Goal: Task Accomplishment & Management: Manage account settings

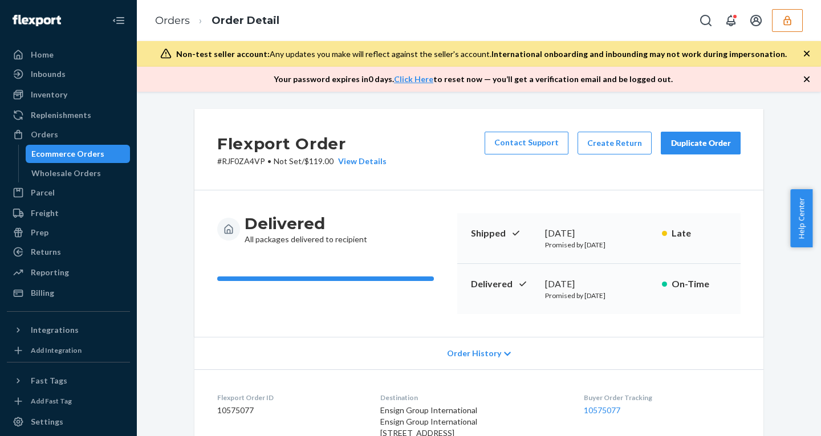
click at [793, 26] on button "button" at bounding box center [787, 20] width 31 height 23
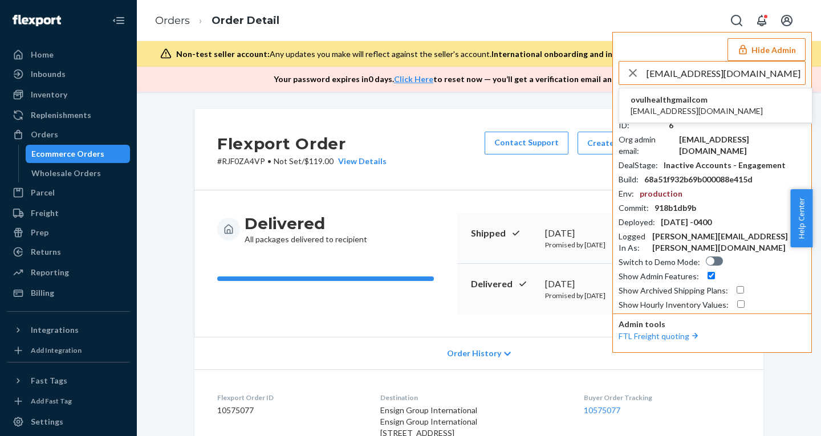
type input "ovulhealth@gmail.com"
click at [666, 104] on span "ovulhealthgmailcom" at bounding box center [697, 99] width 132 height 11
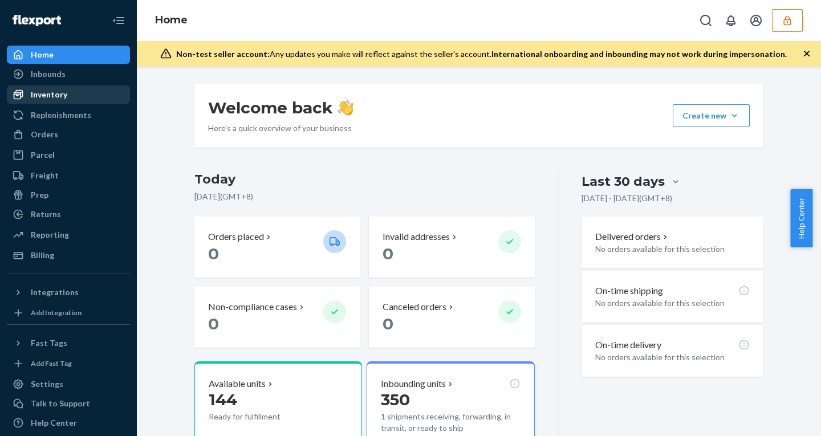
click at [23, 96] on icon at bounding box center [19, 95] width 10 height 10
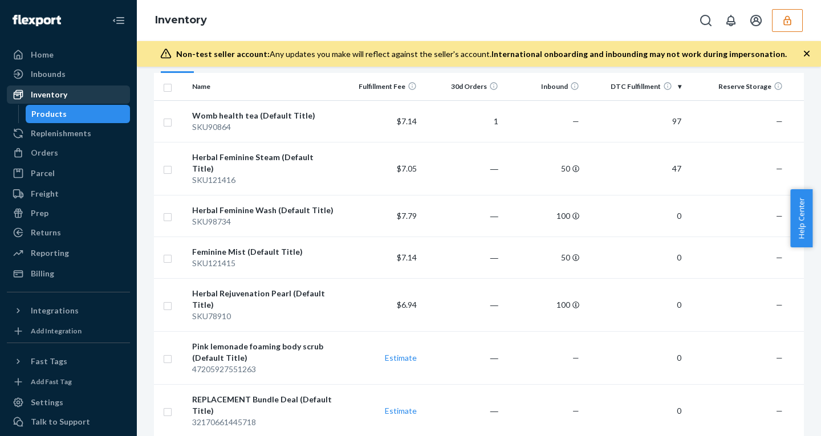
scroll to position [122, 0]
click at [35, 271] on div "Billing" at bounding box center [42, 273] width 23 height 11
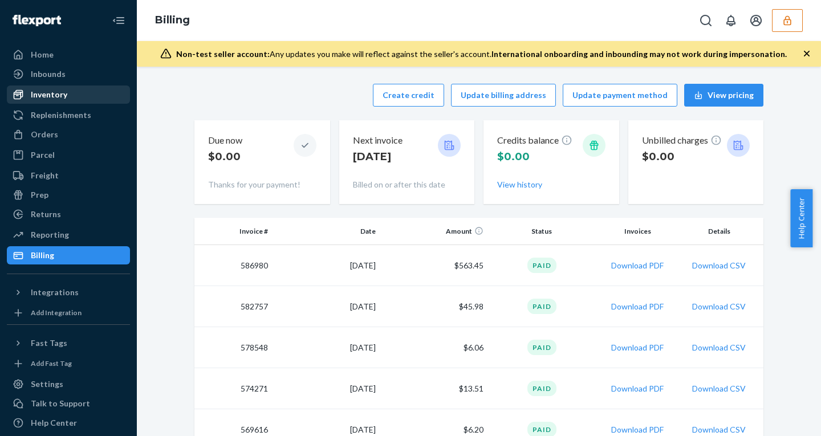
click at [790, 17] on icon "button" at bounding box center [787, 20] width 11 height 11
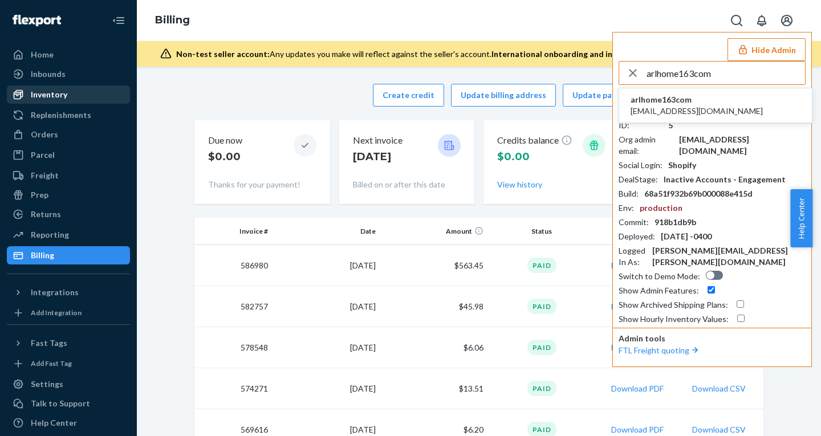
type input "arlhome163com"
click at [690, 103] on span "arlhome163com" at bounding box center [697, 99] width 132 height 11
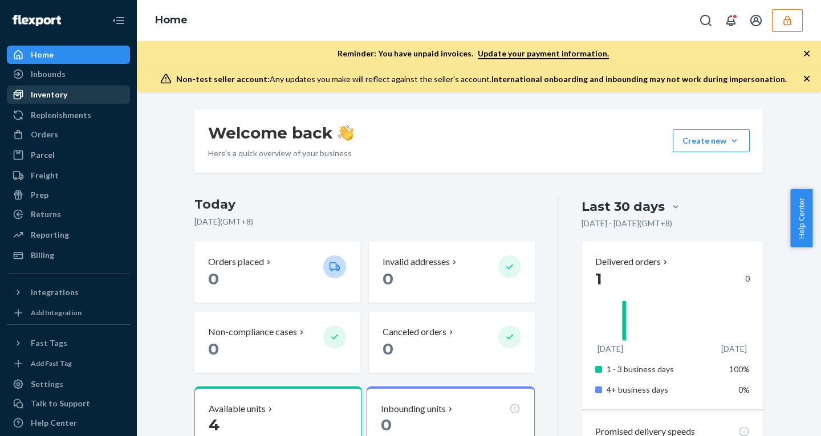
click at [38, 93] on div "Inventory" at bounding box center [49, 94] width 37 height 11
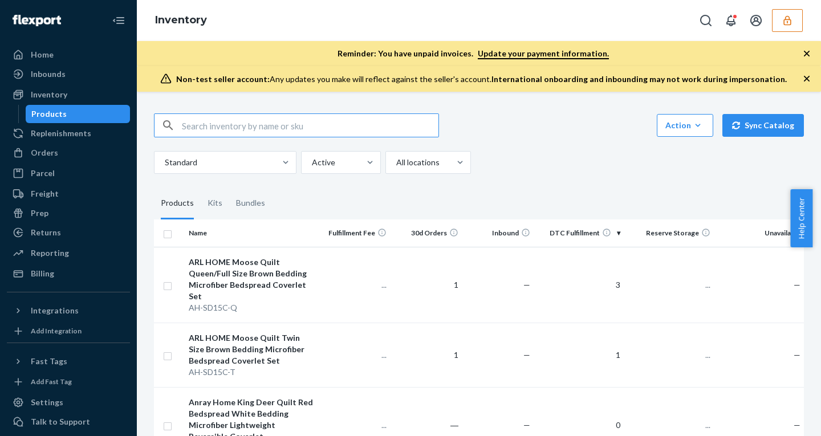
click at [804, 78] on icon "button" at bounding box center [806, 78] width 11 height 11
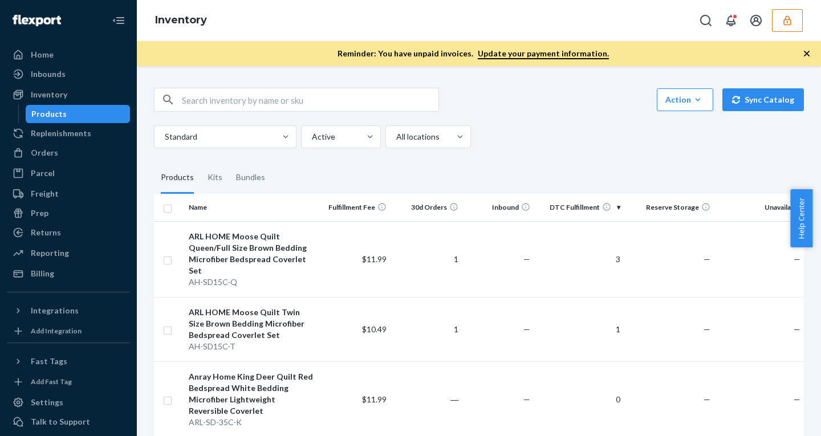
click at [809, 54] on icon "button" at bounding box center [806, 53] width 11 height 11
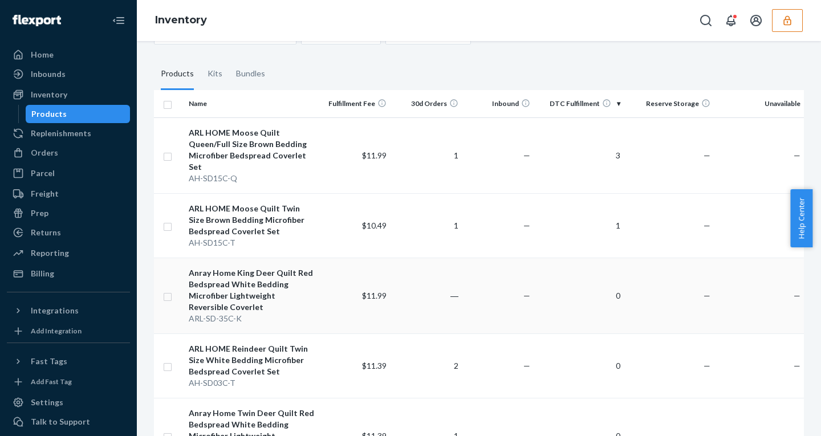
scroll to position [80, 0]
click at [44, 148] on div "Orders" at bounding box center [44, 152] width 27 height 11
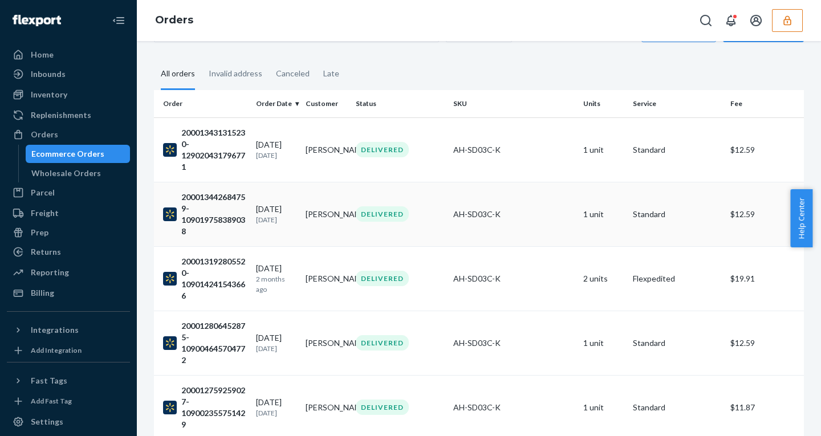
scroll to position [46, 0]
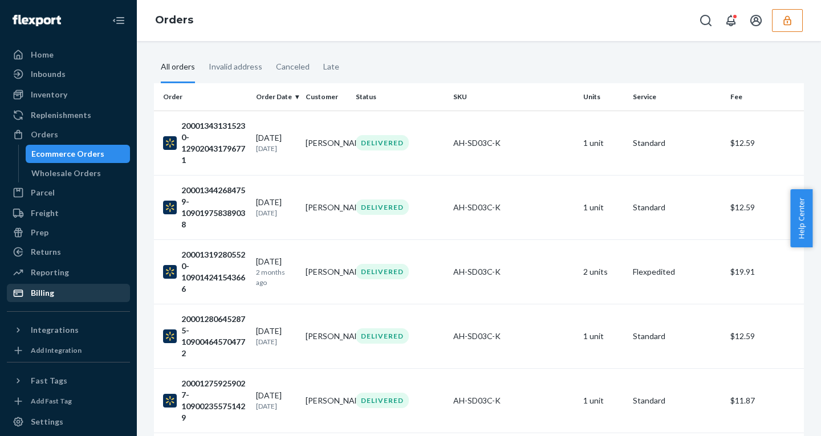
click at [54, 290] on div "Billing" at bounding box center [68, 293] width 121 height 16
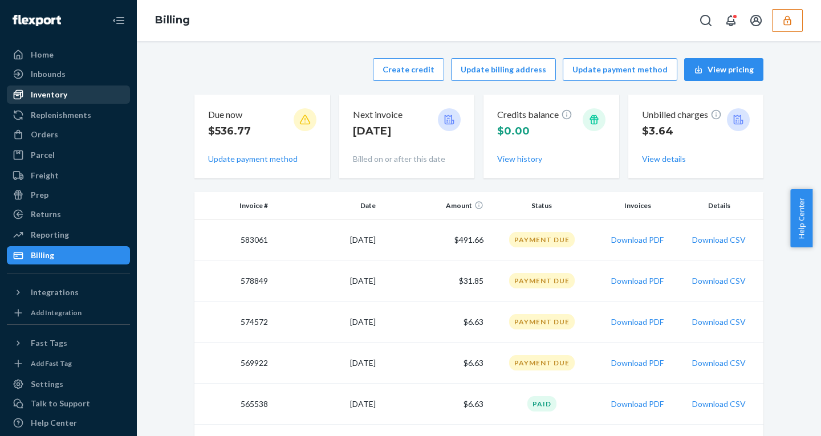
click at [54, 87] on div "Inventory" at bounding box center [68, 95] width 121 height 16
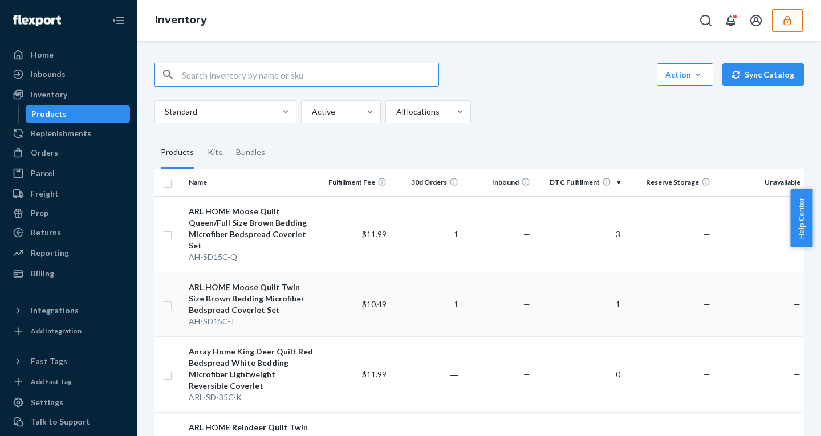
click at [169, 298] on input "checkbox" at bounding box center [167, 304] width 9 height 12
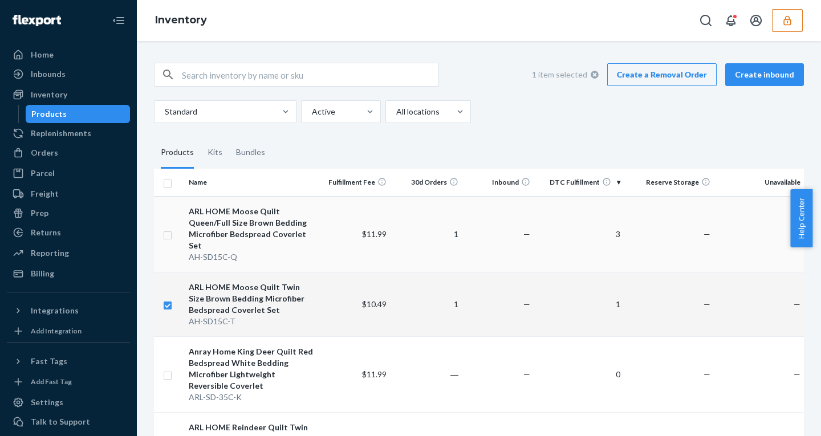
checkbox input "true"
click at [167, 228] on input "checkbox" at bounding box center [167, 234] width 9 height 12
checkbox input "true"
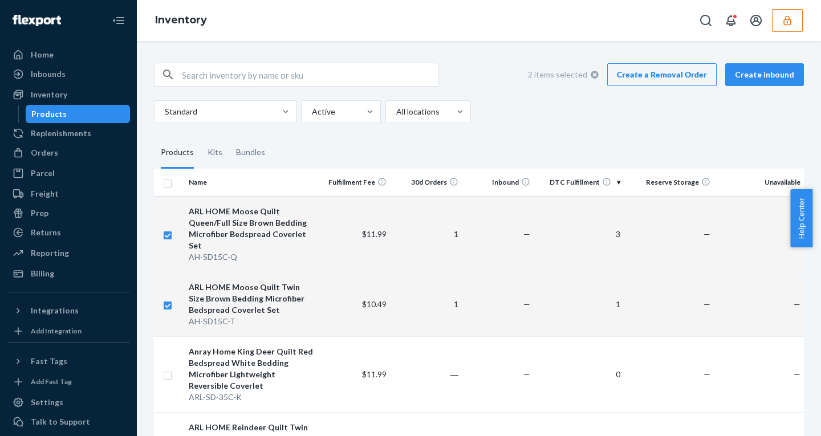
click at [629, 78] on link "Create a Removal Order" at bounding box center [662, 74] width 110 height 23
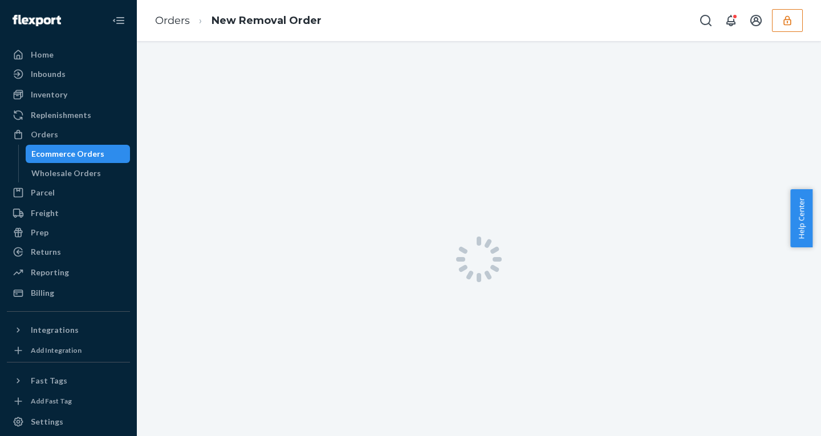
click at [787, 16] on icon "button" at bounding box center [787, 20] width 7 height 10
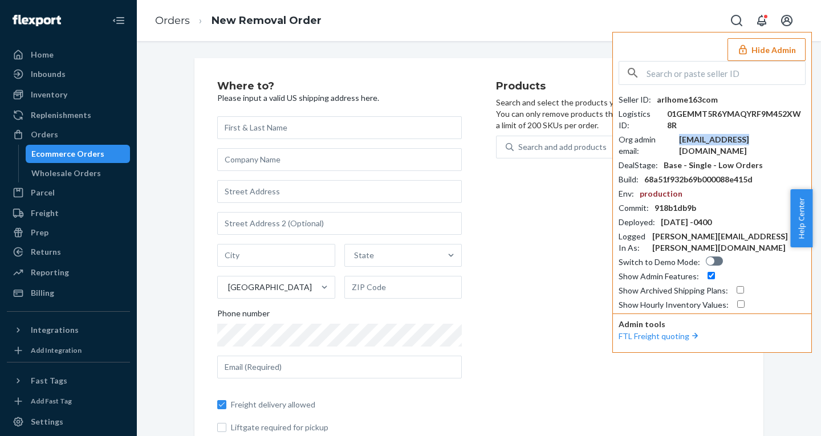
click at [714, 139] on div "arlhome@163.com" at bounding box center [742, 145] width 127 height 23
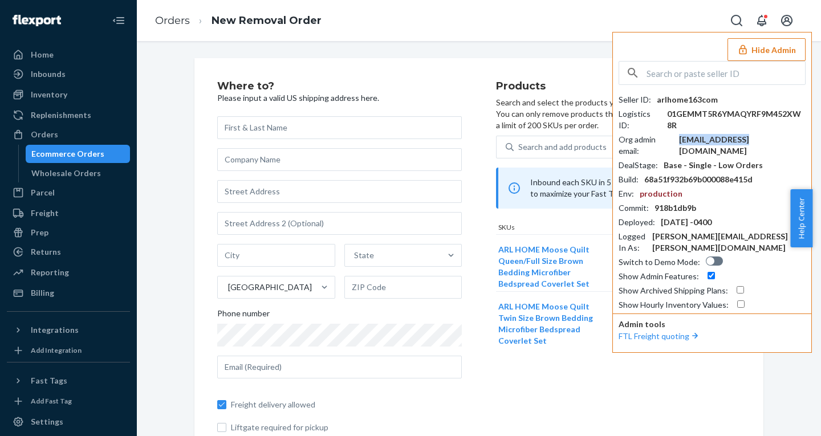
click at [714, 139] on div "arlhome@163.com" at bounding box center [742, 145] width 127 height 23
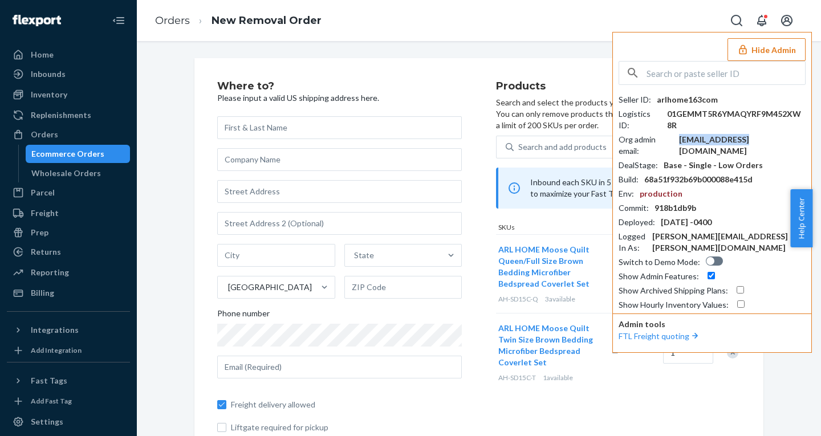
copy div "arlhome@163.com"
click at [286, 366] on input "text" at bounding box center [339, 367] width 245 height 23
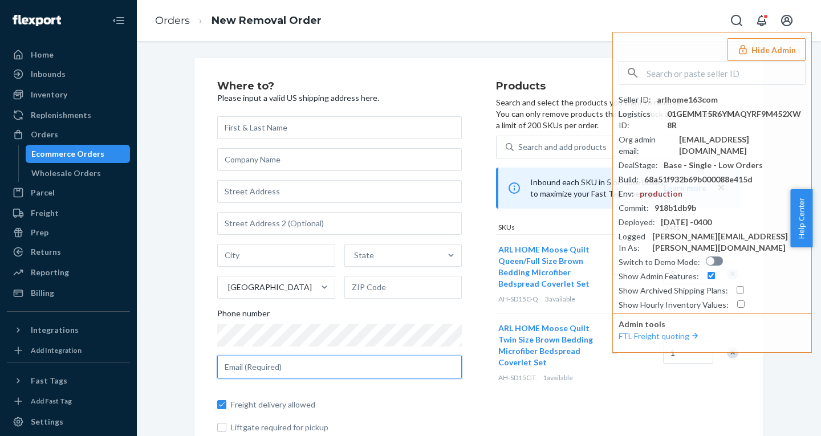
paste input "arlhome@163.com"
type input "arlhome@163.com"
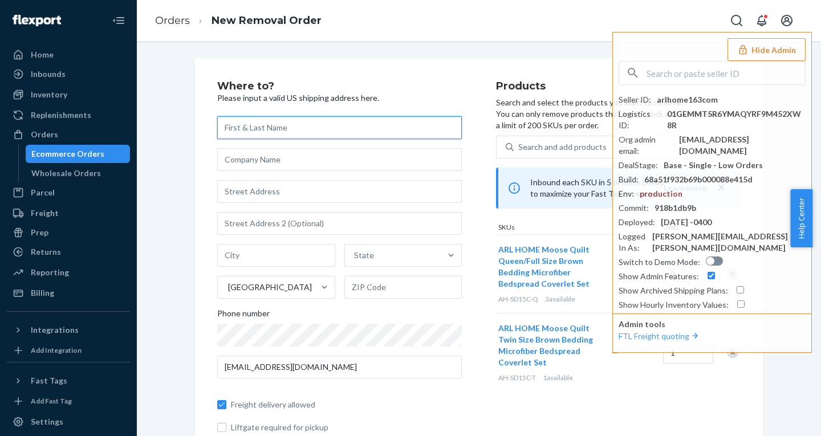
click at [266, 132] on input "text" at bounding box center [339, 127] width 245 height 23
type input "test"
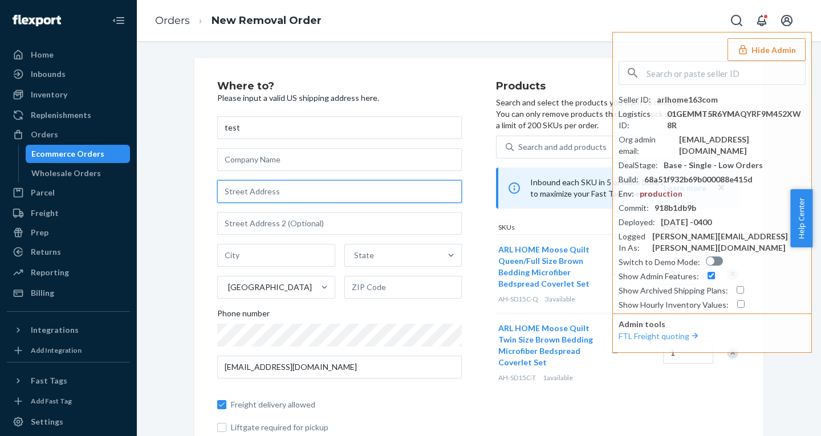
click at [287, 191] on input "text" at bounding box center [339, 191] width 245 height 23
type input "123 William St"
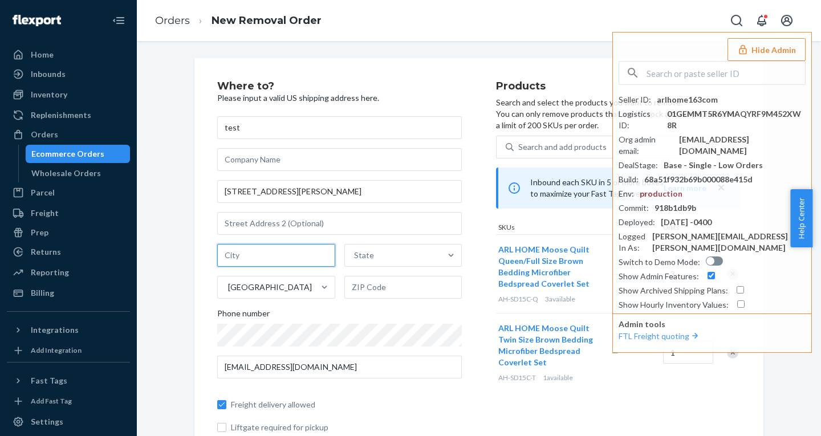
type input "Manhattan - New York"
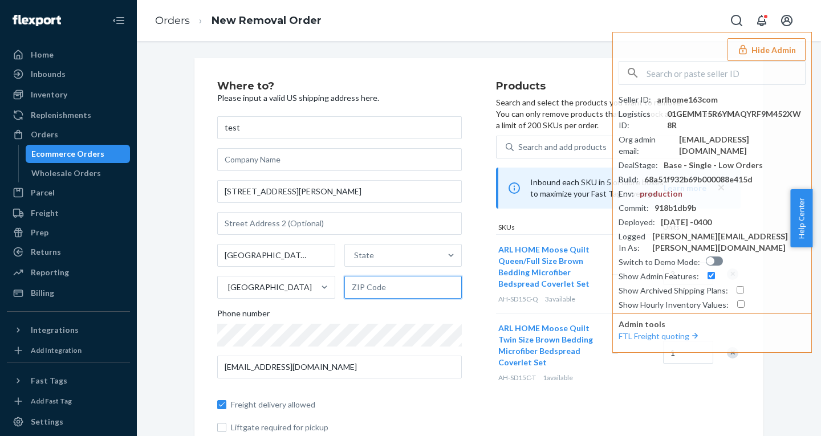
type input "10038"
click at [761, 50] on button "Hide Admin" at bounding box center [767, 49] width 78 height 23
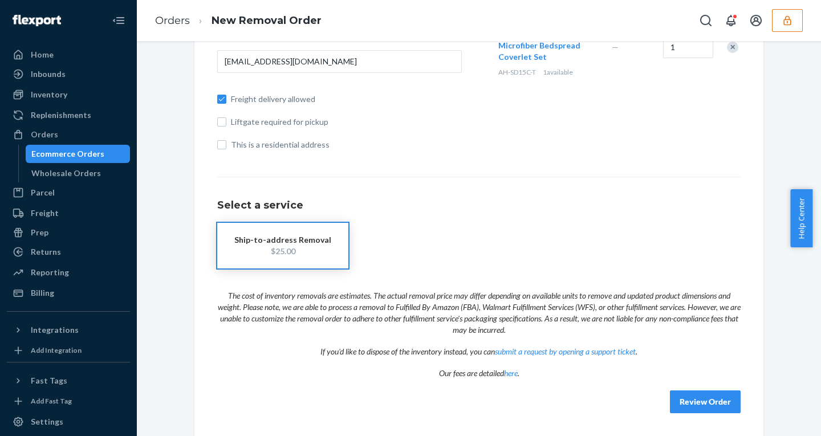
scroll to position [317, 0]
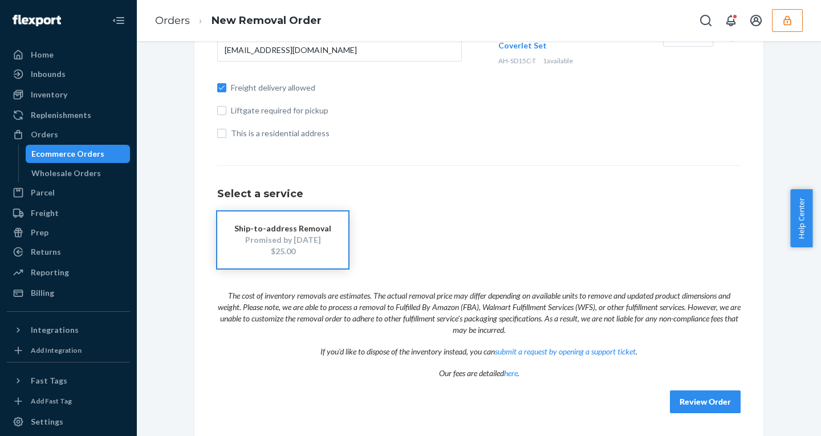
click at [789, 25] on icon "button" at bounding box center [787, 20] width 7 height 10
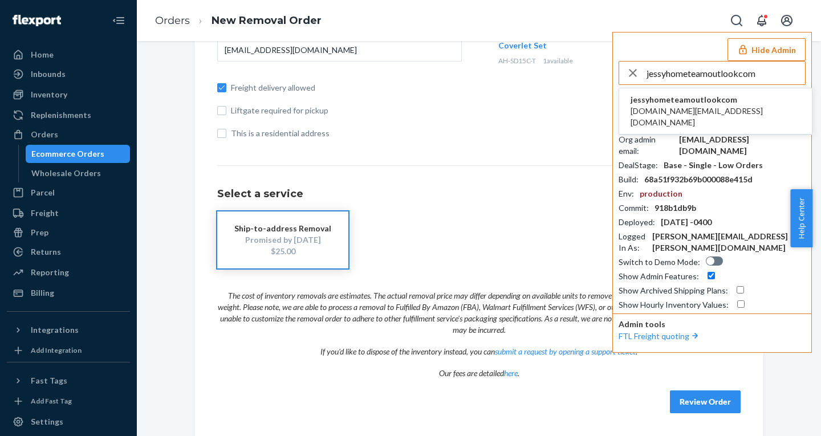
type input "jessyhometeamoutlookcom"
click at [678, 107] on span "jessyhome.team@outlook.com" at bounding box center [716, 117] width 170 height 23
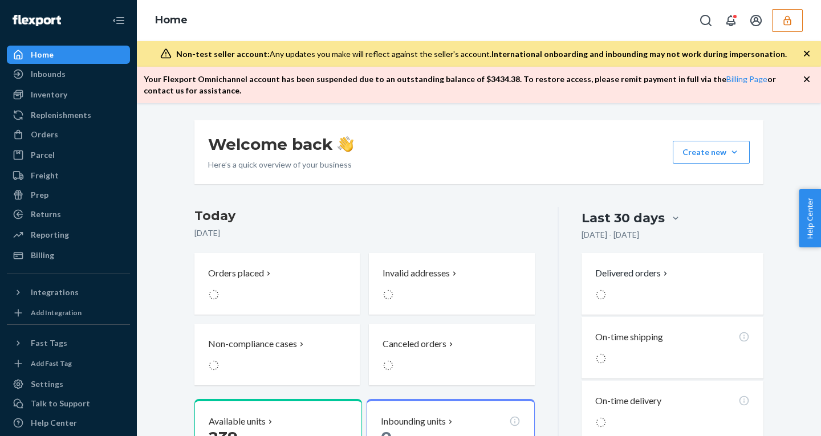
click at [784, 14] on button "button" at bounding box center [787, 20] width 31 height 23
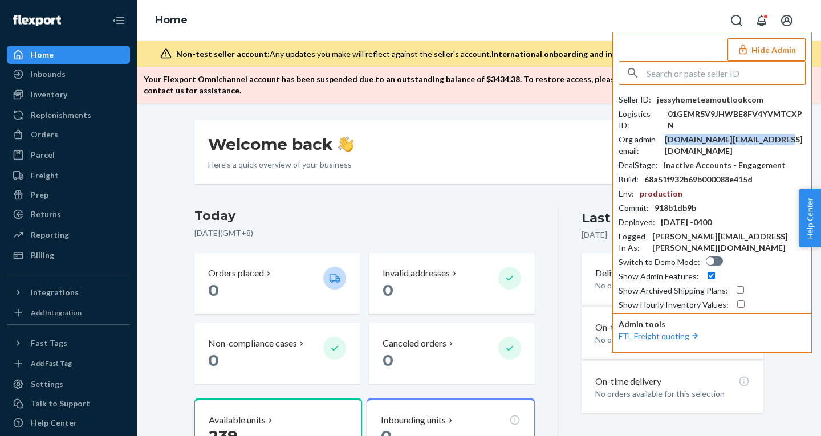
click at [708, 134] on div "jessyhome.team@outlook.com" at bounding box center [735, 145] width 141 height 23
copy div "jessyhome.team@outlook.com"
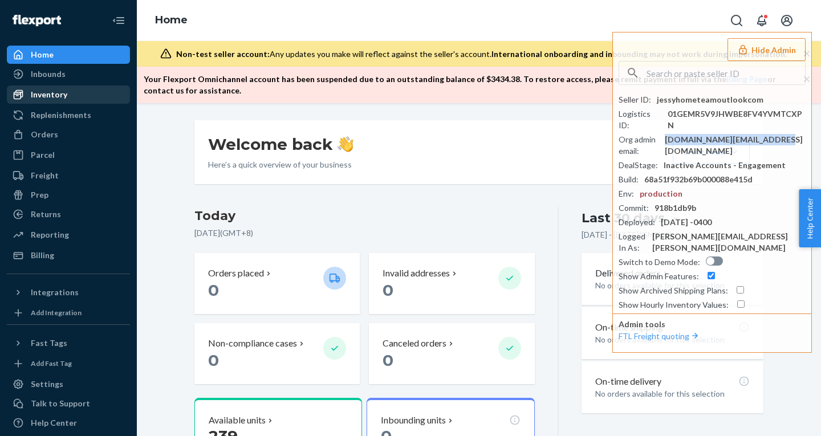
click at [87, 98] on div "Inventory" at bounding box center [68, 95] width 121 height 16
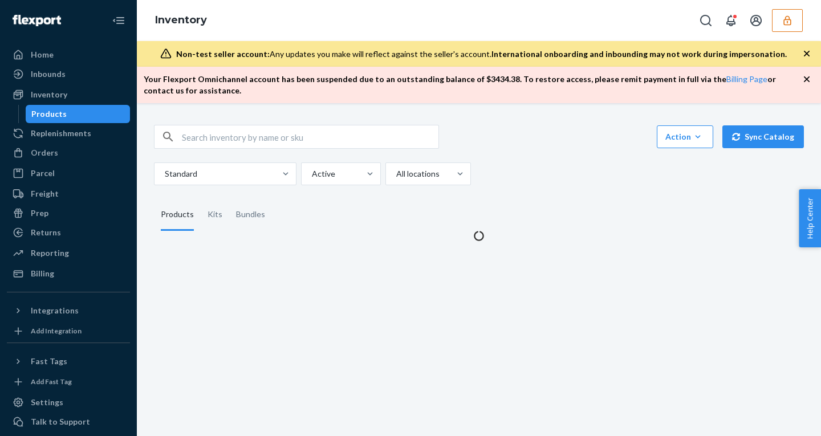
click at [805, 51] on icon "button" at bounding box center [807, 54] width 6 height 6
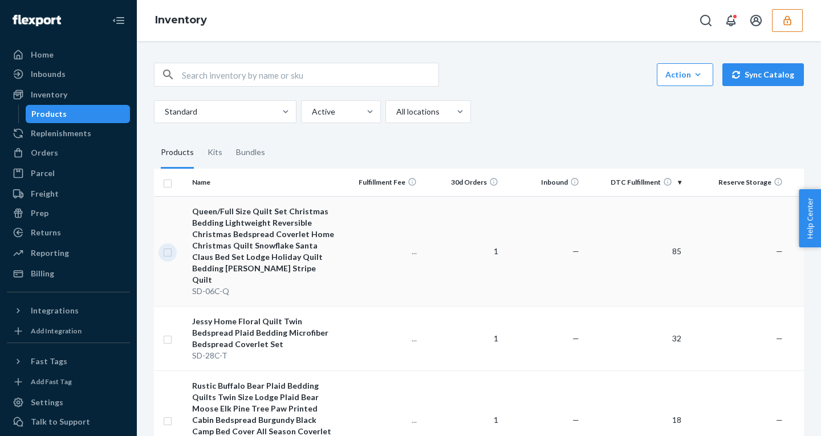
click at [165, 245] on input "checkbox" at bounding box center [167, 251] width 9 height 12
checkbox input "true"
click at [168, 333] on input "checkbox" at bounding box center [167, 339] width 9 height 12
checkbox input "true"
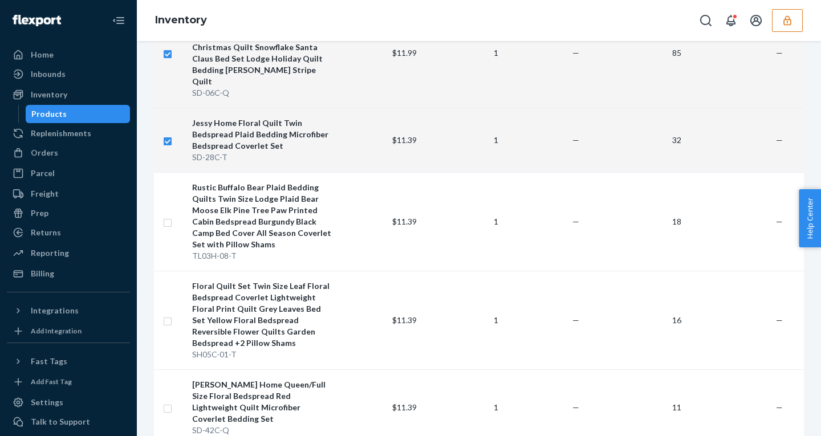
scroll to position [203, 0]
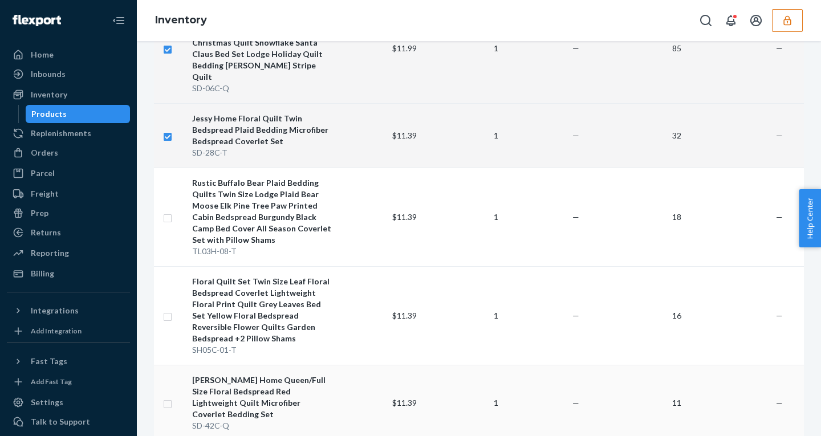
checkbox input "true"
click at [165, 383] on td at bounding box center [171, 403] width 34 height 76
click at [165, 397] on input "checkbox" at bounding box center [167, 403] width 9 height 12
checkbox input "true"
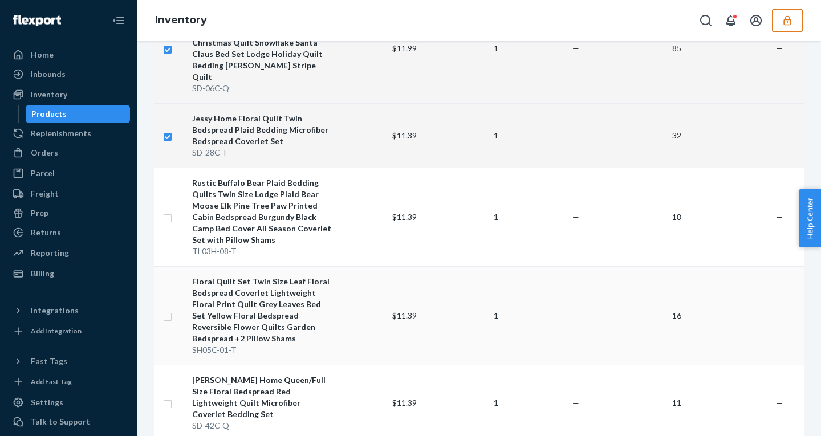
checkbox input "true"
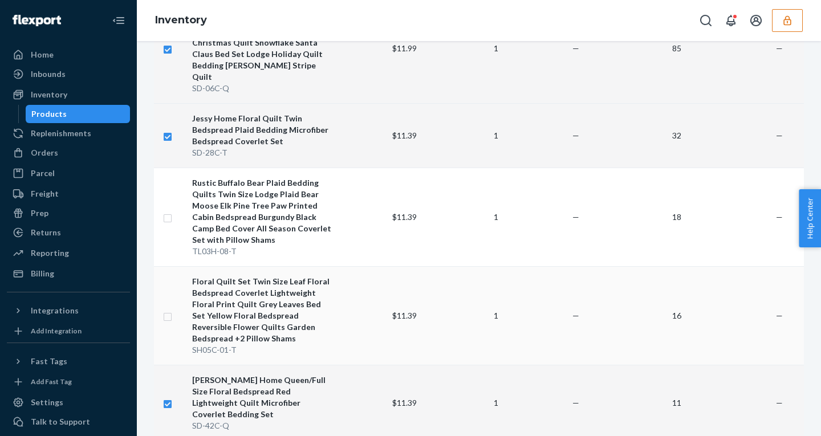
checkbox input "true"
click at [165, 310] on input "checkbox" at bounding box center [167, 316] width 9 height 12
checkbox input "true"
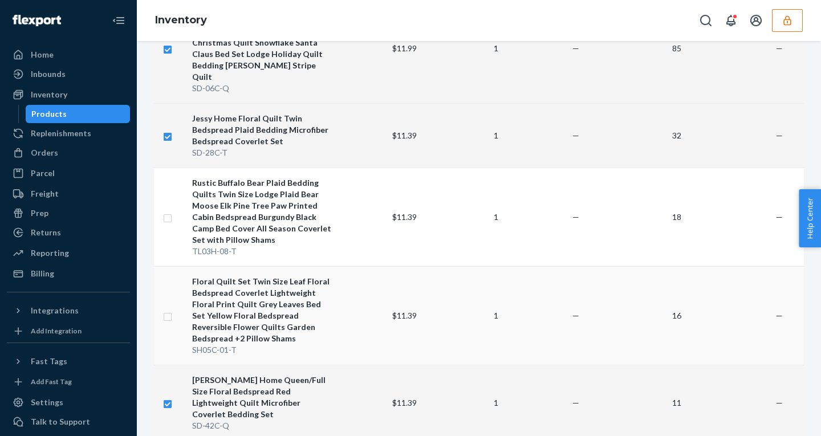
checkbox input "true"
click at [166, 211] on input "checkbox" at bounding box center [167, 217] width 9 height 12
checkbox input "true"
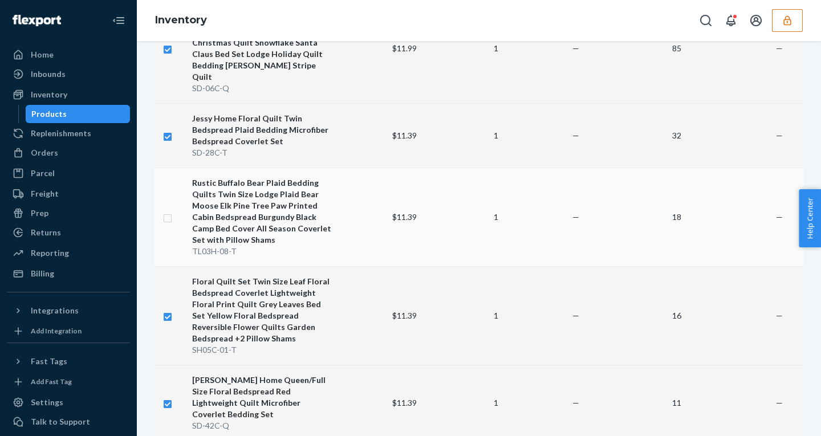
checkbox input "true"
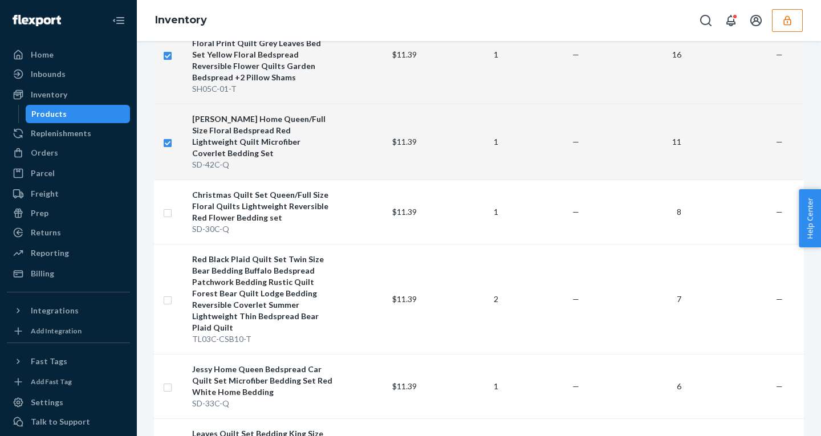
scroll to position [484, 0]
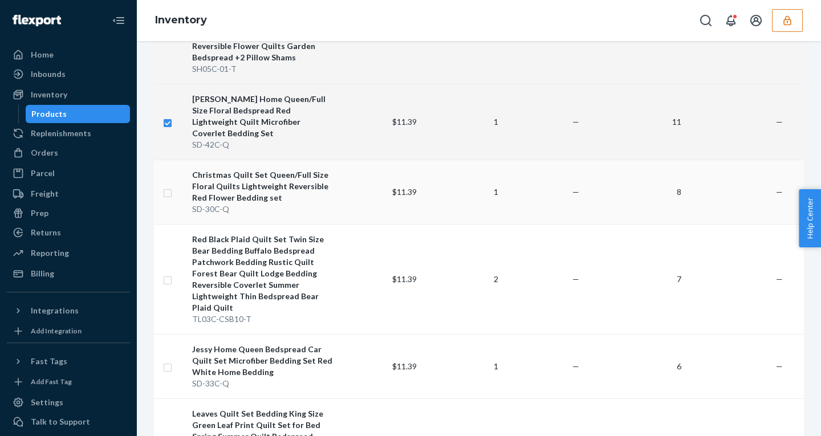
checkbox input "true"
click at [168, 186] on input "checkbox" at bounding box center [167, 192] width 9 height 12
checkbox input "true"
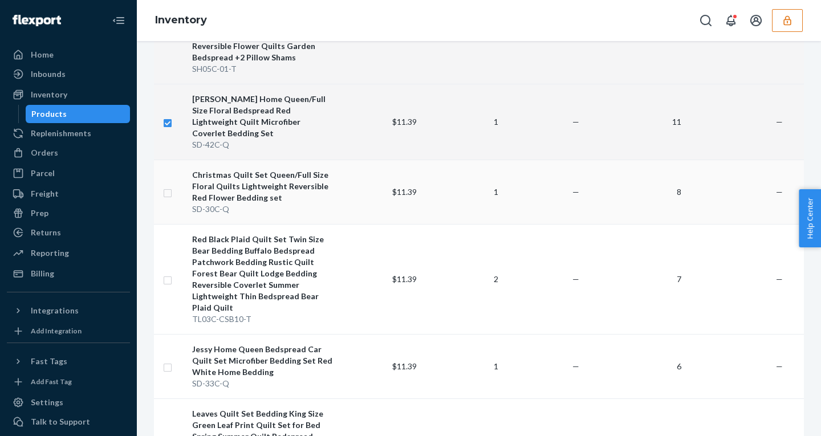
checkbox input "true"
click at [169, 360] on input "checkbox" at bounding box center [167, 366] width 9 height 12
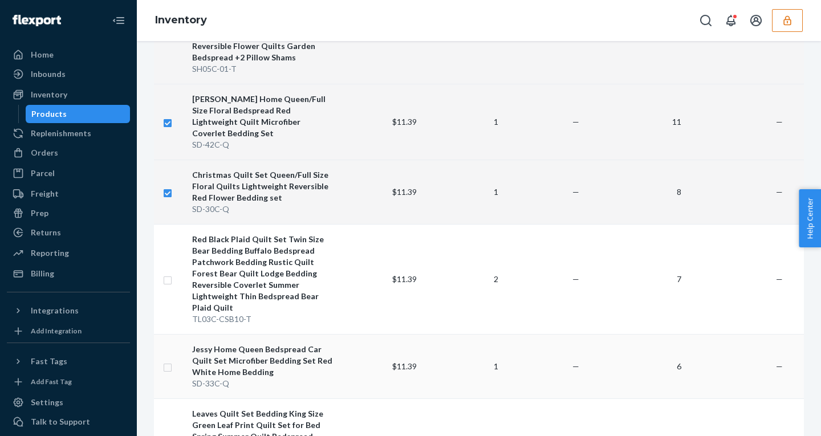
checkbox input "true"
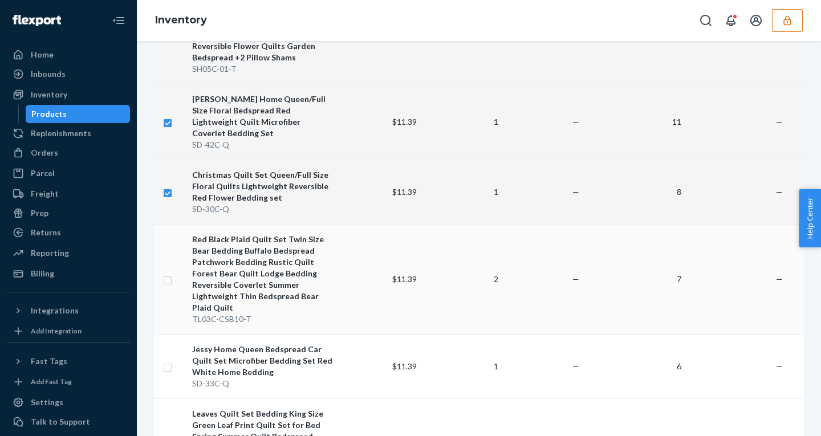
checkbox input "true"
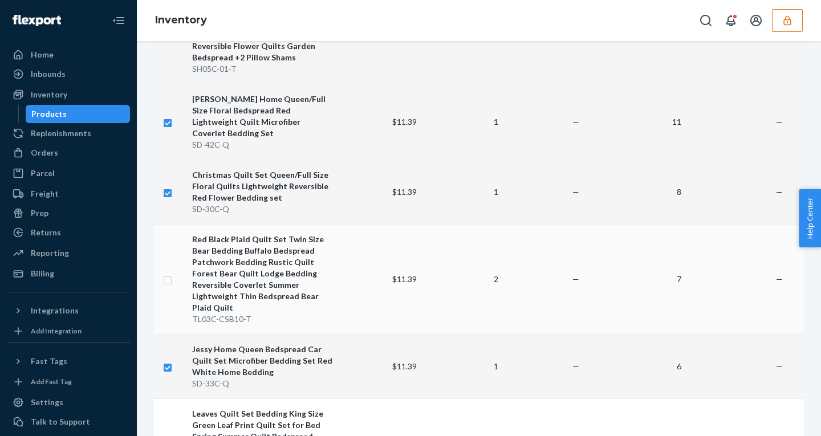
checkbox input "true"
click at [167, 273] on input "checkbox" at bounding box center [167, 279] width 9 height 12
checkbox input "true"
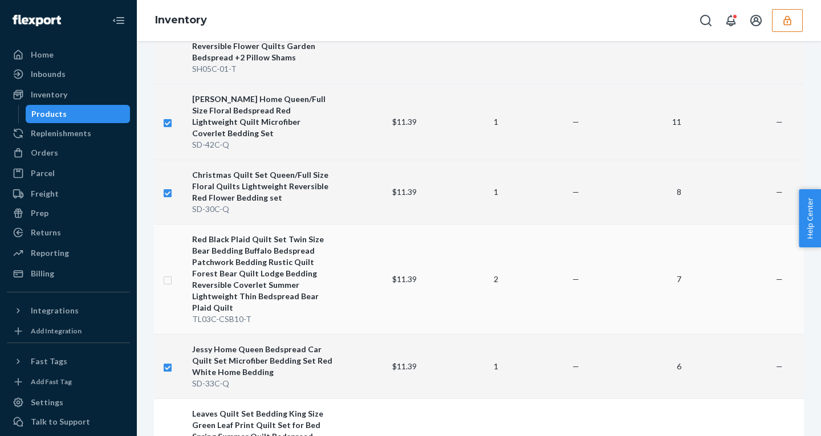
checkbox input "true"
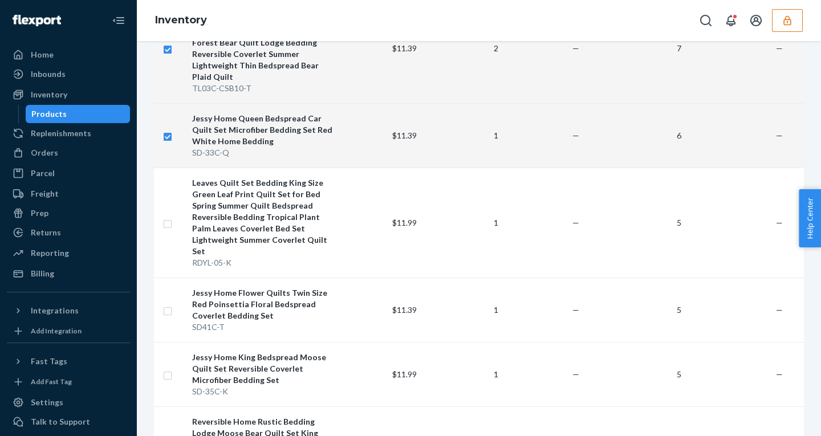
scroll to position [717, 0]
checkbox input "true"
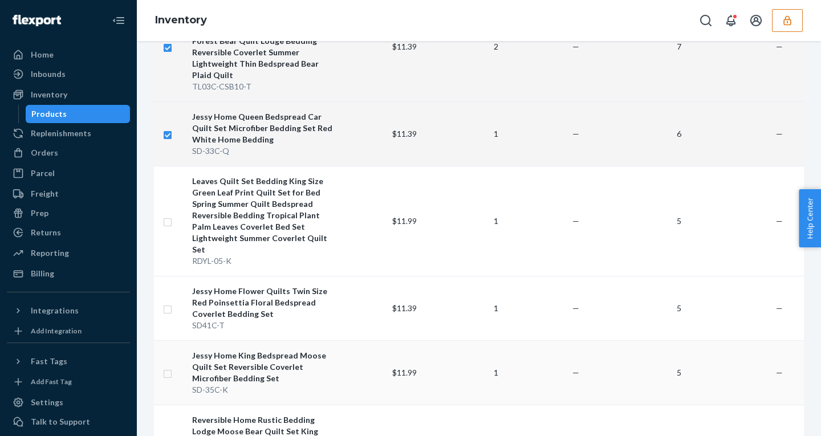
checkbox input "true"
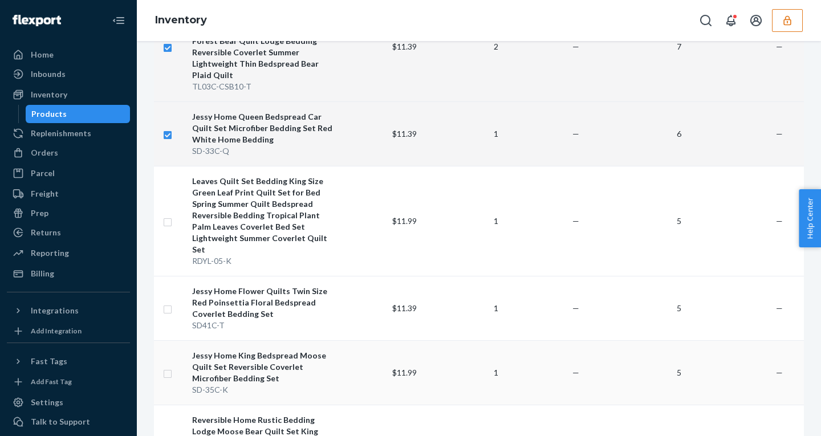
checkbox input "true"
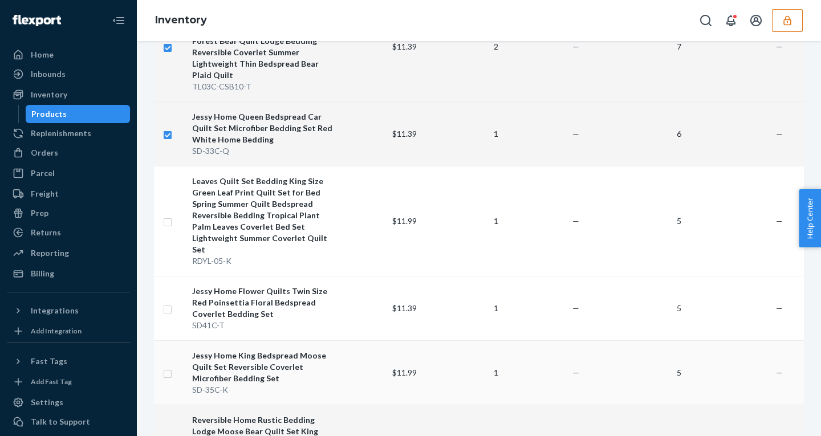
checkbox input "true"
click at [166, 367] on input "checkbox" at bounding box center [167, 373] width 9 height 12
checkbox input "true"
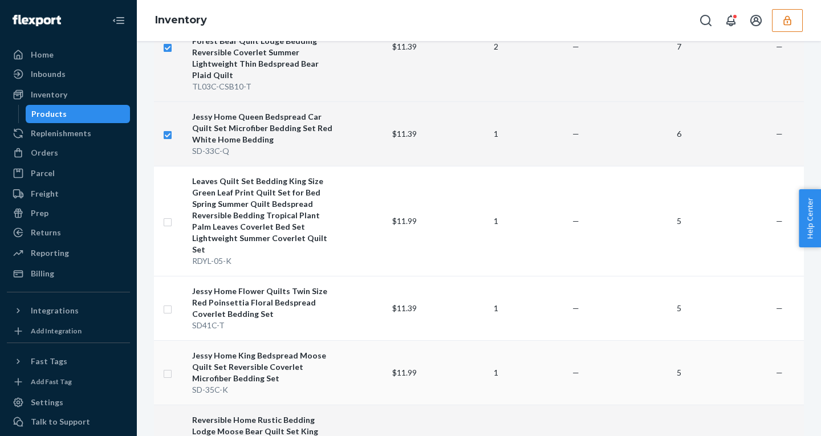
checkbox input "true"
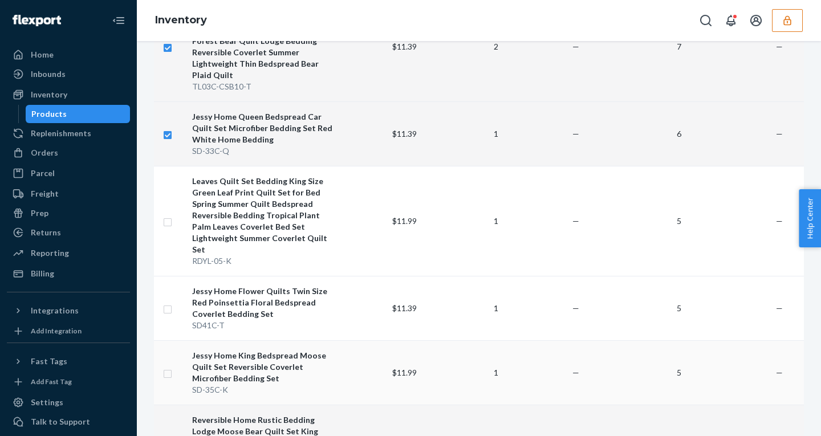
checkbox input "true"
click at [165, 302] on input "checkbox" at bounding box center [167, 308] width 9 height 12
checkbox input "true"
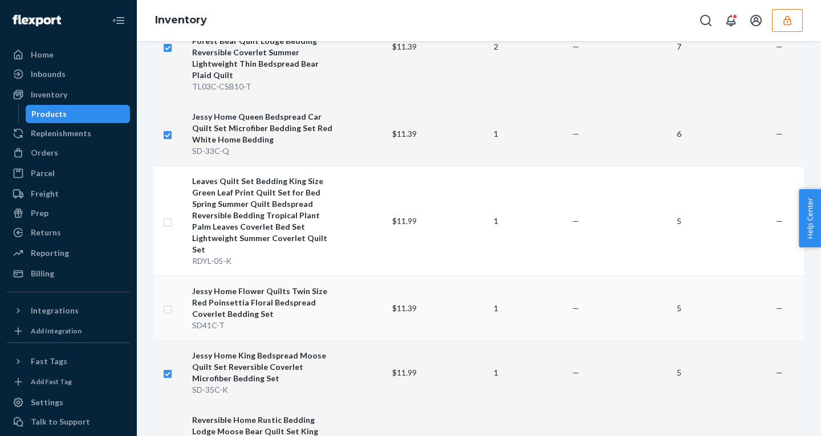
checkbox input "true"
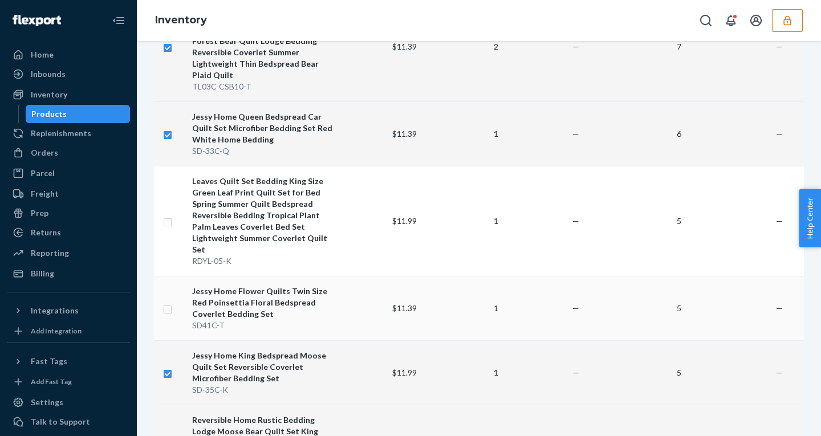
checkbox input "true"
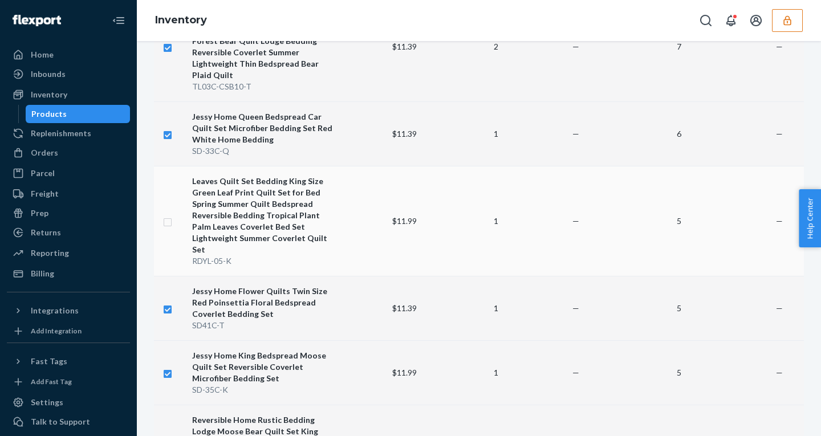
checkbox input "true"
click at [168, 215] on input "checkbox" at bounding box center [167, 221] width 9 height 12
checkbox input "true"
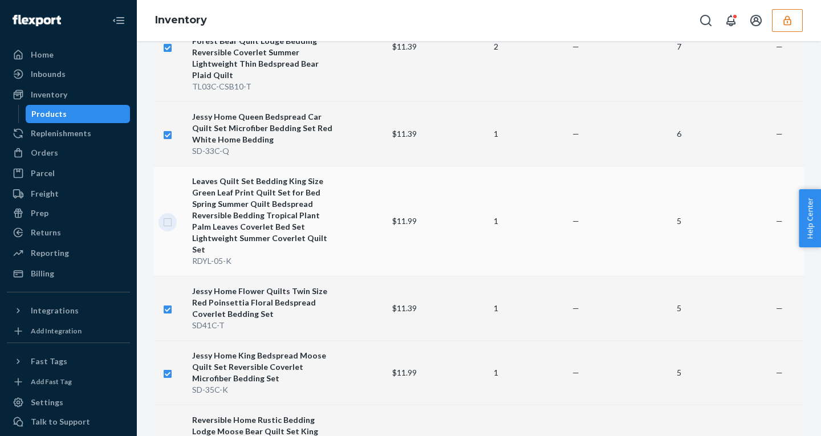
checkbox input "true"
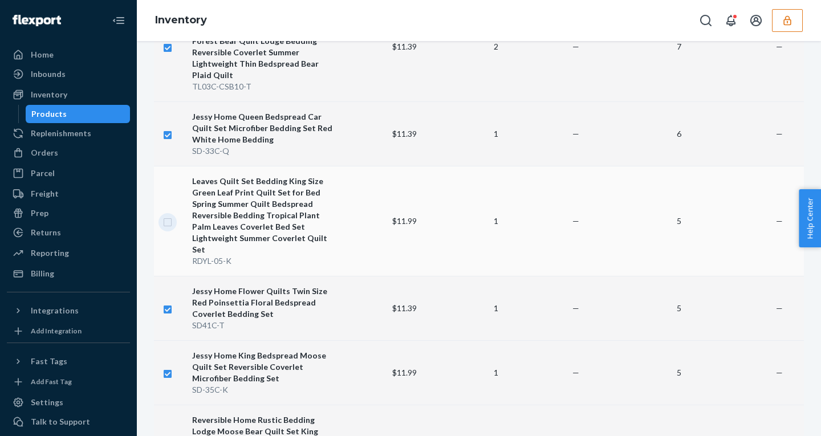
checkbox input "true"
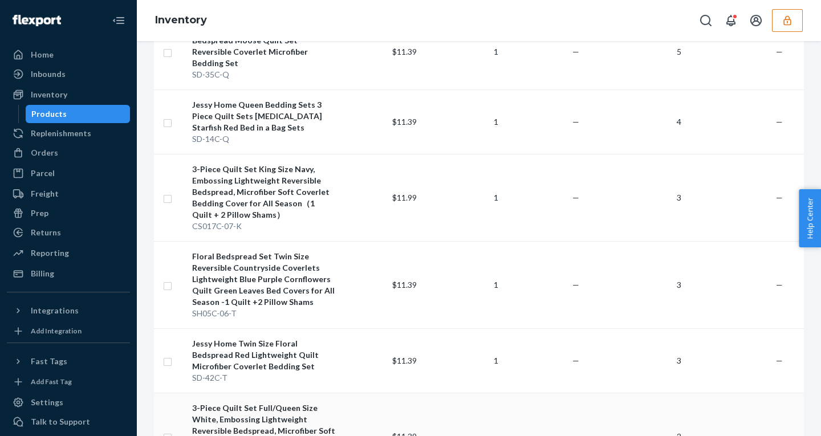
scroll to position [1226, 0]
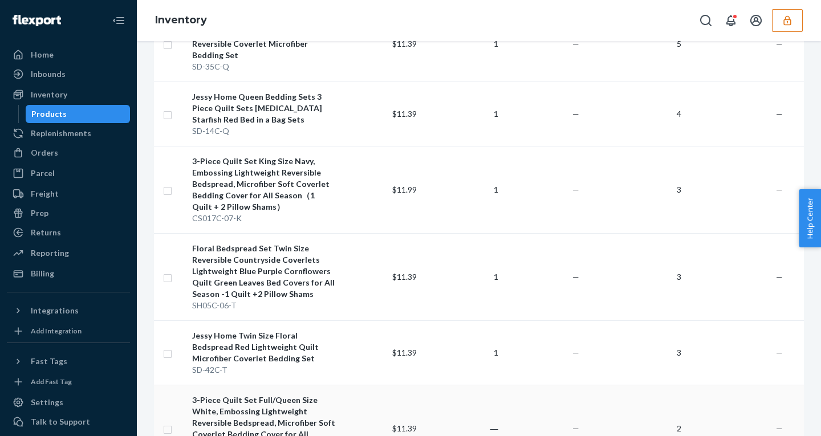
checkbox input "true"
click at [163, 423] on input "checkbox" at bounding box center [167, 429] width 9 height 12
checkbox input "true"
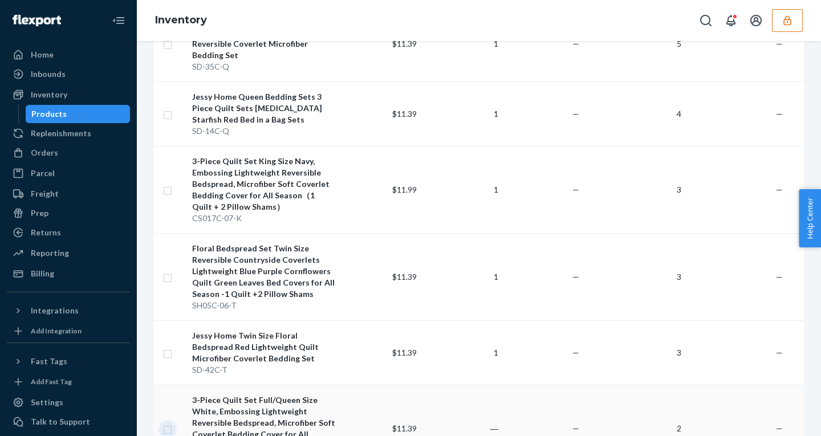
checkbox input "true"
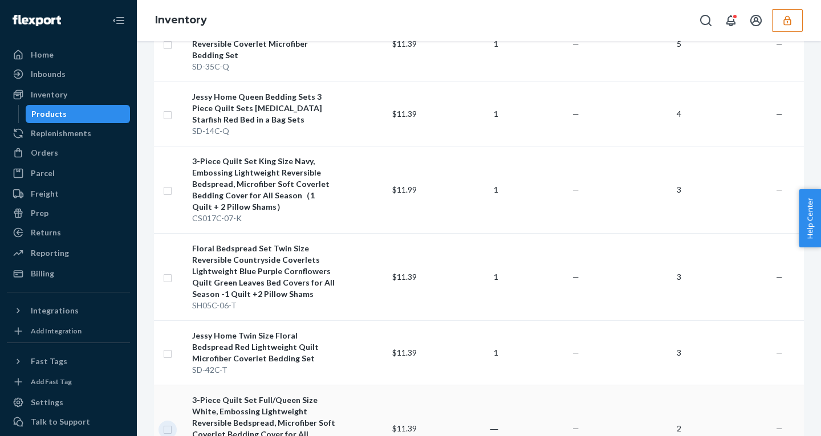
checkbox input "true"
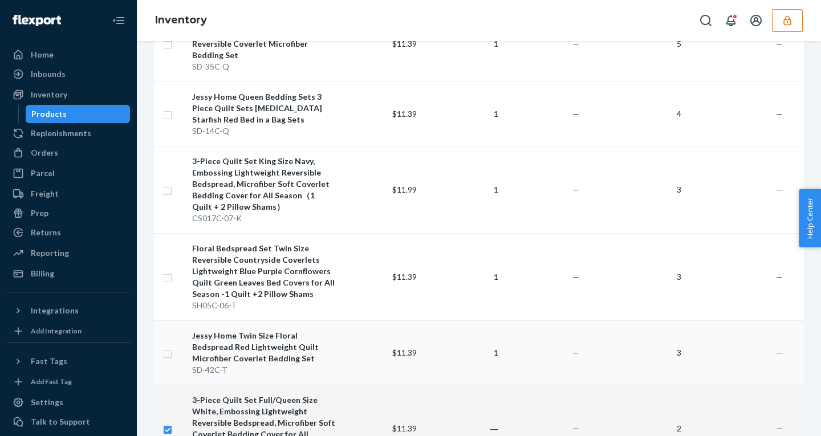
checkbox input "true"
click at [168, 347] on input "checkbox" at bounding box center [167, 353] width 9 height 12
checkbox input "true"
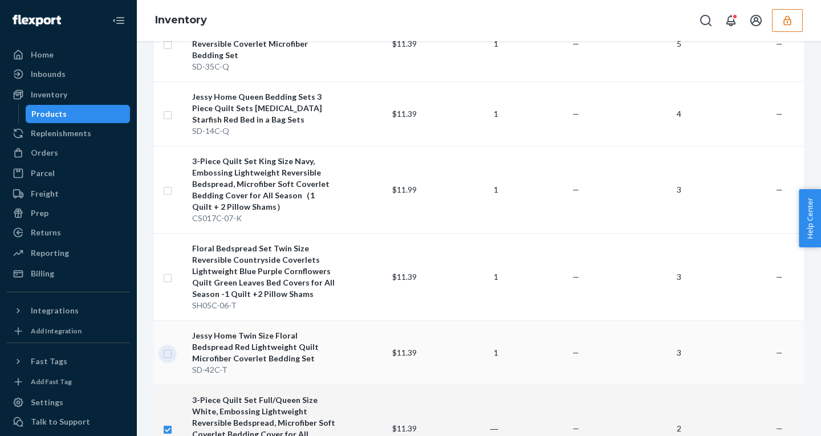
checkbox input "true"
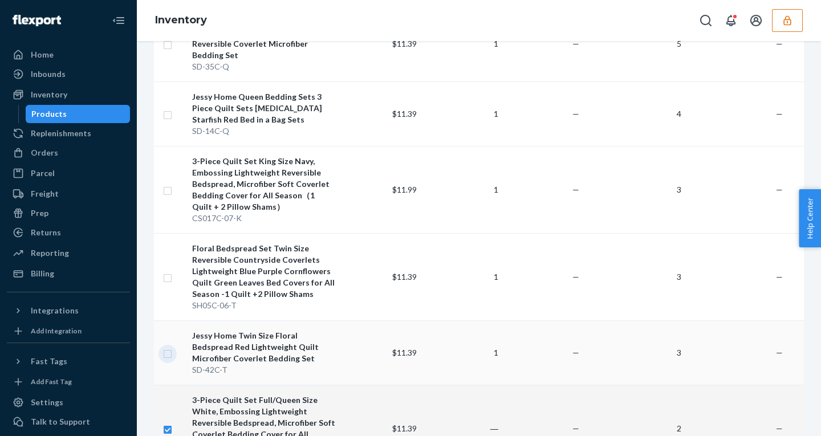
checkbox input "true"
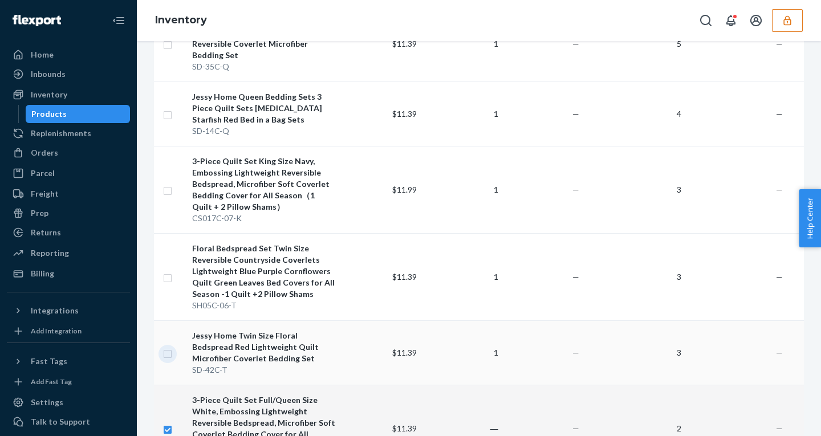
checkbox input "true"
click at [168, 271] on input "checkbox" at bounding box center [167, 277] width 9 height 12
checkbox input "true"
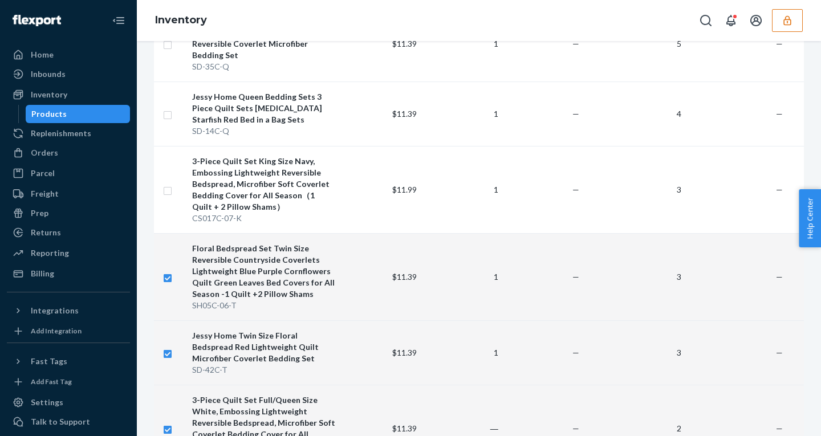
checkbox input "true"
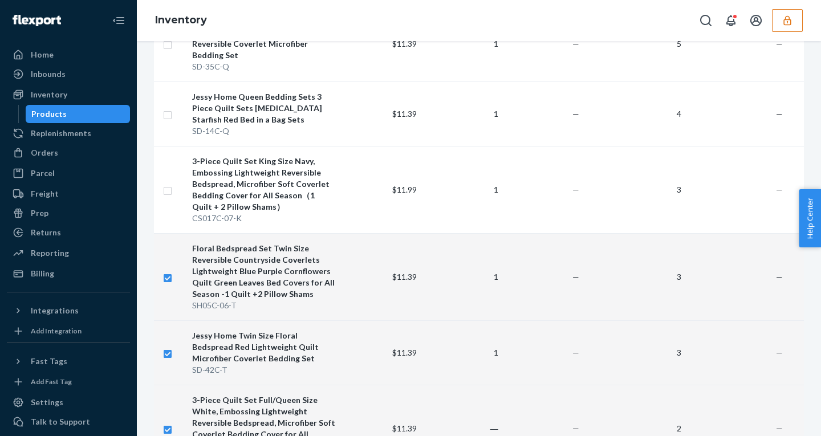
checkbox input "true"
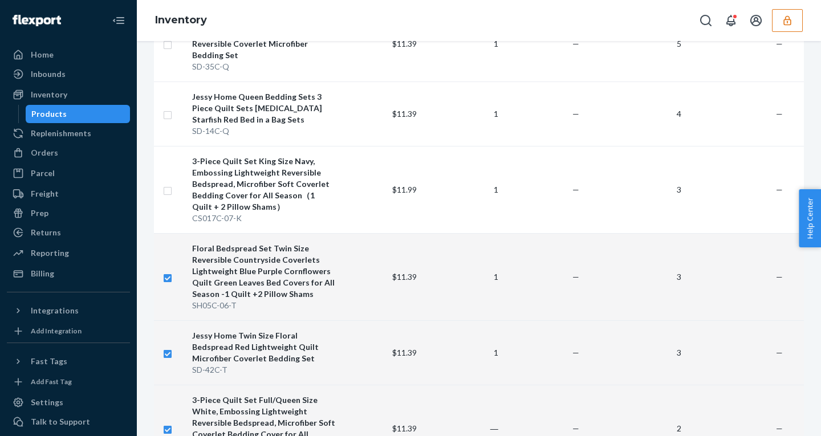
checkbox input "true"
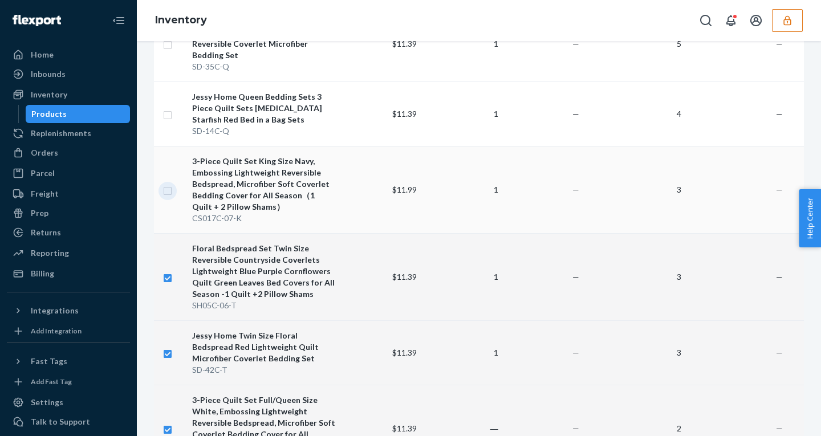
click at [165, 184] on input "checkbox" at bounding box center [167, 190] width 9 height 12
checkbox input "true"
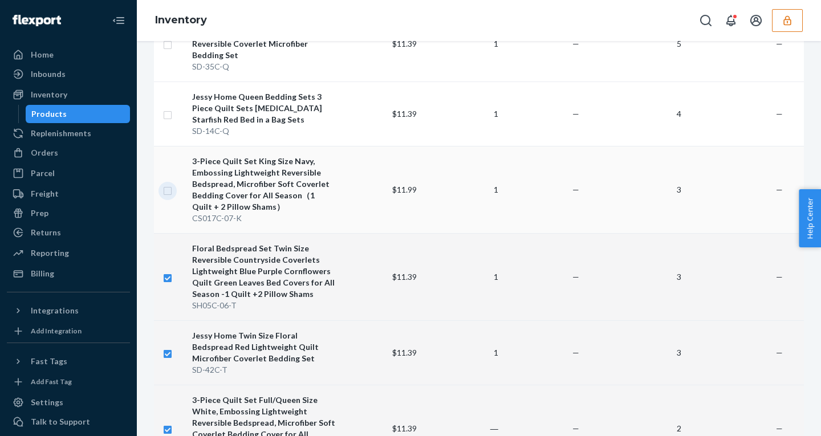
checkbox input "true"
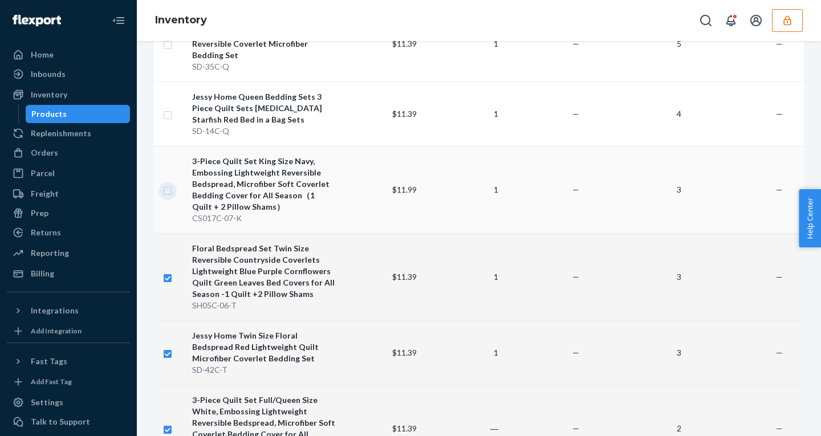
checkbox input "true"
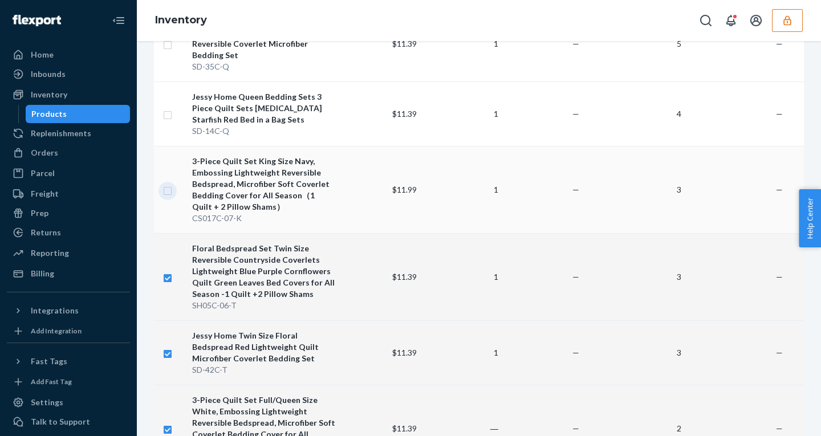
checkbox input "true"
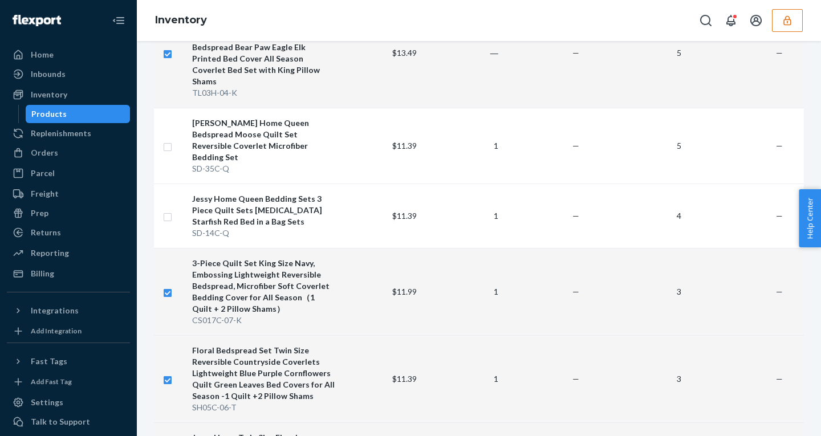
scroll to position [1116, 0]
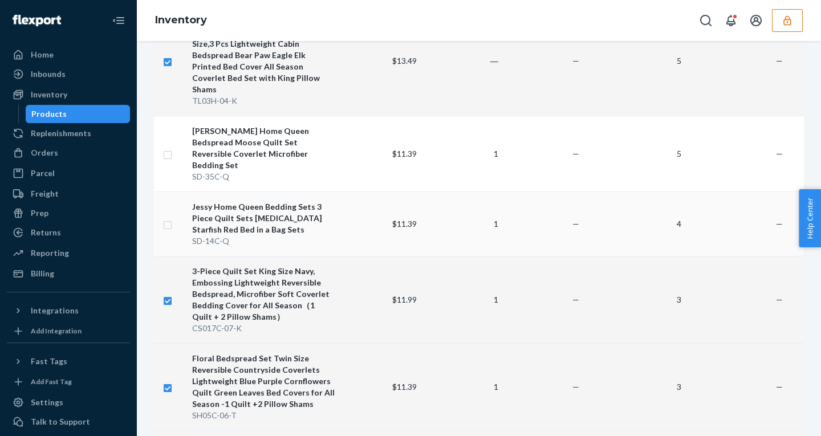
checkbox input "true"
click at [167, 218] on input "checkbox" at bounding box center [167, 224] width 9 height 12
checkbox input "true"
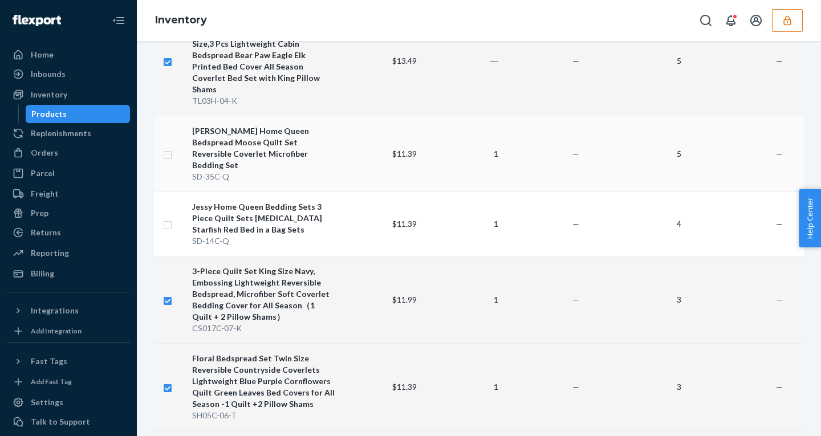
checkbox input "true"
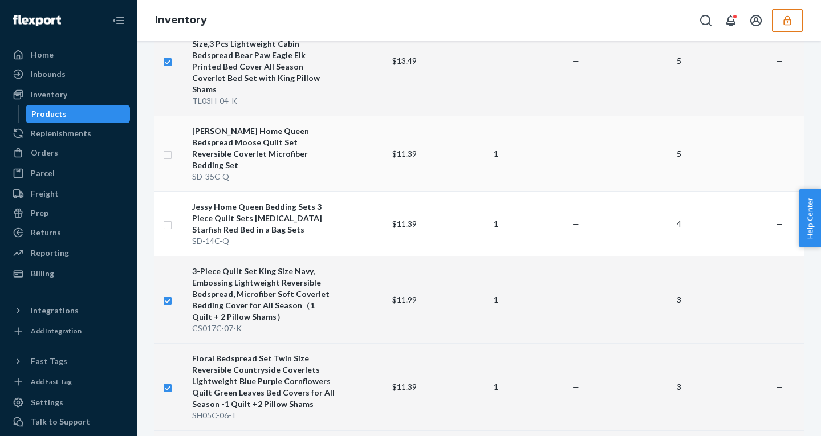
checkbox input "true"
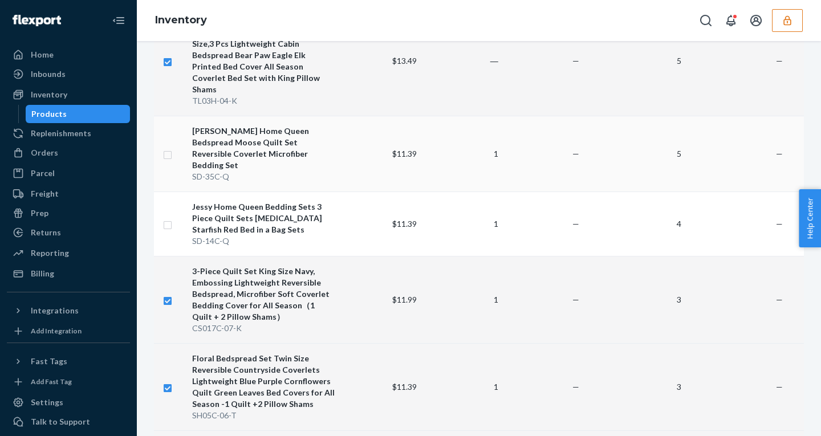
checkbox input "true"
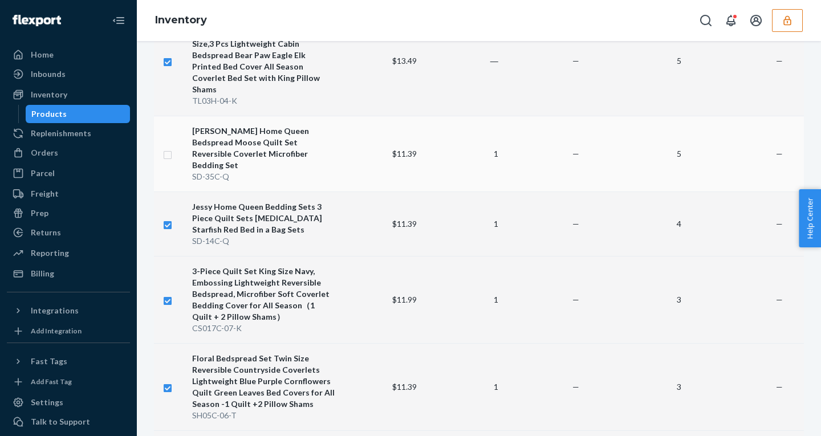
checkbox input "true"
click at [163, 148] on input "checkbox" at bounding box center [167, 154] width 9 height 12
checkbox input "true"
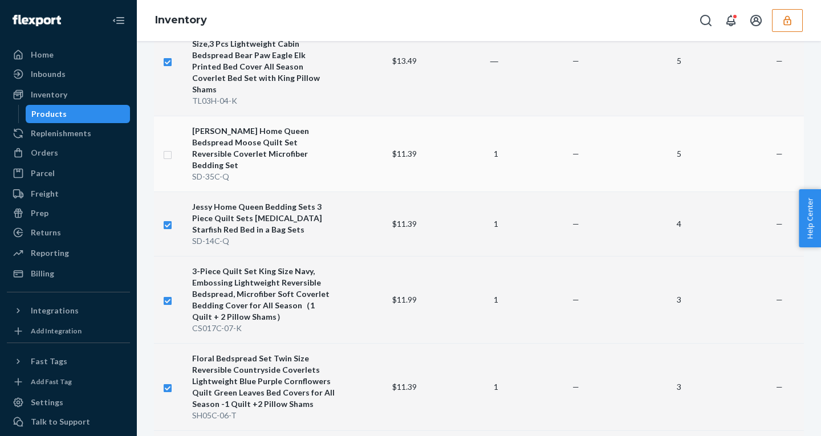
checkbox input "true"
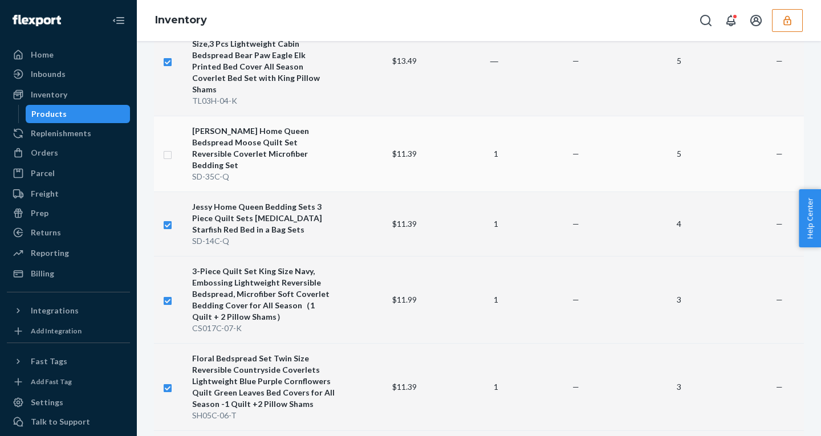
checkbox input "true"
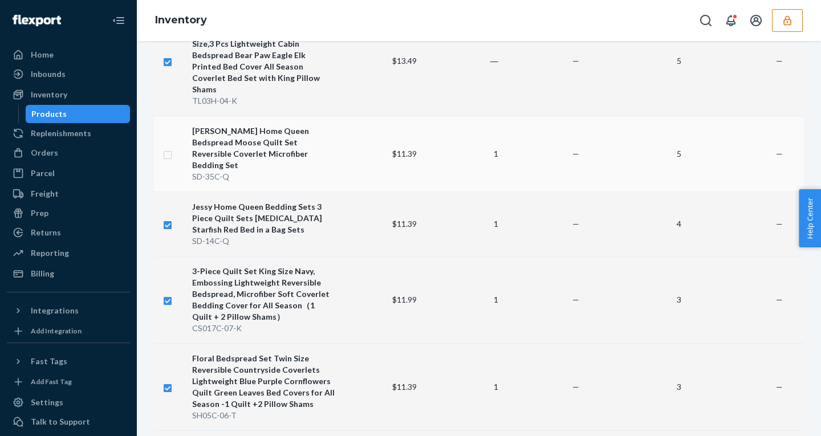
checkbox input "true"
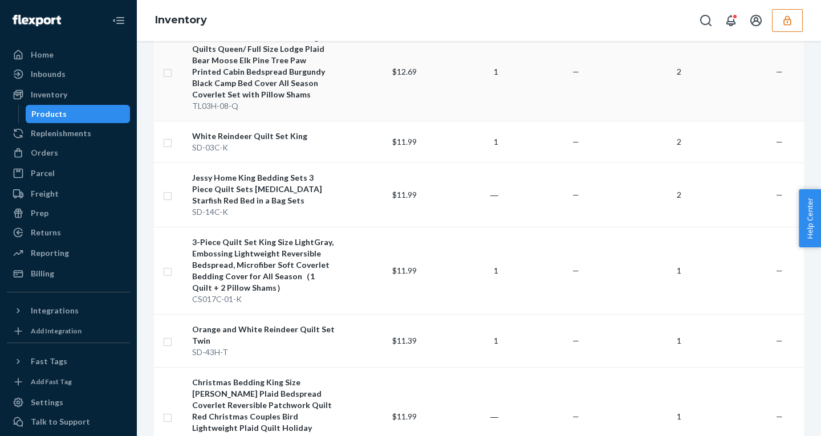
scroll to position [1680, 0]
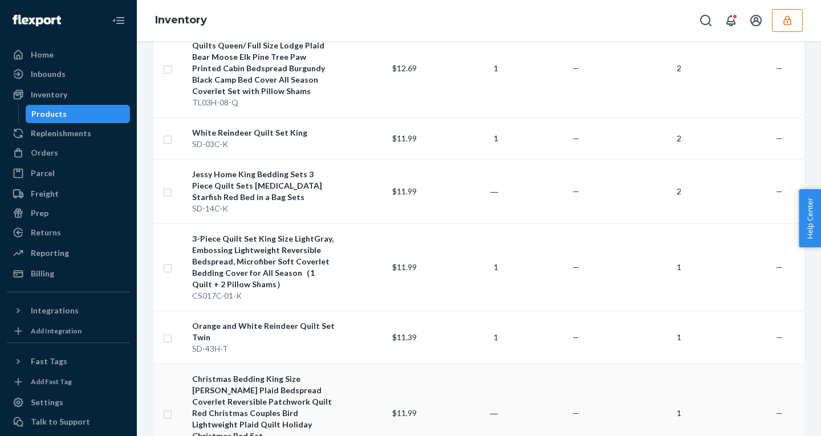
checkbox input "true"
click at [167, 407] on input "checkbox" at bounding box center [167, 413] width 9 height 12
checkbox input "true"
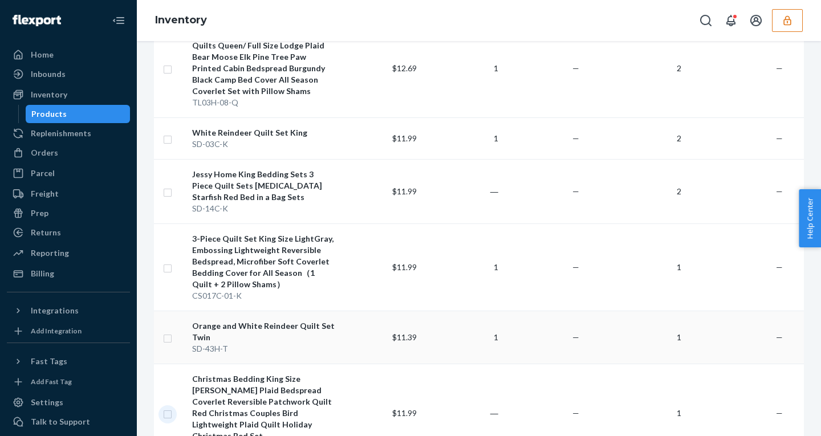
checkbox input "true"
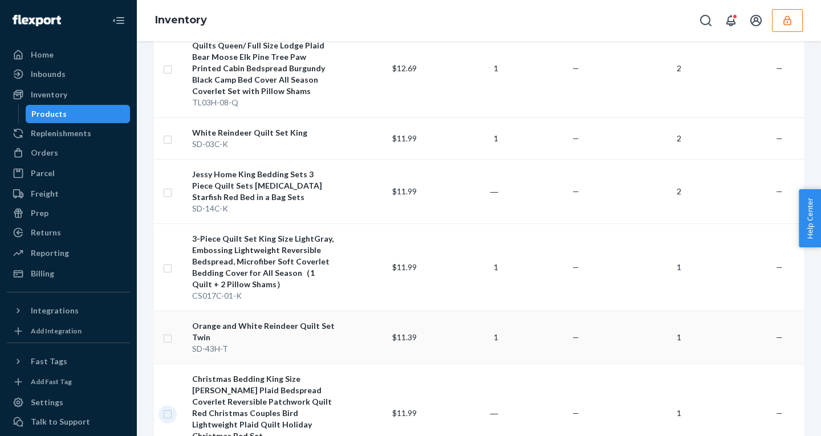
checkbox input "true"
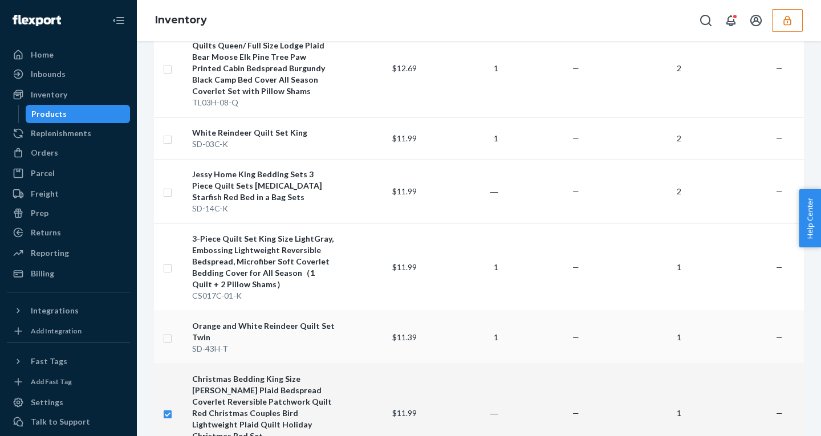
click at [168, 331] on input "checkbox" at bounding box center [167, 337] width 9 height 12
click at [168, 261] on input "checkbox" at bounding box center [167, 267] width 9 height 12
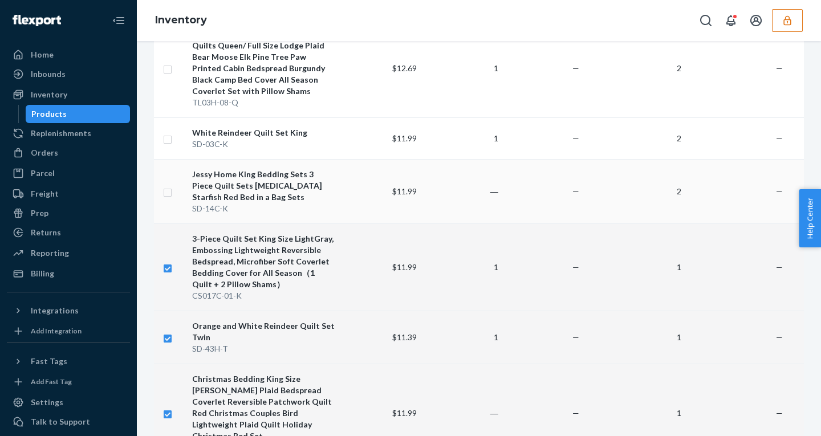
click at [167, 185] on input "checkbox" at bounding box center [167, 191] width 9 height 12
click at [167, 132] on input "checkbox" at bounding box center [167, 138] width 9 height 12
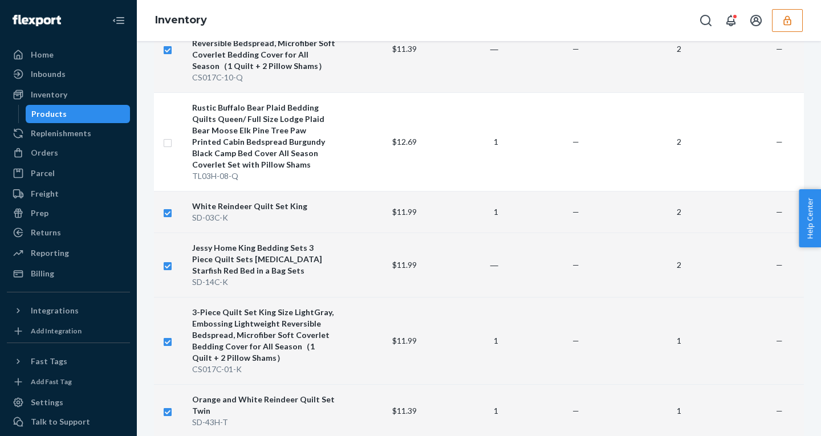
scroll to position [1599, 0]
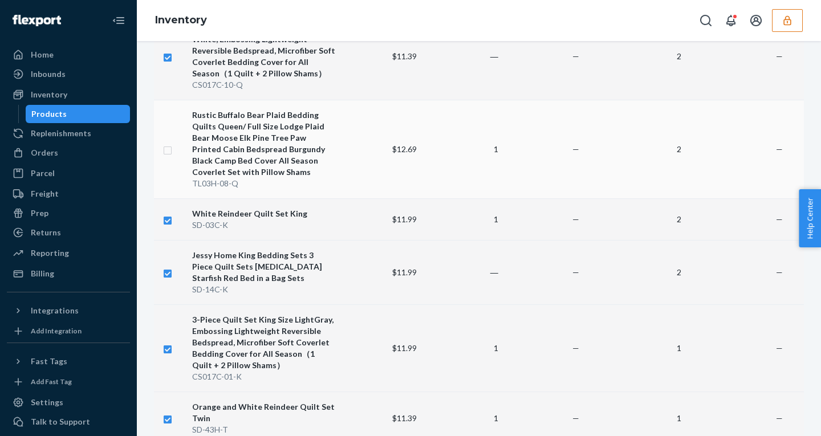
click at [167, 143] on input "checkbox" at bounding box center [167, 149] width 9 height 12
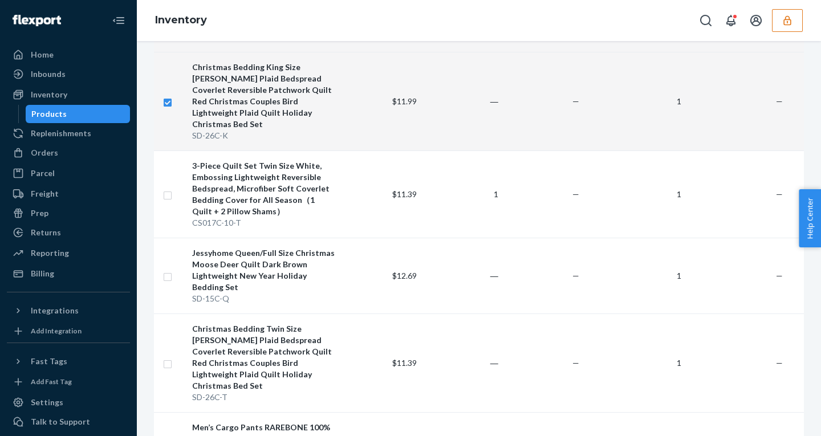
scroll to position [1993, 0]
click at [164, 355] on input "checkbox" at bounding box center [167, 361] width 9 height 12
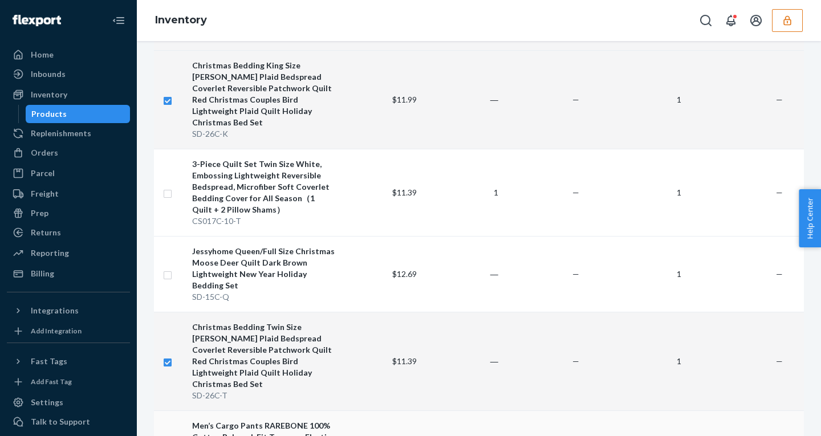
click at [166, 268] on input "checkbox" at bounding box center [167, 274] width 9 height 12
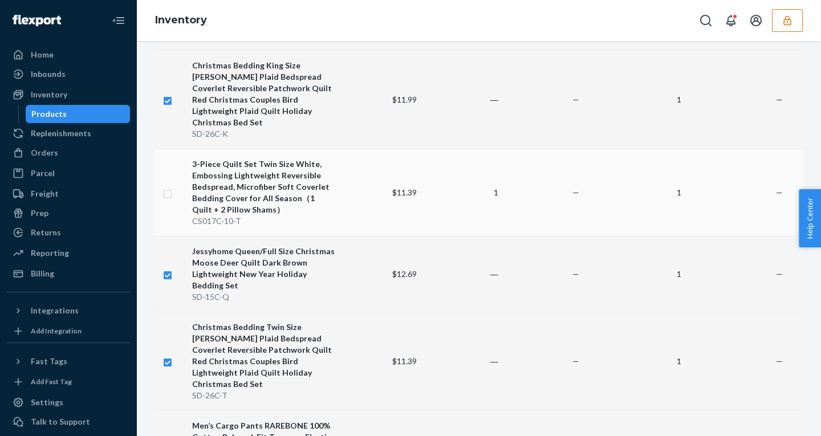
click at [168, 187] on input "checkbox" at bounding box center [167, 193] width 9 height 12
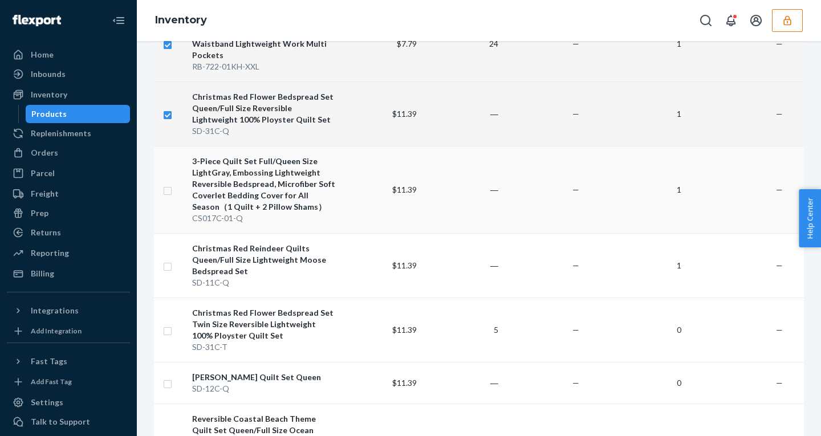
scroll to position [2399, 0]
click at [167, 259] on input "checkbox" at bounding box center [167, 265] width 9 height 12
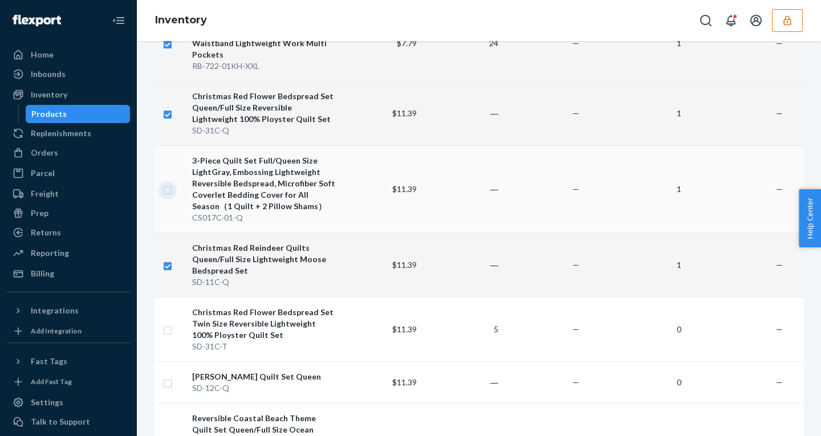
click at [168, 183] on input "checkbox" at bounding box center [167, 189] width 9 height 12
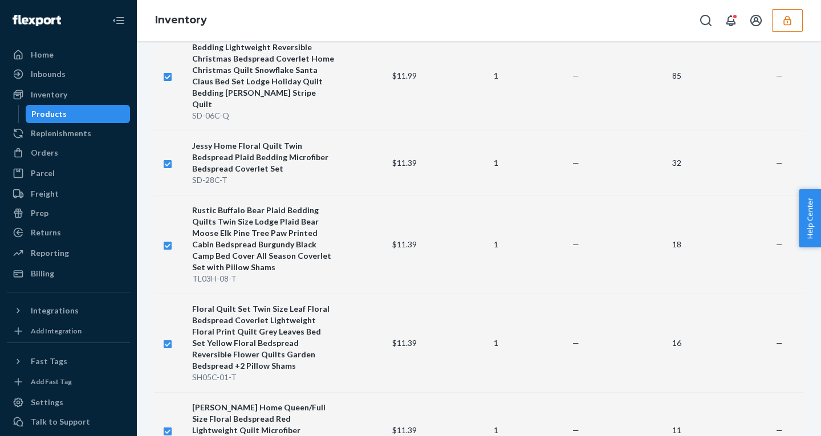
scroll to position [0, 0]
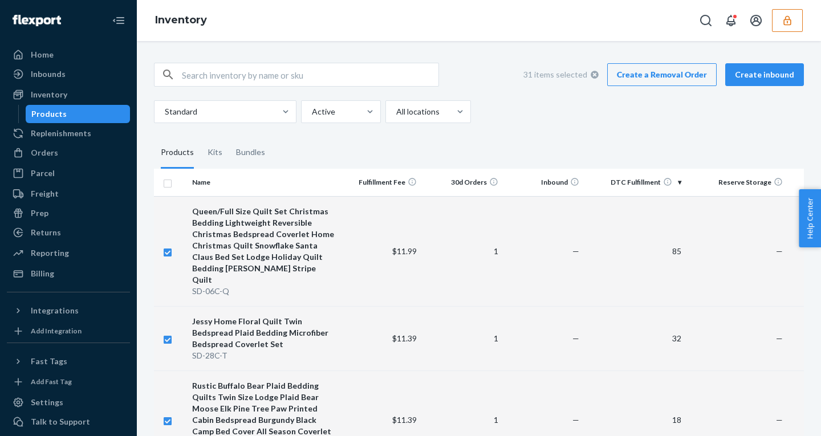
click at [631, 74] on link "Create a Removal Order" at bounding box center [662, 74] width 110 height 23
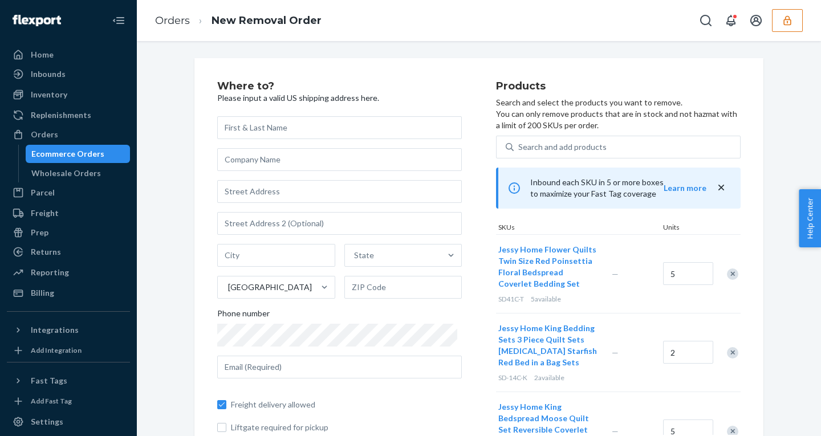
click at [333, 127] on input "text" at bounding box center [339, 127] width 245 height 23
click at [278, 188] on input "text" at bounding box center [339, 191] width 245 height 23
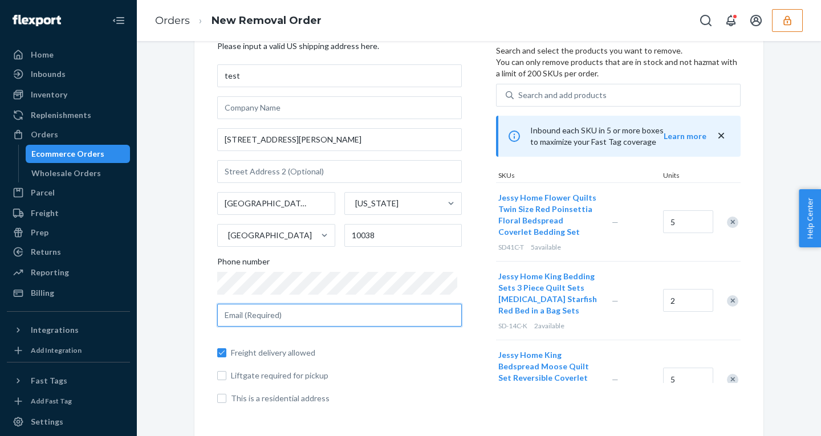
click at [286, 318] on input "text" at bounding box center [339, 315] width 245 height 23
paste input "jessyhome.team@outlook.com"
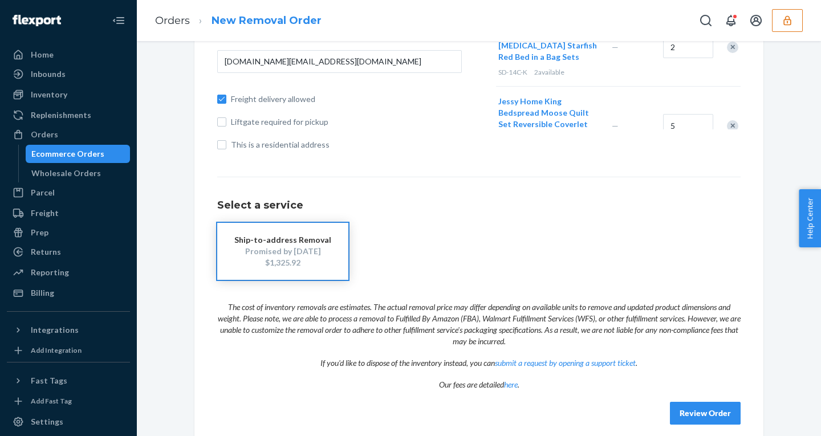
scroll to position [317, 0]
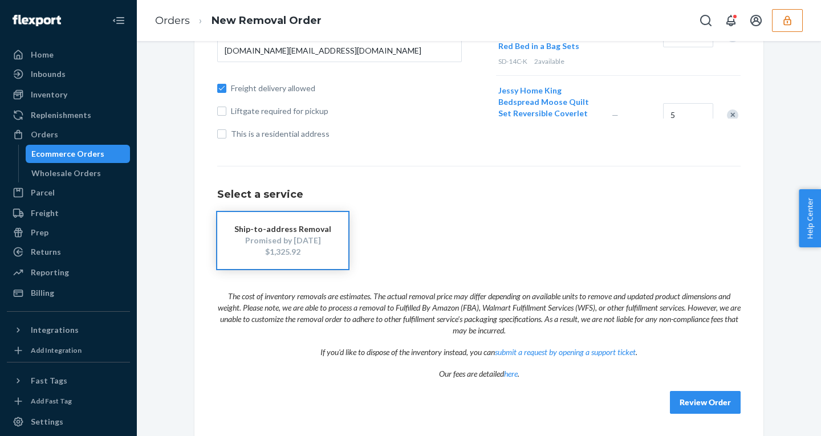
click at [791, 13] on button "button" at bounding box center [787, 20] width 31 height 23
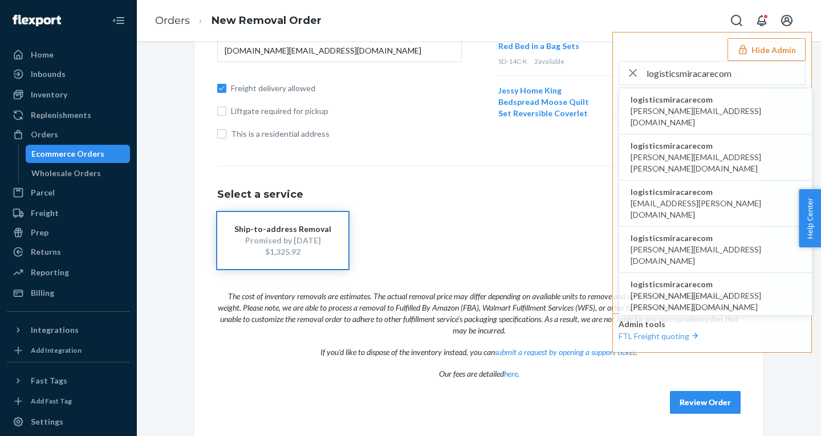
click at [668, 104] on span "logisticsmiracarecom" at bounding box center [716, 99] width 170 height 11
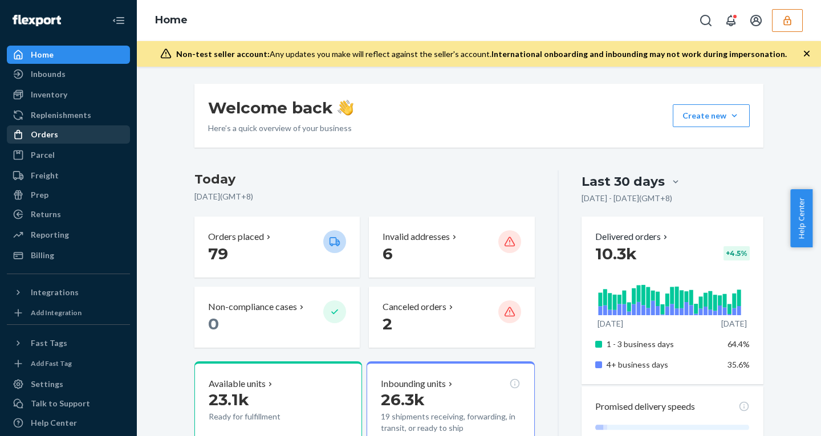
click at [50, 127] on div "Orders" at bounding box center [68, 135] width 121 height 16
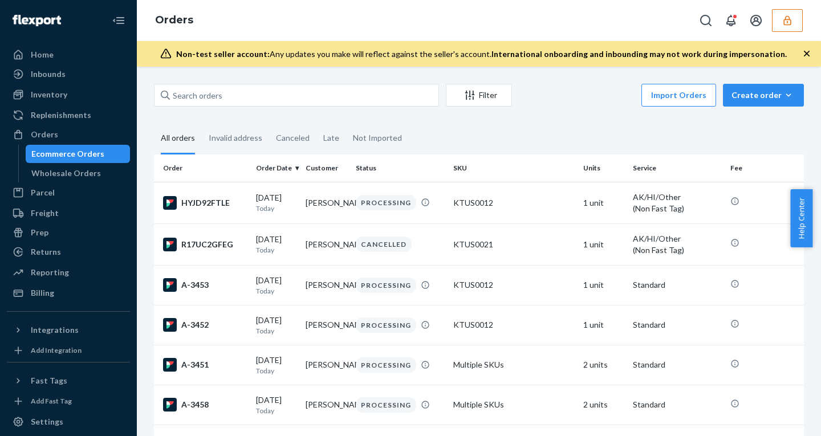
click at [185, 78] on div "Filter Import Orders Create order Ecommerce order Removal order All orders Inva…" at bounding box center [479, 252] width 684 height 370
click at [208, 93] on input "text" at bounding box center [296, 95] width 285 height 23
paste input "488685MIRA"
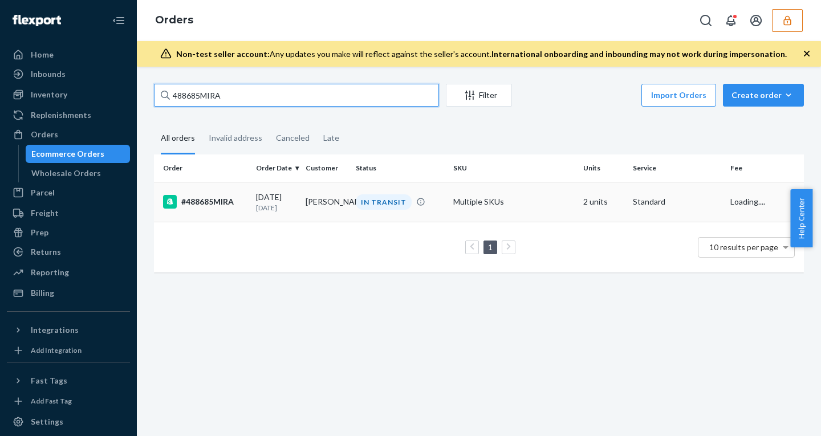
type input "488685MIRA"
click at [298, 212] on td "08/08/2025 12 days ago" at bounding box center [277, 202] width 50 height 40
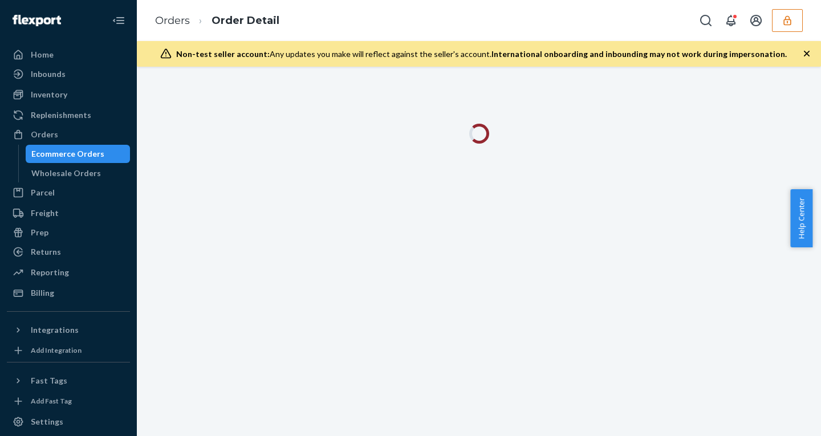
click at [803, 48] on icon "button" at bounding box center [806, 53] width 11 height 11
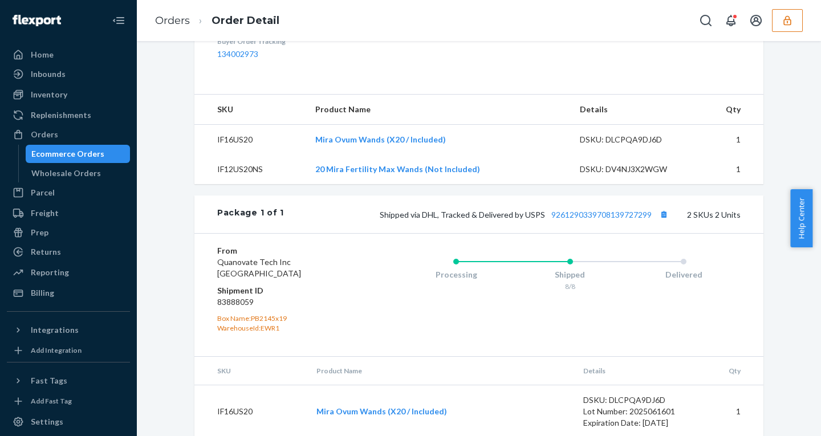
scroll to position [465, 0]
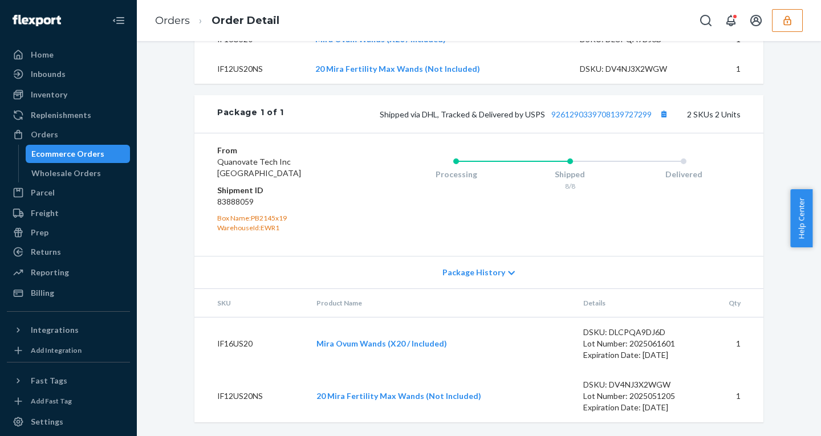
click at [458, 278] on span "Package History" at bounding box center [474, 272] width 63 height 11
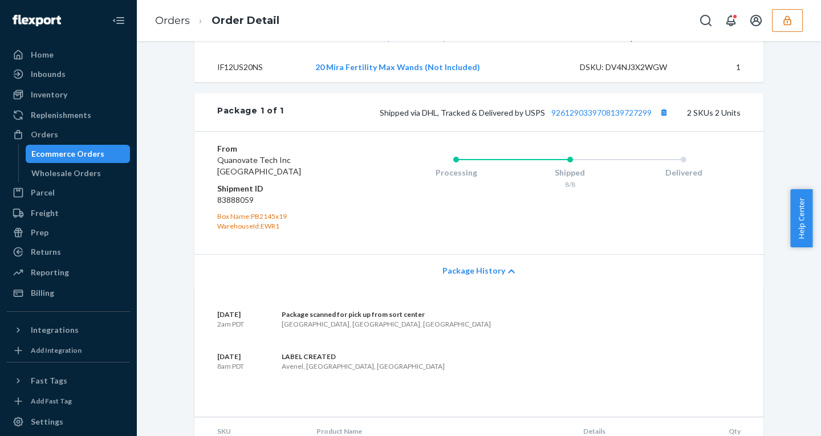
click at [458, 277] on span "Package History" at bounding box center [474, 270] width 63 height 11
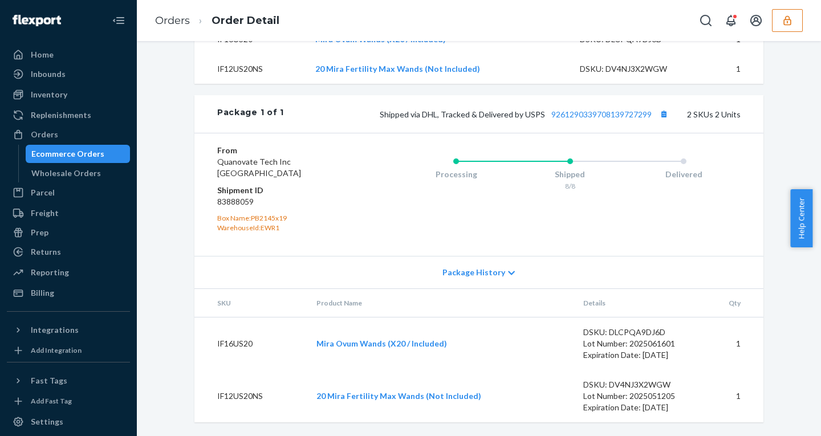
click at [62, 156] on div "Ecommerce Orders" at bounding box center [67, 153] width 73 height 11
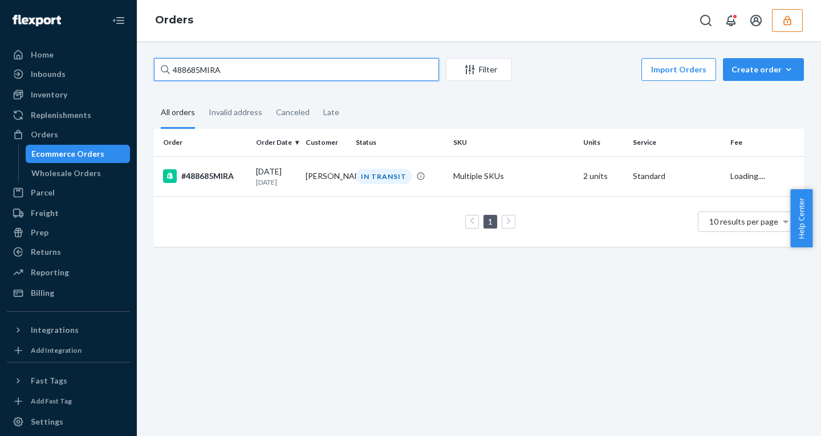
drag, startPoint x: 220, startPoint y: 73, endPoint x: 152, endPoint y: 73, distance: 67.9
click at [152, 73] on div "488685MIRA Filter Import Orders Create order Ecommerce order Removal order All …" at bounding box center [478, 158] width 667 height 200
paste input "346MIRA"
type input "488346MIRA"
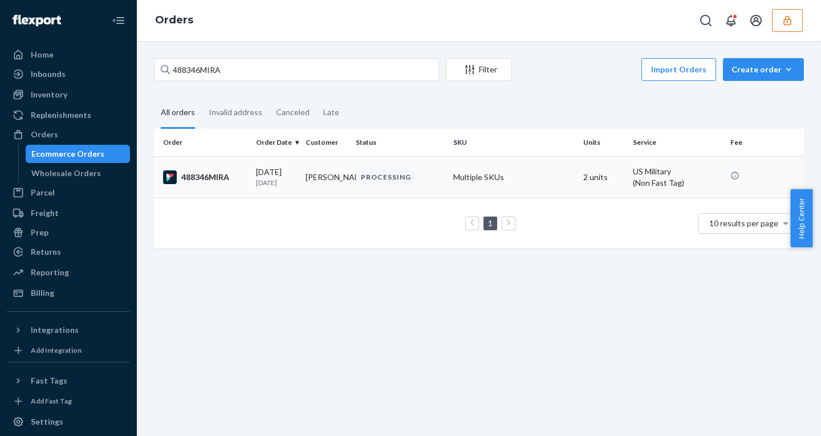
click at [279, 185] on p "12 days ago" at bounding box center [276, 183] width 40 height 10
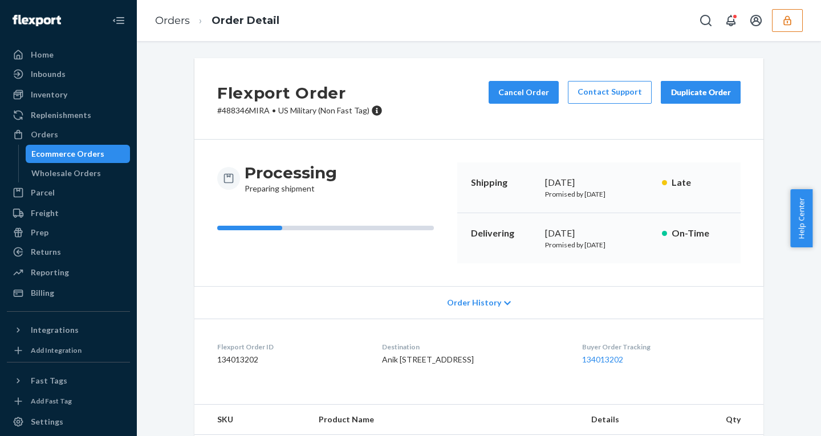
scroll to position [106, 0]
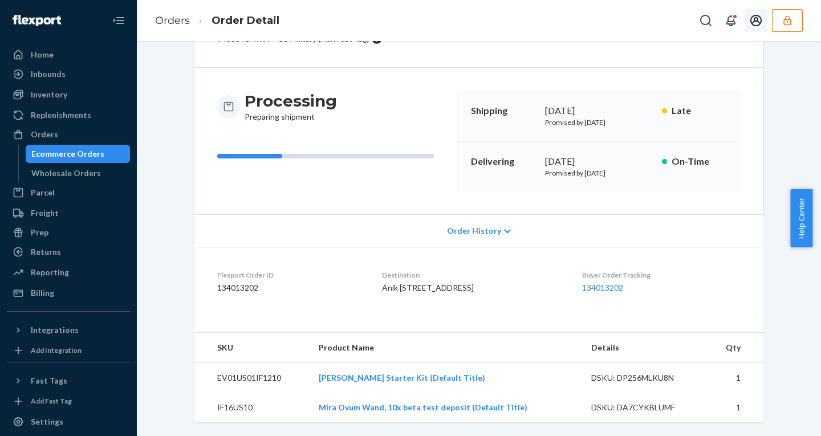
click at [780, 22] on button "button" at bounding box center [787, 20] width 31 height 23
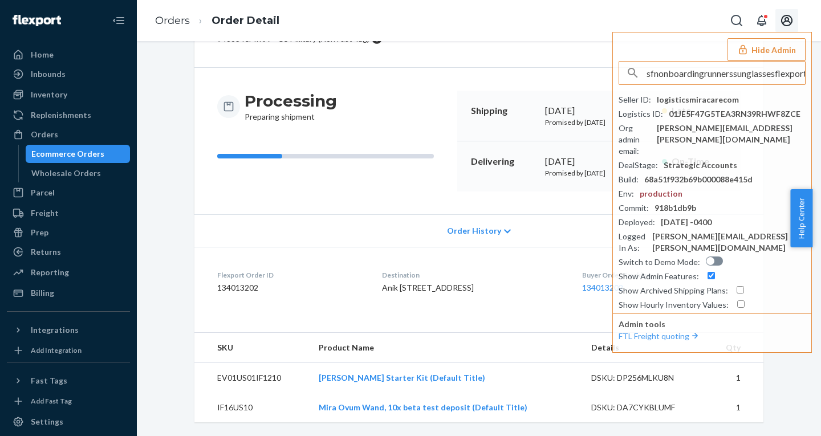
scroll to position [0, 21]
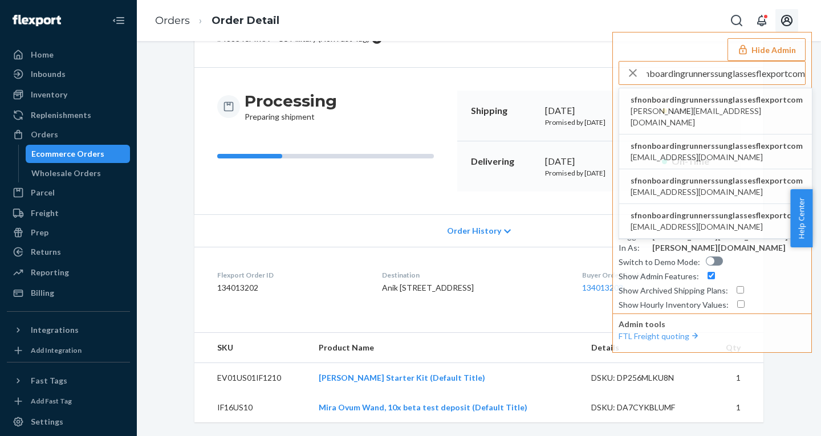
type input "sfnonboardingrunnerssunglassesflexportcom"
click at [664, 99] on span "sfnonboardingrunnerssunglassesflexportcom" at bounding box center [717, 99] width 172 height 11
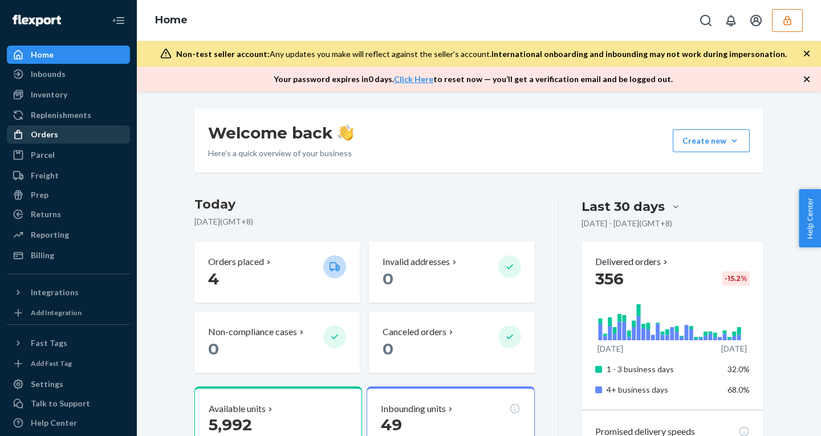
click at [39, 134] on div "Orders" at bounding box center [44, 134] width 27 height 11
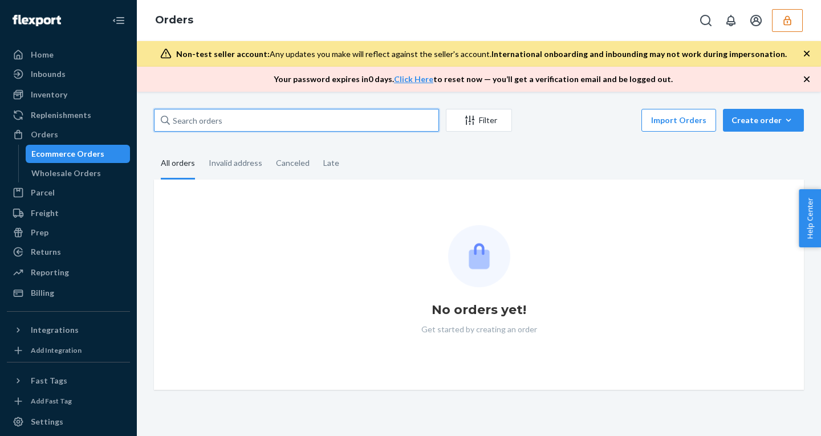
click at [229, 114] on input "text" at bounding box center [296, 120] width 285 height 23
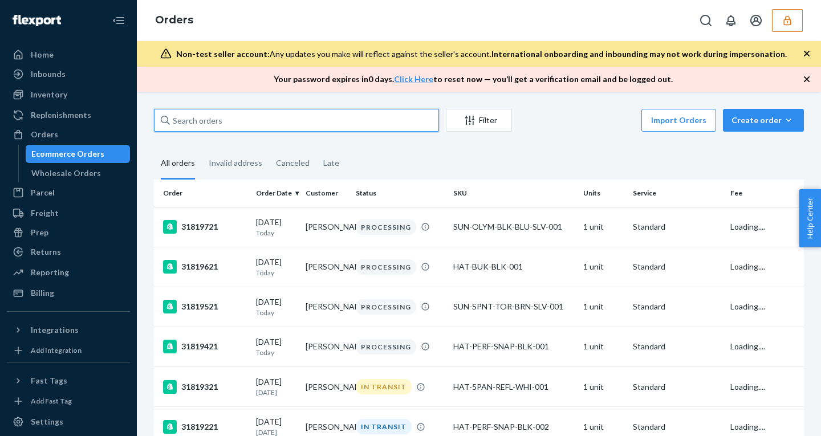
paste input "31789221"
type input "31789221"
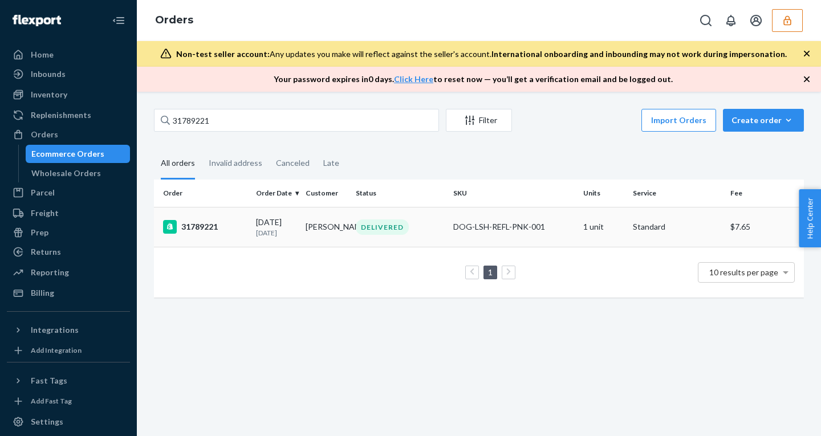
click at [297, 234] on td "07/21/2025 1 month ago" at bounding box center [277, 227] width 50 height 40
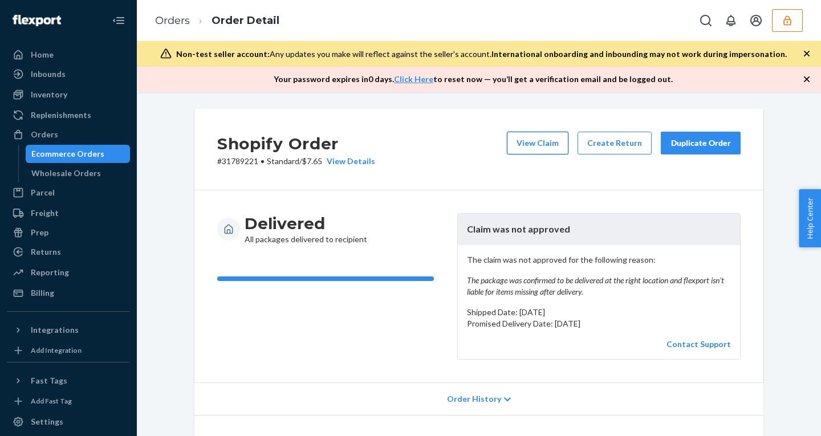
click at [520, 153] on button "View Claim" at bounding box center [538, 143] width 62 height 23
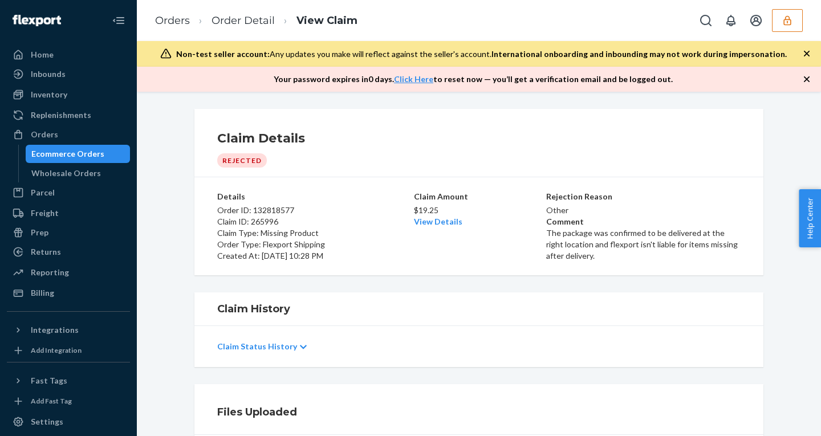
click at [774, 18] on button "button" at bounding box center [787, 20] width 31 height 23
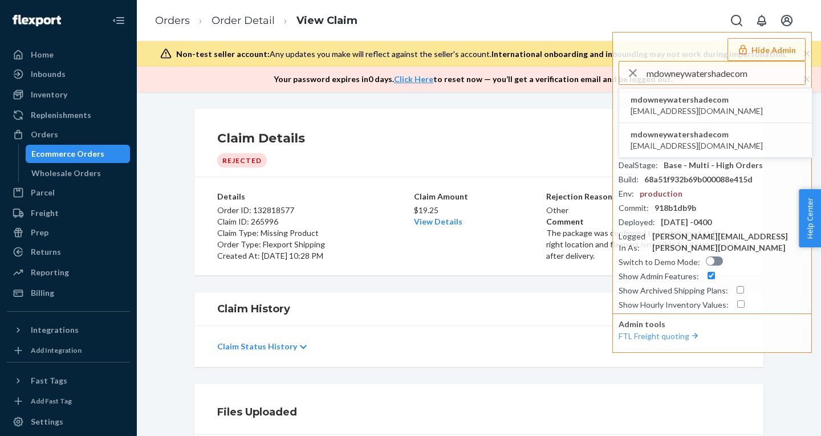
type input "mdowneywatershadecom"
click at [664, 108] on span "mdowney@watershade.com" at bounding box center [697, 111] width 132 height 11
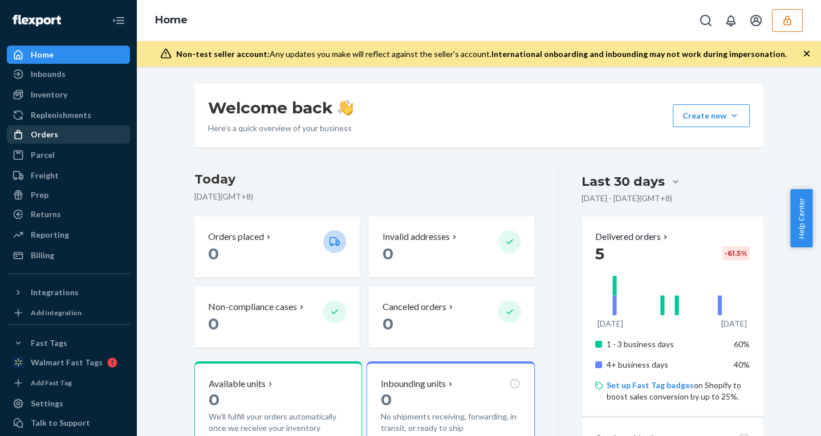
click at [45, 131] on div "Orders" at bounding box center [44, 134] width 27 height 11
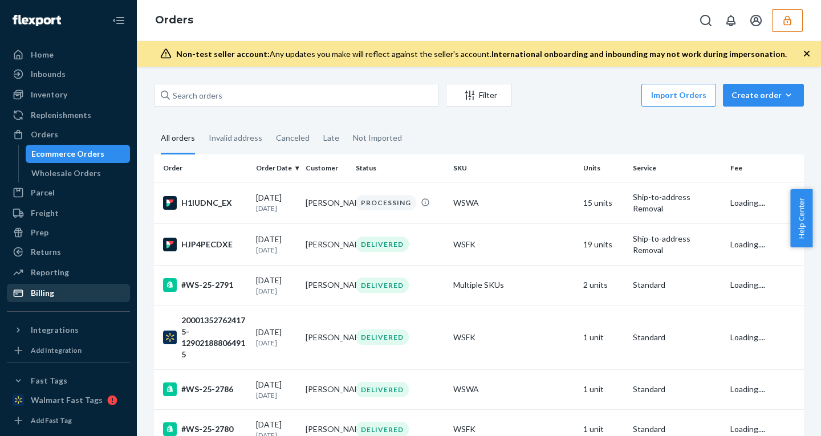
click at [59, 294] on div "Billing" at bounding box center [68, 293] width 121 height 16
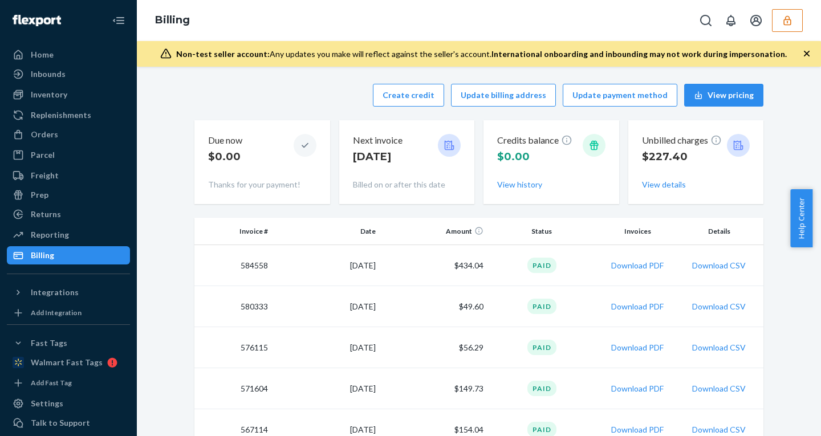
click at [37, 124] on ul "Home Inbounds Shipping Plans Problems Inventory Products Replenishments Orders …" at bounding box center [68, 155] width 123 height 219
click at [74, 139] on div "Orders" at bounding box center [68, 135] width 121 height 16
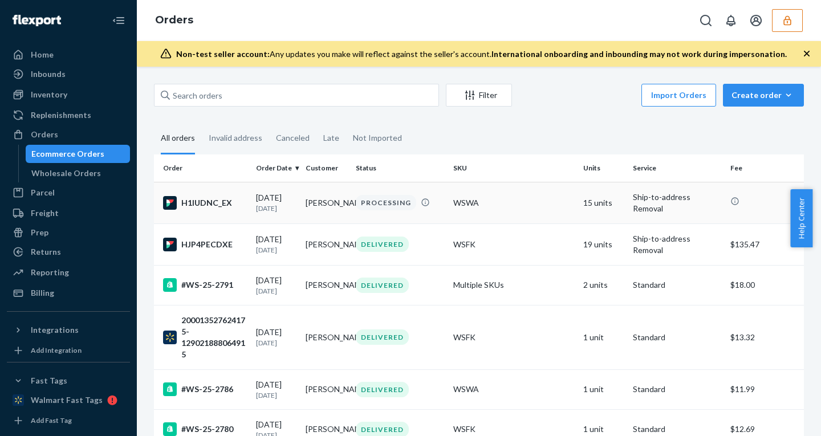
click at [254, 222] on td "[DATE] [DATE]" at bounding box center [277, 203] width 50 height 42
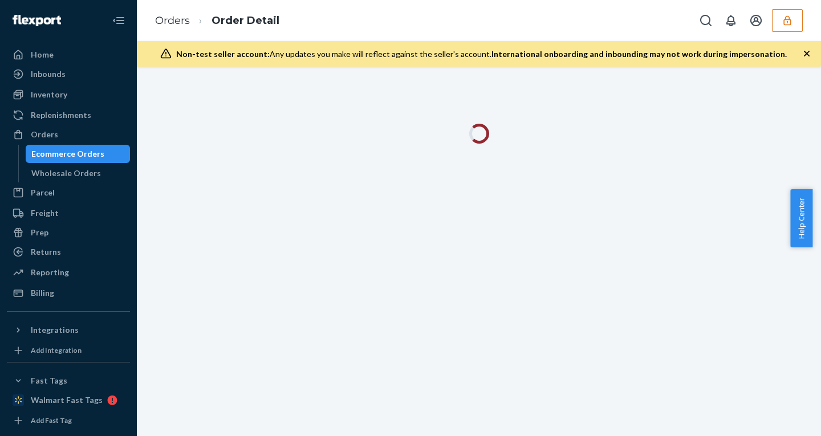
click at [806, 50] on icon "button" at bounding box center [806, 53] width 11 height 11
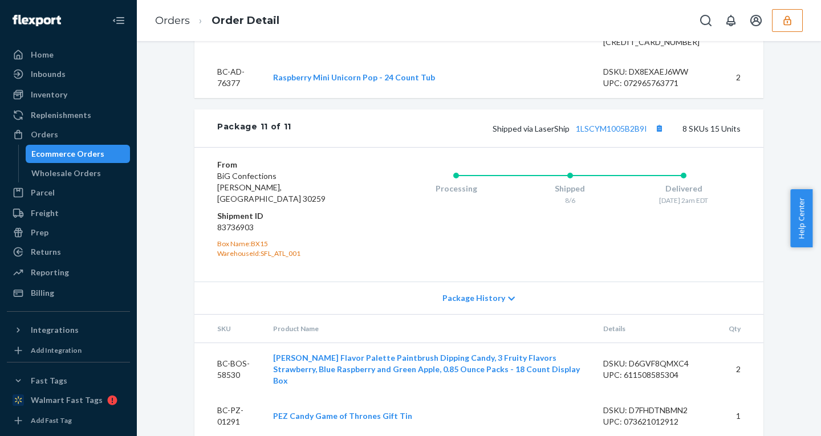
scroll to position [8703, 0]
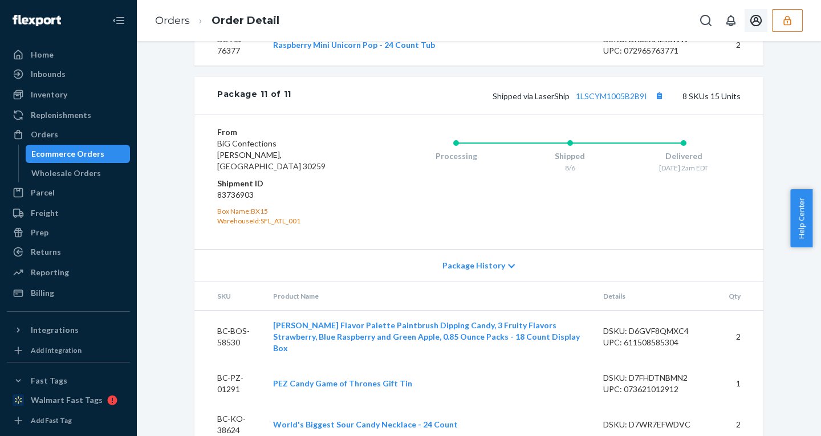
click at [789, 27] on button "button" at bounding box center [787, 20] width 31 height 23
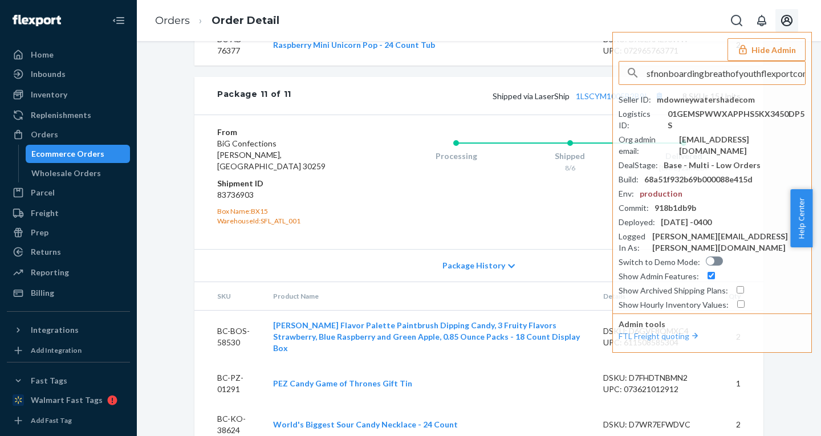
scroll to position [0, 6]
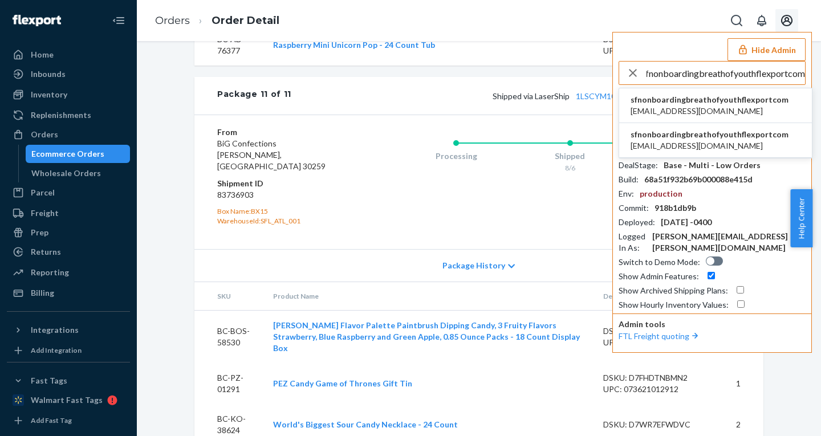
type input "sfnonboardingbreathofyouthflexportcom"
click at [686, 108] on span "[EMAIL_ADDRESS][DOMAIN_NAME]" at bounding box center [710, 111] width 158 height 11
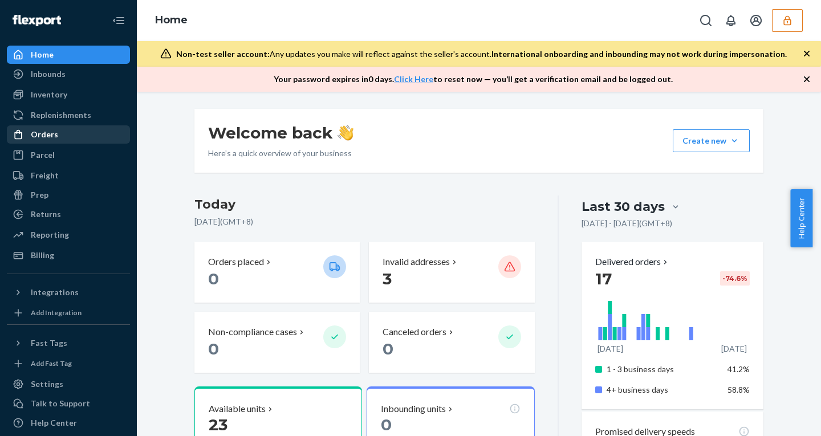
click at [44, 133] on div "Orders" at bounding box center [44, 134] width 27 height 11
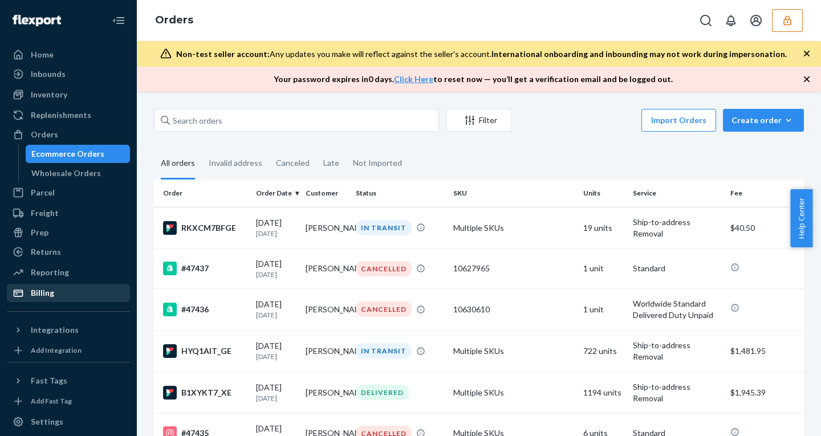
click at [50, 287] on div "Billing" at bounding box center [42, 292] width 23 height 11
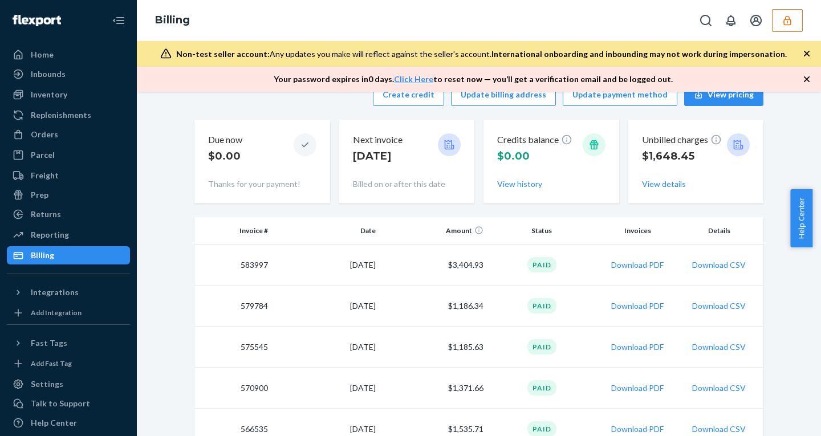
scroll to position [26, 0]
click at [34, 93] on div "Inventory" at bounding box center [49, 94] width 37 height 11
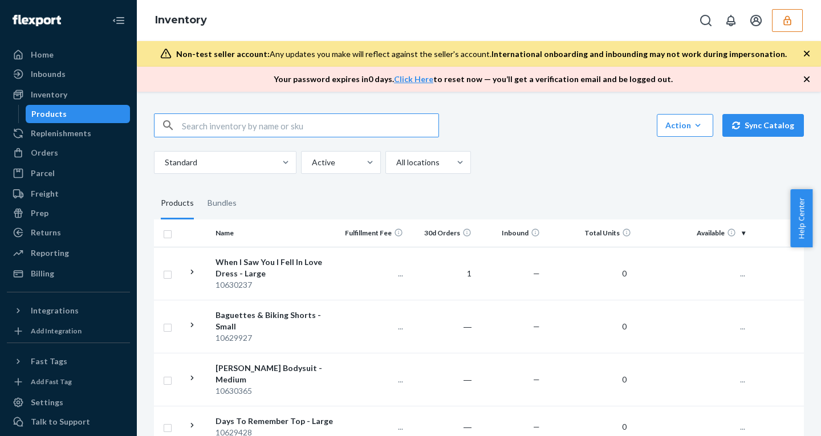
click at [801, 79] on icon "button" at bounding box center [806, 79] width 11 height 11
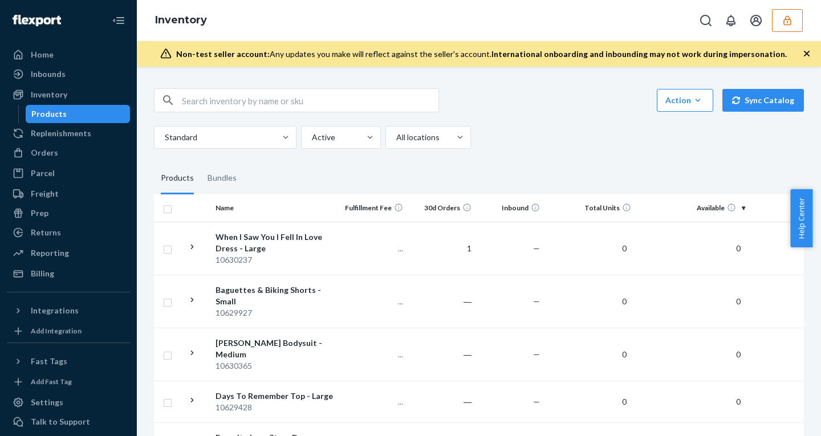
click at [805, 42] on div "Non-test seller account: Any updates you make will reflect against the seller's…" at bounding box center [479, 54] width 684 height 26
click at [810, 55] on icon "button" at bounding box center [806, 53] width 11 height 11
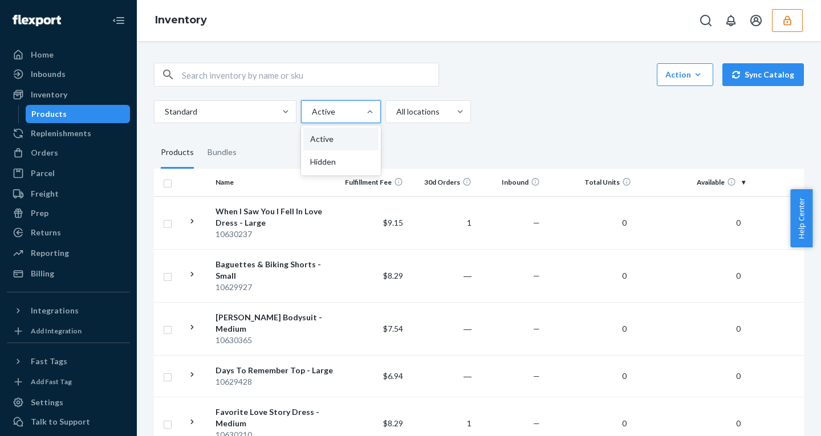
click at [335, 115] on div at bounding box center [340, 112] width 58 height 14
click at [312, 115] on input "option Active focused, 1 of 2. 2 results available. Use Up and Down to choose o…" at bounding box center [311, 111] width 1 height 11
click at [313, 165] on div "Hidden" at bounding box center [340, 162] width 75 height 23
click at [312, 117] on input "option Hidden focused, 2 of 2. 2 results available. Use Up and Down to choose o…" at bounding box center [311, 111] width 1 height 11
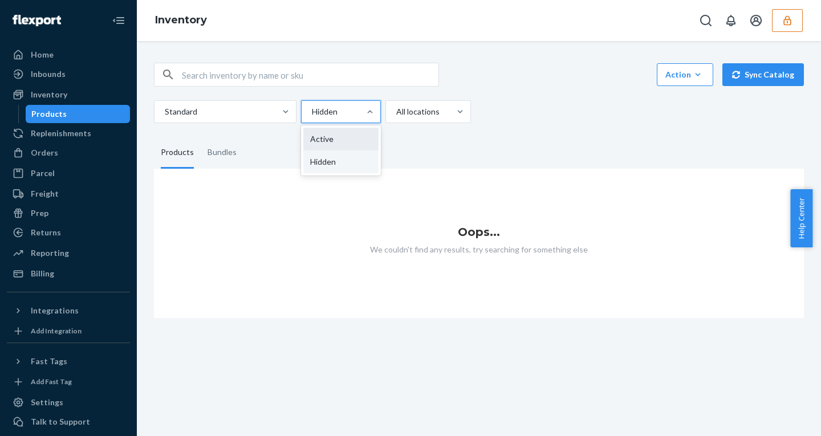
click at [337, 140] on div "Active" at bounding box center [340, 139] width 75 height 23
click at [312, 117] on input "option Hidden, selected. option Active focused, 1 of 2. 2 results available. Us…" at bounding box center [311, 111] width 1 height 11
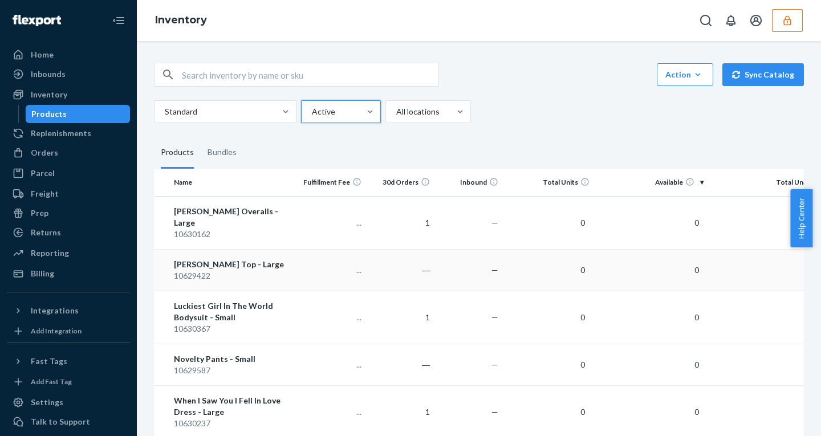
scroll to position [0, 97]
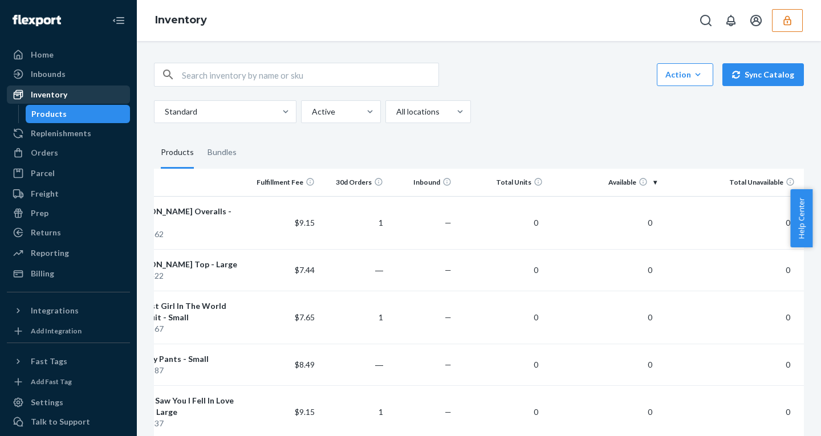
click at [51, 97] on div "Inventory" at bounding box center [49, 94] width 37 height 11
click at [48, 49] on div "Home" at bounding box center [42, 54] width 23 height 11
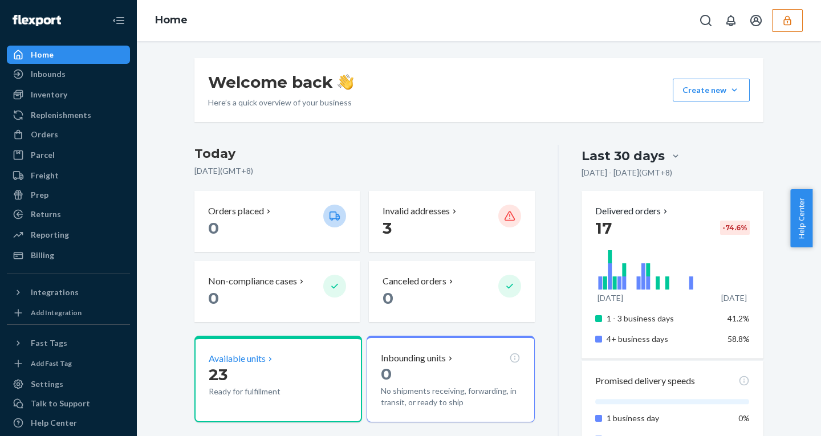
click at [218, 362] on p "Available units" at bounding box center [237, 358] width 57 height 13
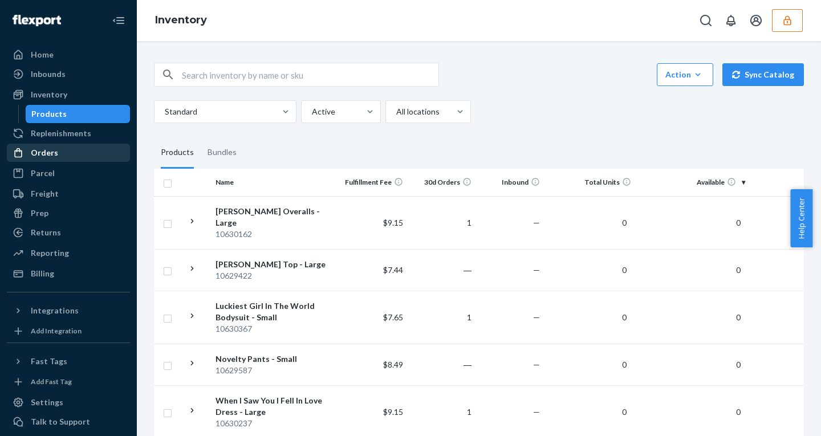
click at [31, 145] on div "Orders" at bounding box center [68, 153] width 121 height 16
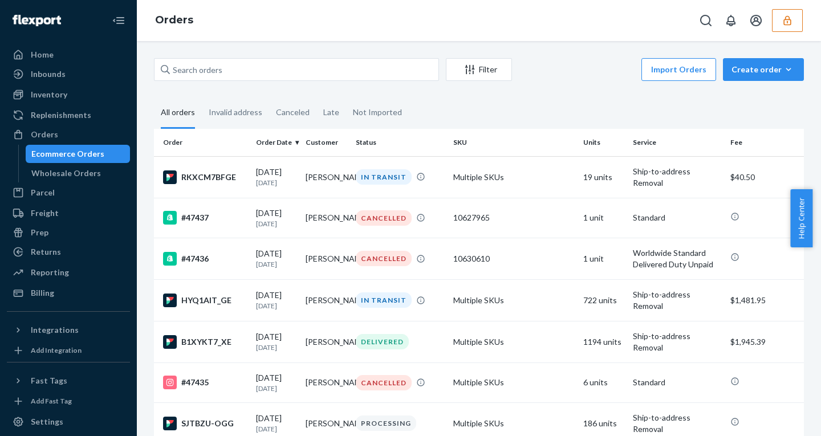
click at [790, 17] on icon "button" at bounding box center [787, 20] width 11 height 11
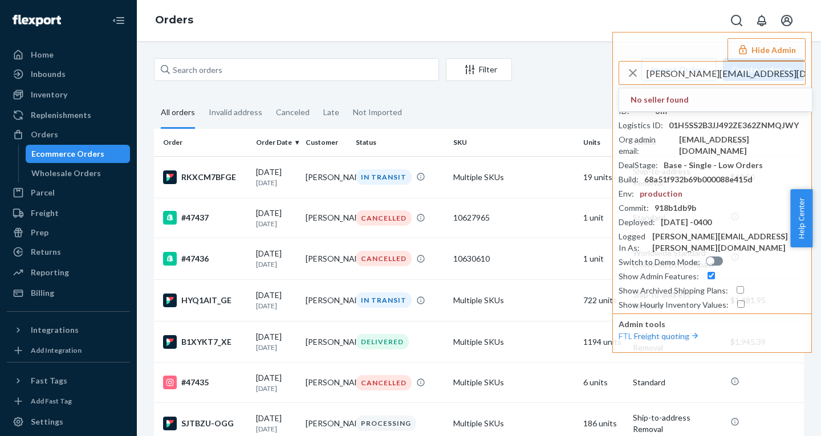
drag, startPoint x: 671, startPoint y: 75, endPoint x: 551, endPoint y: 75, distance: 119.8
click at [557, 75] on div "Orders Hide Admin dave@connetixtiles.com No seller found Seller ID : sfnonboard…" at bounding box center [479, 218] width 684 height 436
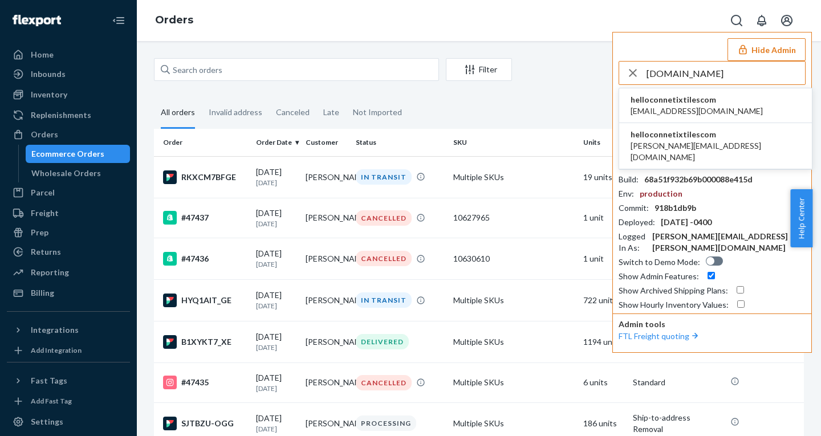
type input "connetixtiles.com"
click at [676, 103] on span "helloconnetixtilescom" at bounding box center [697, 99] width 132 height 11
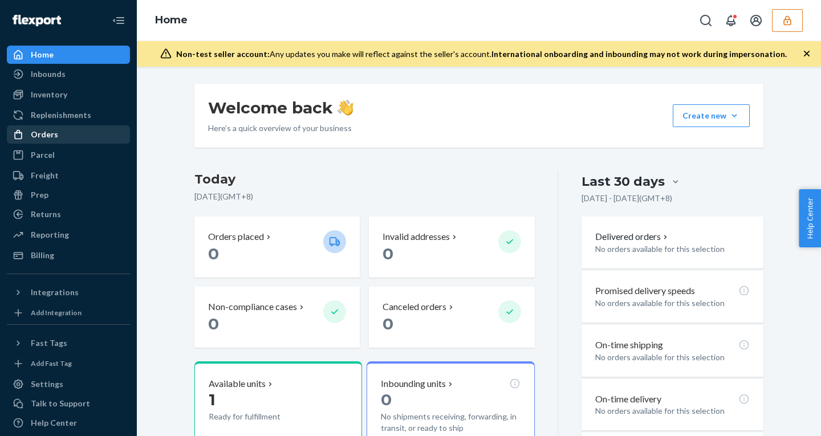
click at [48, 137] on div "Orders" at bounding box center [44, 134] width 27 height 11
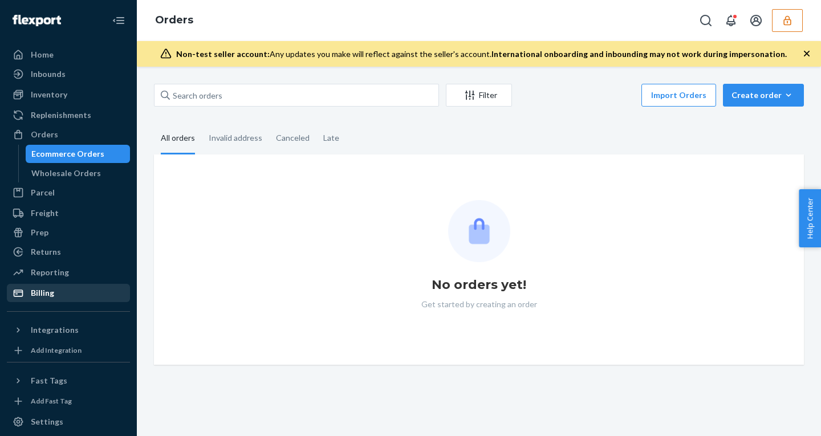
click at [52, 293] on div "Billing" at bounding box center [42, 292] width 23 height 11
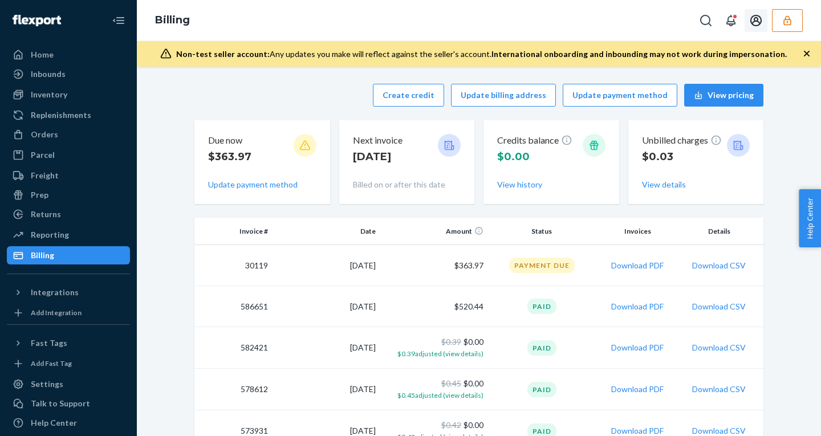
click at [788, 23] on icon "button" at bounding box center [787, 20] width 11 height 11
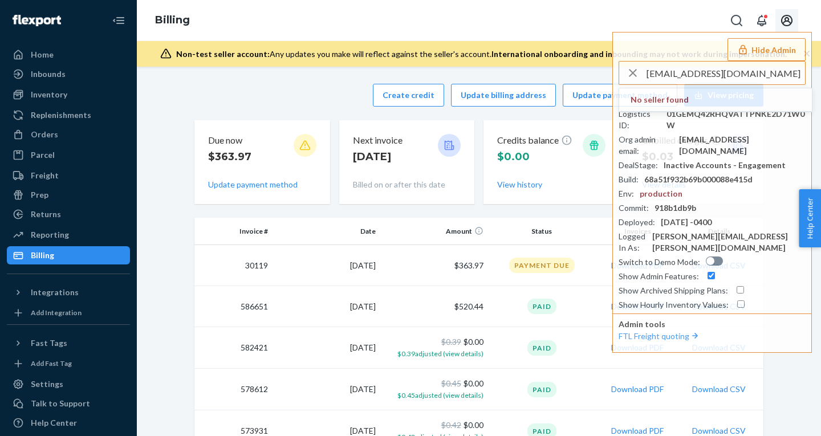
drag, startPoint x: 703, startPoint y: 72, endPoint x: 479, endPoint y: 82, distance: 224.4
click at [488, 79] on div "Billing Hide Admin [EMAIL_ADDRESS][DOMAIN_NAME] No seller found Seller ID : hel…" at bounding box center [479, 218] width 684 height 436
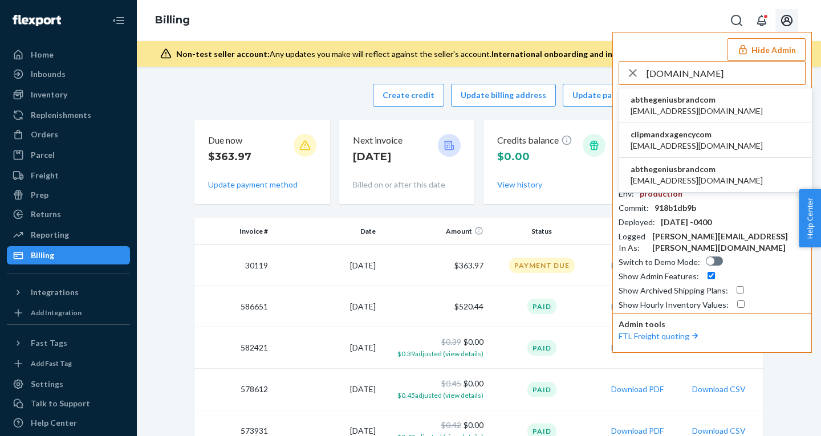
type input "[DOMAIN_NAME]"
click at [665, 179] on span "[EMAIL_ADDRESS][DOMAIN_NAME]" at bounding box center [697, 180] width 132 height 11
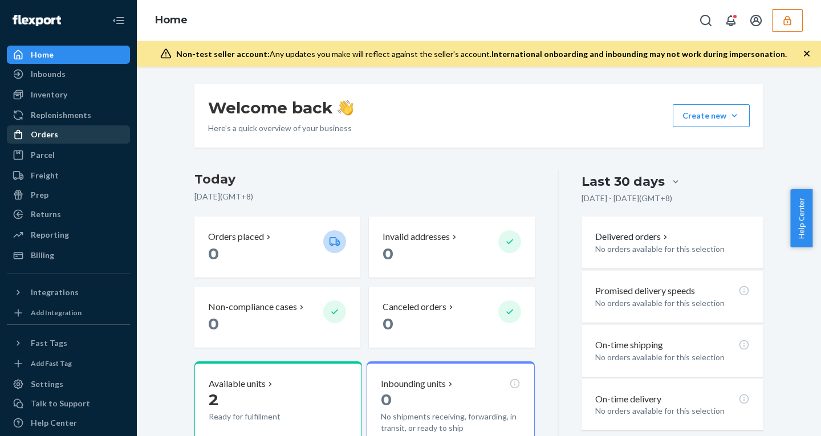
click at [35, 131] on div "Orders" at bounding box center [44, 134] width 27 height 11
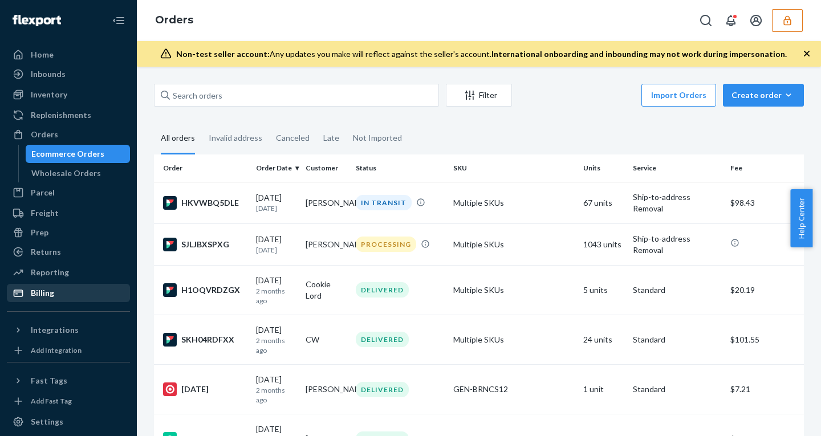
click at [47, 286] on div "Billing" at bounding box center [68, 293] width 121 height 16
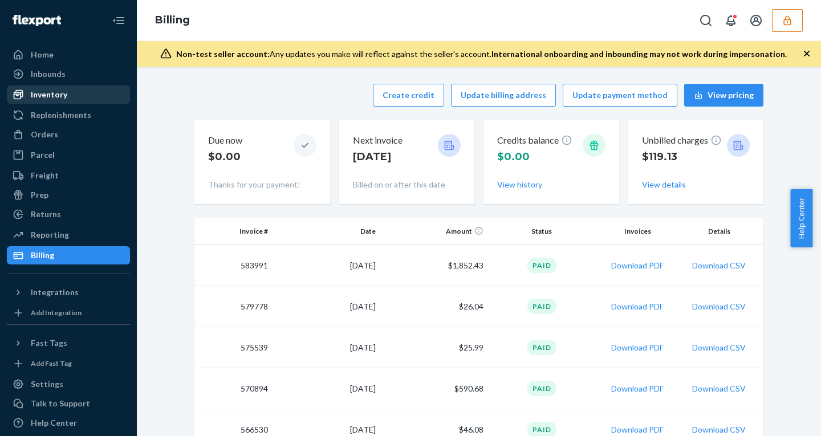
click at [47, 91] on div "Inventory" at bounding box center [49, 94] width 37 height 11
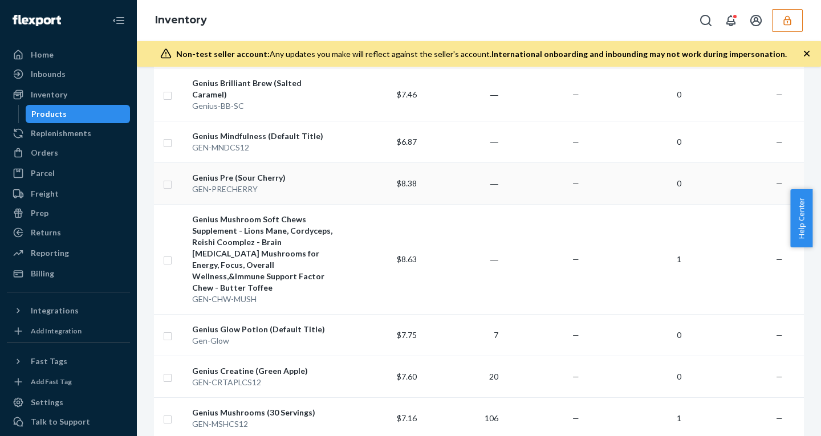
scroll to position [272, 0]
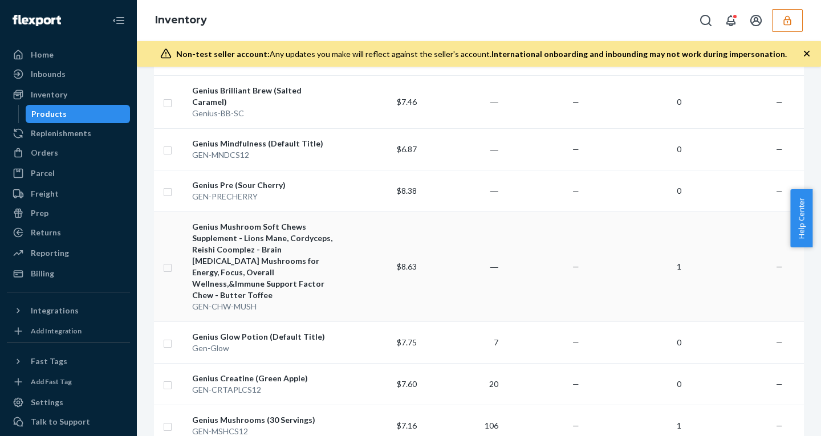
click at [351, 258] on td "$8.63" at bounding box center [382, 267] width 82 height 110
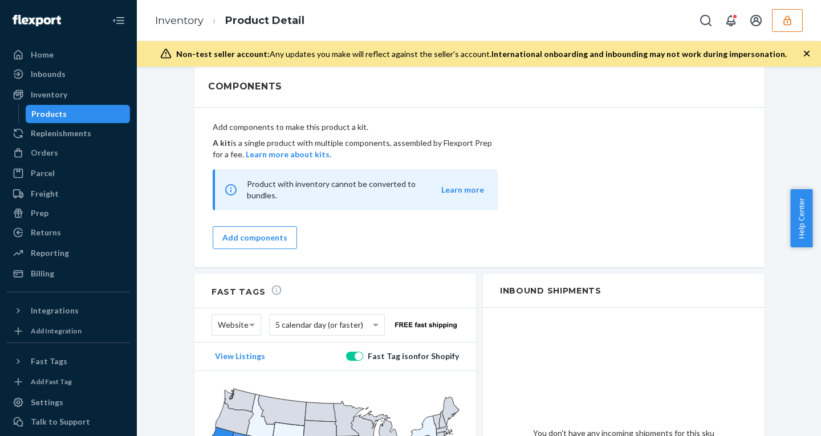
scroll to position [890, 0]
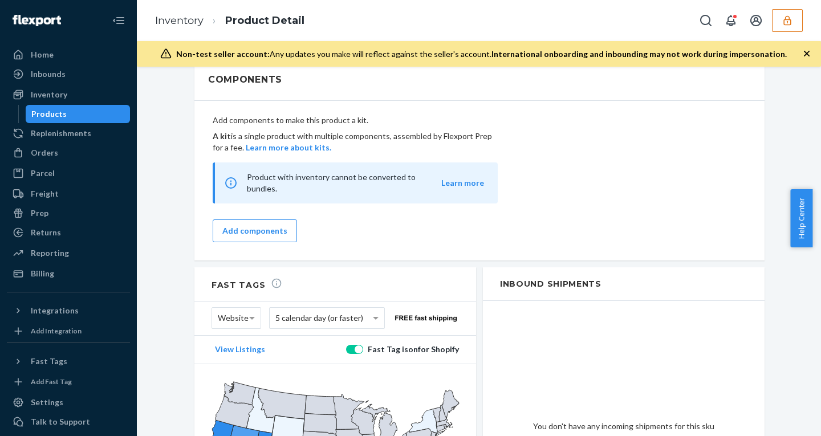
click at [788, 15] on icon "button" at bounding box center [787, 20] width 11 height 11
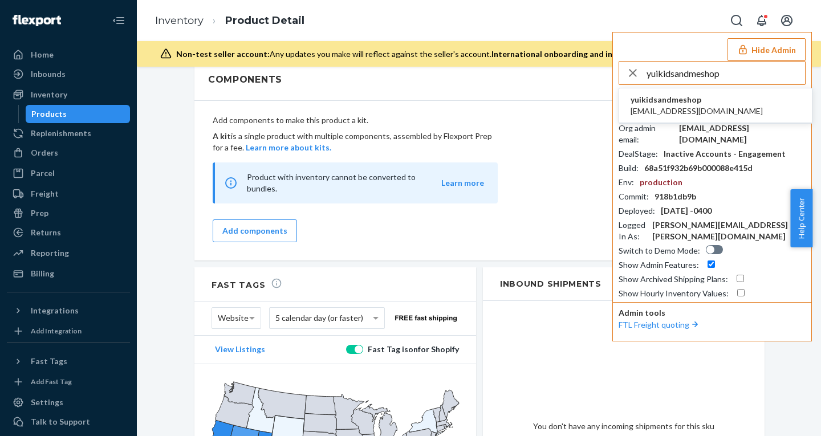
type input "yuikidsandmeshop"
click at [680, 110] on span "[EMAIL_ADDRESS][DOMAIN_NAME]" at bounding box center [697, 111] width 132 height 11
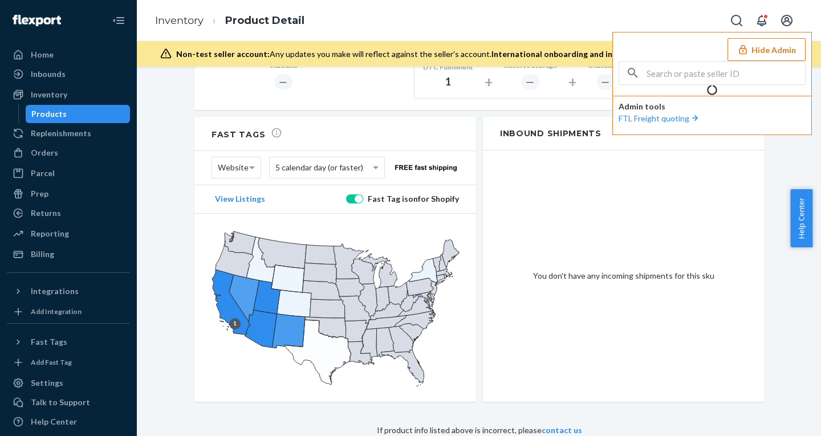
scroll to position [691, 0]
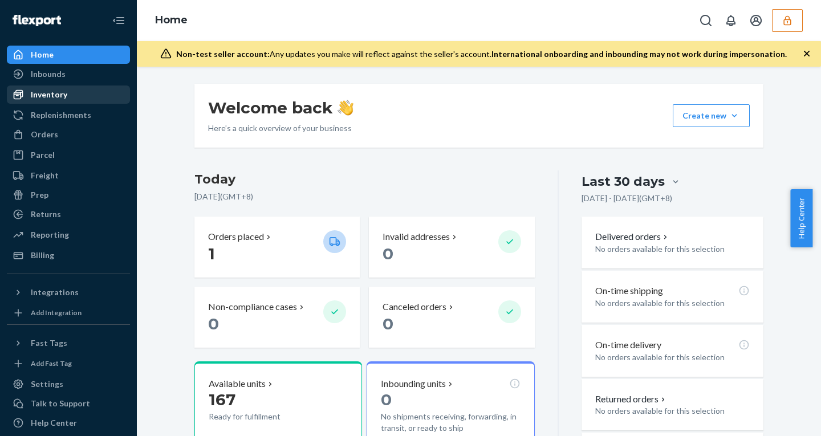
click at [41, 95] on div "Inventory" at bounding box center [49, 94] width 37 height 11
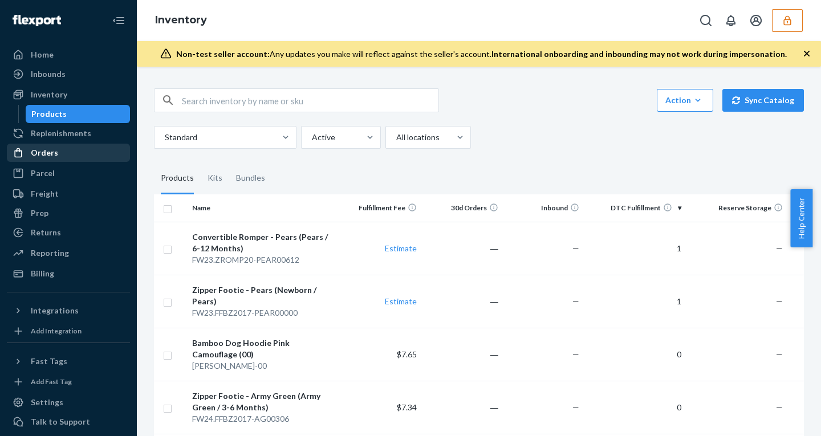
click at [40, 149] on div "Orders" at bounding box center [44, 152] width 27 height 11
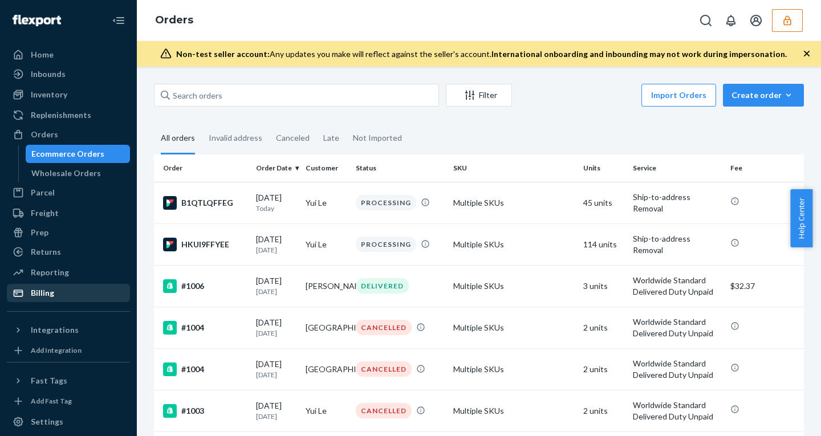
click at [56, 293] on div "Billing" at bounding box center [68, 293] width 121 height 16
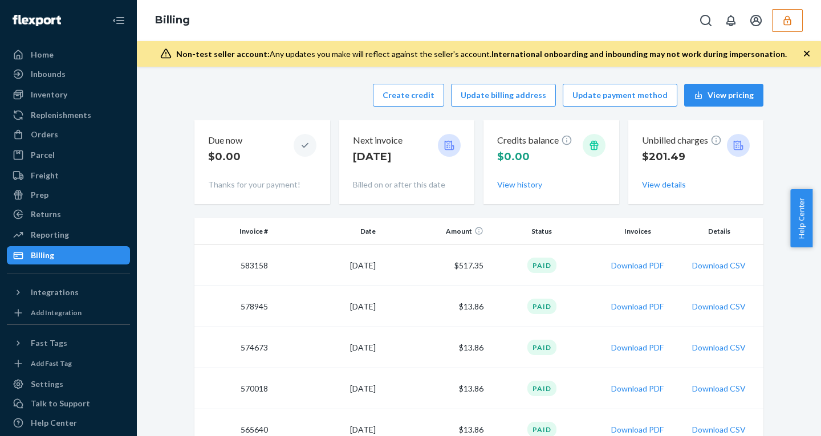
click at [789, 15] on icon "button" at bounding box center [787, 20] width 11 height 11
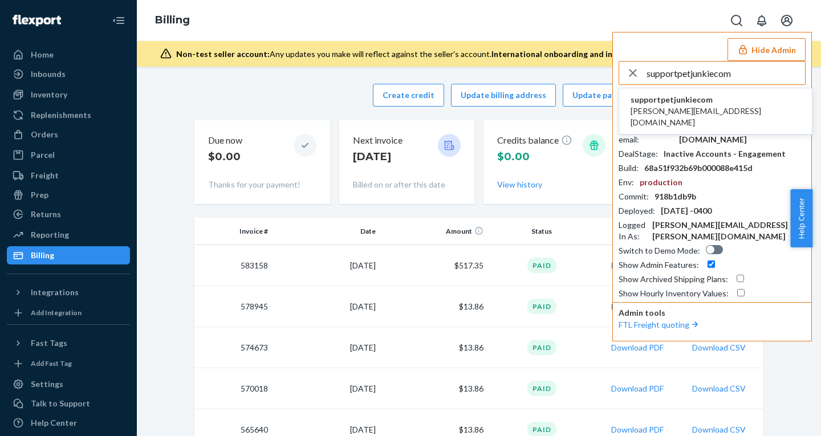
type input "supportpetjunkiecom"
click at [670, 106] on span "[PERSON_NAME][EMAIL_ADDRESS][DOMAIN_NAME]" at bounding box center [716, 117] width 170 height 23
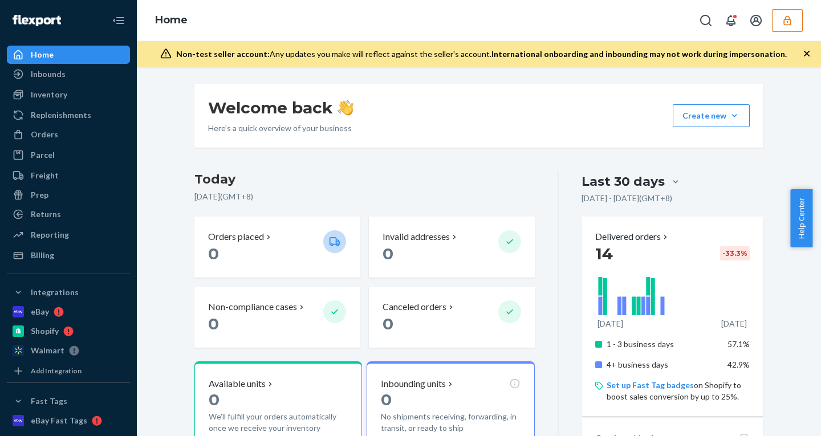
click at [805, 53] on icon "button" at bounding box center [806, 53] width 11 height 11
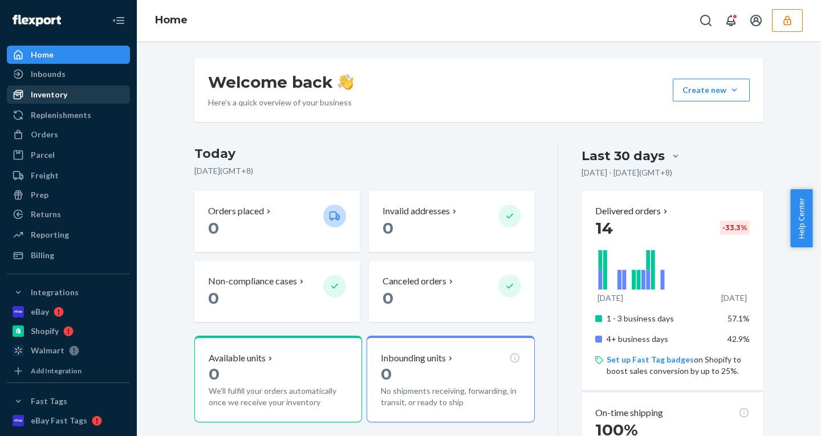
click at [56, 98] on div "Inventory" at bounding box center [49, 94] width 37 height 11
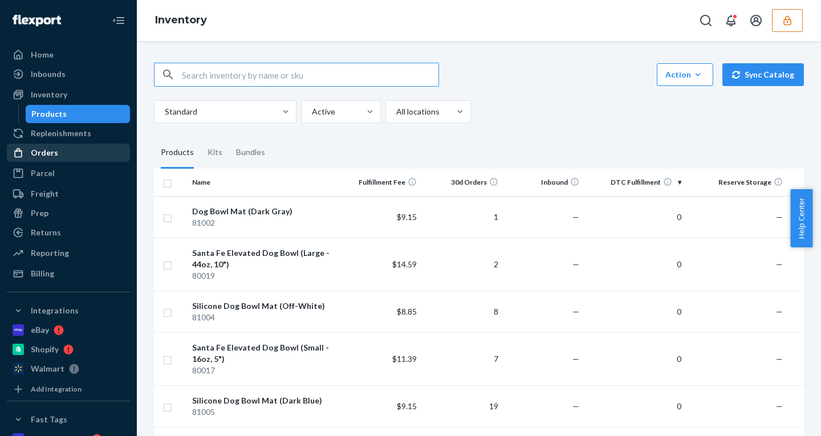
click at [66, 153] on div "Orders" at bounding box center [68, 153] width 121 height 16
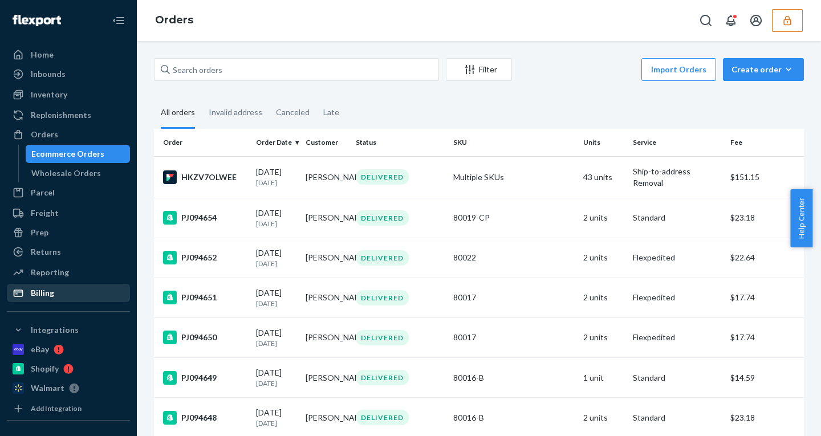
click at [42, 291] on div "Billing" at bounding box center [42, 292] width 23 height 11
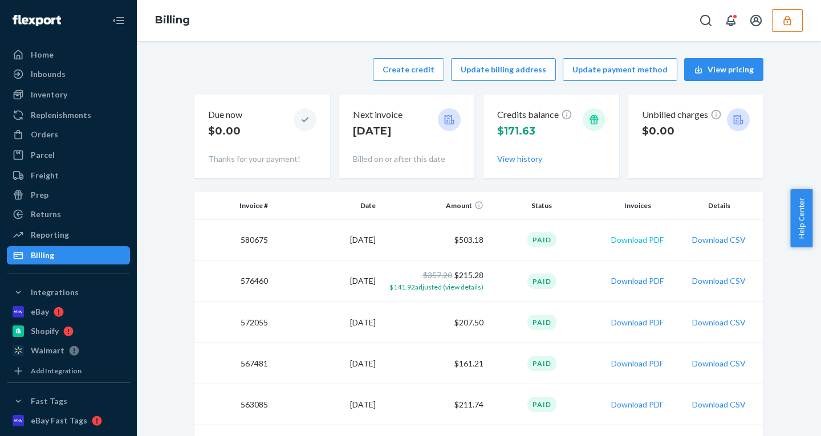
click at [649, 237] on button "Download PDF" at bounding box center [637, 239] width 52 height 11
click at [48, 133] on div "Orders" at bounding box center [44, 134] width 27 height 11
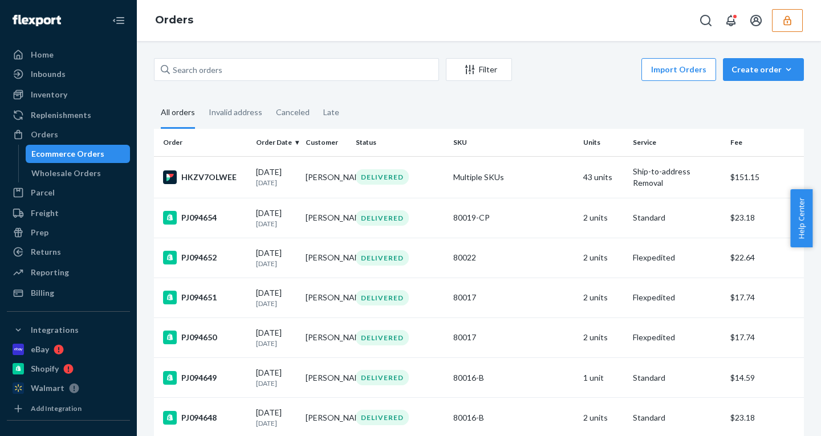
click at [787, 22] on icon "button" at bounding box center [787, 20] width 11 height 11
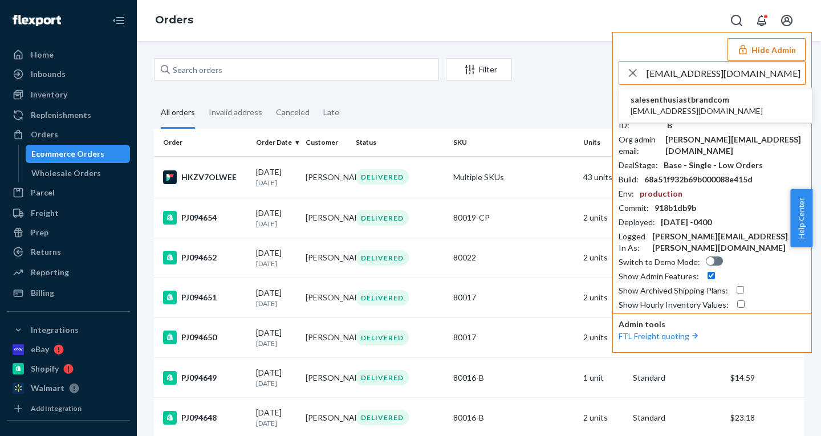
type input "sales@enthusiastbrand.com"
click at [674, 103] on span "salesenthusiastbrandcom" at bounding box center [697, 99] width 132 height 11
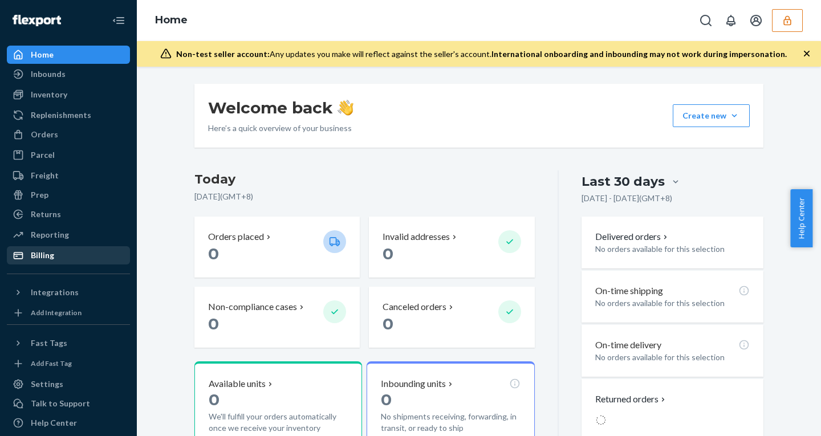
click at [43, 249] on div "Billing" at bounding box center [68, 256] width 121 height 16
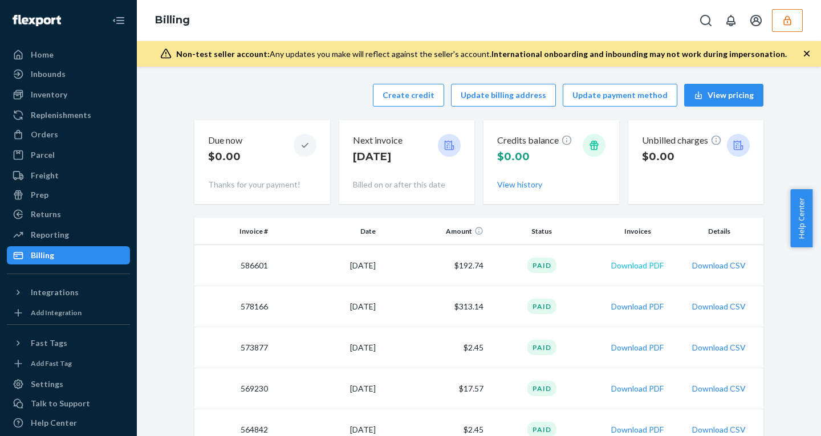
click at [633, 267] on button "Download PDF" at bounding box center [637, 265] width 52 height 11
click at [784, 21] on icon "button" at bounding box center [787, 20] width 11 height 11
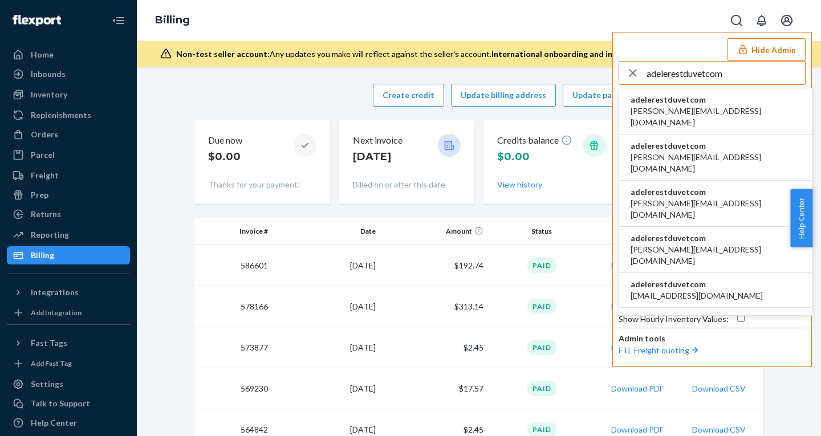
type input "adelerestduvetcom"
click at [669, 105] on span "adelerestduvetcom" at bounding box center [716, 99] width 170 height 11
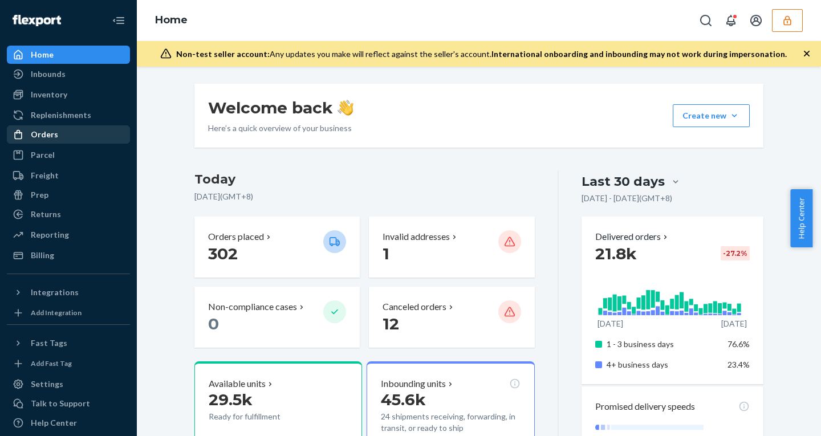
click at [40, 134] on div "Orders" at bounding box center [44, 134] width 27 height 11
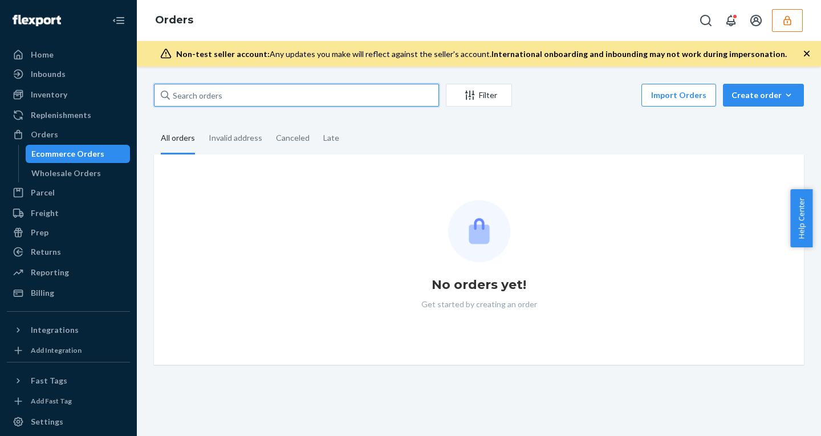
click at [223, 98] on input "text" at bounding box center [296, 95] width 285 height 23
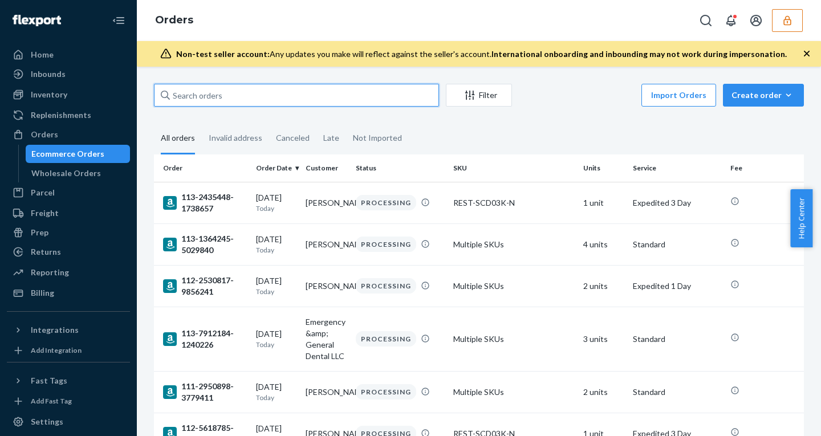
paste input "133432131"
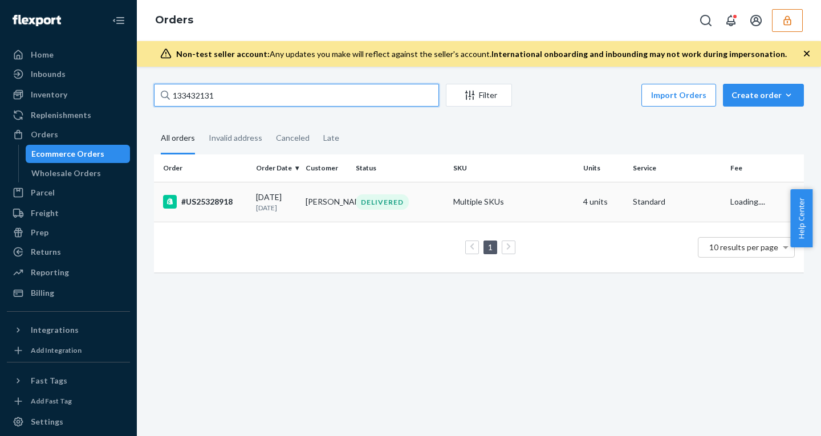
type input "133432131"
click at [306, 205] on td "[PERSON_NAME]" at bounding box center [326, 202] width 50 height 40
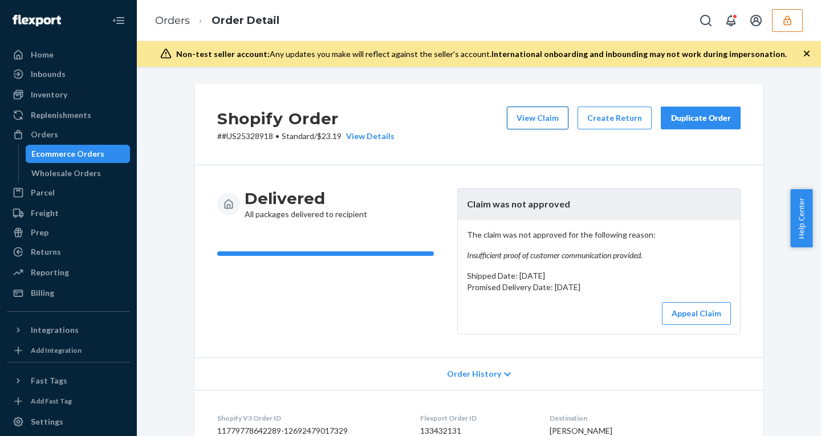
click at [524, 122] on button "View Claim" at bounding box center [538, 118] width 62 height 23
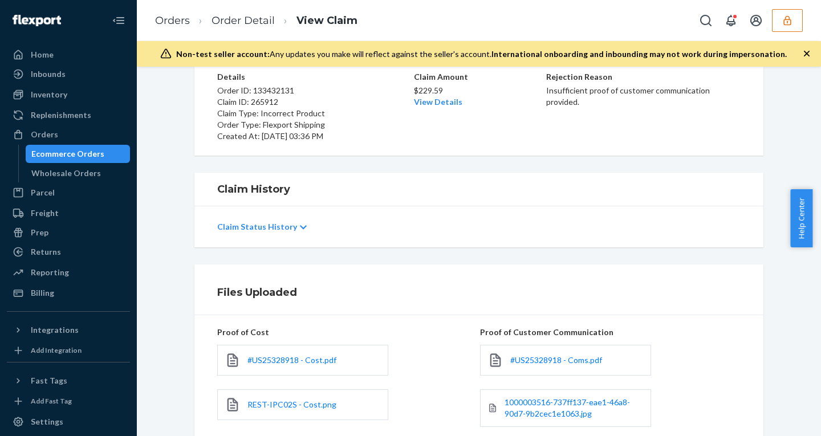
scroll to position [127, 0]
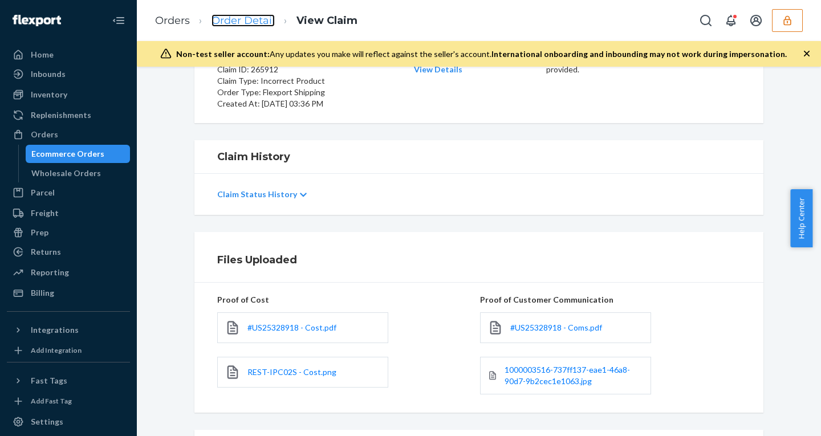
click at [245, 20] on link "Order Detail" at bounding box center [243, 20] width 63 height 13
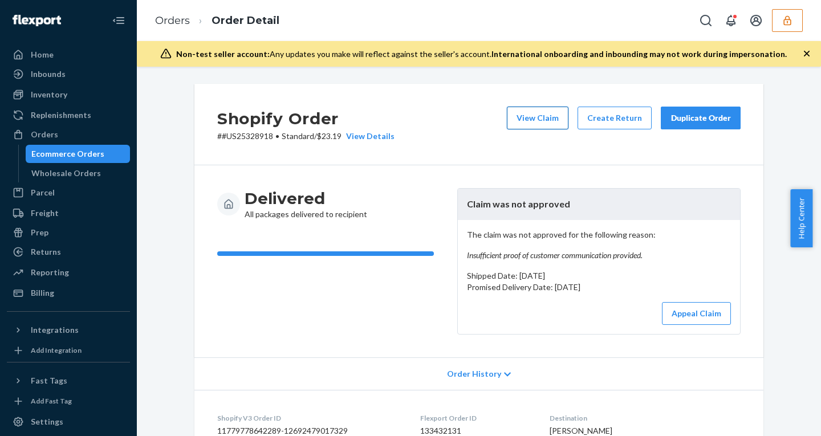
click at [519, 115] on button "View Claim" at bounding box center [538, 118] width 62 height 23
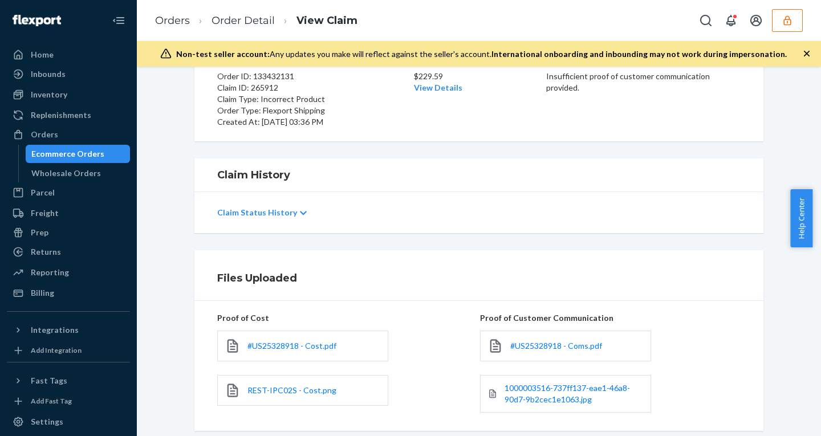
scroll to position [183, 0]
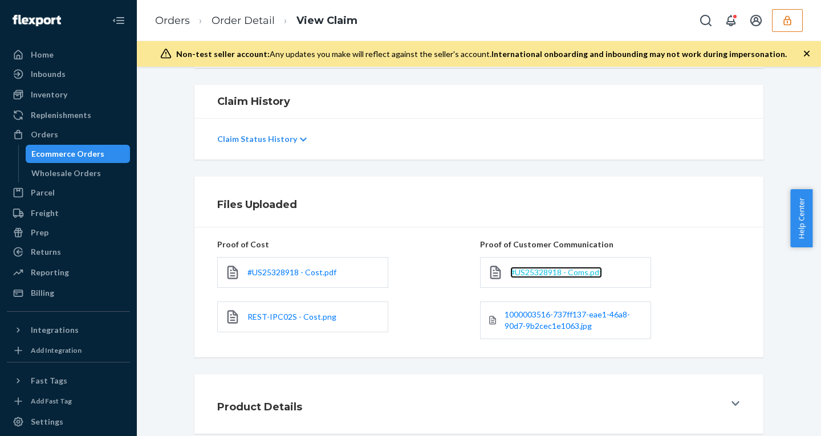
click at [540, 272] on span "#US25328918 - Coms.pdf" at bounding box center [556, 273] width 92 height 10
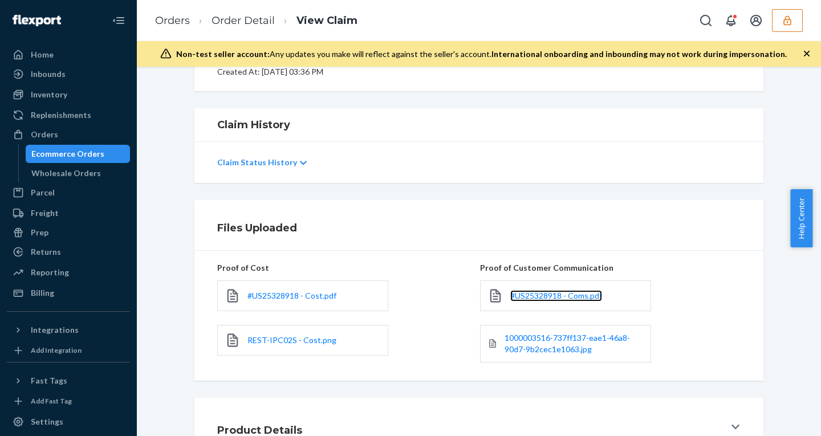
scroll to position [0, 0]
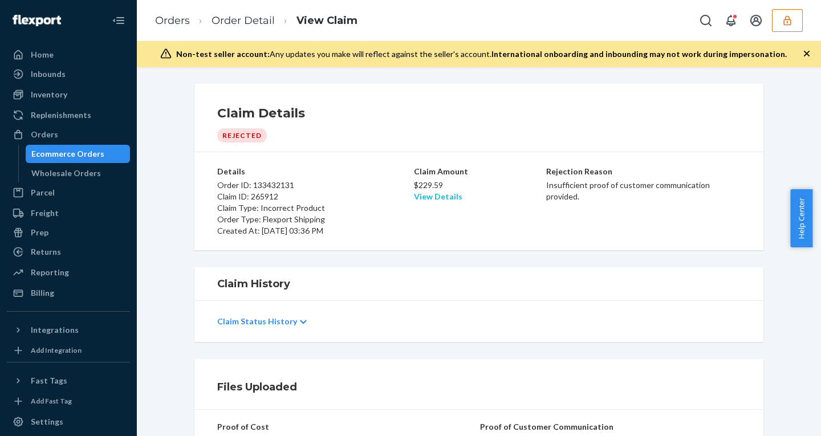
click at [420, 197] on link "View Details" at bounding box center [438, 197] width 48 height 10
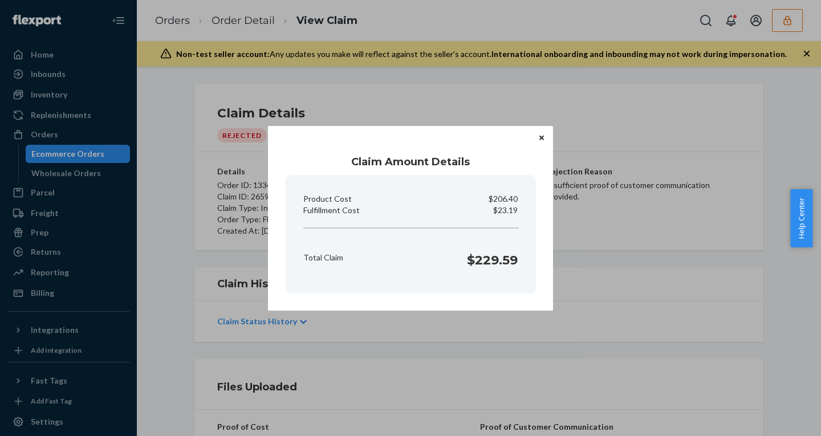
click at [500, 212] on p "$23.19" at bounding box center [505, 210] width 25 height 11
copy p "23.19"
click at [45, 296] on div "Claim Amount Details Product Cost $206.40 Fulfillment Cost $23.19 Total Claim $…" at bounding box center [410, 218] width 821 height 436
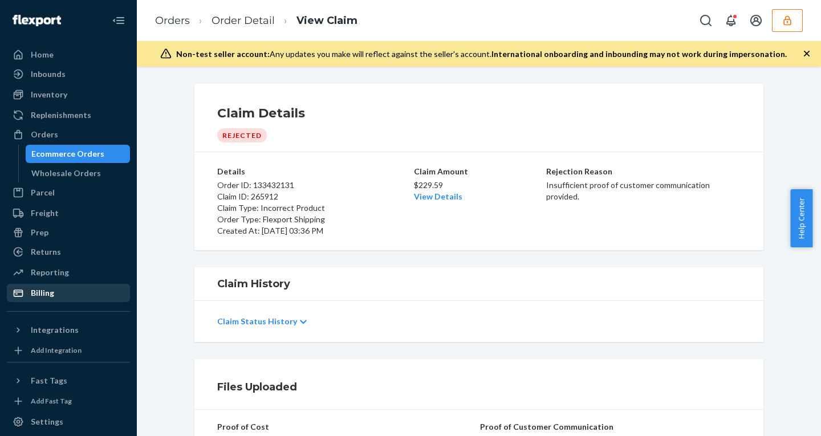
click at [45, 296] on div "Billing" at bounding box center [42, 292] width 23 height 11
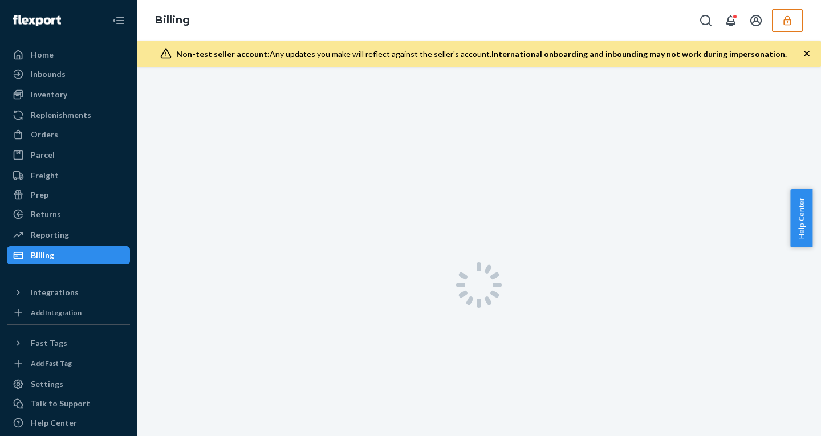
click at [45, 296] on div "Home Inbounds Shipping Plans Problems Inventory Products Replenishments Orders …" at bounding box center [68, 218] width 137 height 436
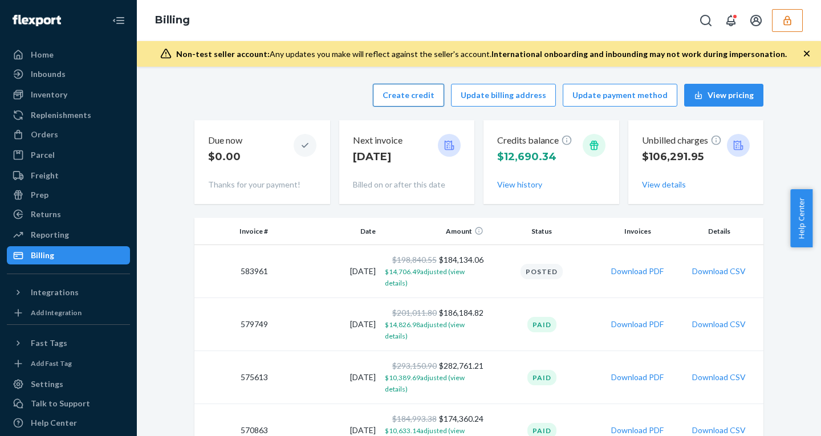
click at [404, 101] on button "Create credit" at bounding box center [408, 95] width 71 height 23
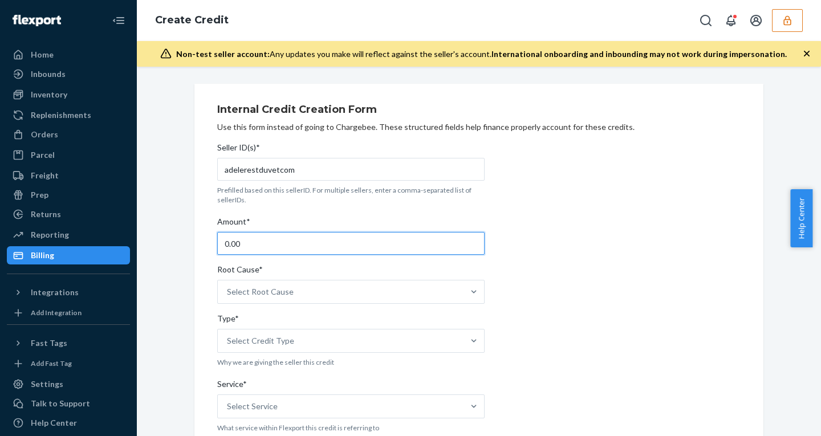
drag, startPoint x: 244, startPoint y: 240, endPoint x: 123, endPoint y: 240, distance: 120.4
click at [127, 240] on div "Home Inbounds Shipping Plans Problems Inventory Products Replenishments Orders …" at bounding box center [410, 218] width 821 height 436
type input "23.19"
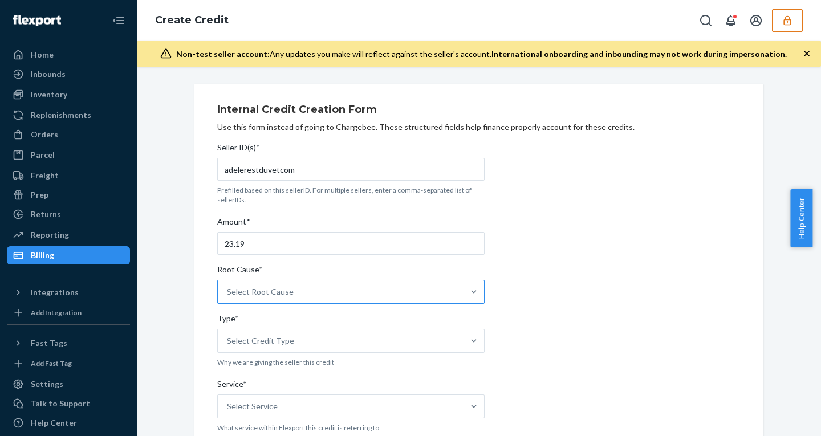
click at [325, 294] on div "Select Root Cause" at bounding box center [341, 292] width 246 height 23
click at [228, 294] on input "Root Cause* Select Root Cause" at bounding box center [227, 291] width 1 height 11
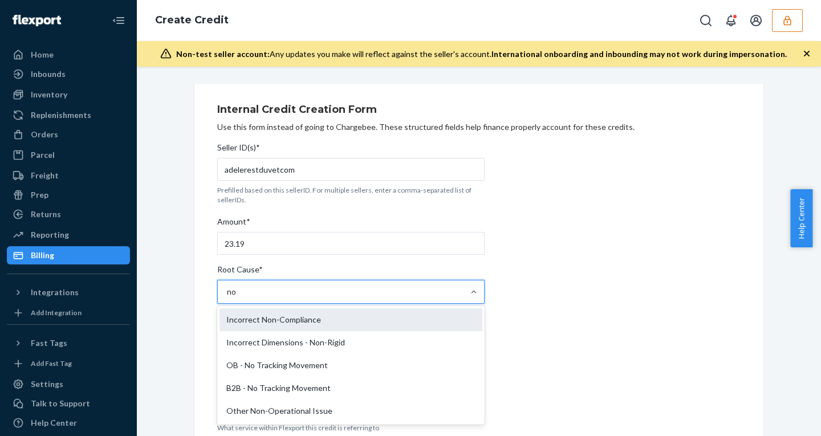
type input "n"
type input "inco"
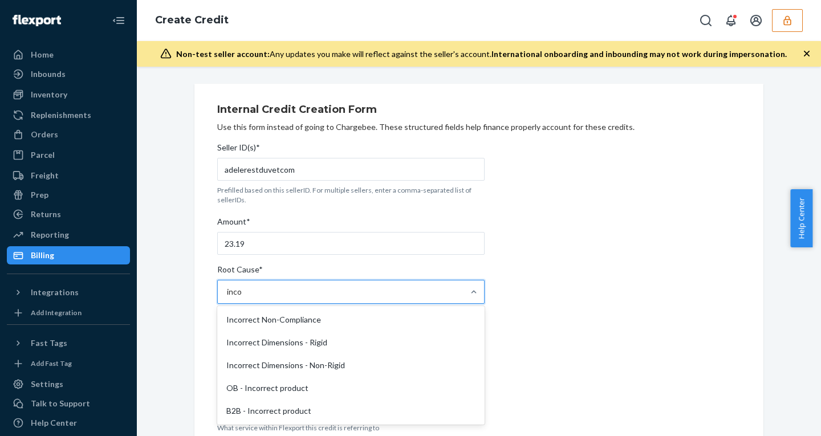
click at [281, 388] on div "OB - Incorrect product" at bounding box center [351, 388] width 263 height 23
click at [243, 298] on input "inco" at bounding box center [235, 291] width 16 height 11
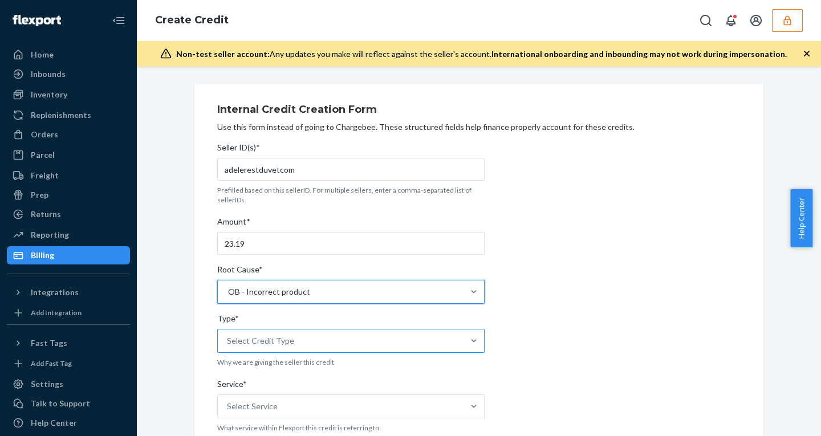
click at [258, 338] on div "Select Credit Type" at bounding box center [260, 340] width 67 height 11
click at [228, 338] on input "Type* Select Credit Type" at bounding box center [227, 340] width 1 height 11
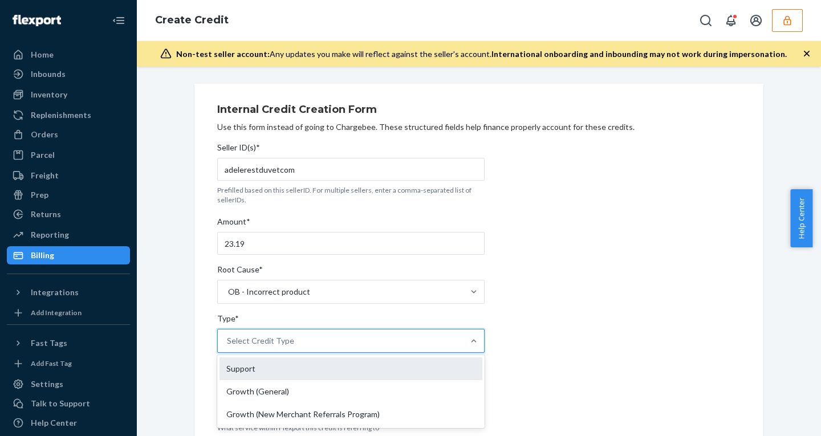
click at [244, 371] on div "Support" at bounding box center [351, 369] width 263 height 23
click at [228, 347] on input "Type* option Support focused, 1 of 3. 3 results available. Use Up and Down to c…" at bounding box center [227, 340] width 1 height 11
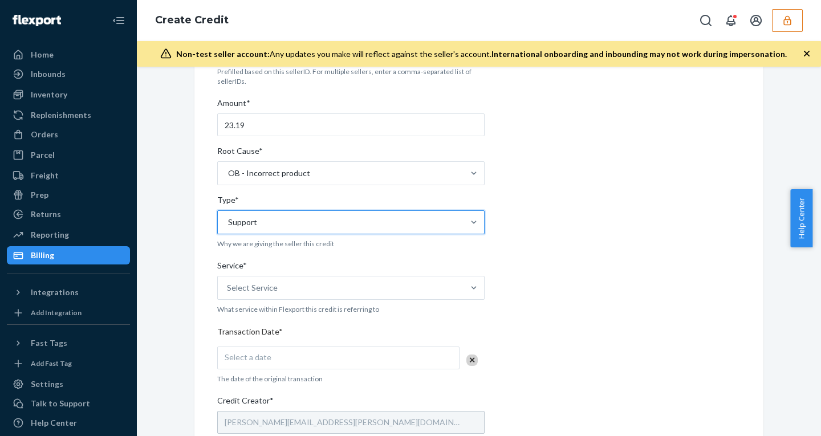
scroll to position [151, 0]
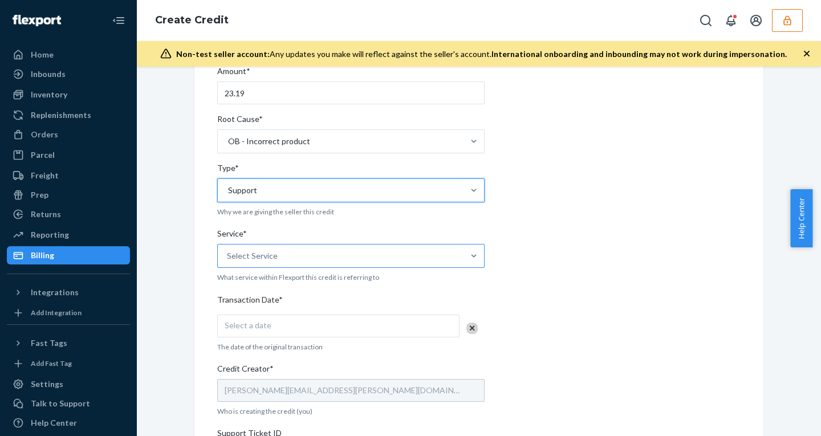
click at [262, 262] on div "Select Service" at bounding box center [252, 255] width 51 height 11
click at [228, 262] on input "Service* Select Service" at bounding box center [227, 255] width 1 height 11
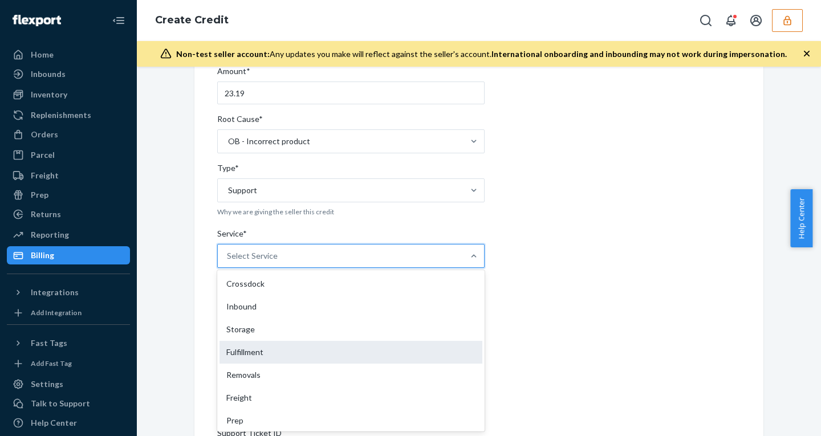
click at [244, 352] on div "Fulfillment" at bounding box center [351, 352] width 263 height 23
click at [228, 262] on input "Service* option Fulfillment focused, 4 of 10. 10 results available. Use Up and …" at bounding box center [227, 255] width 1 height 11
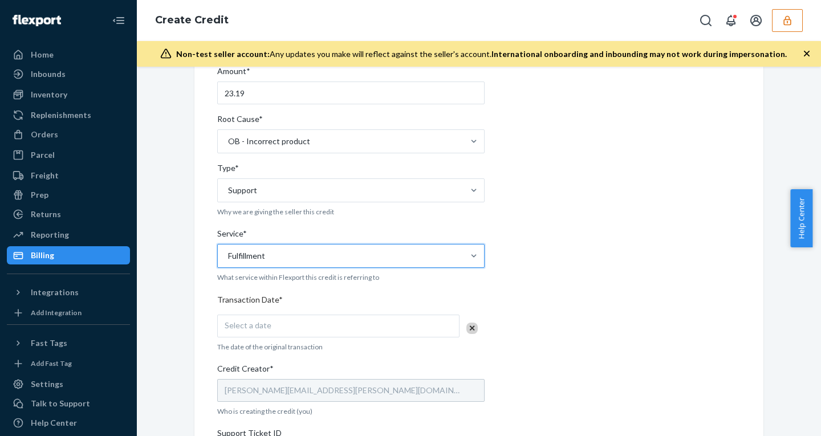
click at [290, 331] on div "Select a date" at bounding box center [338, 326] width 242 height 23
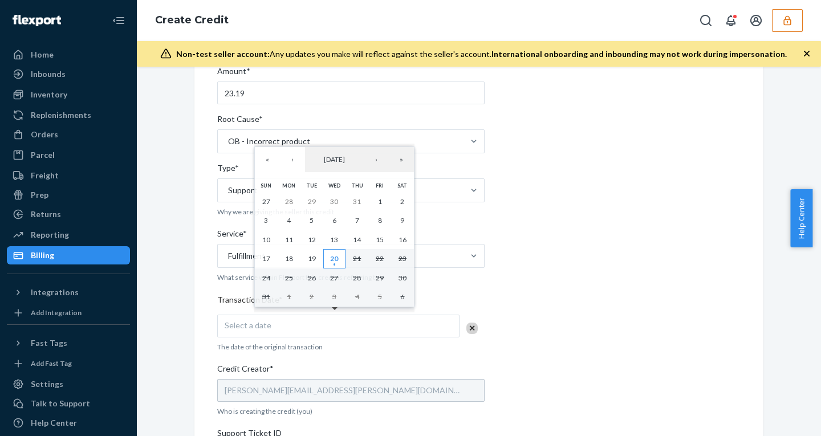
click at [333, 258] on abbr "20" at bounding box center [334, 258] width 8 height 9
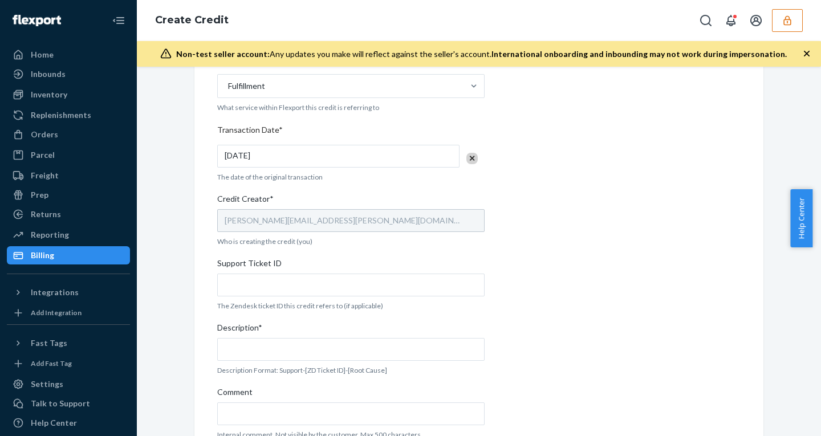
scroll to position [376, 0]
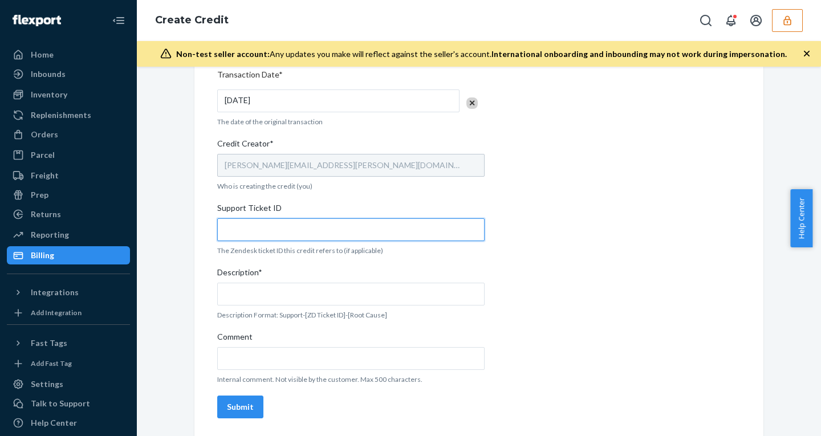
click at [252, 230] on input "Support Ticket ID" at bounding box center [351, 229] width 268 height 23
paste input "801916"
type input "801916"
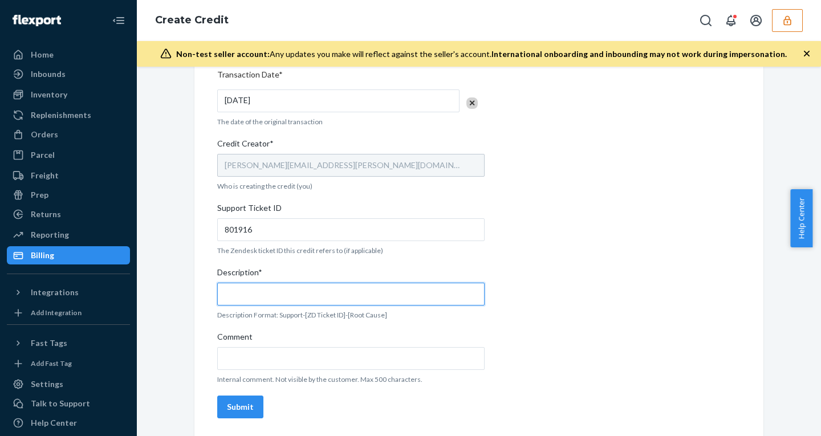
click at [278, 291] on input "Description*" at bounding box center [351, 294] width 268 height 23
paste input "801916"
click at [611, 295] on div "Internal Credit Creation Form Use this form instead of going to Chargebee. Thes…" at bounding box center [479, 73] width 524 height 702
click at [298, 294] on input "support - 801916 -" at bounding box center [351, 294] width 268 height 23
paste input "- OB - Incorrect product"
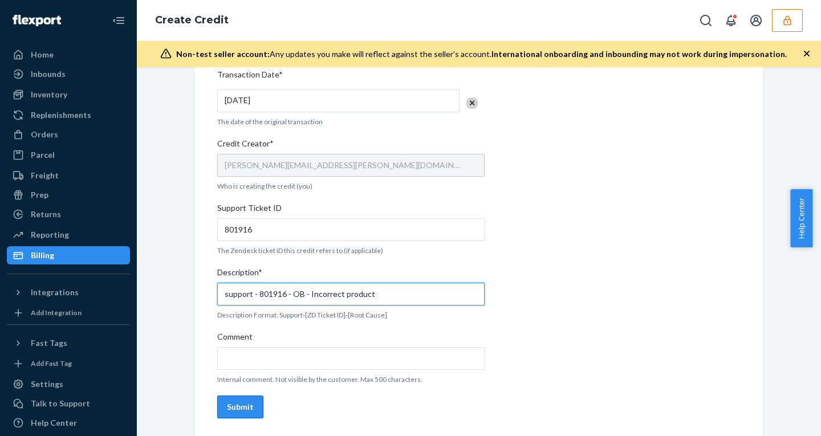
type input "support - 801916 - OB - Incorrect product"
click at [236, 408] on div "Submit" at bounding box center [240, 407] width 27 height 11
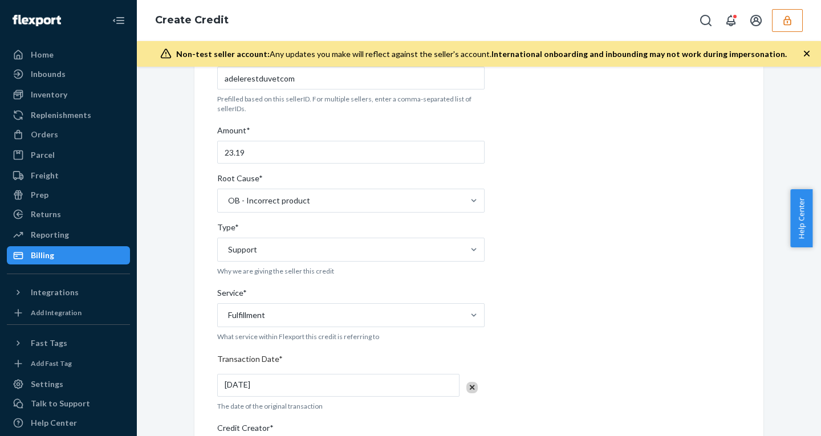
scroll to position [0, 0]
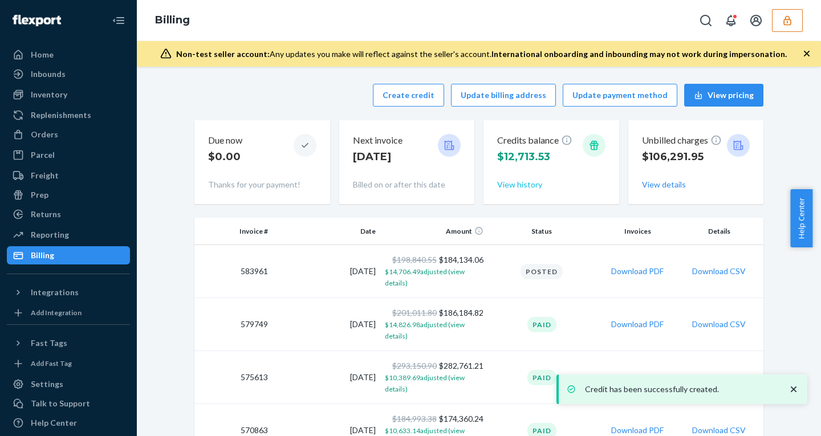
click at [513, 180] on button "View history" at bounding box center [519, 184] width 45 height 11
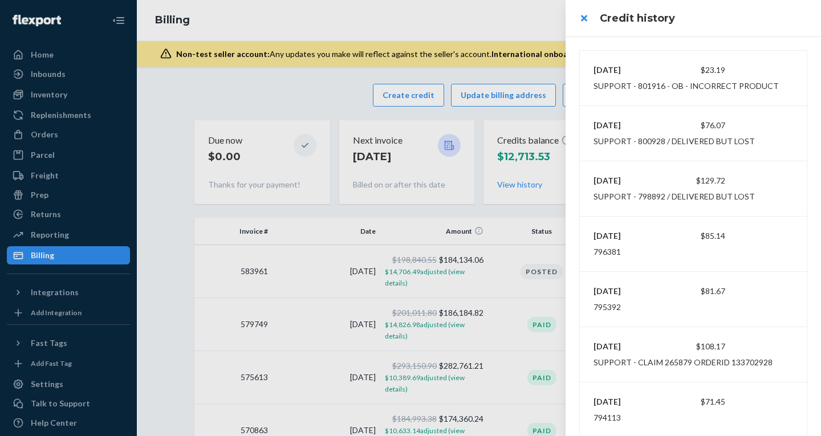
click at [745, 9] on header "Credit history" at bounding box center [694, 18] width 256 height 37
click at [42, 133] on div at bounding box center [410, 218] width 821 height 436
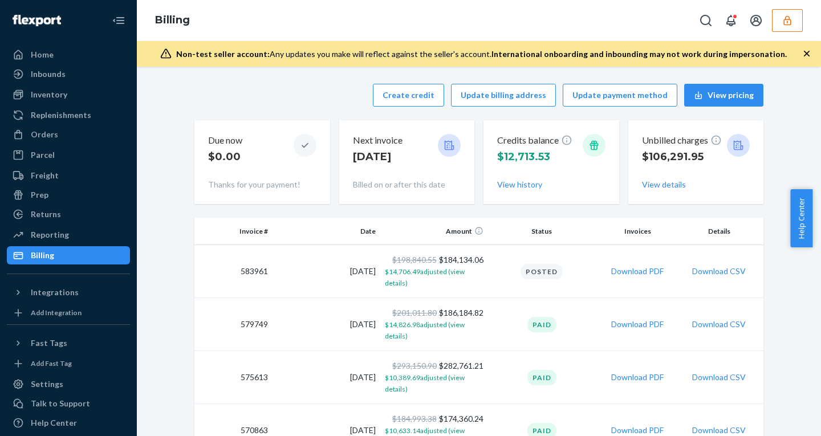
click at [42, 133] on div "Orders" at bounding box center [44, 134] width 27 height 11
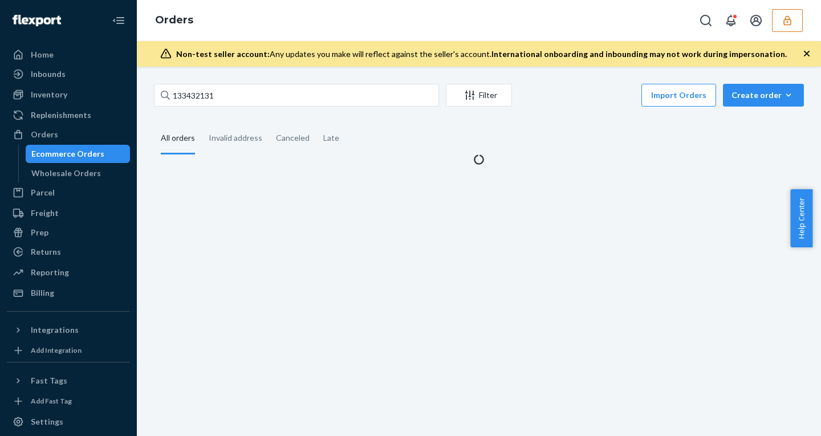
click at [42, 133] on div "Orders" at bounding box center [44, 134] width 27 height 11
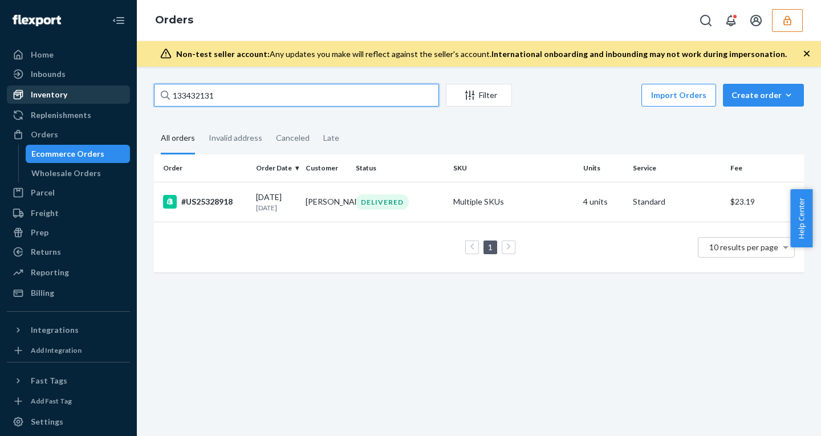
drag, startPoint x: 230, startPoint y: 94, endPoint x: 104, endPoint y: 92, distance: 125.5
click at [104, 94] on div "Home Inbounds Shipping Plans Problems Inventory Products Replenishments Orders …" at bounding box center [410, 218] width 821 height 436
paste input "US25337399"
type input "US25337399"
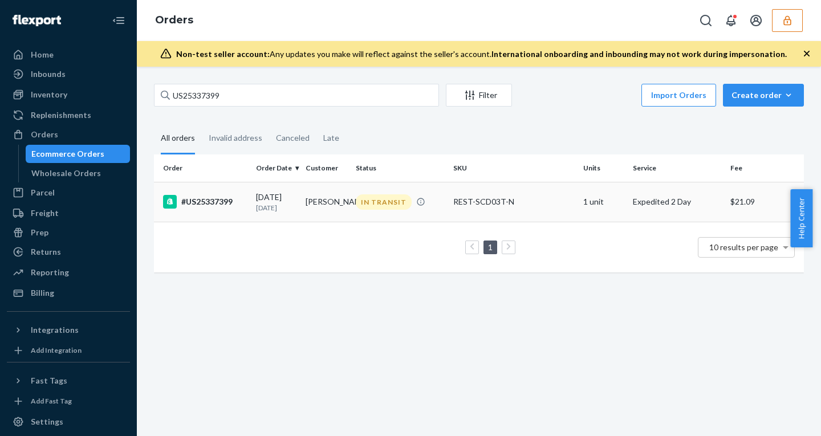
click at [275, 199] on div "08/12/2025 8 days ago" at bounding box center [276, 202] width 40 height 21
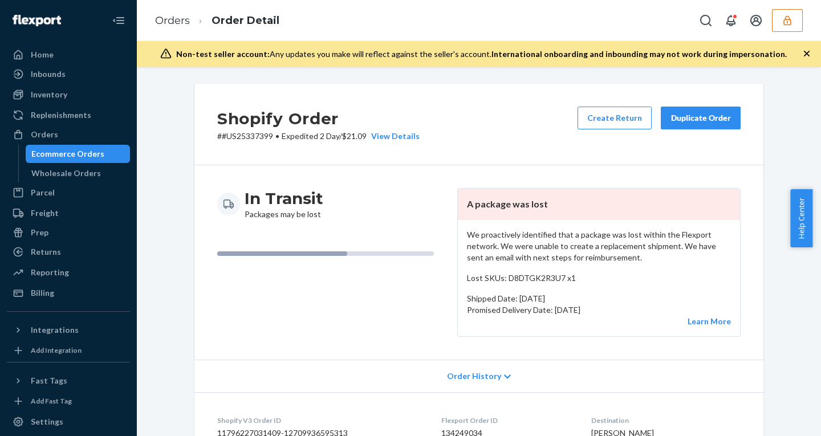
click at [810, 54] on icon "button" at bounding box center [806, 53] width 11 height 11
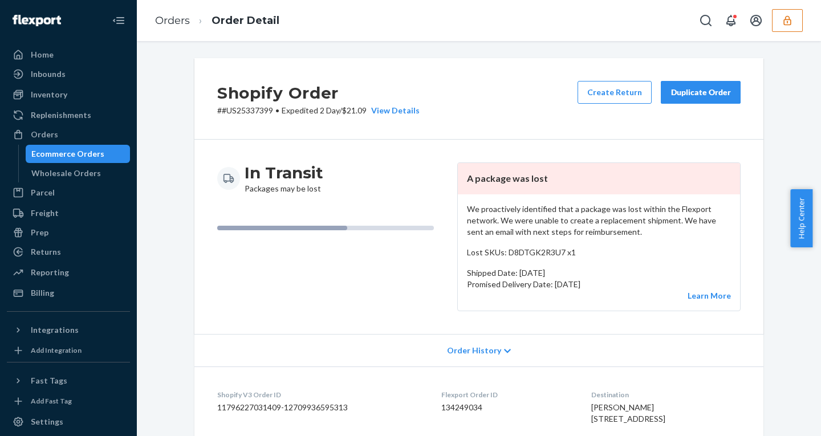
click at [349, 108] on p "# #US25337399 • Expedited 2 Day / $21.09 View Details" at bounding box center [318, 110] width 202 height 11
copy p "21.09"
click at [35, 290] on div "Billing" at bounding box center [42, 292] width 23 height 11
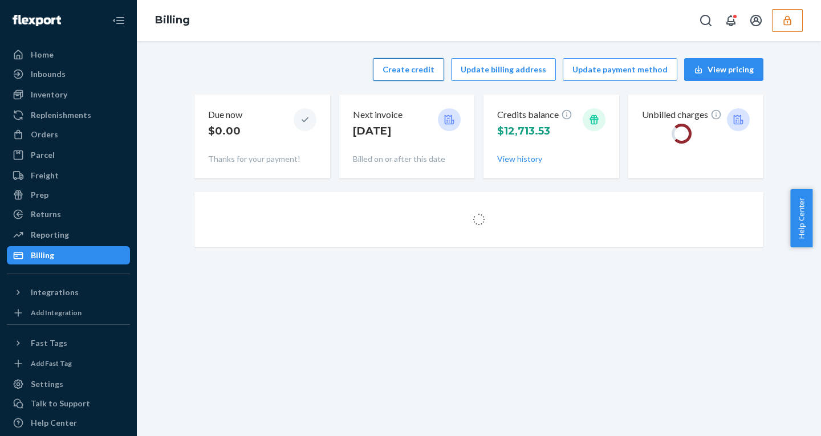
click at [414, 68] on button "Create credit" at bounding box center [408, 69] width 71 height 23
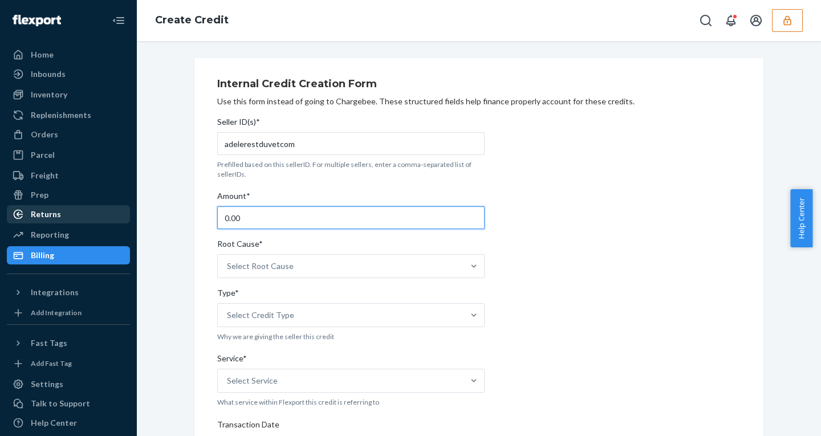
drag, startPoint x: 243, startPoint y: 215, endPoint x: 102, endPoint y: 215, distance: 140.9
click at [108, 215] on div "Home Inbounds Shipping Plans Problems Inventory Products Replenishments Orders …" at bounding box center [410, 218] width 821 height 436
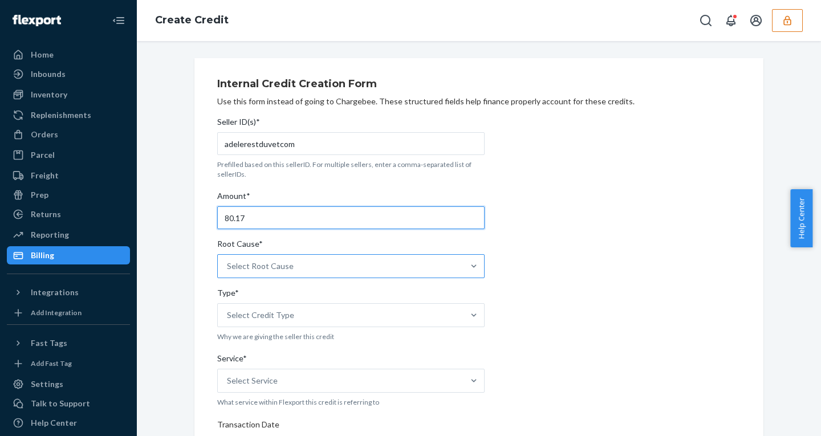
type input "80.17"
click at [301, 264] on div "Select Root Cause" at bounding box center [341, 266] width 246 height 23
click at [228, 264] on input "Root Cause* Select Root Cause" at bounding box center [227, 266] width 1 height 11
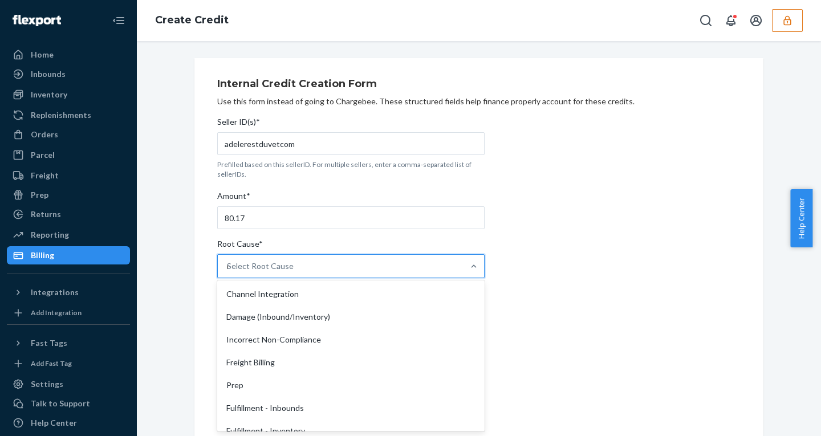
type input "no"
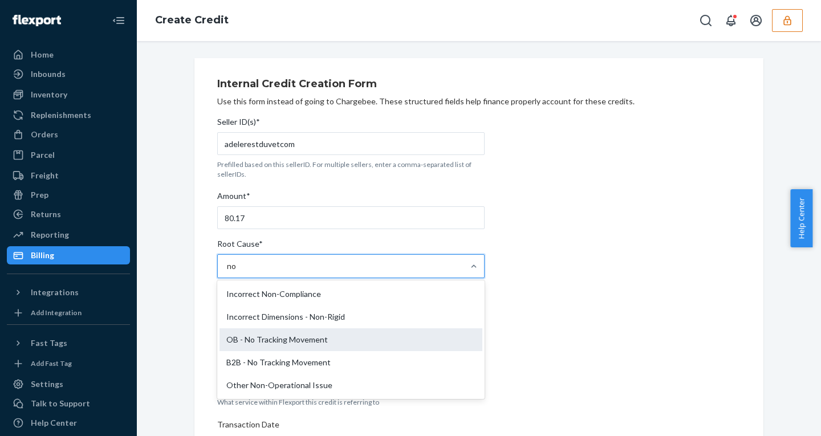
click at [268, 343] on div "OB - No Tracking Movement" at bounding box center [351, 340] width 263 height 23
click at [237, 272] on input "no" at bounding box center [232, 266] width 10 height 11
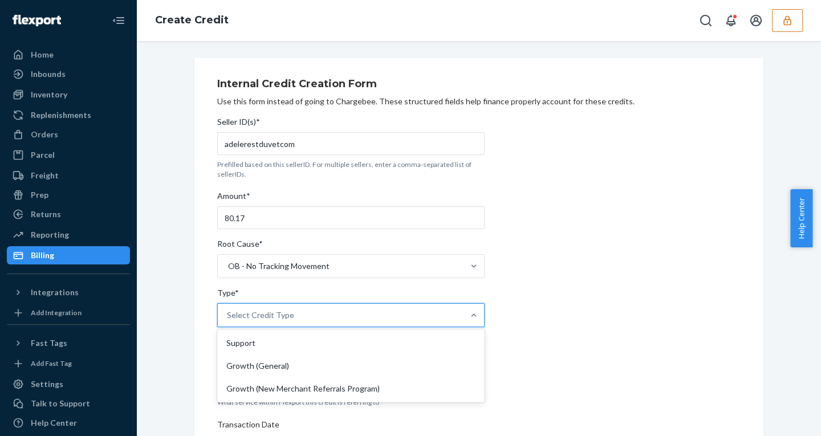
click at [258, 314] on div "Select Credit Type" at bounding box center [260, 315] width 67 height 11
click at [228, 314] on input "Type* option Support focused, 1 of 3. 3 results available. Use Up and Down to c…" at bounding box center [227, 315] width 1 height 11
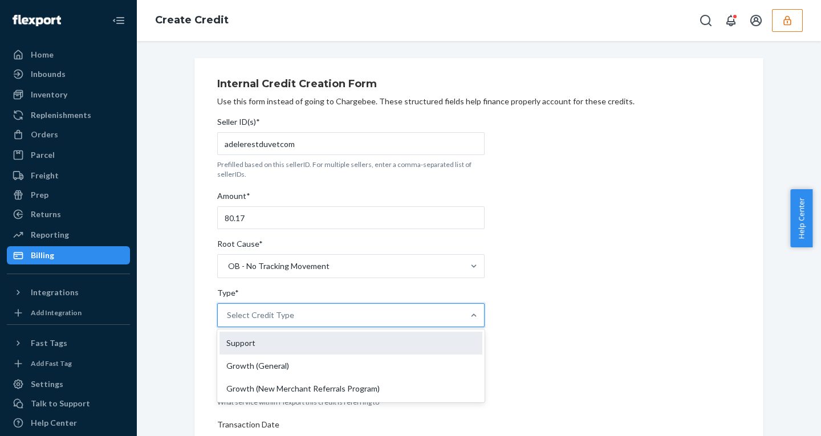
click at [244, 347] on div "Support" at bounding box center [351, 343] width 263 height 23
click at [228, 321] on input "Type* option Support focused, 1 of 3. 3 results available. Use Up and Down to c…" at bounding box center [227, 315] width 1 height 11
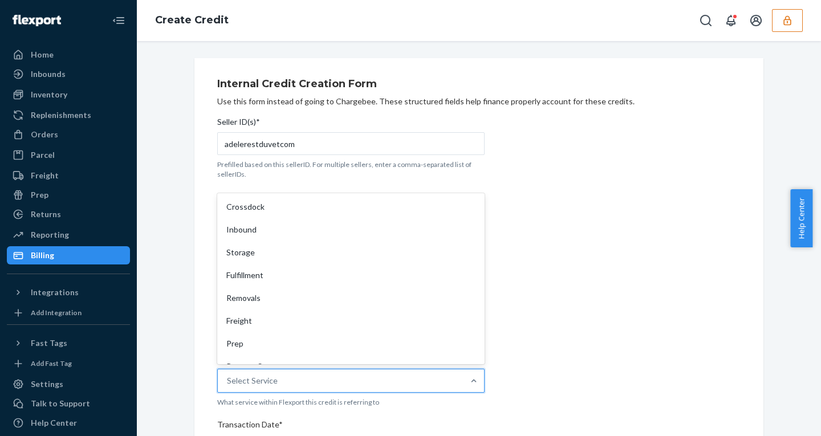
click at [305, 378] on div "Select Service" at bounding box center [341, 381] width 246 height 23
click at [228, 378] on input "Service* option Crossdock focused, 1 of 10. 10 results available. Use Up and Do…" at bounding box center [227, 380] width 1 height 11
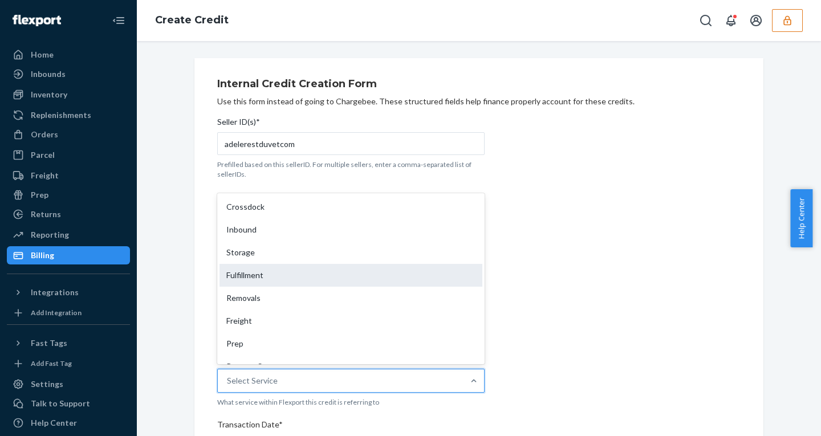
click at [250, 277] on div "Fulfillment" at bounding box center [351, 275] width 263 height 23
click at [228, 375] on input "Service* option Fulfillment focused, 4 of 10. 10 results available. Use Up and …" at bounding box center [227, 380] width 1 height 11
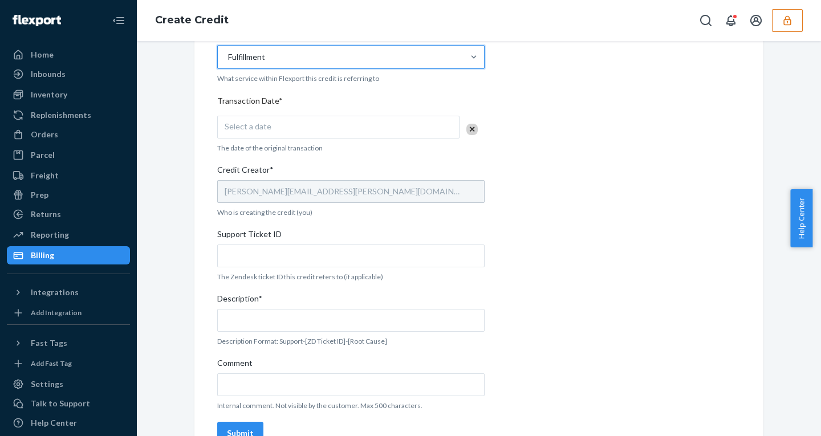
scroll to position [351, 0]
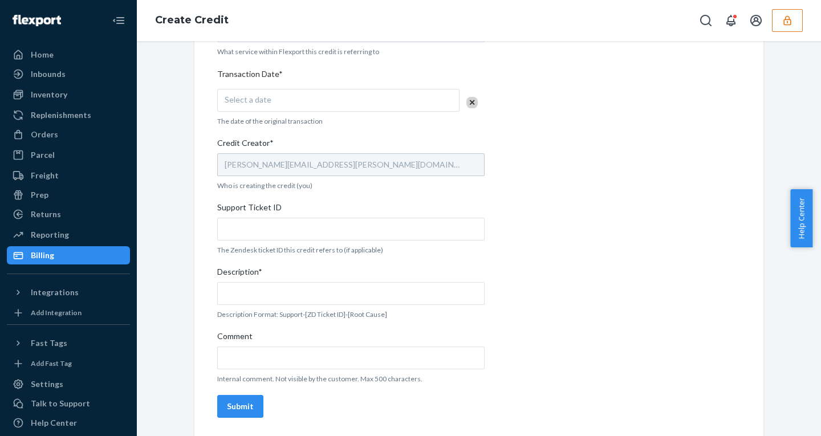
click at [282, 103] on div "Select a date" at bounding box center [338, 100] width 242 height 23
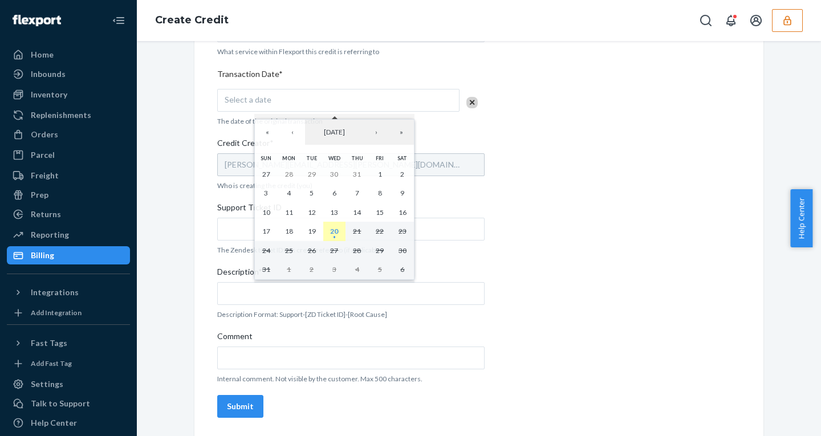
click at [336, 228] on abbr "20" at bounding box center [334, 231] width 8 height 9
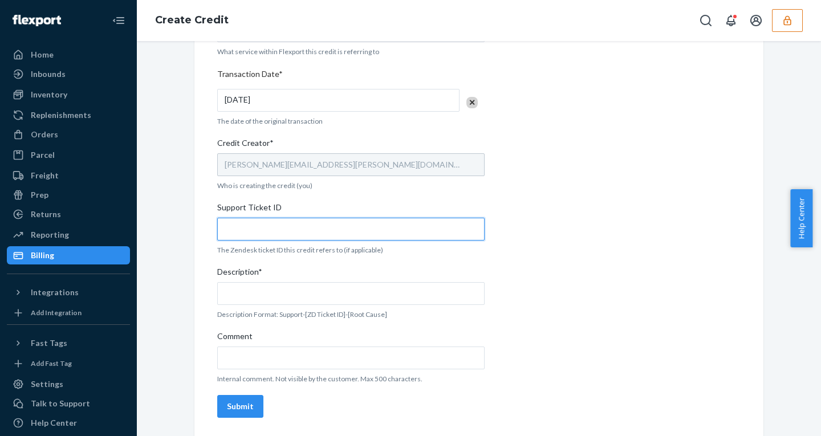
click at [247, 228] on input "Support Ticket ID" at bounding box center [351, 229] width 268 height 23
paste input "801911"
type input "801911"
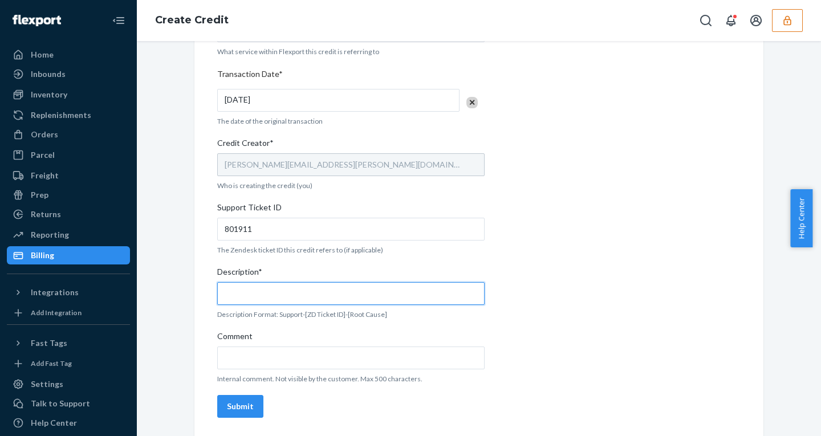
click at [260, 295] on input "Description*" at bounding box center [351, 293] width 268 height 23
paste input "801911"
type input "support - 801911 - ob - no tracking movement"
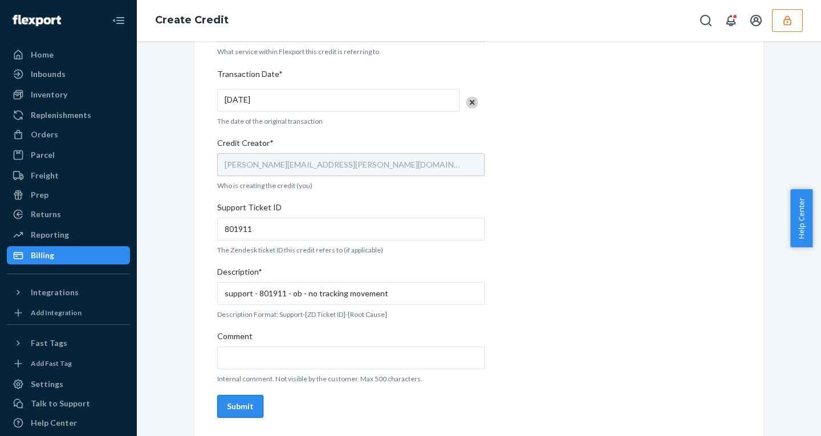
click at [228, 404] on div "Submit" at bounding box center [240, 406] width 27 height 11
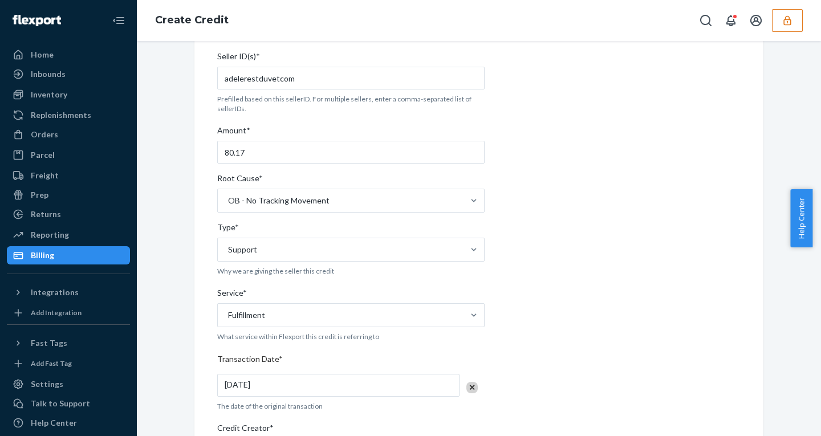
scroll to position [0, 0]
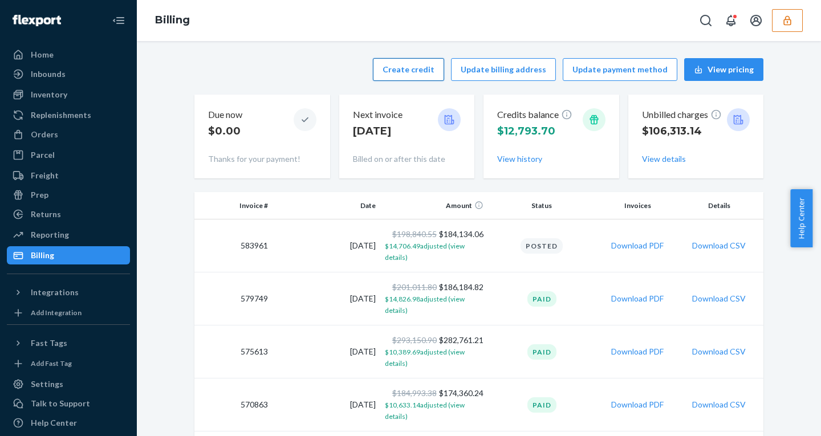
click at [396, 71] on button "Create credit" at bounding box center [408, 69] width 71 height 23
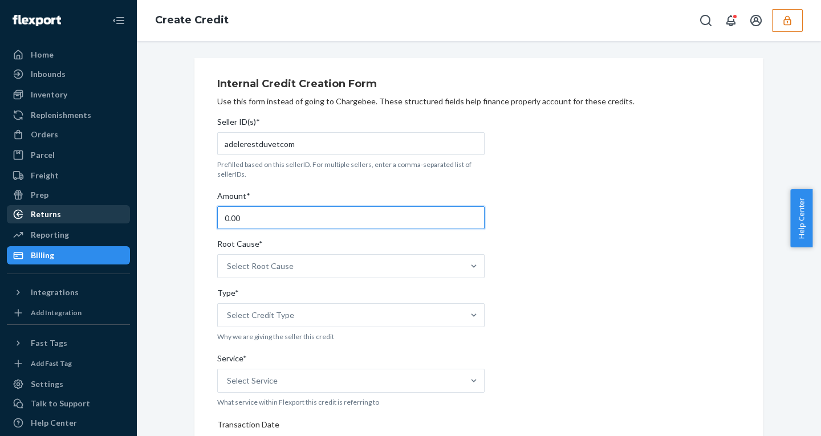
drag, startPoint x: 246, startPoint y: 220, endPoint x: 89, endPoint y: 218, distance: 157.4
click at [93, 219] on div "Home Inbounds Shipping Plans Problems Inventory Products Replenishments Orders …" at bounding box center [410, 218] width 821 height 436
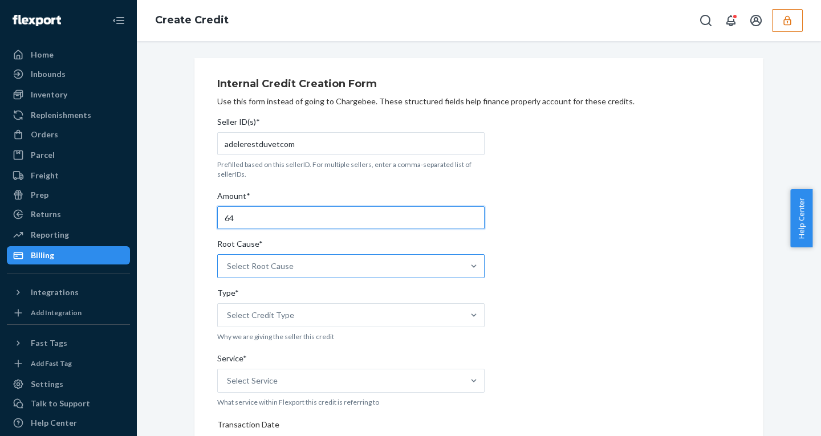
type input "64"
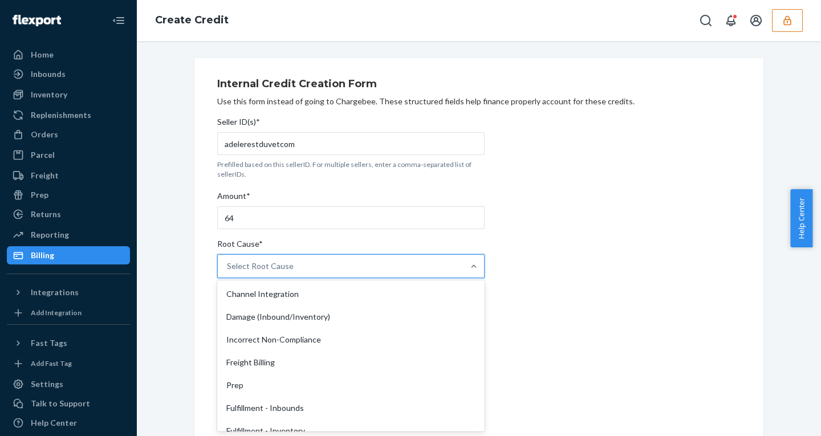
click at [274, 261] on div "Select Root Cause" at bounding box center [260, 266] width 67 height 11
click at [228, 261] on input "Root Cause* option Channel Integration focused, 1 of 27. 27 results available. …" at bounding box center [227, 266] width 1 height 11
type input "no"
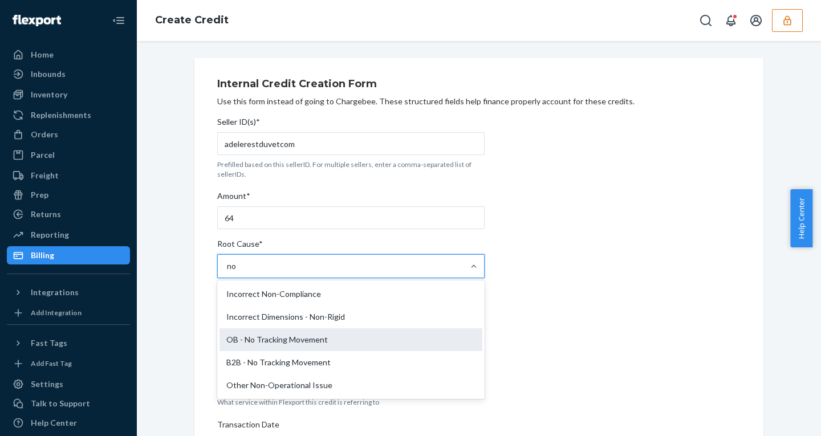
click at [260, 335] on div "OB - No Tracking Movement" at bounding box center [351, 340] width 263 height 23
click at [237, 272] on input "no" at bounding box center [232, 266] width 10 height 11
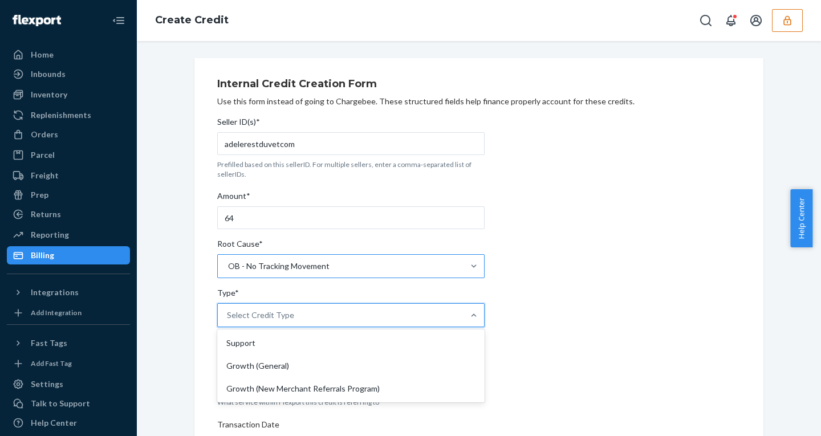
click at [256, 322] on div "Select Credit Type" at bounding box center [341, 315] width 246 height 23
click at [228, 321] on input "Type* option Support focused, 1 of 3. 3 results available. Use Up and Down to c…" at bounding box center [227, 315] width 1 height 11
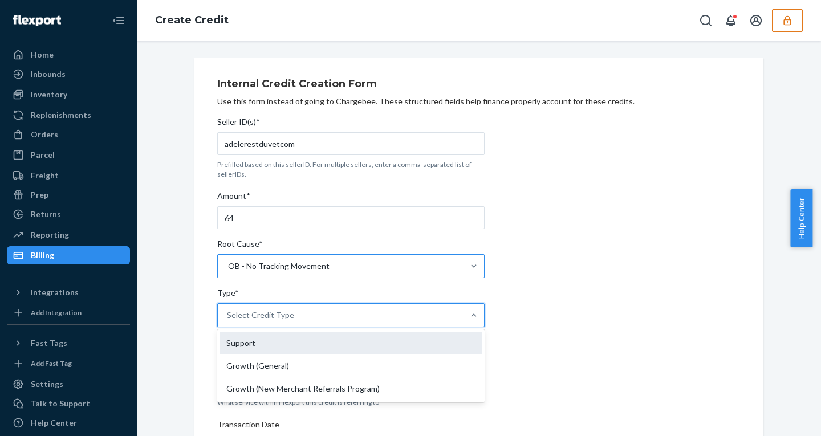
click at [251, 343] on div "Support" at bounding box center [351, 343] width 263 height 23
click at [228, 321] on input "Type* option Support focused, 1 of 3. 3 results available. Use Up and Down to c…" at bounding box center [227, 315] width 1 height 11
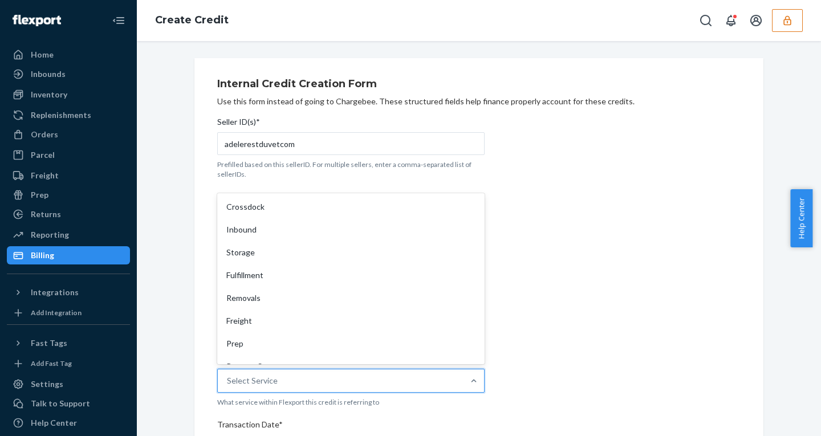
click at [256, 387] on div "Select Service" at bounding box center [252, 380] width 51 height 11
click at [228, 387] on input "Service* option Crossdock focused, 1 of 10. 10 results available. Use Up and Do…" at bounding box center [227, 380] width 1 height 11
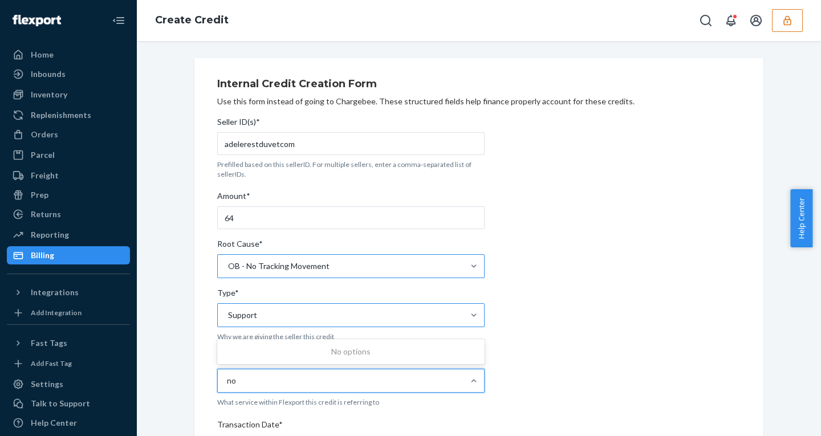
type input "n"
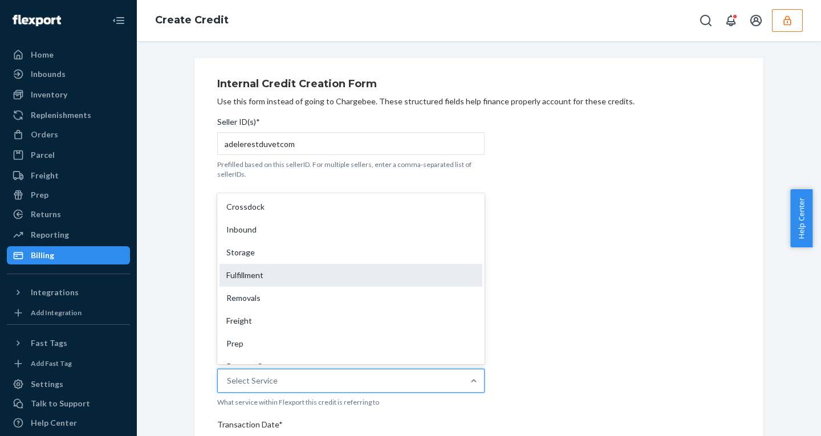
click at [251, 269] on div "Fulfillment" at bounding box center [351, 275] width 263 height 23
click at [228, 375] on input "Service* option Fulfillment focused, 4 of 10. 10 results available. Use Up and …" at bounding box center [227, 380] width 1 height 11
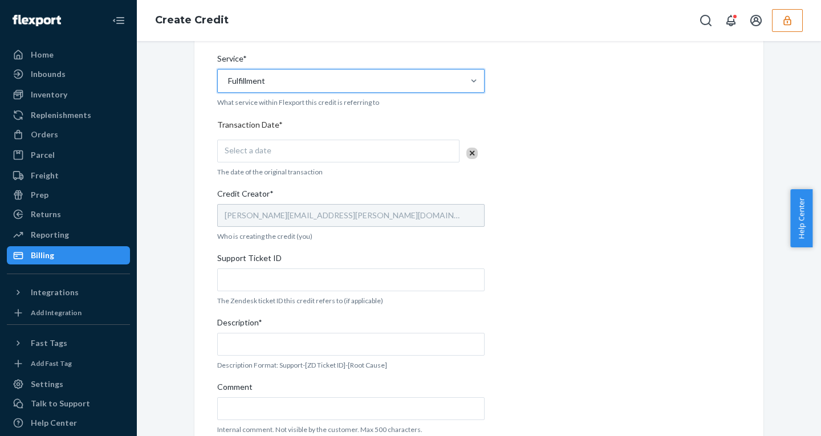
scroll to position [329, 0]
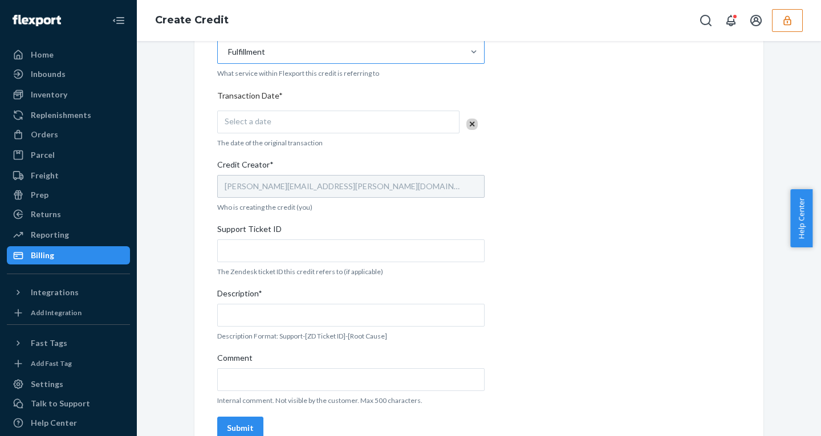
click at [282, 123] on div "Select a date" at bounding box center [338, 122] width 242 height 23
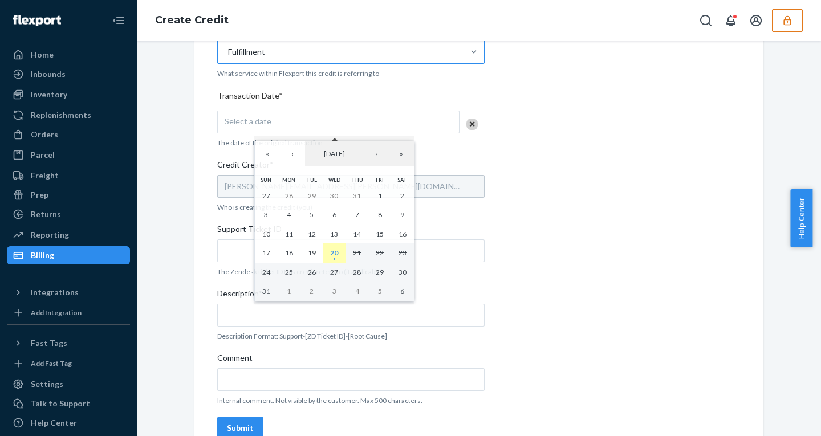
click at [333, 252] on abbr "20" at bounding box center [334, 253] width 8 height 9
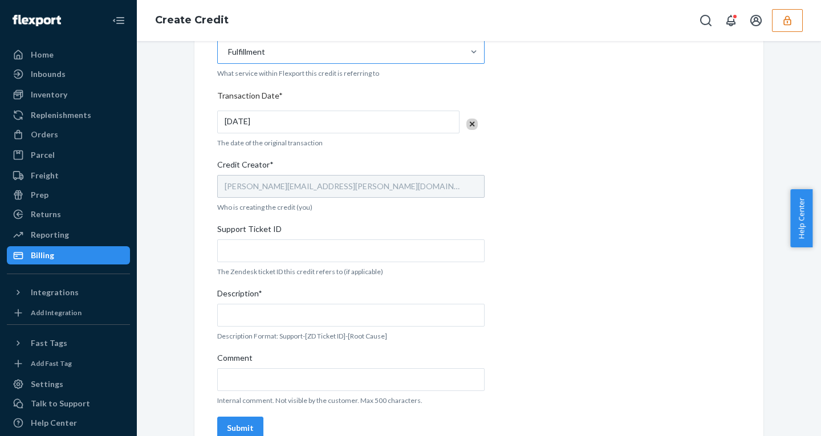
click at [268, 236] on span "Support Ticket ID" at bounding box center [249, 232] width 64 height 16
click at [268, 240] on input "Support Ticket ID" at bounding box center [351, 251] width 268 height 23
paste input "801917"
type input "801917"
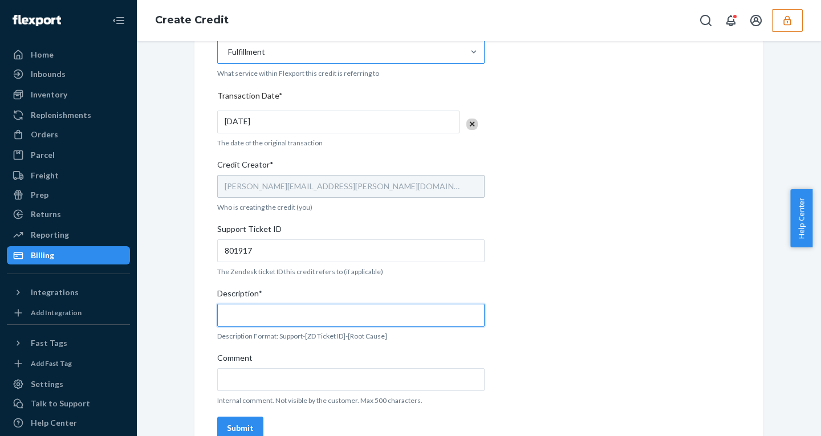
click at [263, 322] on input "Description*" at bounding box center [351, 315] width 268 height 23
paste input "801917"
type input "support - 801917 - ob - no tracking movement"
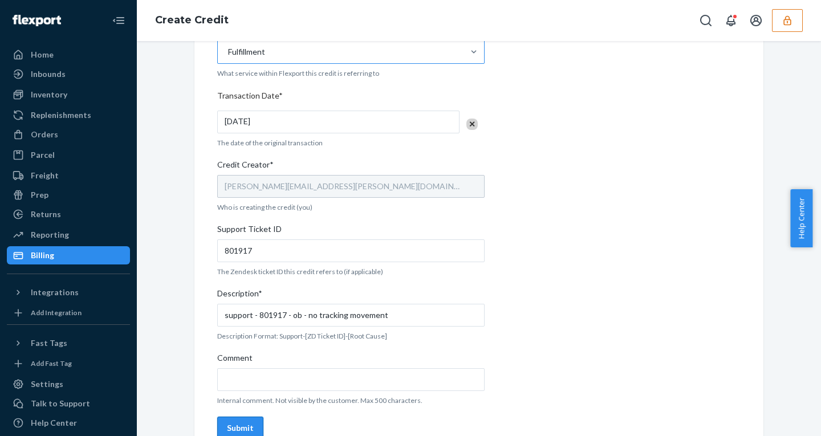
click at [233, 428] on div "Submit" at bounding box center [240, 428] width 27 height 11
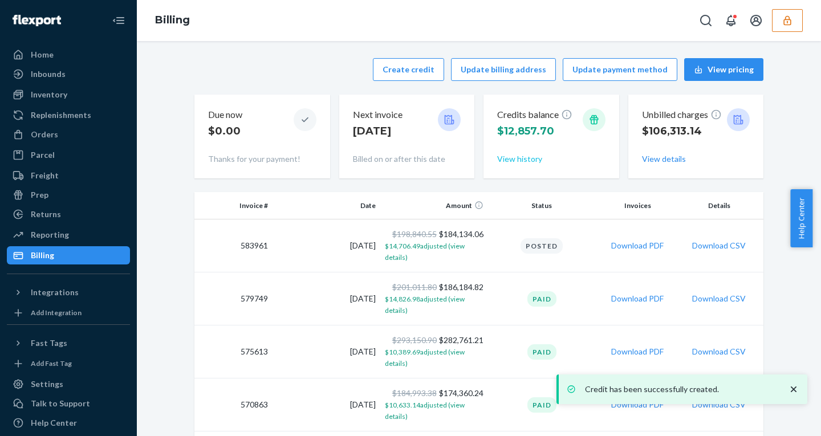
click at [505, 154] on button "View history" at bounding box center [519, 158] width 45 height 11
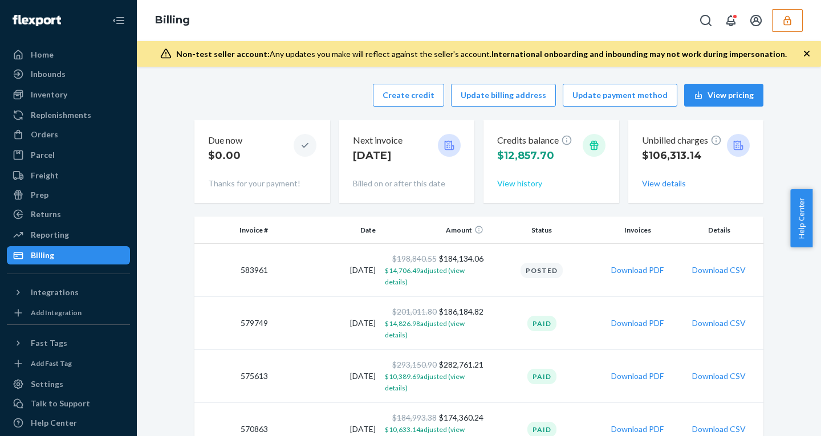
click at [504, 187] on button "View history" at bounding box center [519, 183] width 45 height 11
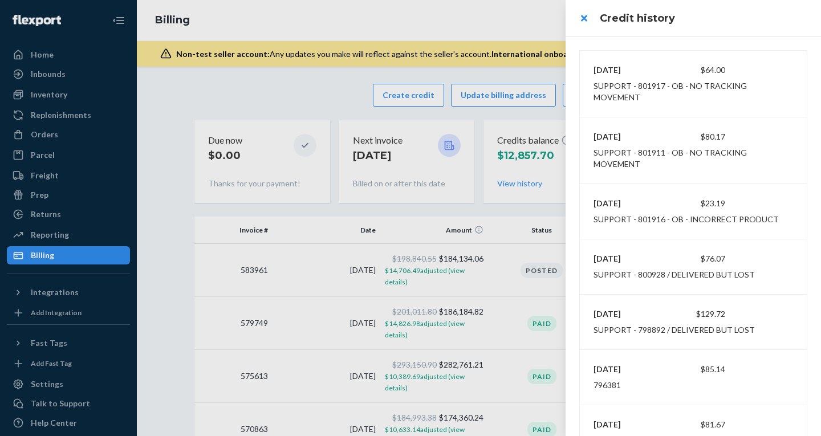
click at [761, 36] on header "Credit history" at bounding box center [694, 18] width 256 height 37
click at [752, 12] on h3 "Credit history" at bounding box center [704, 18] width 208 height 15
click at [331, 80] on div at bounding box center [410, 218] width 821 height 436
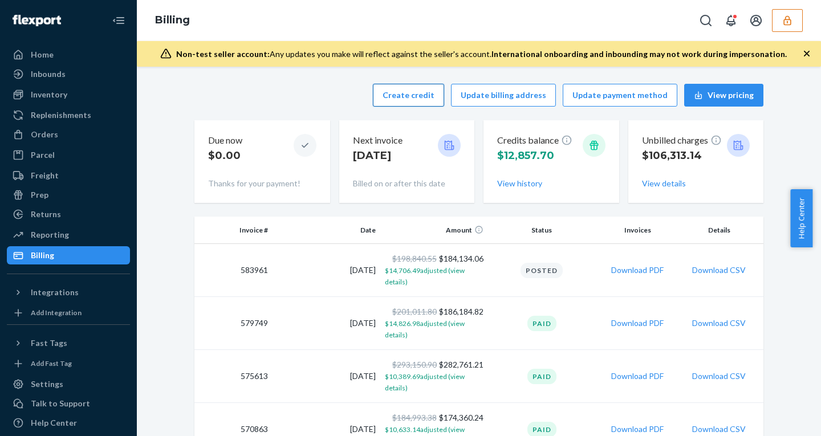
click at [403, 86] on button "Create credit" at bounding box center [408, 95] width 71 height 23
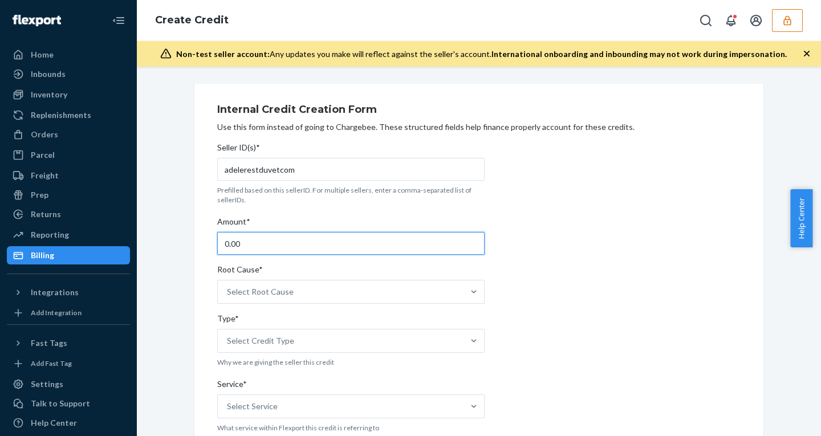
drag, startPoint x: 237, startPoint y: 244, endPoint x: 149, endPoint y: 242, distance: 87.3
paste input "330.4"
type input "330.4"
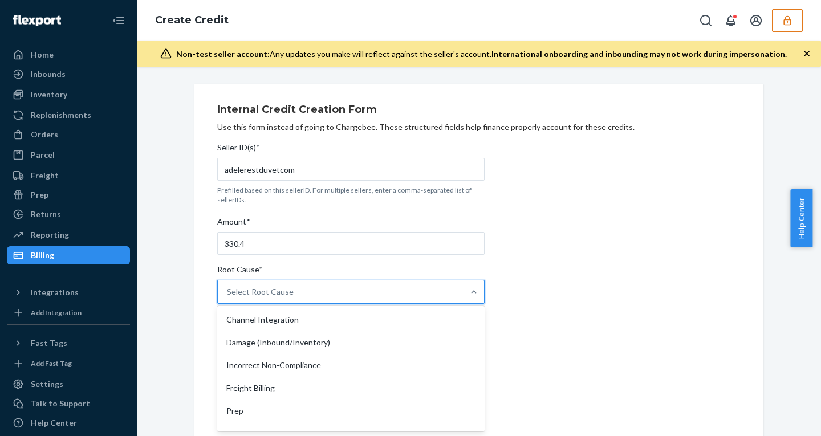
click at [266, 287] on div "Select Root Cause" at bounding box center [260, 291] width 67 height 11
click at [228, 287] on input "Root Cause* option Channel Integration focused, 1 of 27. 27 results available. …" at bounding box center [227, 291] width 1 height 11
type input "no"
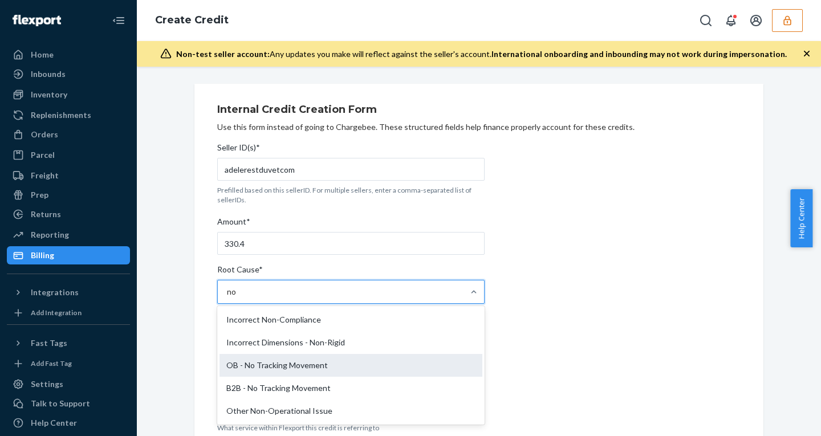
click at [282, 358] on div "OB - No Tracking Movement" at bounding box center [351, 365] width 263 height 23
click at [237, 298] on input "no" at bounding box center [232, 291] width 10 height 11
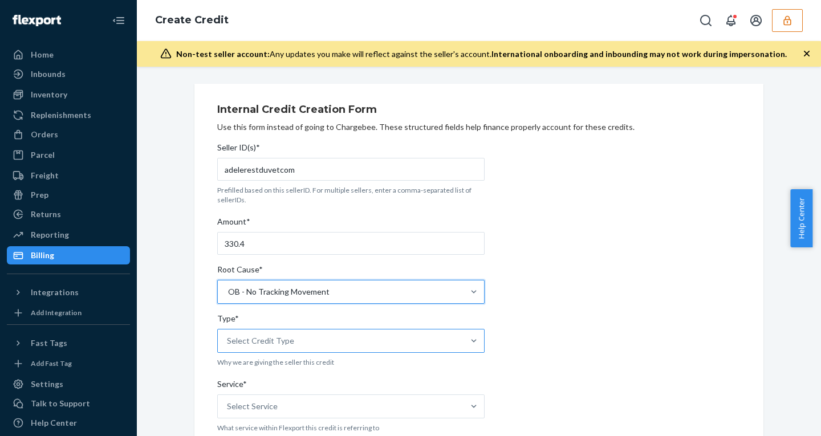
click at [256, 342] on div "Select Credit Type" at bounding box center [260, 340] width 67 height 11
click at [228, 342] on input "Type* Select Credit Type" at bounding box center [227, 340] width 1 height 11
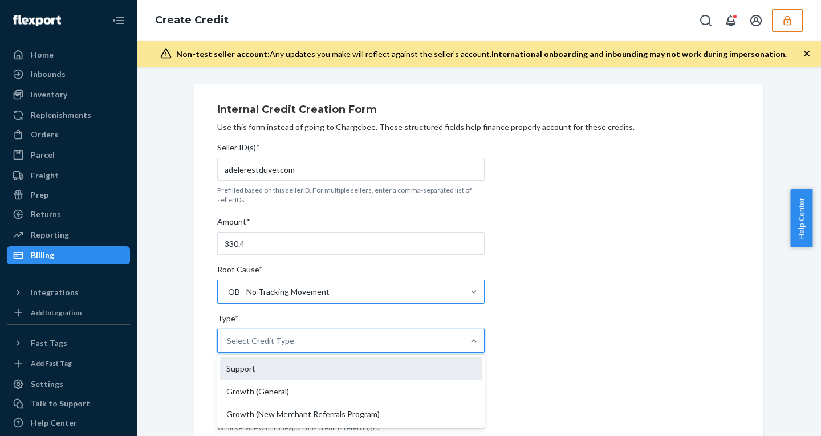
click at [250, 364] on div "Support" at bounding box center [351, 369] width 263 height 23
click at [228, 347] on input "Type* option Support focused, 1 of 3. 3 results available. Use Up and Down to c…" at bounding box center [227, 340] width 1 height 11
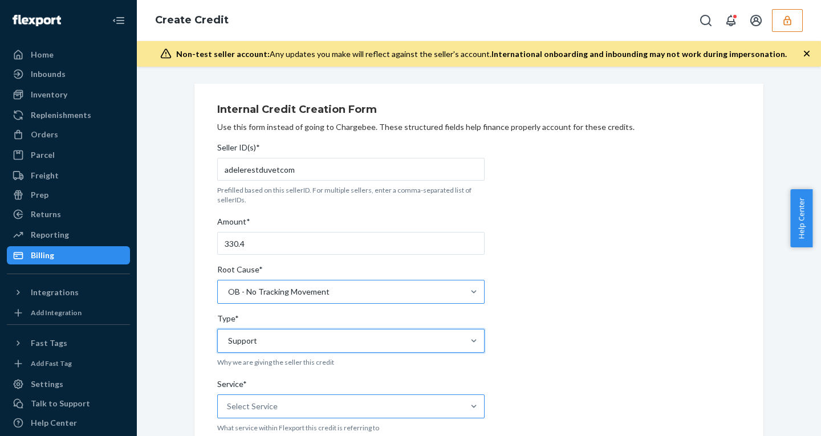
click at [283, 403] on div "Select Service" at bounding box center [341, 406] width 246 height 23
click at [228, 403] on input "Service* Select Service" at bounding box center [227, 406] width 1 height 11
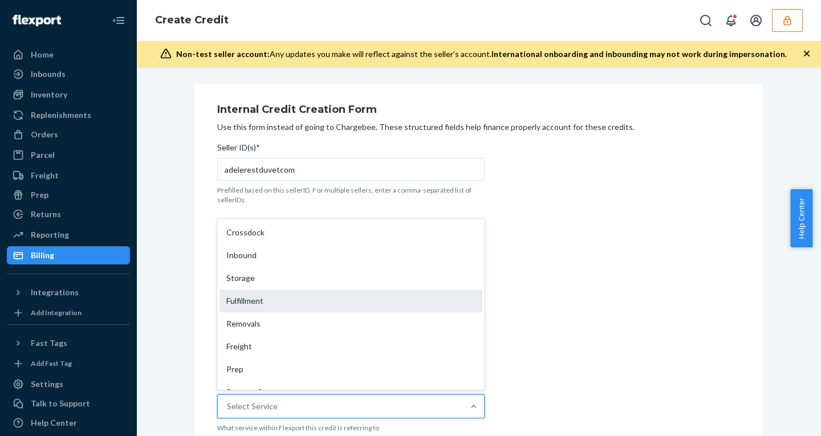
click at [252, 303] on div "Fulfillment" at bounding box center [351, 301] width 263 height 23
click at [228, 401] on input "Service* option Fulfillment focused, 4 of 10. 10 results available. Use Up and …" at bounding box center [227, 406] width 1 height 11
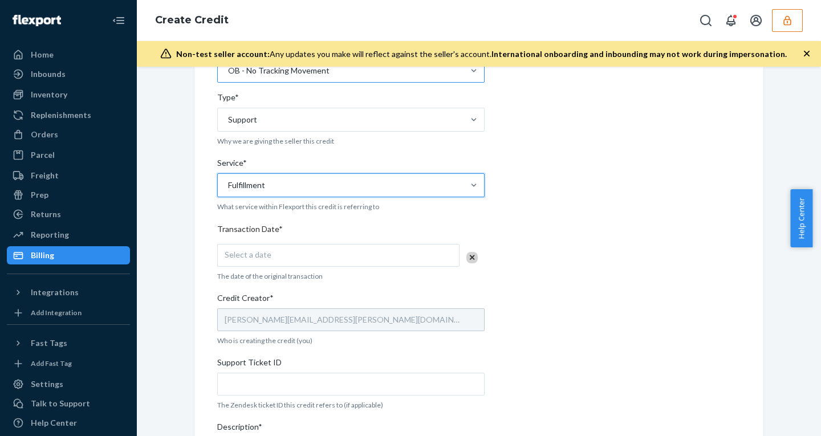
scroll to position [245, 0]
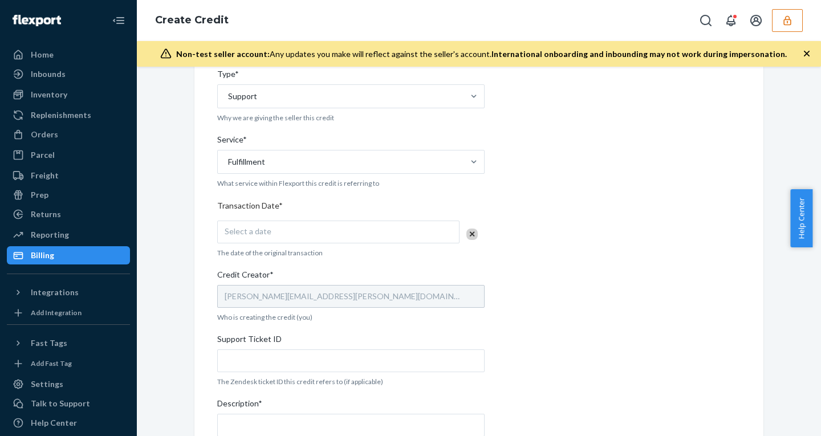
click at [264, 236] on div "Select a date" at bounding box center [338, 232] width 242 height 23
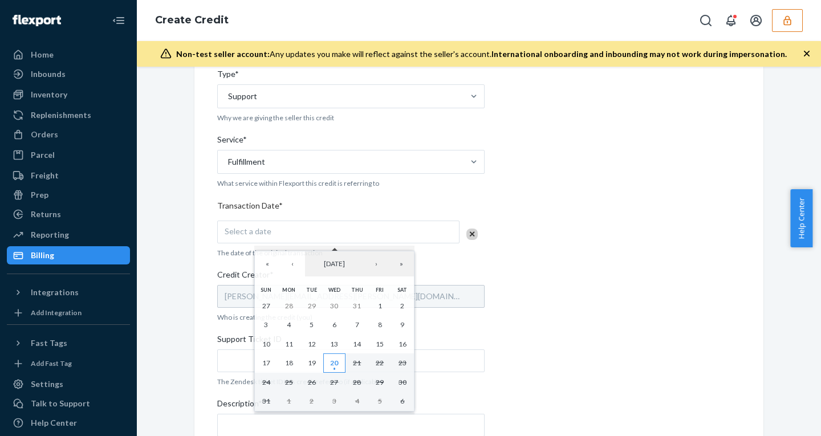
click at [329, 359] on button "20" at bounding box center [334, 363] width 23 height 19
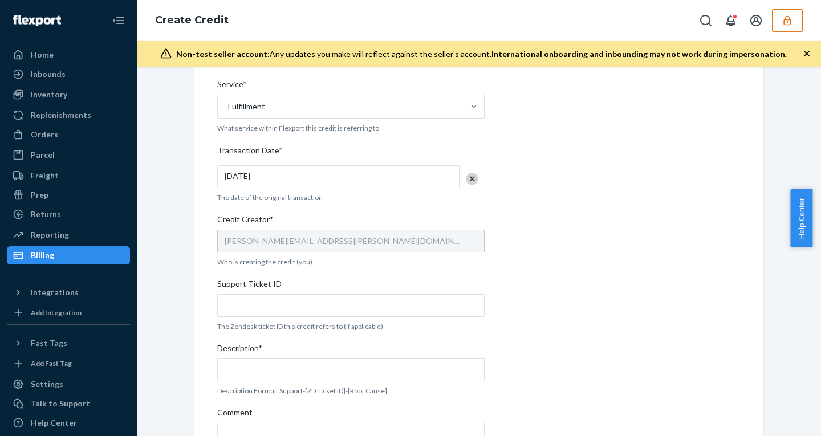
scroll to position [376, 0]
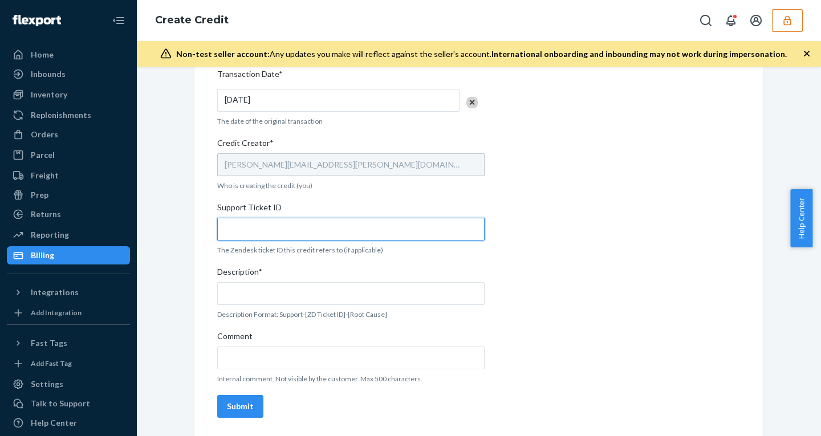
click at [269, 228] on input "Support Ticket ID" at bounding box center [351, 229] width 268 height 23
paste input "800939"
type input "800939"
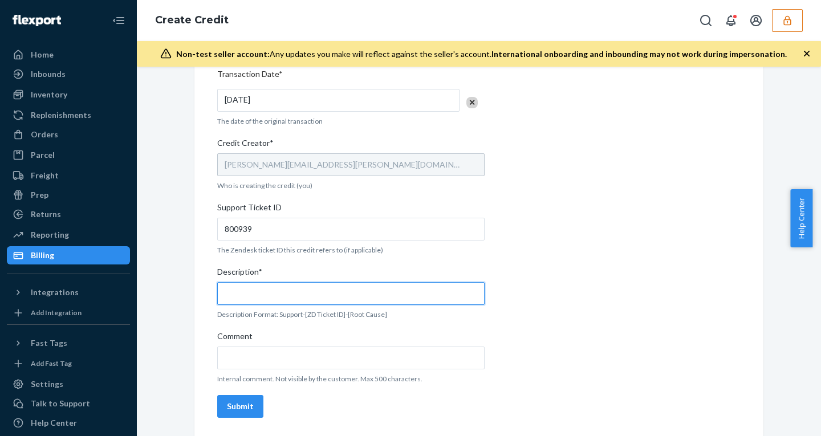
click at [263, 290] on input "Description*" at bounding box center [351, 293] width 268 height 23
paste input "800939"
type input "support - 800939 - ob - no tracking movement"
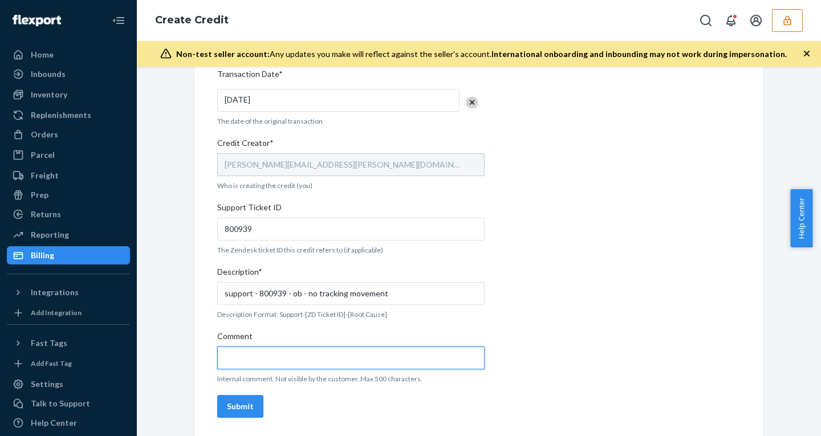
click at [262, 361] on input "Comment" at bounding box center [351, 358] width 268 height 23
paste input "https://flexport.atlassian.net/servicedesk/customer/portal/1161/OFRCAR-1660?cre…"
type input "https://flexport.atlassian.net/servicedesk/customer/portal/1161/OFRCAR-1660?cre…"
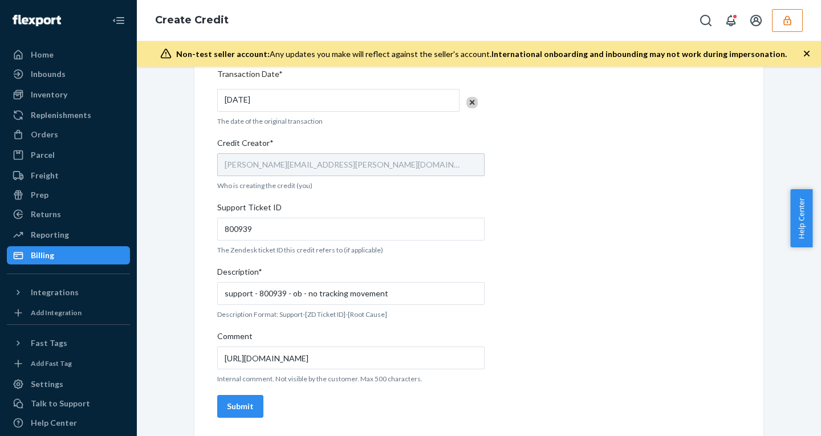
click at [238, 406] on div "Submit" at bounding box center [240, 406] width 27 height 11
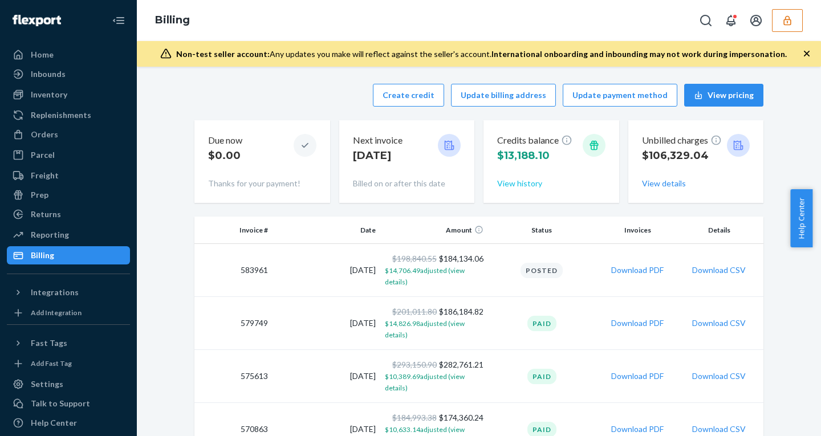
click at [506, 180] on button "View history" at bounding box center [519, 183] width 45 height 11
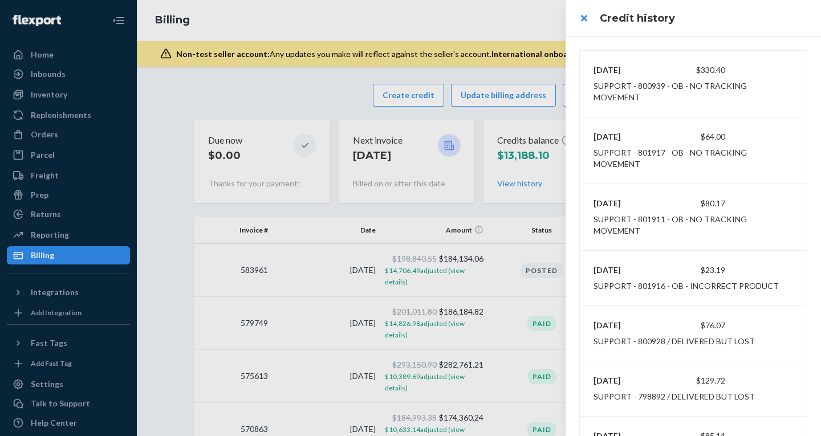
click at [746, 13] on h3 "Credit history" at bounding box center [704, 18] width 208 height 15
click at [408, 95] on div at bounding box center [410, 218] width 821 height 436
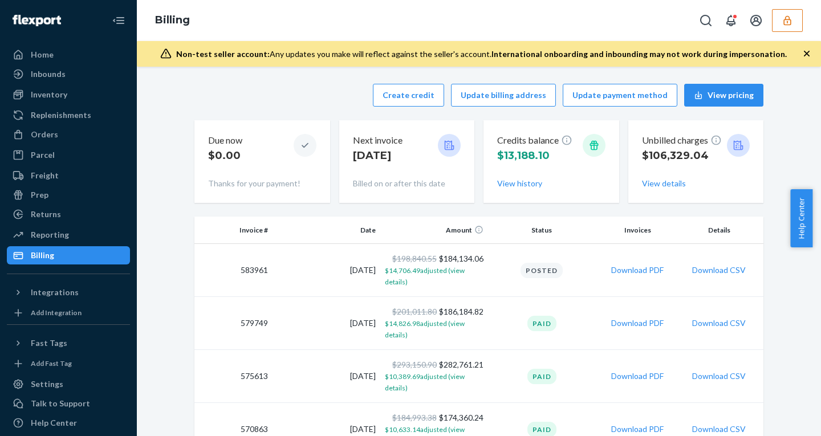
click at [408, 95] on button "Create credit" at bounding box center [408, 95] width 71 height 23
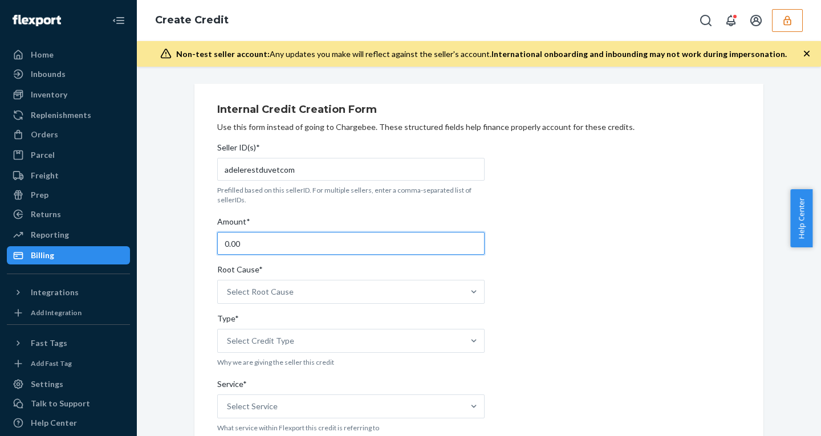
drag, startPoint x: 249, startPoint y: 247, endPoint x: 110, endPoint y: 234, distance: 139.2
click at [115, 234] on div "Home Inbounds Shipping Plans Problems Inventory Products Replenishments Orders …" at bounding box center [410, 218] width 821 height 436
type input "446.4"
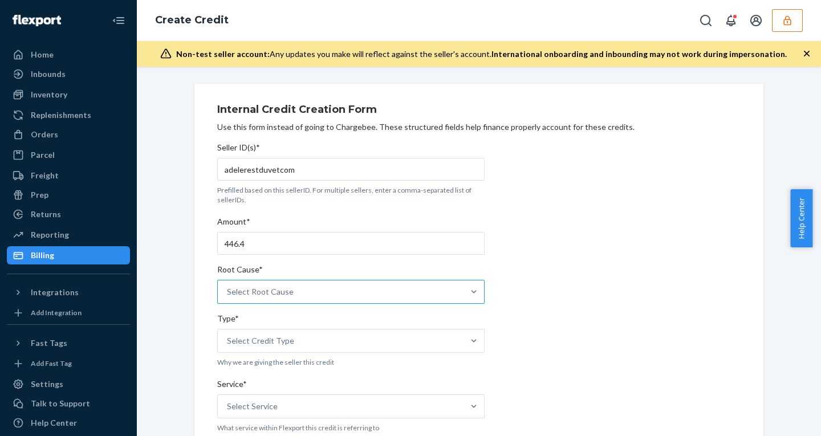
click at [274, 287] on div "Select Root Cause" at bounding box center [260, 291] width 67 height 11
click at [228, 287] on input "Root Cause* Select Root Cause" at bounding box center [227, 291] width 1 height 11
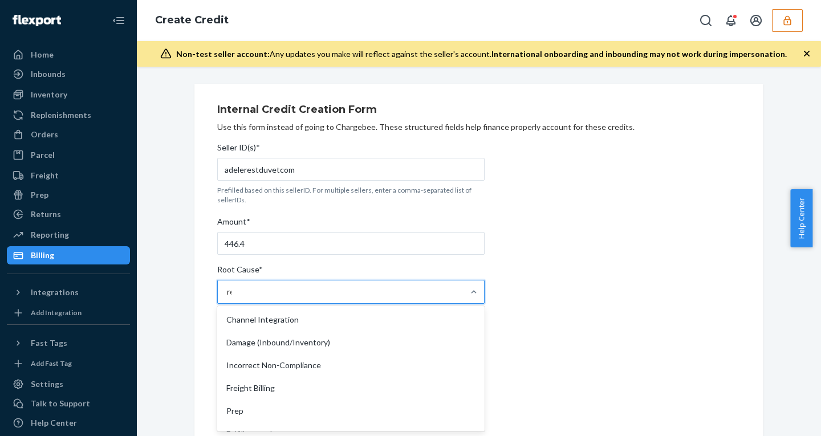
type input "repl"
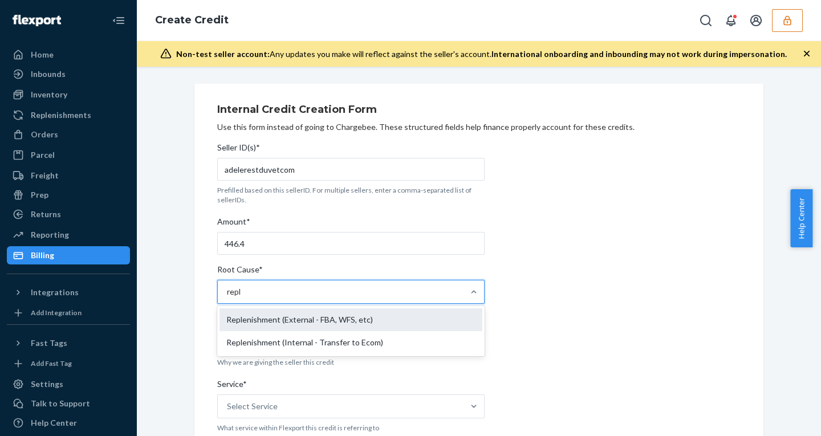
click at [290, 323] on div "Replenishment (External - FBA, WFS, etc)" at bounding box center [351, 320] width 263 height 23
click at [242, 298] on input "repl" at bounding box center [234, 291] width 15 height 11
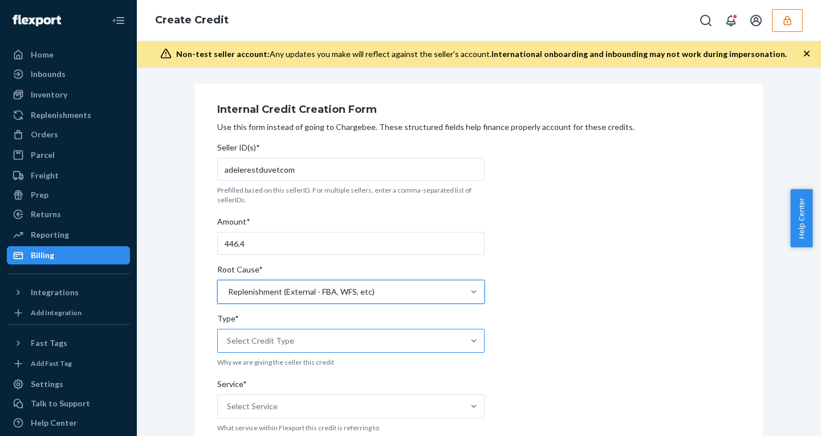
click at [261, 335] on div "Select Credit Type" at bounding box center [341, 341] width 246 height 23
click at [228, 335] on input "Type* Select Credit Type" at bounding box center [227, 340] width 1 height 11
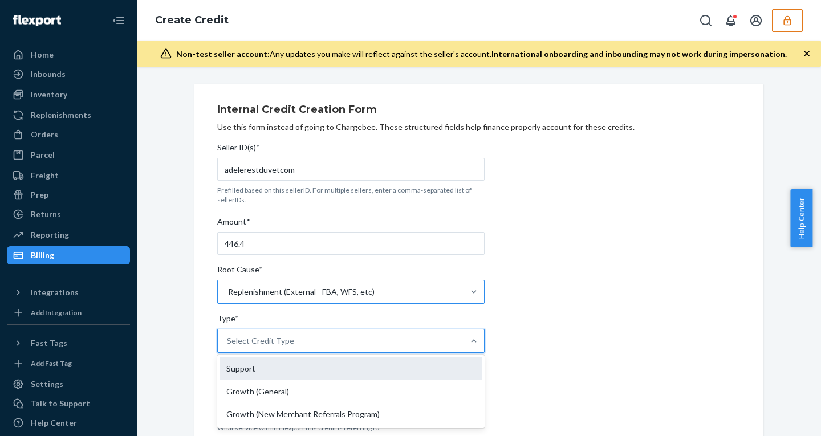
click at [250, 369] on div "Support" at bounding box center [351, 369] width 263 height 23
click at [228, 347] on input "Type* option Support focused, 1 of 3. 3 results available. Use Up and Down to c…" at bounding box center [227, 340] width 1 height 11
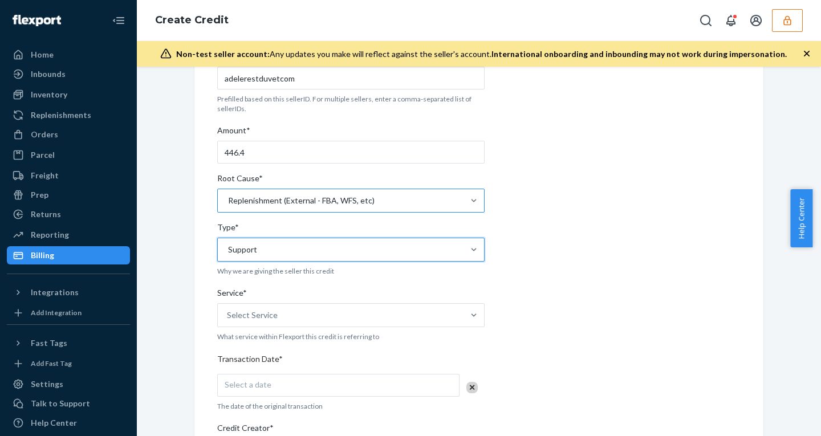
scroll to position [104, 0]
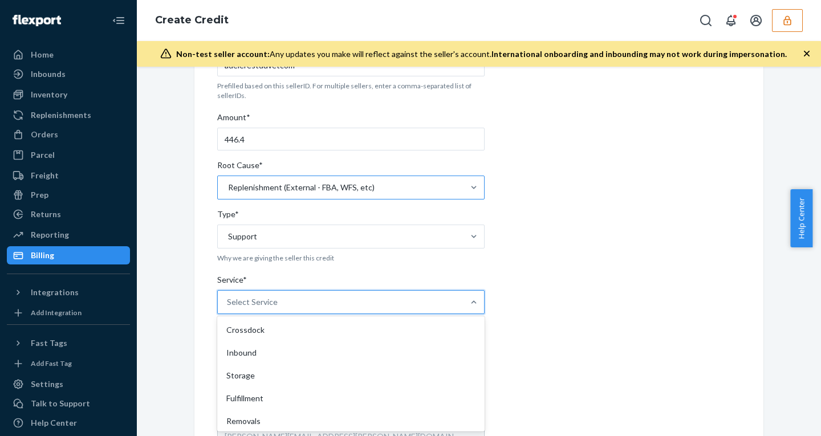
click at [283, 302] on div "Select Service" at bounding box center [341, 302] width 246 height 23
click at [228, 302] on input "Service* option Crossdock focused, 1 of 10. 10 results available. Use Up and Do…" at bounding box center [227, 302] width 1 height 11
type input "re"
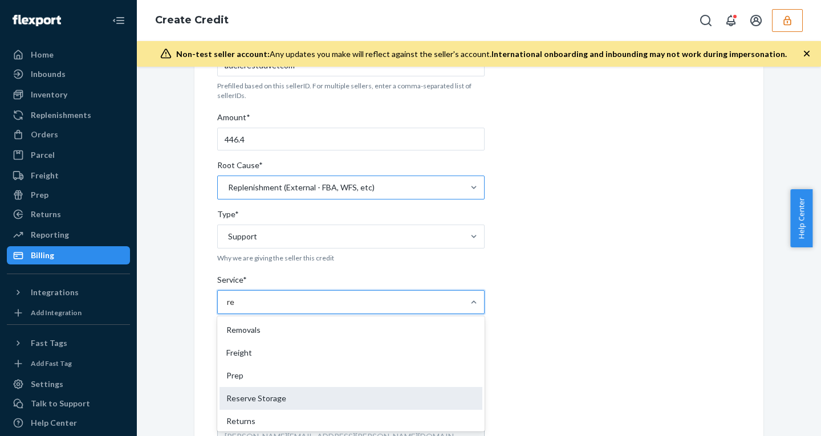
click at [265, 404] on div "Reserve Storage" at bounding box center [351, 398] width 263 height 23
click at [236, 308] on input "re" at bounding box center [231, 302] width 9 height 11
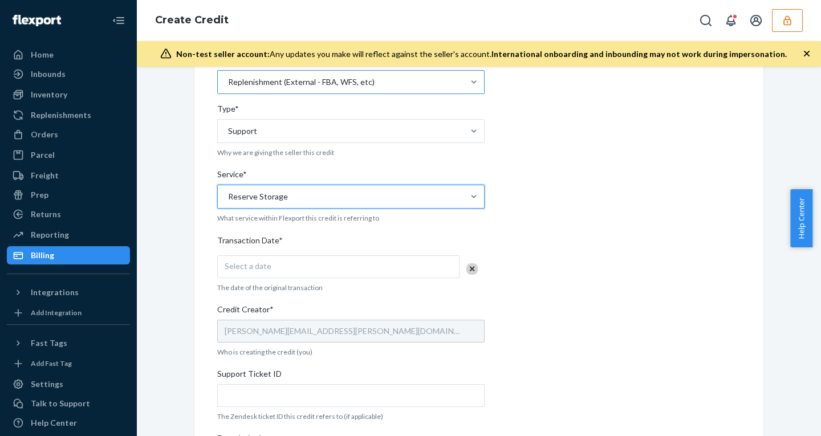
scroll to position [217, 0]
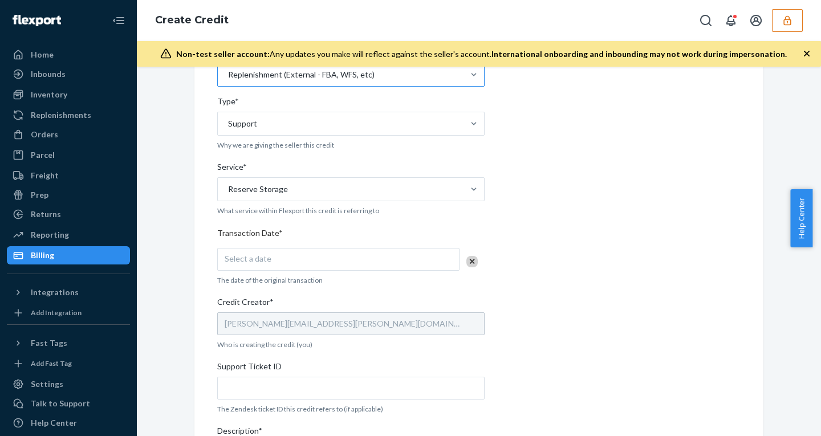
click at [276, 252] on div "Select a date" at bounding box center [338, 259] width 242 height 23
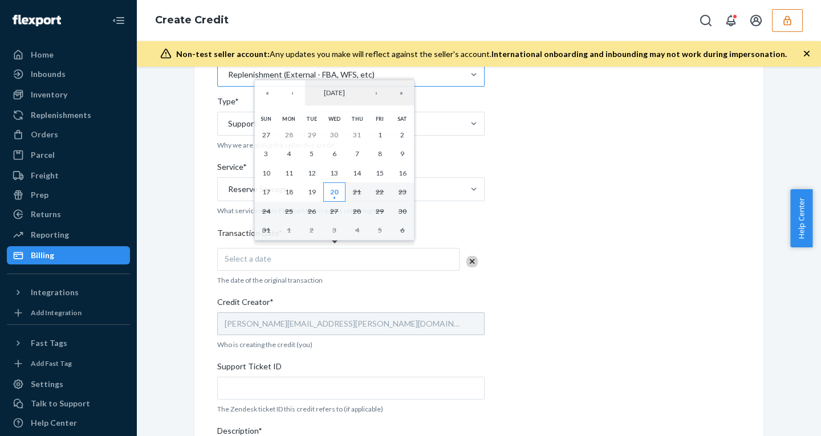
click at [334, 193] on abbr "20" at bounding box center [334, 192] width 8 height 9
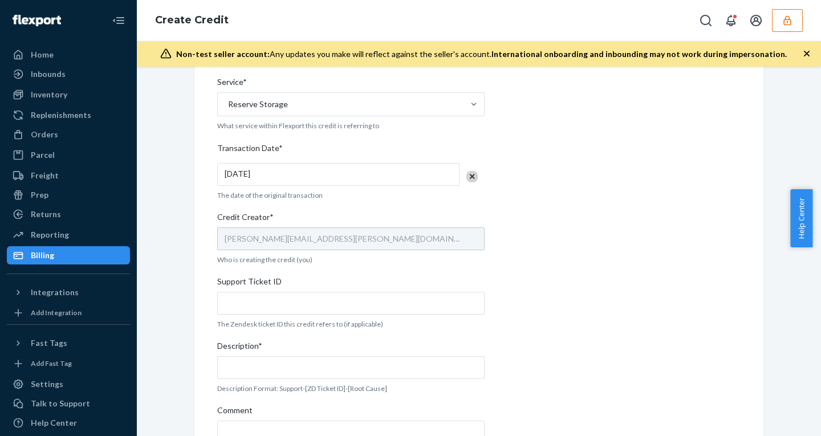
scroll to position [318, 0]
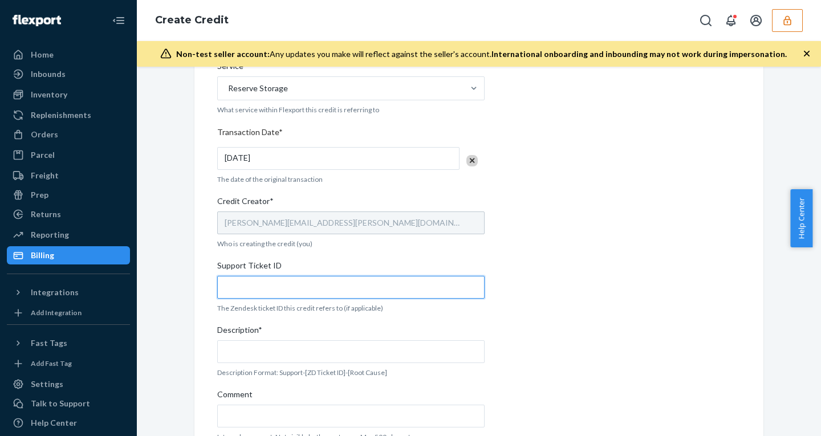
click at [273, 284] on input "Support Ticket ID" at bounding box center [351, 287] width 268 height 23
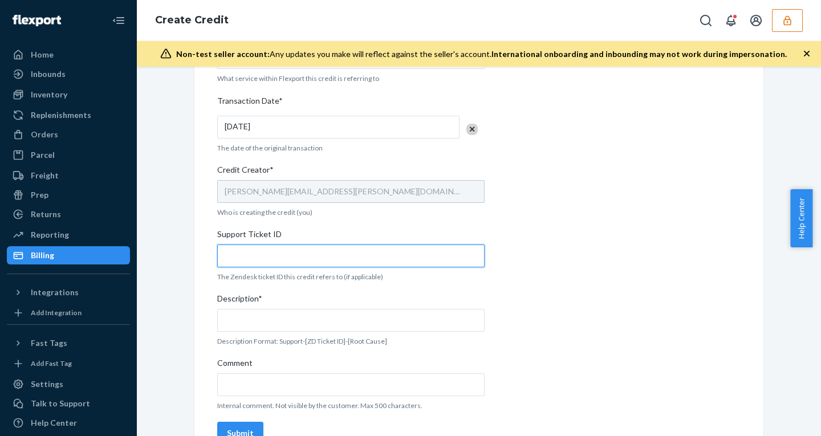
scroll to position [351, 0]
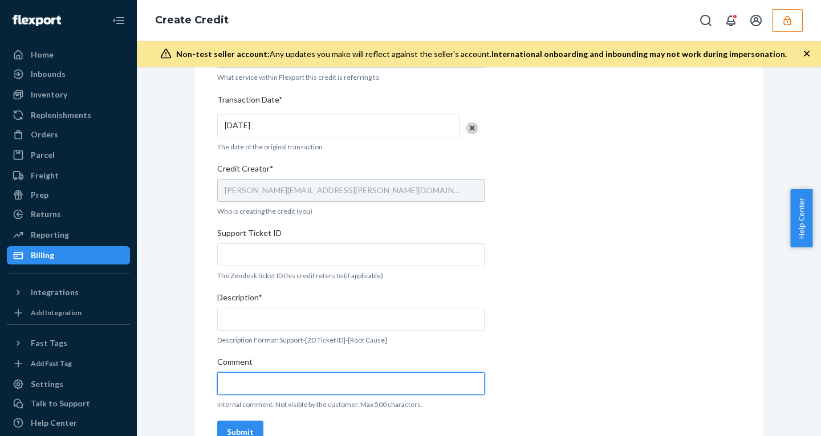
click at [269, 387] on input "Comment" at bounding box center [351, 383] width 268 height 23
paste input "[URL][DOMAIN_NAME]"
type input "[URL][DOMAIN_NAME]"
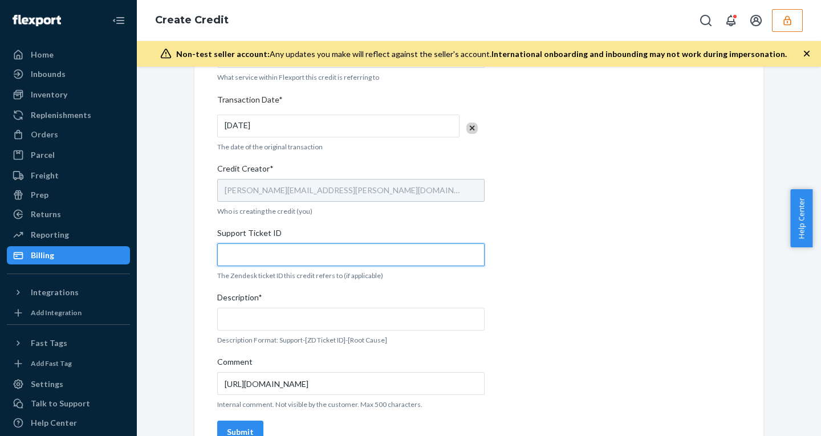
click at [274, 256] on input "Support Ticket ID" at bounding box center [351, 255] width 268 height 23
paste input "789978"
type input "789978"
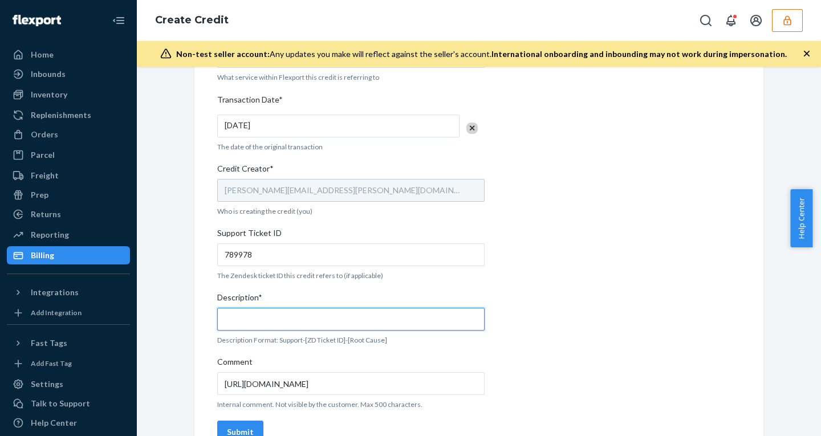
click at [258, 323] on input "Description*" at bounding box center [351, 319] width 268 height 23
paste input "789978"
click at [314, 317] on input "support - 789978" at bounding box center [351, 319] width 268 height 23
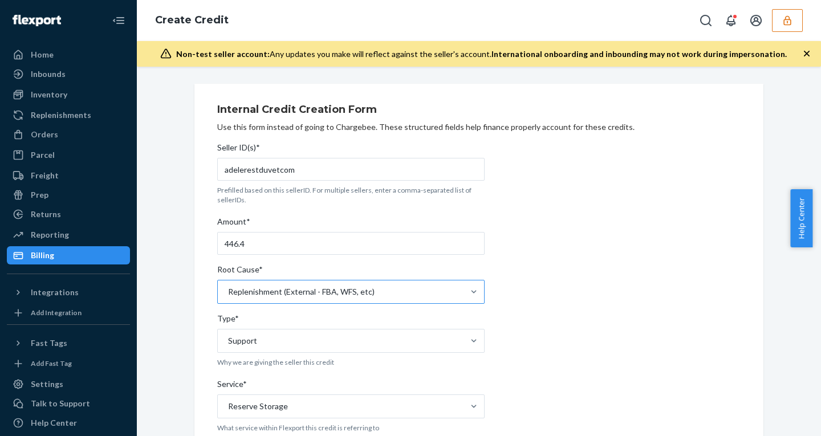
scroll to position [376, 0]
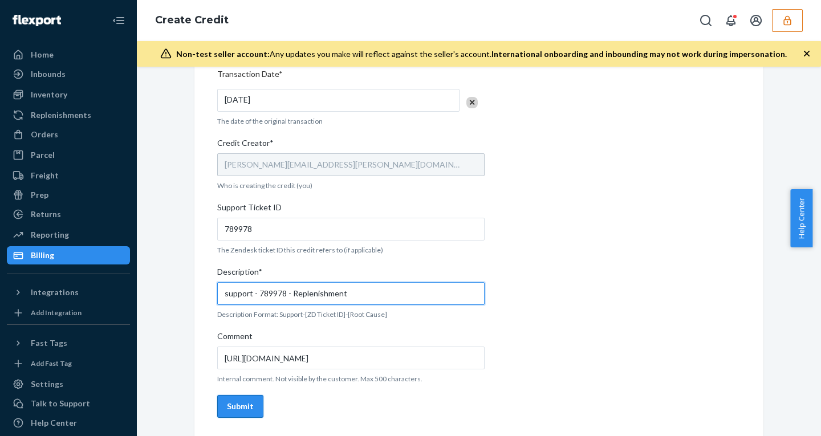
type input "support - 789978 - Replenishment"
click at [238, 406] on div "Submit" at bounding box center [240, 406] width 27 height 11
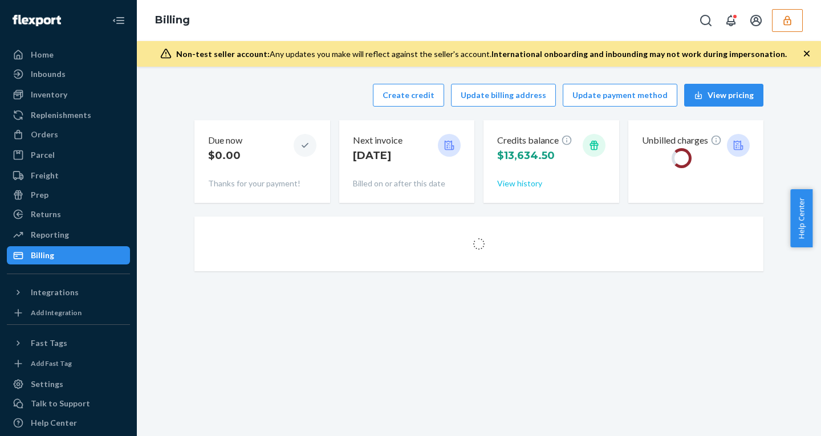
click at [512, 181] on button "View history" at bounding box center [519, 183] width 45 height 11
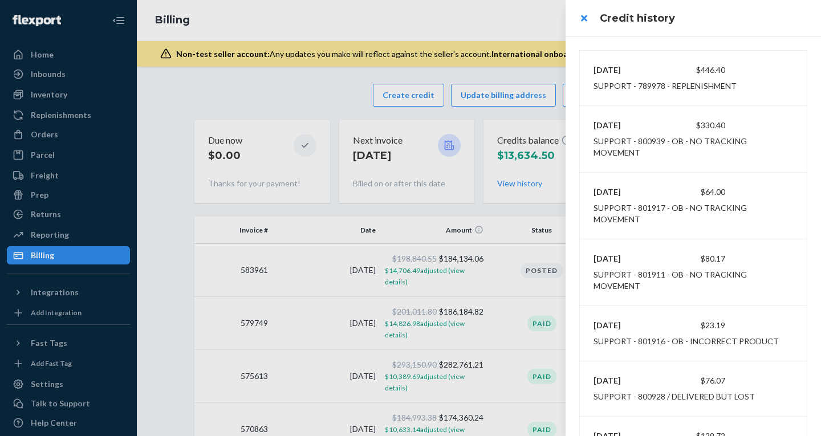
click at [724, 34] on header "Credit history" at bounding box center [694, 18] width 256 height 37
click at [403, 102] on div at bounding box center [410, 218] width 821 height 436
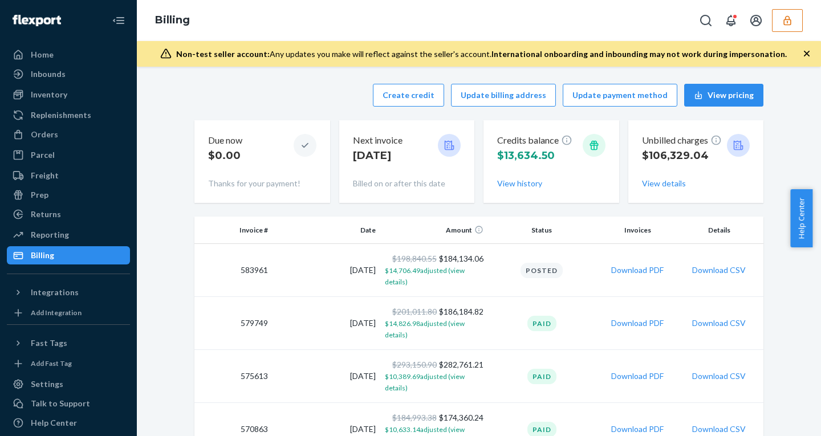
click at [403, 102] on button "Create credit" at bounding box center [408, 95] width 71 height 23
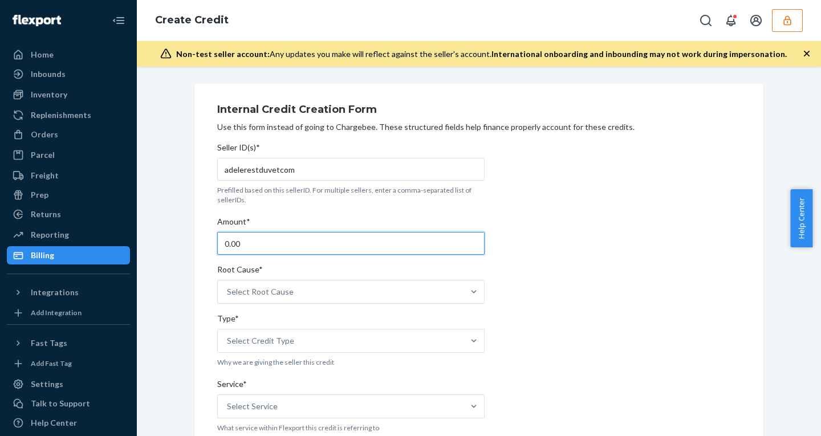
drag, startPoint x: 229, startPoint y: 245, endPoint x: 159, endPoint y: 234, distance: 71.0
paste input "446.4"
type input "446.4"
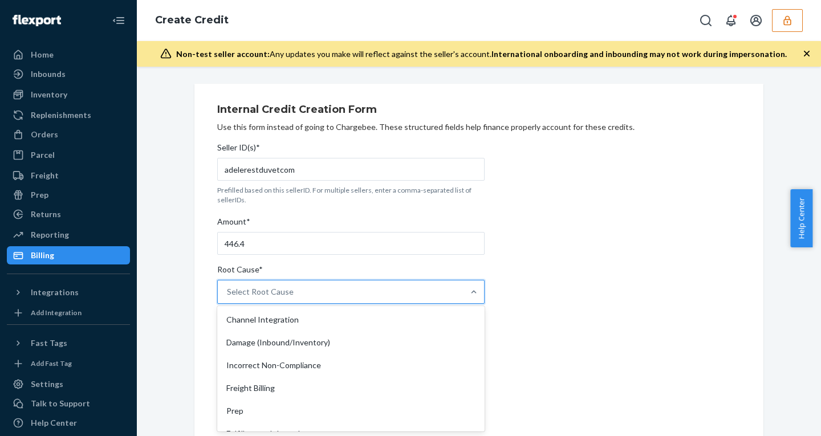
click at [276, 291] on div "Select Root Cause" at bounding box center [260, 291] width 67 height 11
click at [228, 291] on input "Root Cause* option Channel Integration focused, 1 of 27. 27 results available. …" at bounding box center [227, 291] width 1 height 11
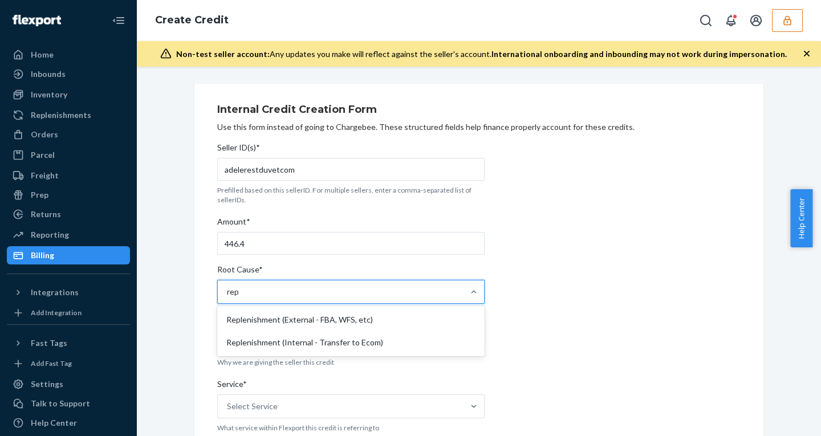
type input "repl"
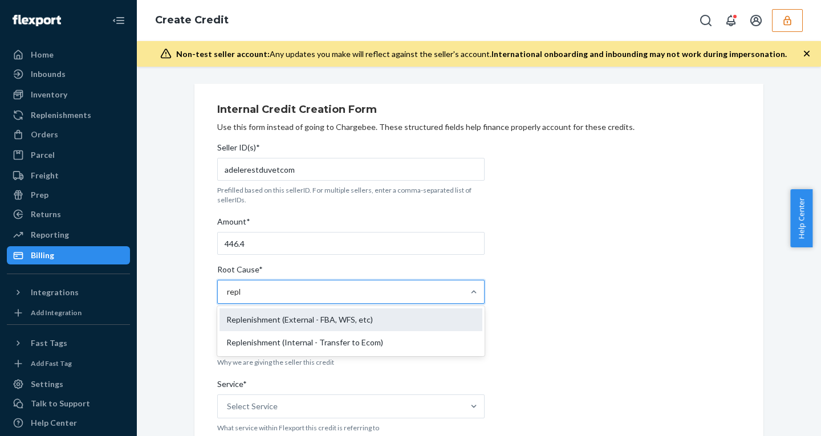
click at [290, 325] on div "Replenishment (External - FBA, WFS, etc)" at bounding box center [351, 320] width 263 height 23
click at [242, 298] on input "repl" at bounding box center [234, 291] width 15 height 11
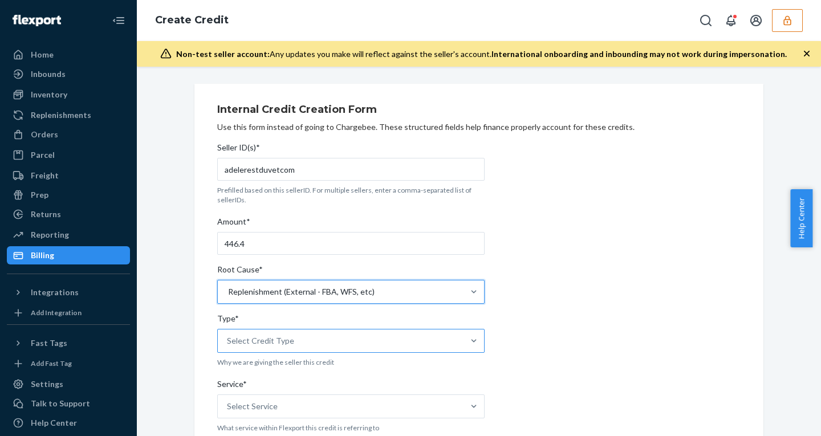
click at [262, 347] on div "Select Credit Type" at bounding box center [341, 341] width 246 height 23
click at [228, 347] on input "Type* Select Credit Type" at bounding box center [227, 340] width 1 height 11
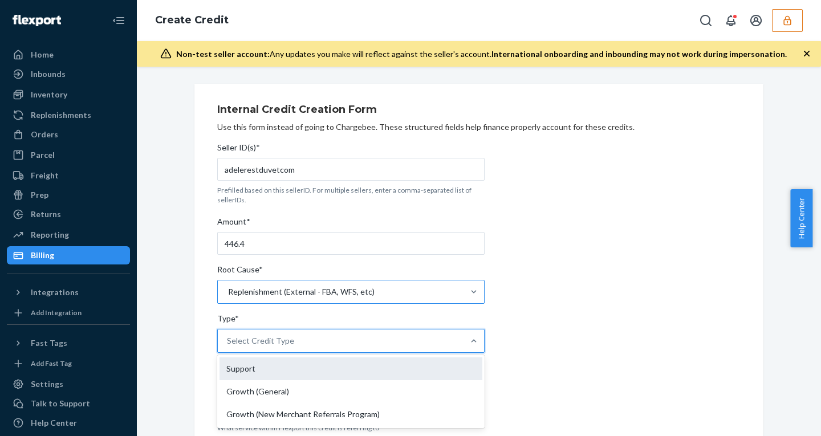
click at [240, 367] on div "Support" at bounding box center [351, 369] width 263 height 23
click at [228, 347] on input "Type* option Support focused, 1 of 3. 3 results available. Use Up and Down to c…" at bounding box center [227, 340] width 1 height 11
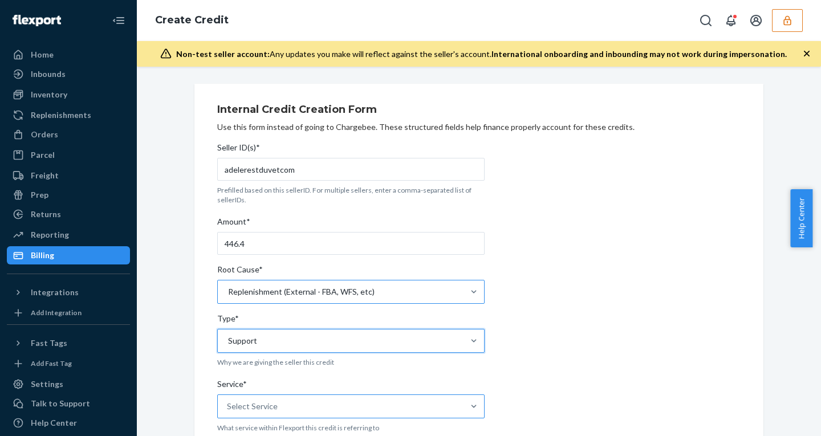
click at [275, 407] on div "Select Service" at bounding box center [341, 406] width 246 height 23
click at [228, 407] on input "Service* Select Service" at bounding box center [227, 406] width 1 height 11
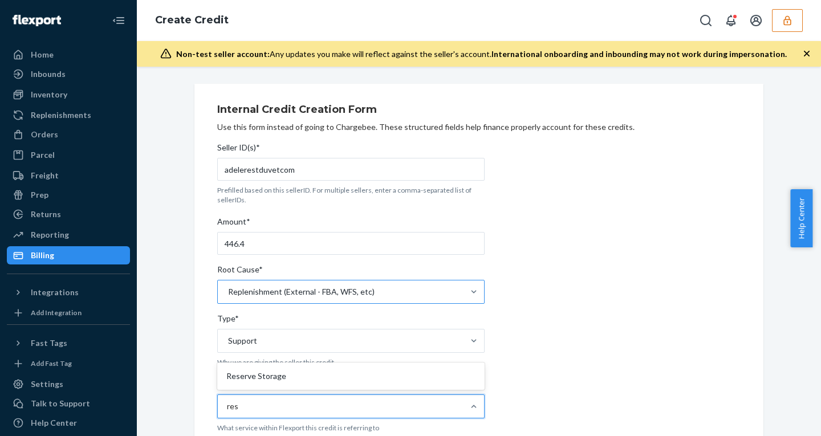
type input "rese"
click at [256, 379] on div "Reserve Storage" at bounding box center [351, 376] width 263 height 23
click at [243, 401] on input "rese" at bounding box center [235, 406] width 16 height 11
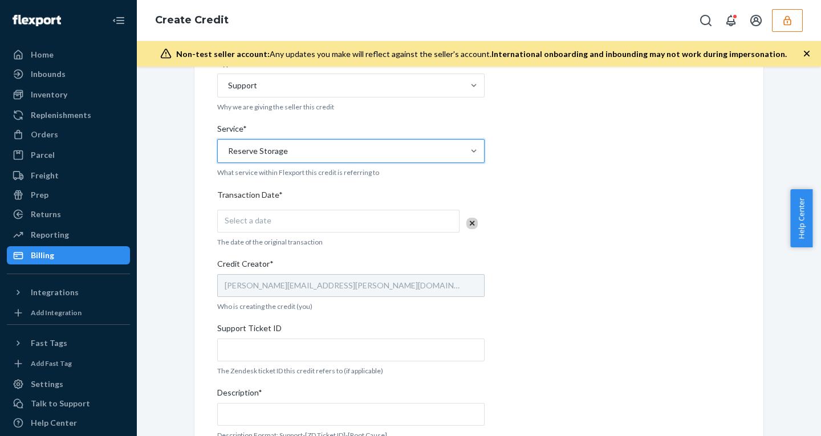
scroll to position [308, 0]
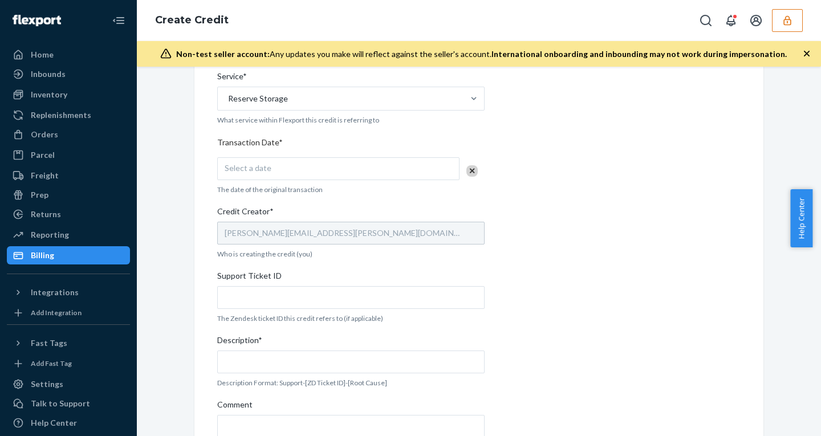
click at [272, 177] on div "Select a date" at bounding box center [338, 168] width 242 height 23
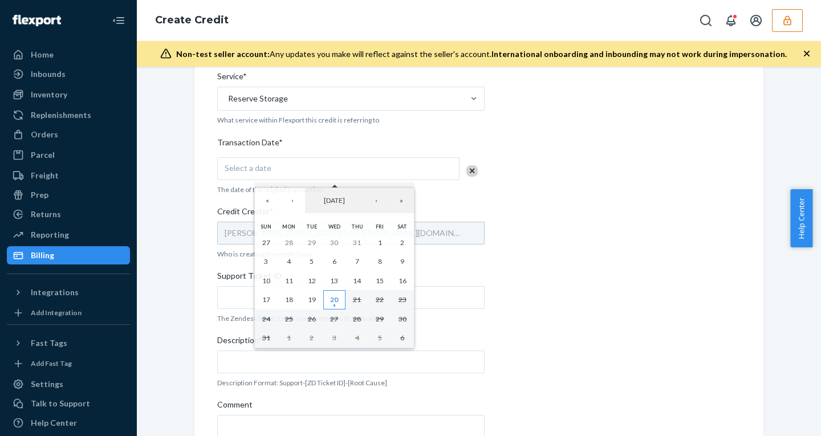
click at [333, 298] on abbr "20" at bounding box center [334, 299] width 8 height 9
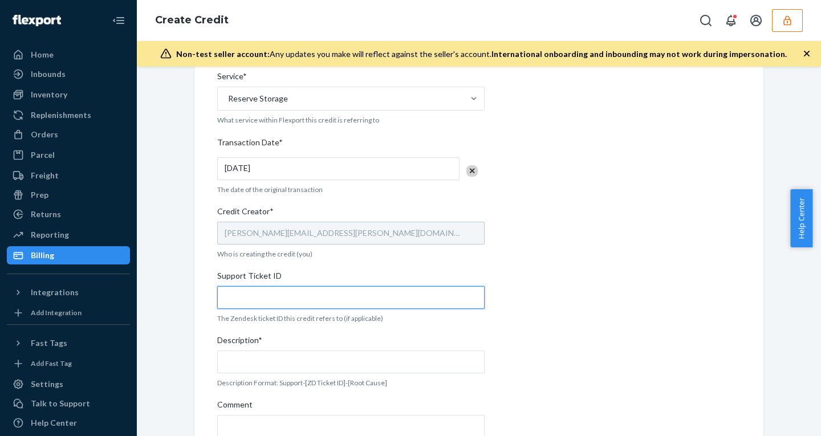
click at [253, 299] on input "Support Ticket ID" at bounding box center [351, 297] width 268 height 23
paste input "792227"
type input "792227"
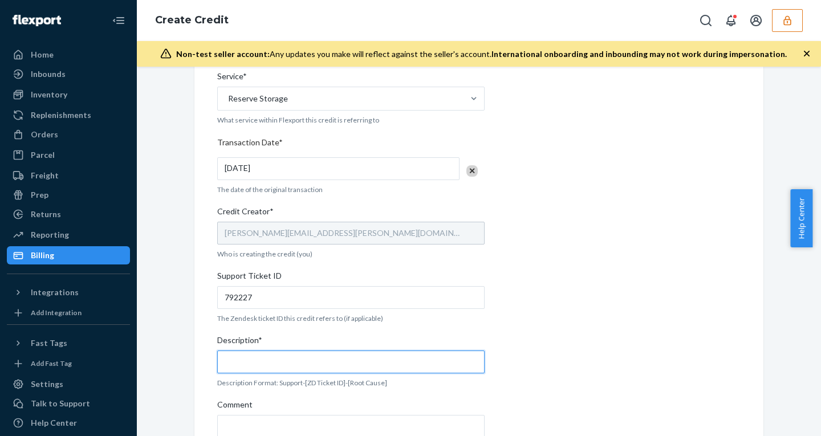
click at [261, 362] on input "Description*" at bounding box center [351, 362] width 268 height 23
paste input "792227"
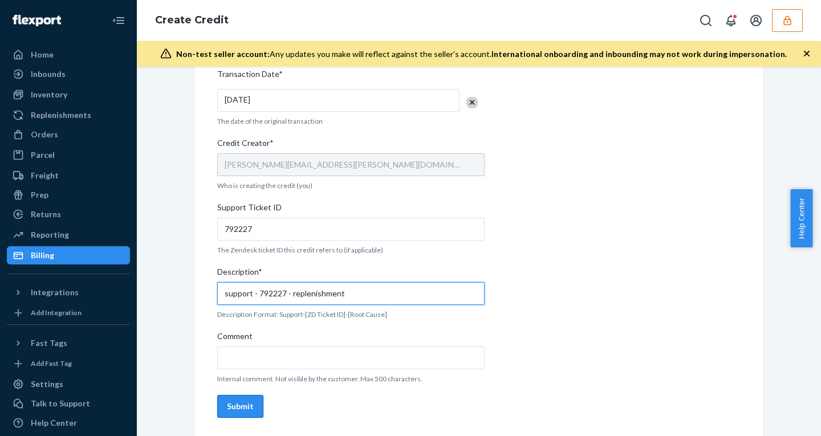
type input "support - 792227 - replenishment"
click at [237, 410] on div "Submit" at bounding box center [240, 406] width 27 height 11
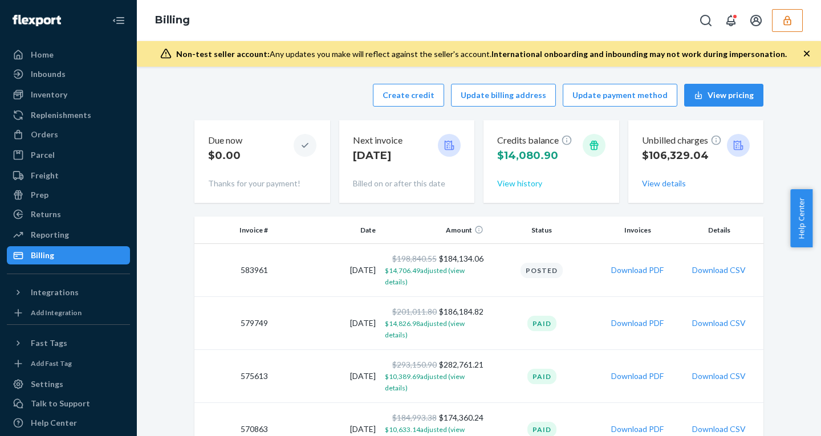
click at [514, 185] on button "View history" at bounding box center [519, 183] width 45 height 11
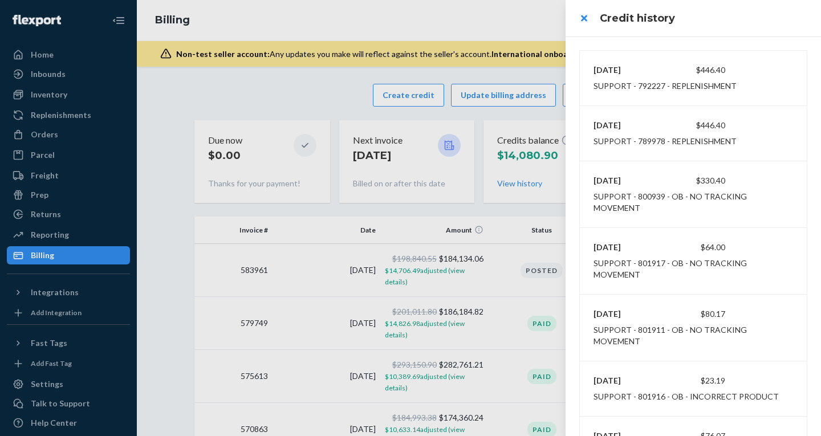
click at [727, 33] on header "Credit history" at bounding box center [694, 18] width 256 height 37
click at [62, 136] on div at bounding box center [410, 218] width 821 height 436
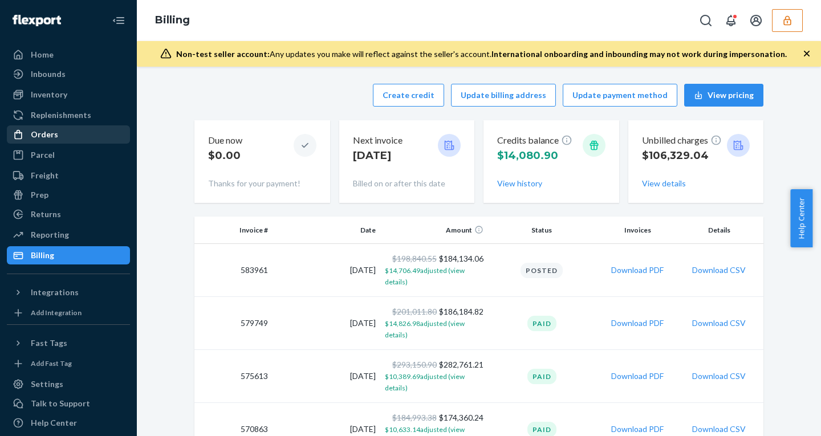
click at [80, 136] on div "Orders" at bounding box center [68, 135] width 121 height 16
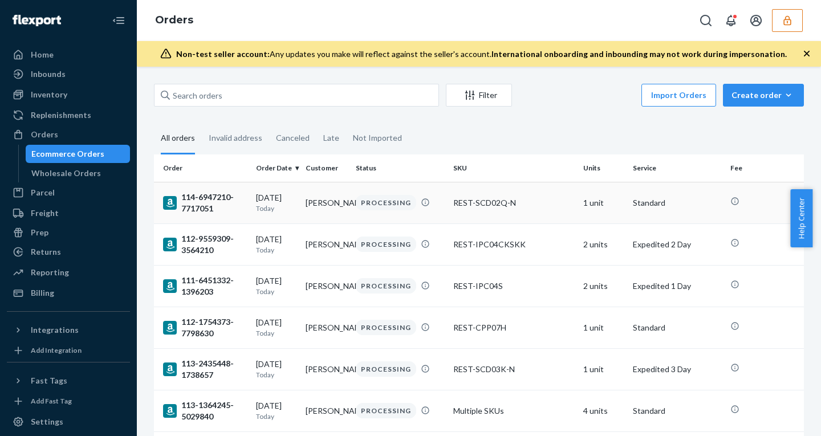
click at [303, 205] on td "[PERSON_NAME]" at bounding box center [326, 203] width 50 height 42
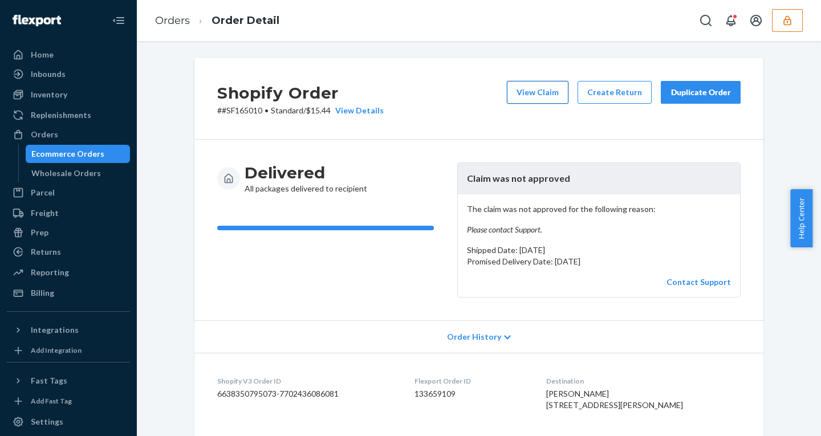
click at [525, 100] on button "View Claim" at bounding box center [538, 92] width 62 height 23
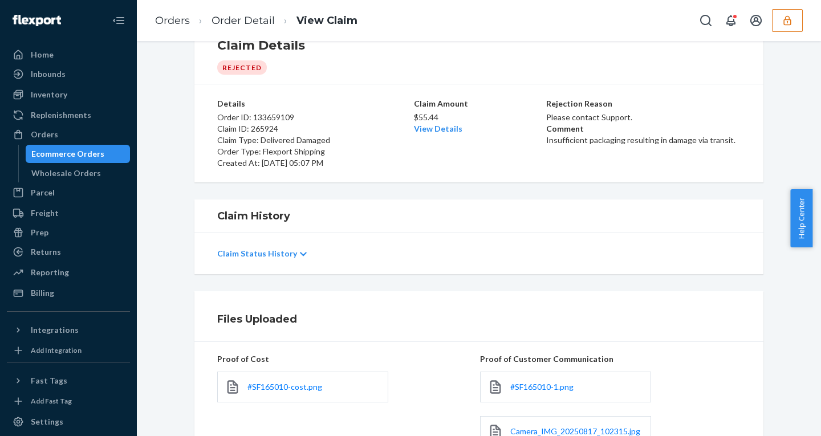
scroll to position [43, 0]
click at [418, 115] on p "$55.44" at bounding box center [479, 116] width 130 height 11
copy p "55.44"
click at [786, 19] on icon "button" at bounding box center [787, 20] width 7 height 10
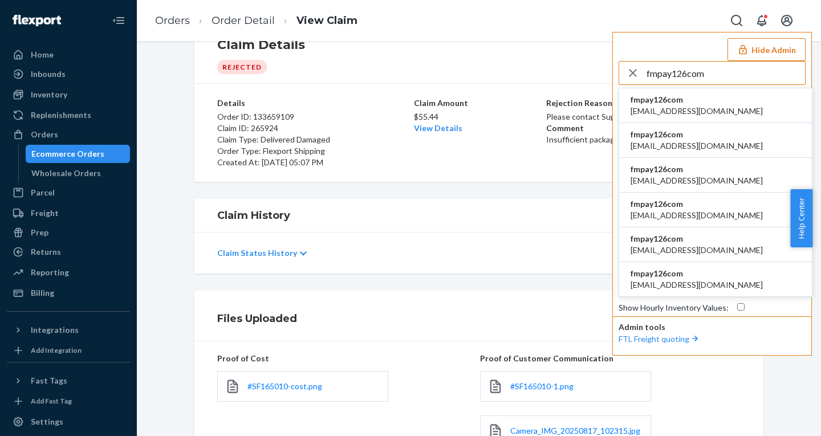
type input "fmpay126com"
click at [691, 108] on span "colbingracie@gmail.com" at bounding box center [697, 111] width 132 height 11
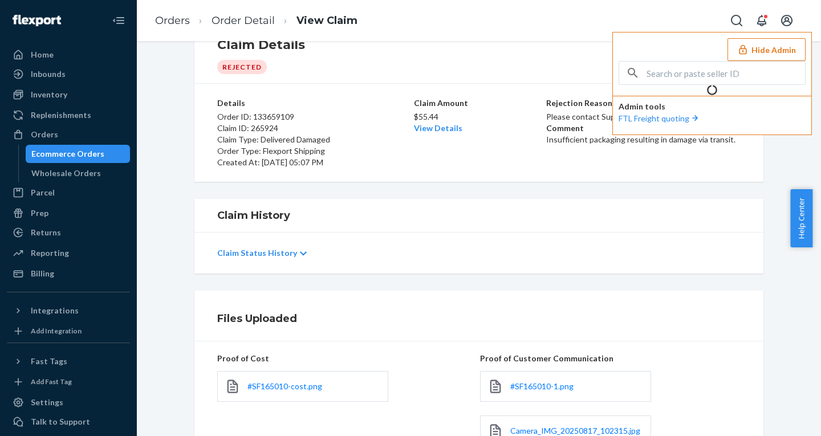
scroll to position [0, 0]
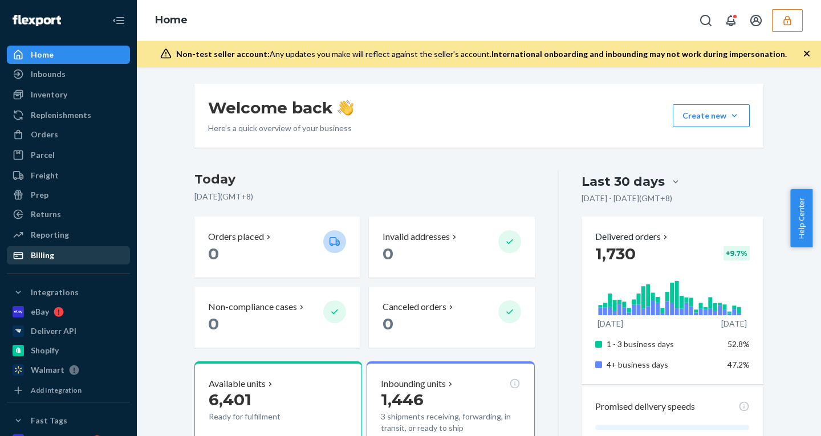
click at [38, 262] on div "Billing" at bounding box center [68, 256] width 121 height 16
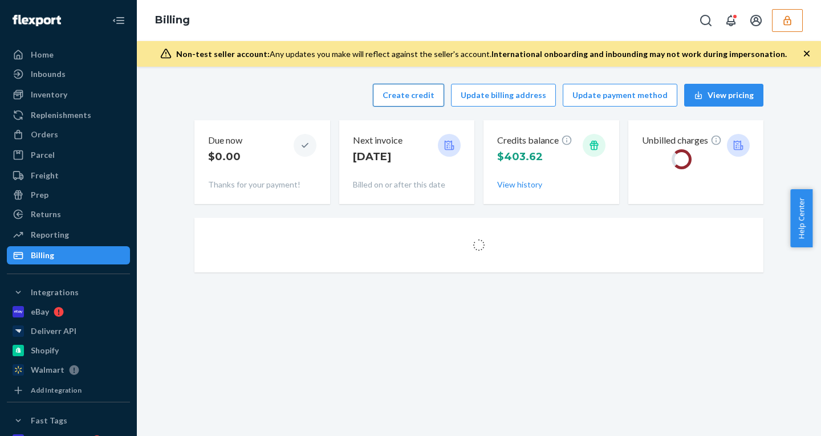
click at [410, 91] on button "Create credit" at bounding box center [408, 95] width 71 height 23
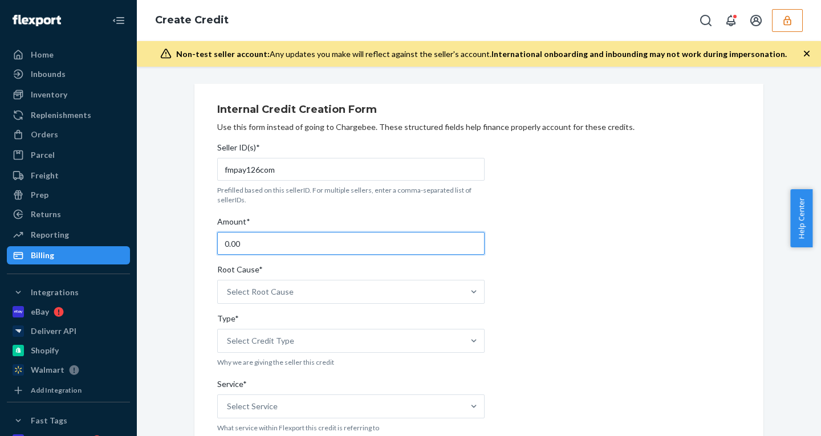
drag, startPoint x: 252, startPoint y: 245, endPoint x: 120, endPoint y: 245, distance: 131.2
click at [124, 245] on div "Home Inbounds Shipping Plans Problems Inventory Products Replenishments Orders …" at bounding box center [410, 218] width 821 height 436
type input "55.44"
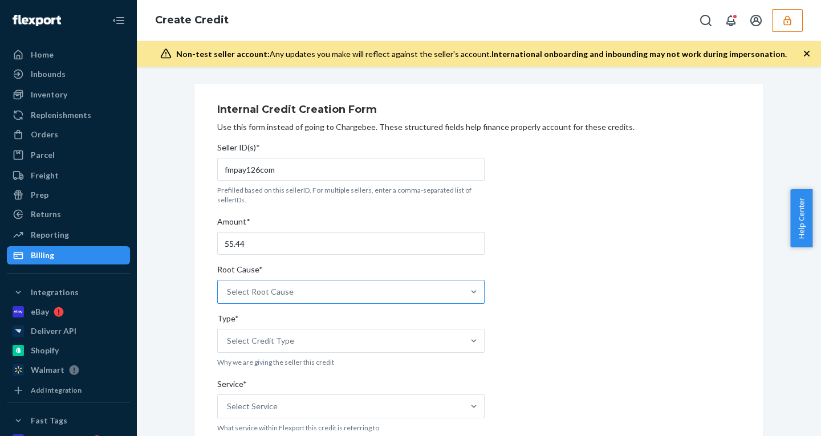
click at [263, 294] on div "Select Root Cause" at bounding box center [260, 291] width 67 height 11
click at [228, 294] on input "Root Cause* Select Root Cause" at bounding box center [227, 291] width 1 height 11
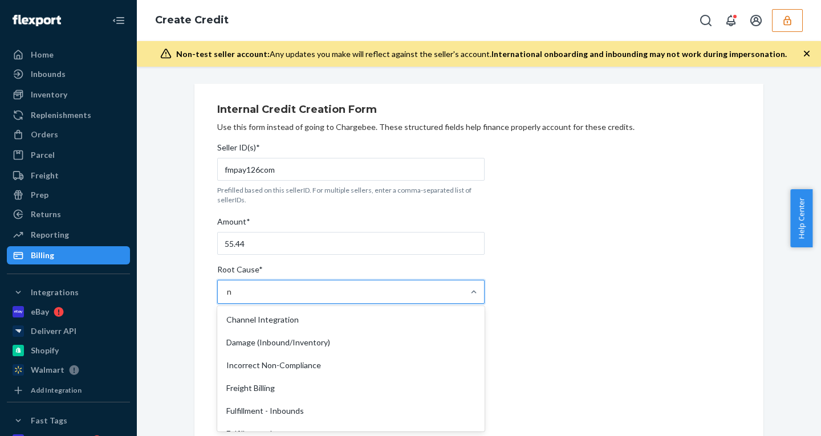
type input "no"
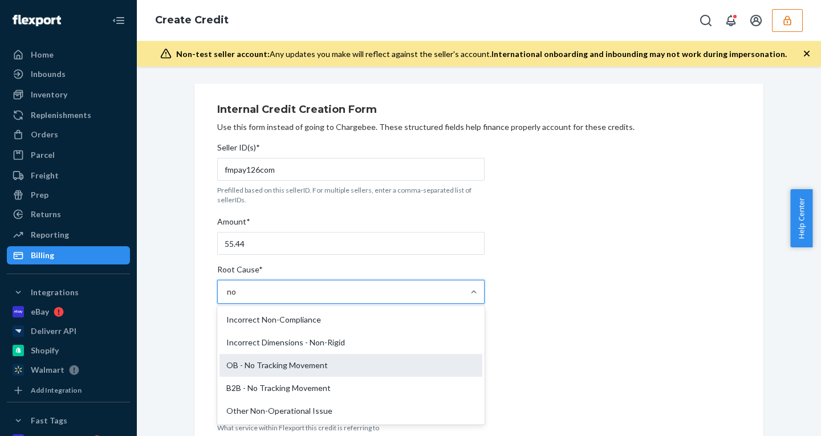
click at [291, 366] on div "OB - No Tracking Movement" at bounding box center [351, 365] width 263 height 23
click at [237, 298] on input "no" at bounding box center [232, 291] width 10 height 11
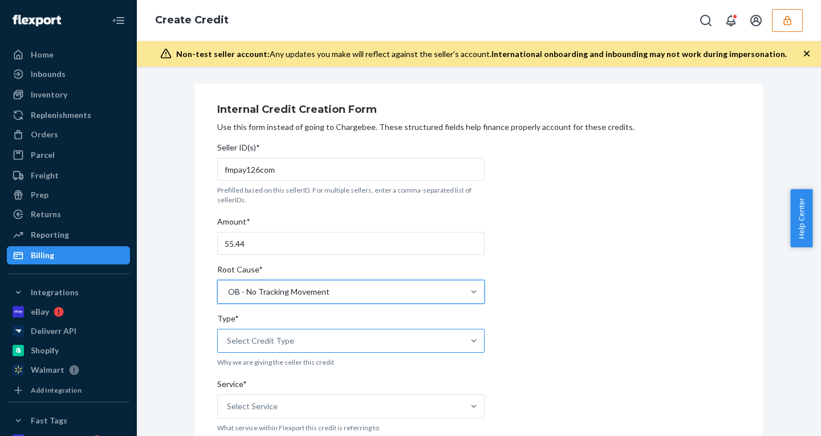
click at [274, 341] on div "Select Credit Type" at bounding box center [260, 340] width 67 height 11
click at [228, 341] on input "Type* Select Credit Type" at bounding box center [227, 340] width 1 height 11
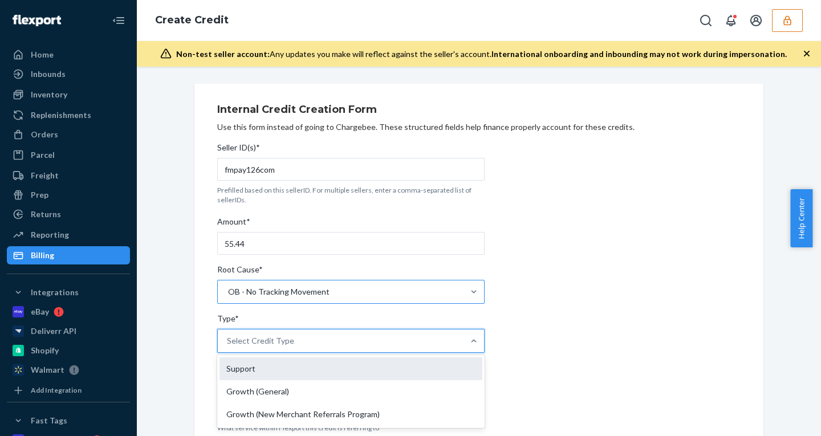
click at [249, 371] on div "Support" at bounding box center [351, 369] width 263 height 23
click at [228, 347] on input "Type* option Support focused, 1 of 3. 3 results available. Use Up and Down to c…" at bounding box center [227, 340] width 1 height 11
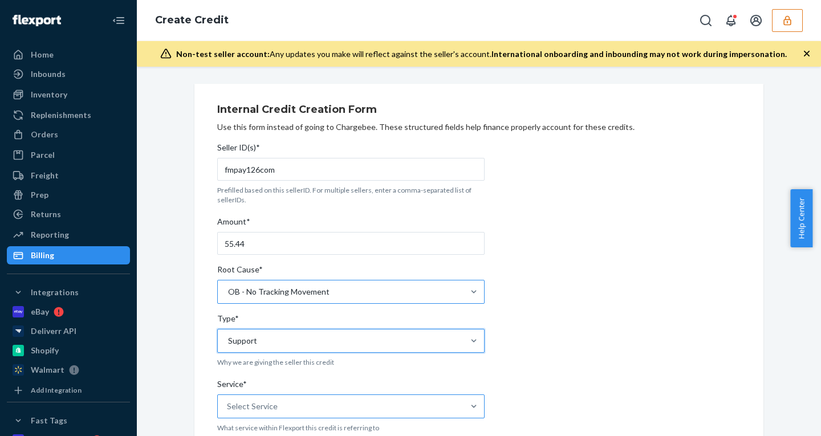
click at [288, 409] on div "Select Service" at bounding box center [341, 406] width 246 height 23
click at [228, 409] on input "Service* Select Service" at bounding box center [227, 406] width 1 height 11
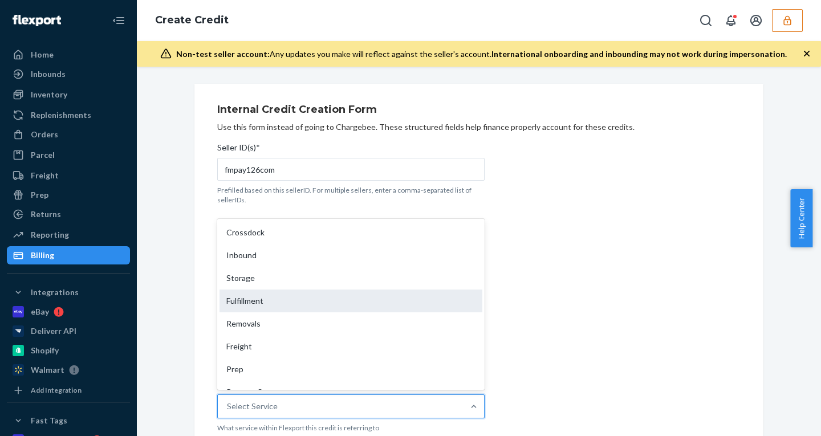
click at [256, 302] on div "Fulfillment" at bounding box center [351, 301] width 263 height 23
click at [228, 401] on input "Service* option Fulfillment focused, 4 of 10. 10 results available. Use Up and …" at bounding box center [227, 406] width 1 height 11
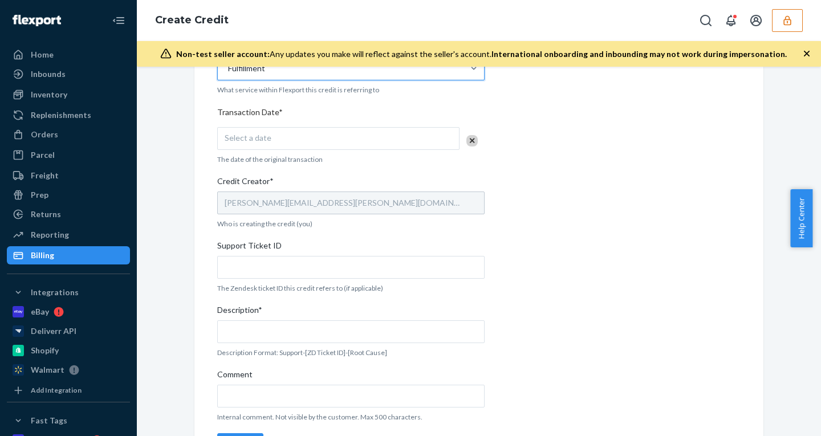
scroll to position [372, 0]
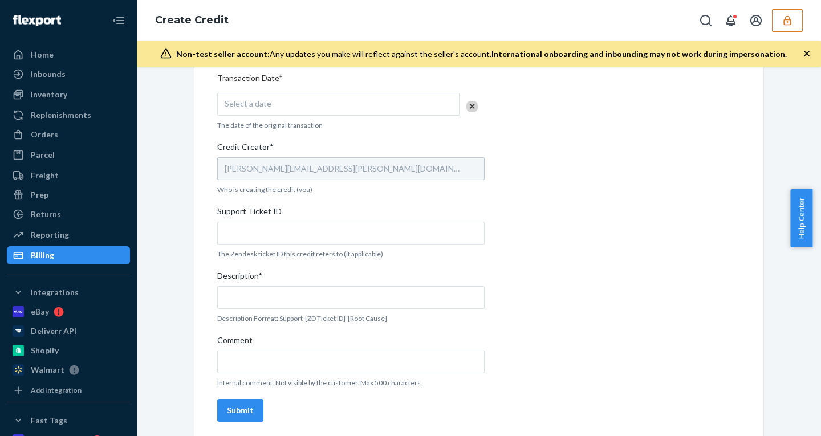
click at [289, 96] on div "Select a date" at bounding box center [338, 104] width 242 height 23
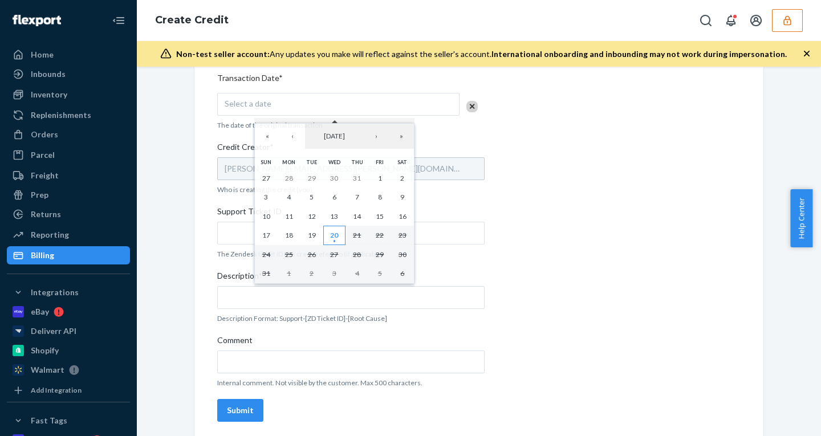
click at [336, 237] on abbr "20" at bounding box center [334, 235] width 8 height 9
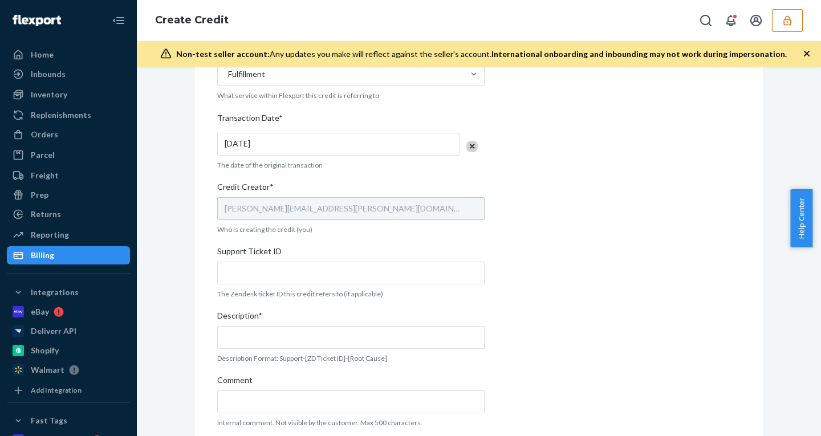
scroll to position [327, 0]
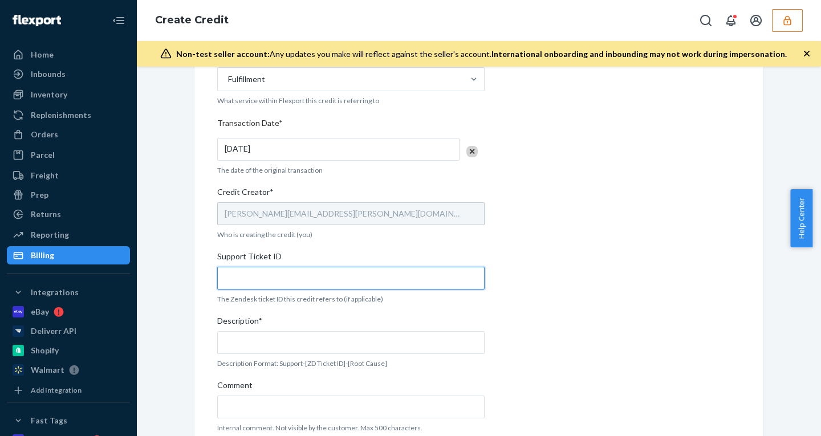
click at [314, 281] on input "Support Ticket ID" at bounding box center [351, 278] width 268 height 23
paste input "801897"
type input "801897"
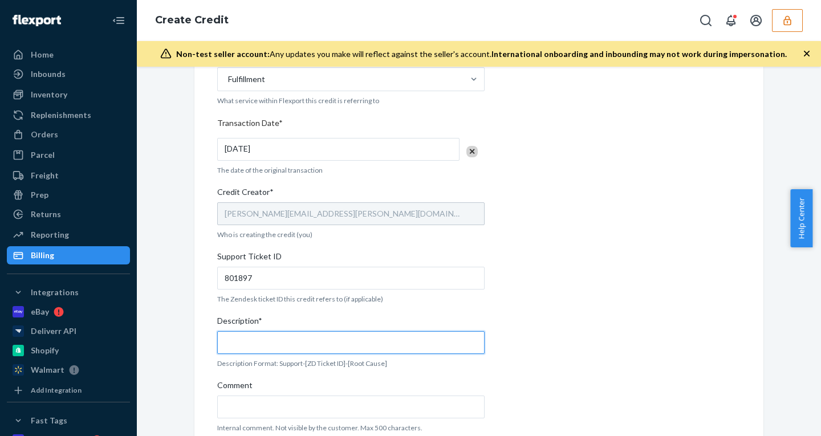
click at [287, 335] on input "Description*" at bounding box center [351, 342] width 268 height 23
paste input "801897"
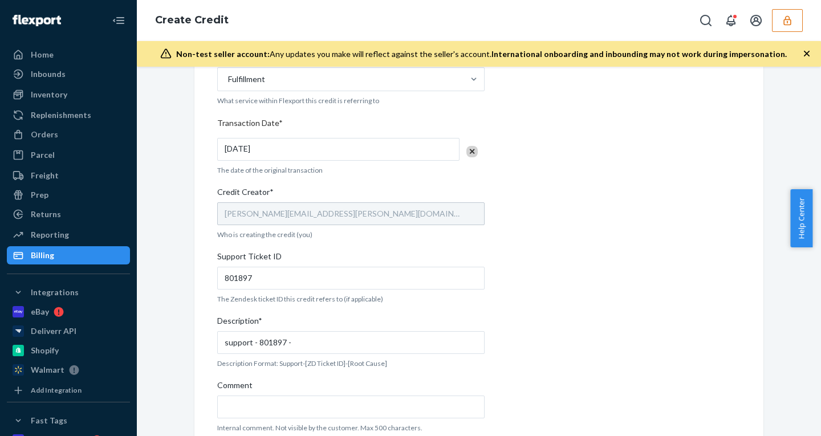
click at [515, 269] on div "Internal Credit Creation Form Use this form instead of going to Chargebee. Thes…" at bounding box center [479, 121] width 524 height 702
click at [293, 348] on input "support - 801897 -" at bounding box center [351, 342] width 268 height 23
paste input "- OB - No Tracking Movement"
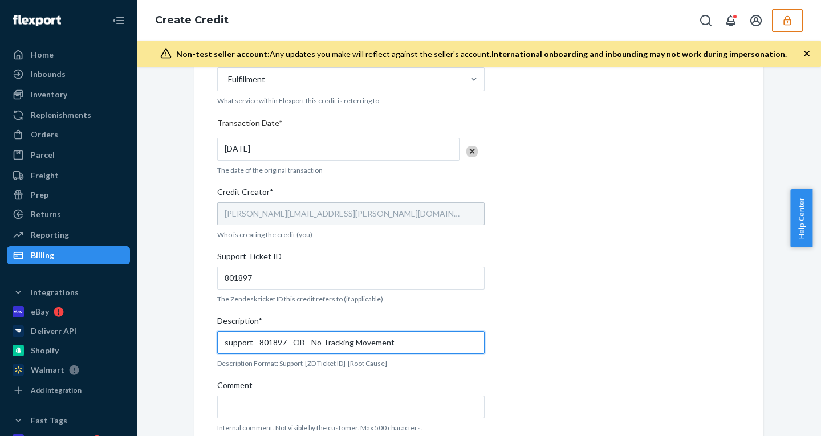
scroll to position [376, 0]
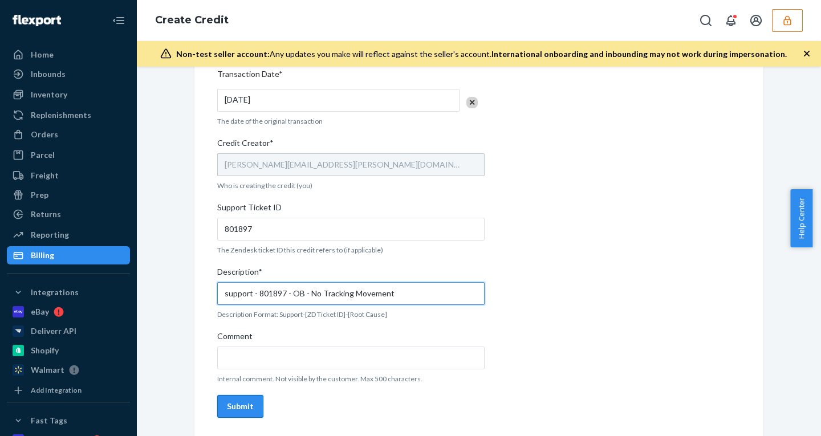
type input "support - 801897 - OB - No Tracking Movement"
click at [233, 405] on div "Submit" at bounding box center [240, 406] width 27 height 11
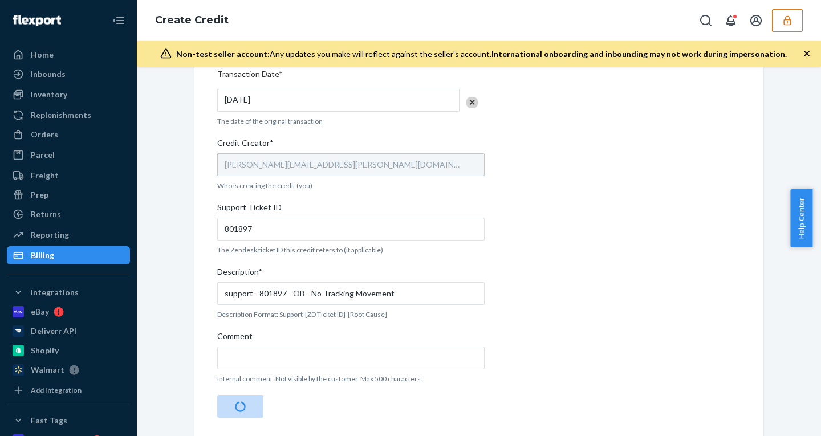
scroll to position [0, 0]
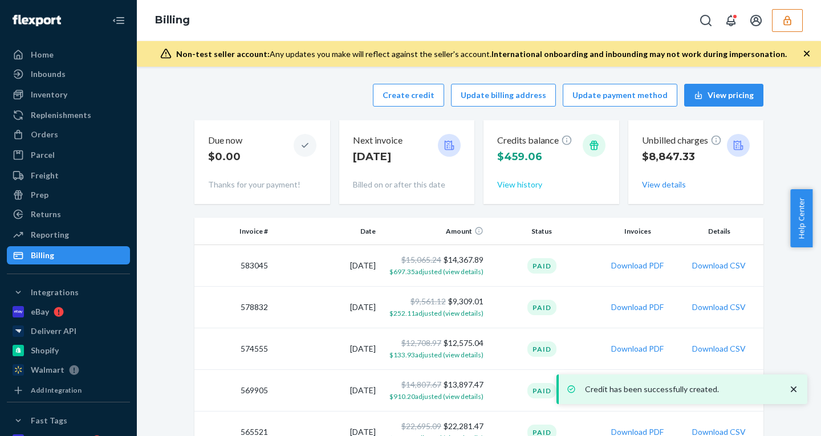
click at [517, 186] on button "View history" at bounding box center [519, 184] width 45 height 11
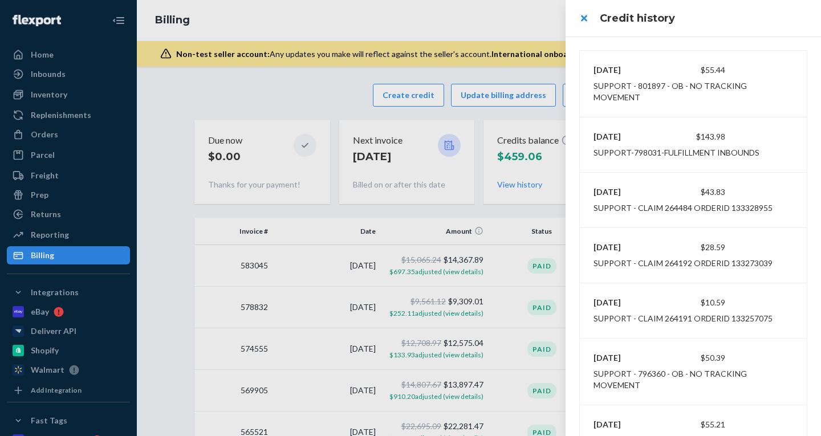
click at [45, 139] on div at bounding box center [410, 218] width 821 height 436
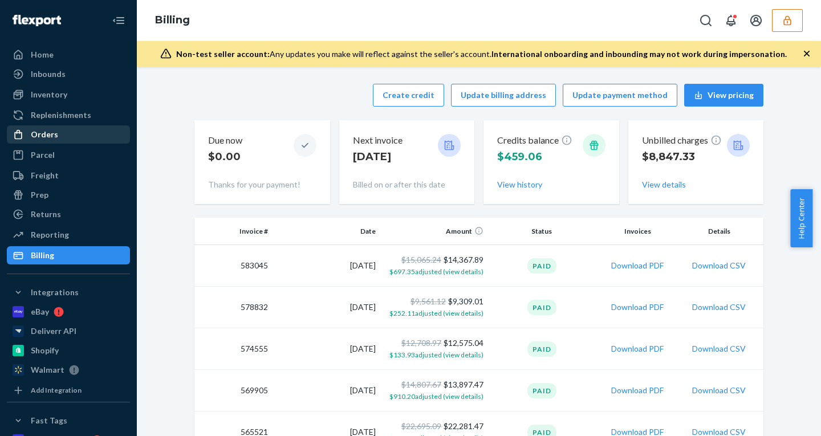
click at [45, 133] on div "Orders" at bounding box center [44, 134] width 27 height 11
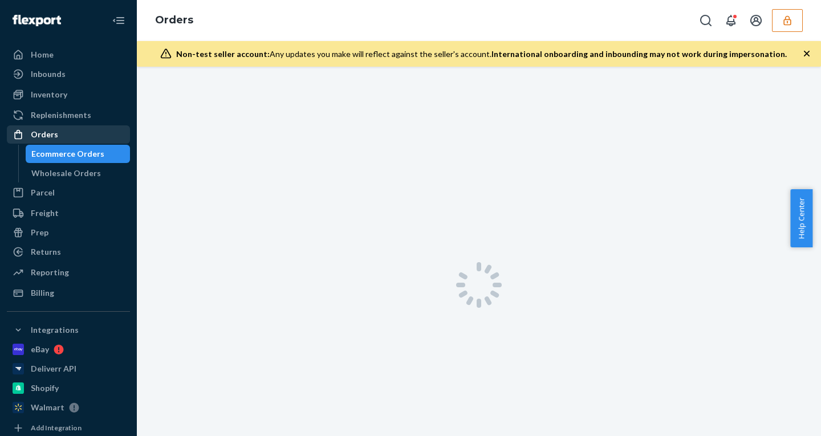
click at [45, 133] on div "Orders" at bounding box center [44, 134] width 27 height 11
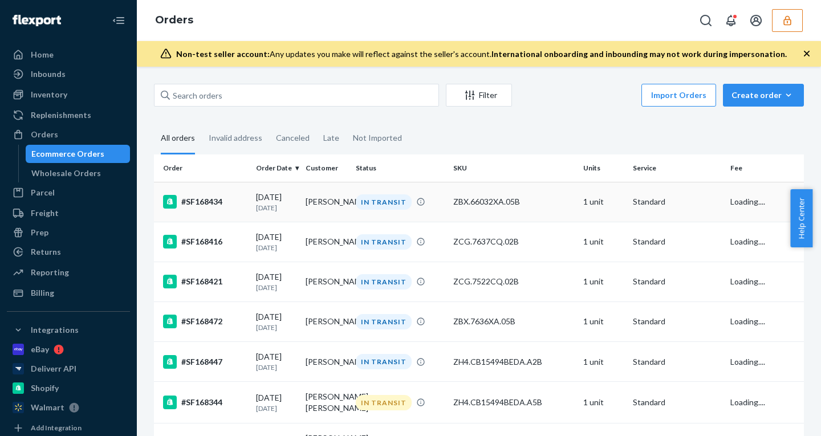
click at [234, 214] on td "#SF168434" at bounding box center [203, 202] width 98 height 40
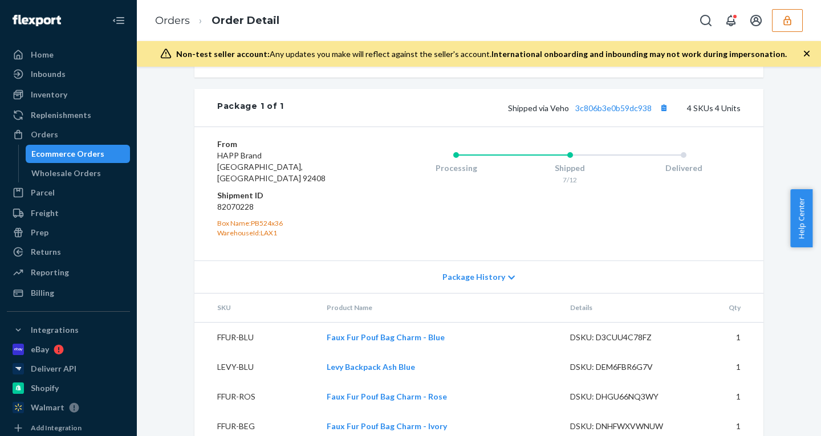
scroll to position [631, 0]
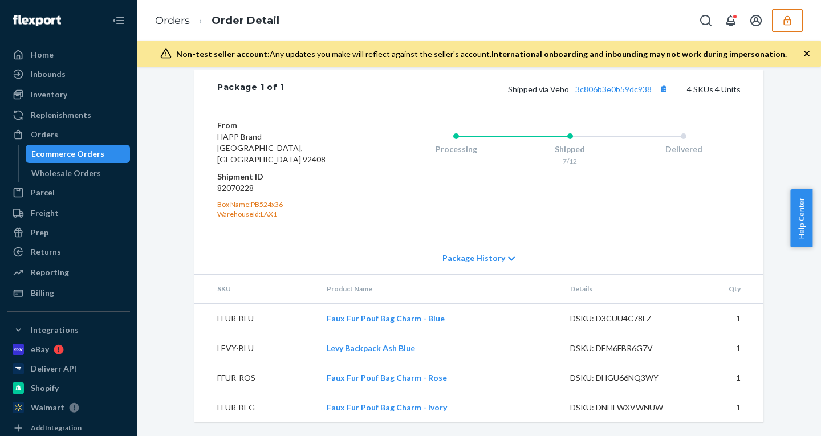
click at [491, 259] on span "Package History" at bounding box center [474, 258] width 63 height 11
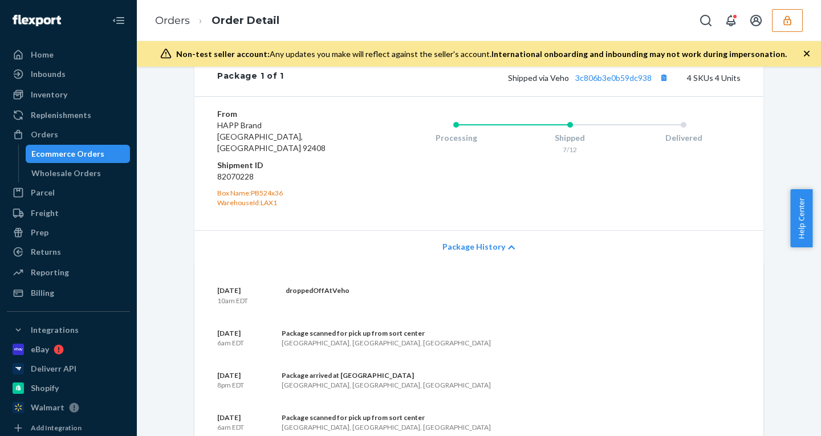
click at [489, 253] on span "Package History" at bounding box center [474, 246] width 63 height 11
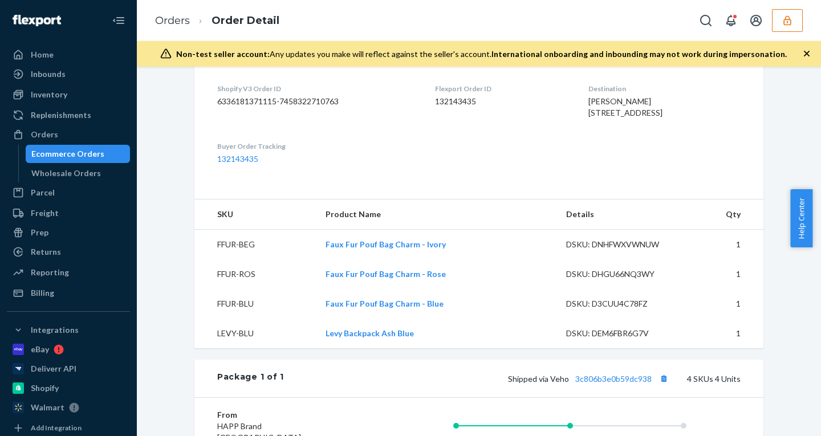
scroll to position [0, 0]
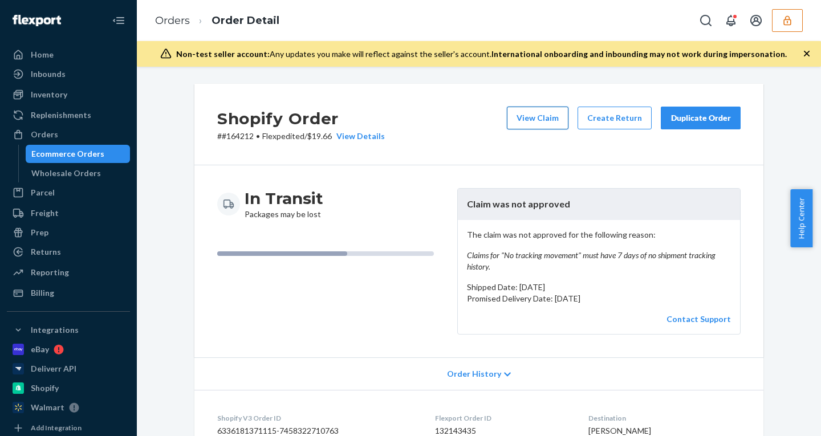
click at [528, 116] on button "View Claim" at bounding box center [538, 118] width 62 height 23
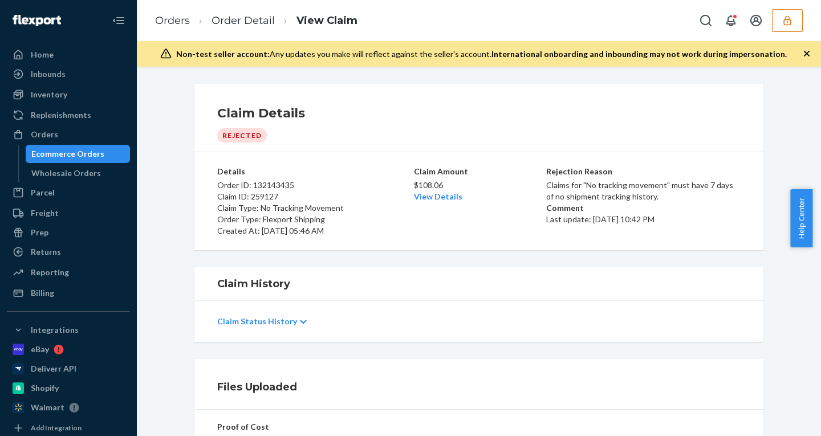
click at [424, 181] on p "$108.06" at bounding box center [479, 185] width 130 height 11
copy p "108.06"
click at [50, 293] on div "Billing" at bounding box center [42, 292] width 23 height 11
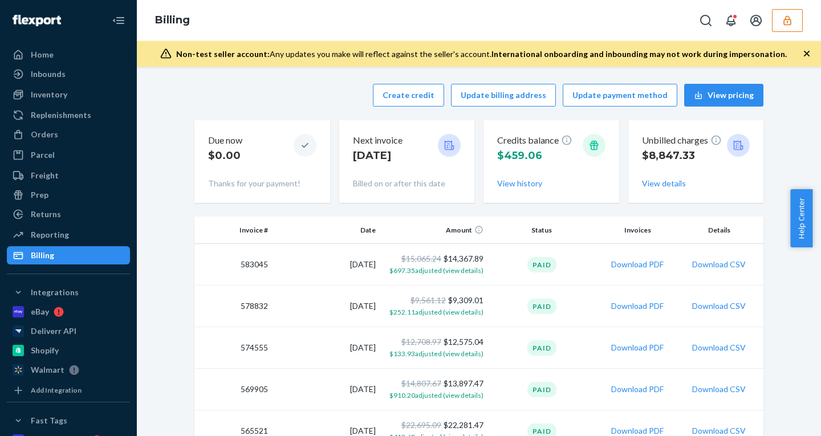
click at [790, 20] on icon "button" at bounding box center [787, 20] width 11 height 11
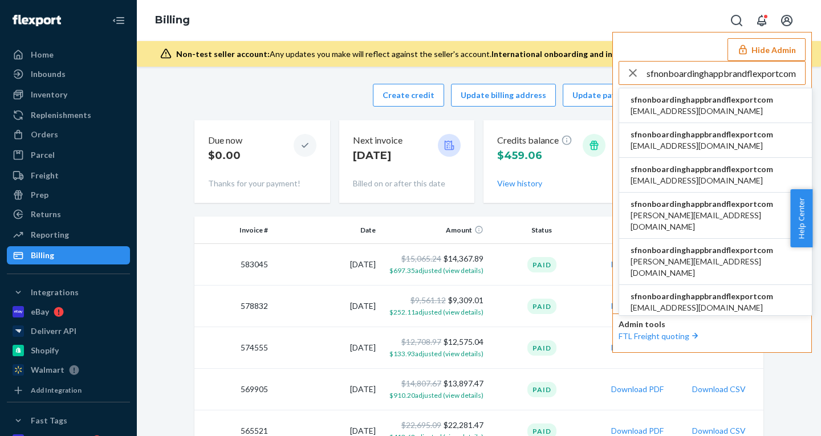
type input "sfnonboardinghappbrandflexportcom"
click at [661, 103] on span "sfnonboardinghappbrandflexportcom" at bounding box center [702, 99] width 143 height 11
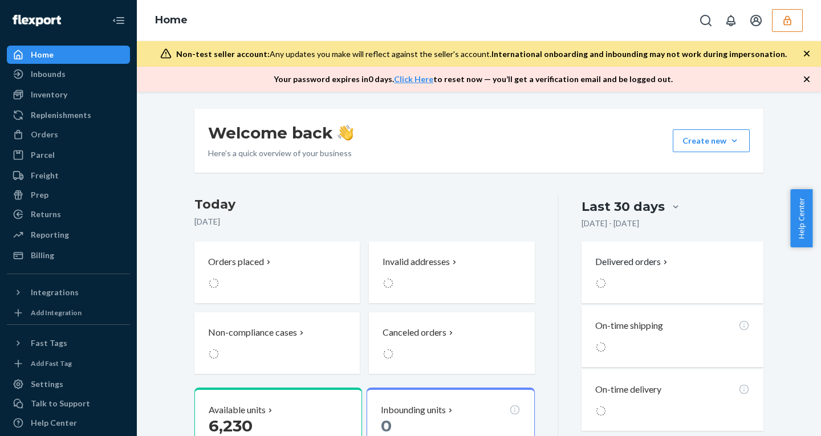
click at [781, 21] on button "button" at bounding box center [787, 20] width 31 height 23
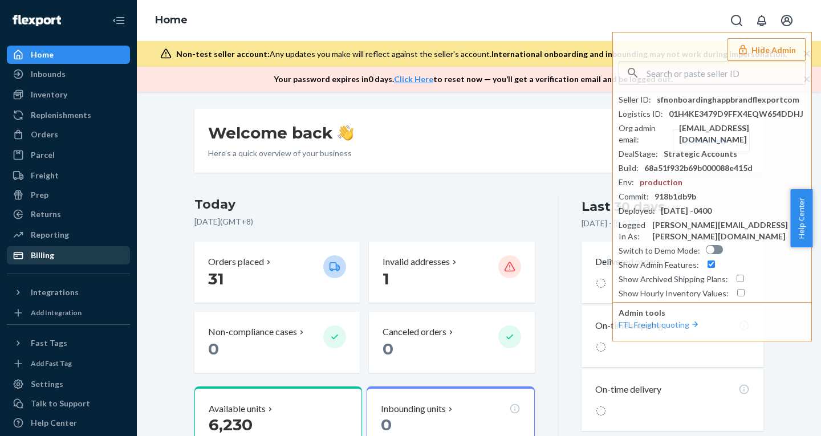
click at [60, 253] on div "Billing" at bounding box center [68, 256] width 121 height 16
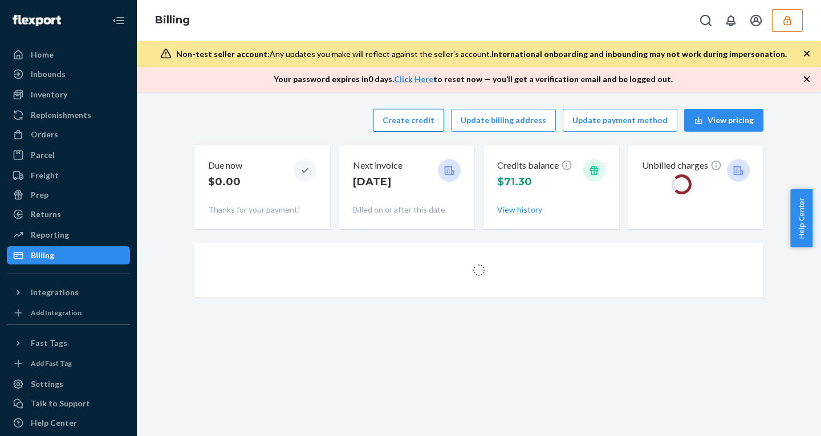
click at [405, 120] on button "Create credit" at bounding box center [408, 120] width 71 height 23
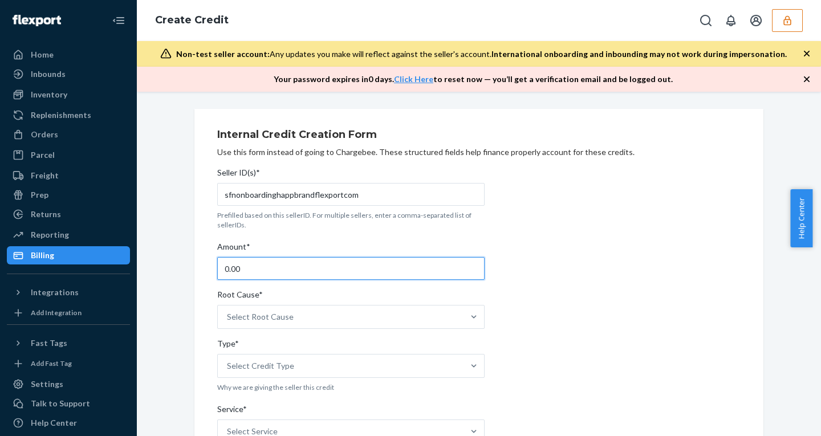
drag, startPoint x: 243, startPoint y: 270, endPoint x: 121, endPoint y: 254, distance: 123.1
click at [128, 260] on div "Home Inbounds Shipping Plans Problems Inventory Products Replenishments Orders …" at bounding box center [410, 218] width 821 height 436
type input "108.06"
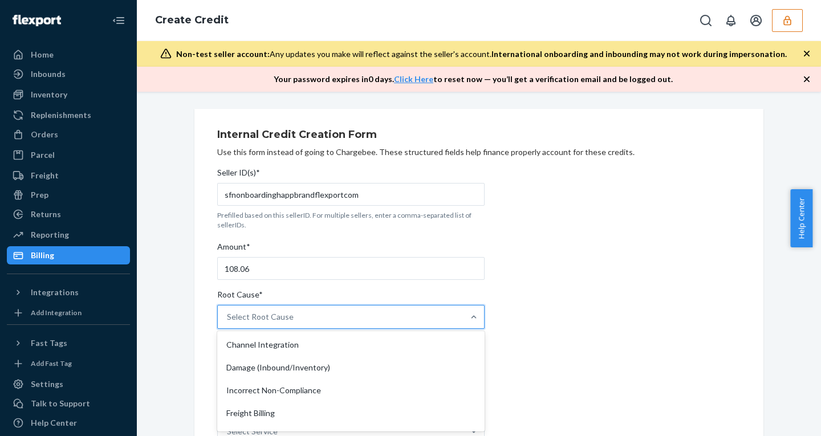
click at [323, 311] on div "Select Root Cause" at bounding box center [341, 317] width 246 height 23
click at [228, 311] on input "Root Cause* option Channel Integration focused, 1 of 27. 27 results available. …" at bounding box center [227, 316] width 1 height 11
type input "no"
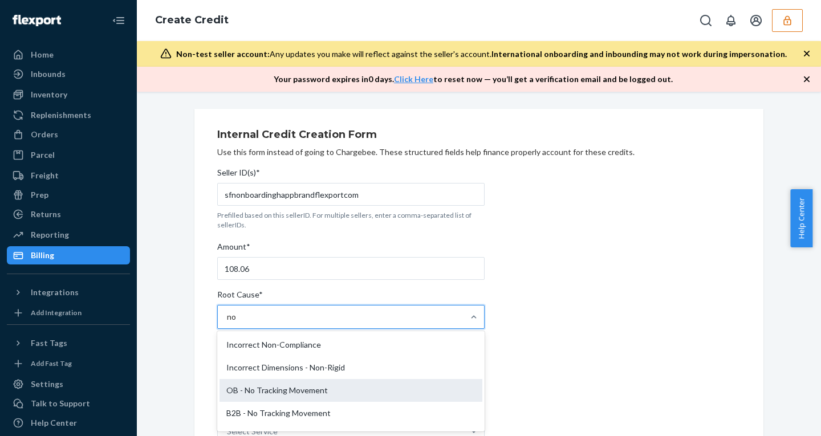
click at [297, 390] on div "OB - No Tracking Movement" at bounding box center [351, 390] width 263 height 23
click at [237, 323] on input "no" at bounding box center [232, 316] width 10 height 11
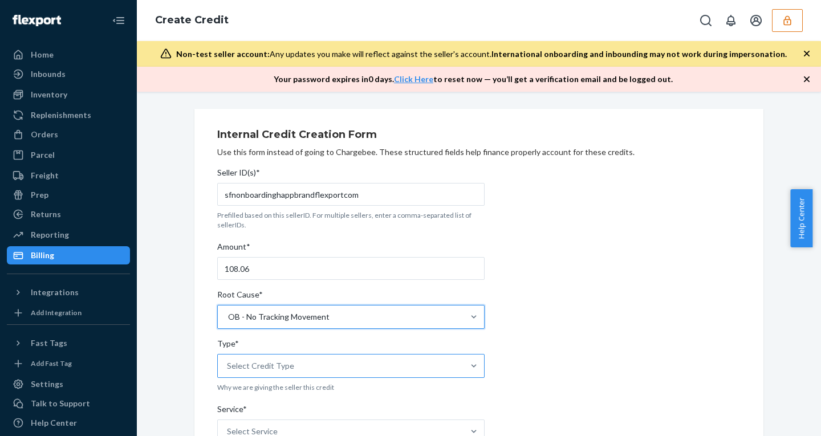
click at [274, 363] on div "Select Credit Type" at bounding box center [260, 365] width 67 height 11
click at [228, 363] on input "Type* Select Credit Type" at bounding box center [227, 365] width 1 height 11
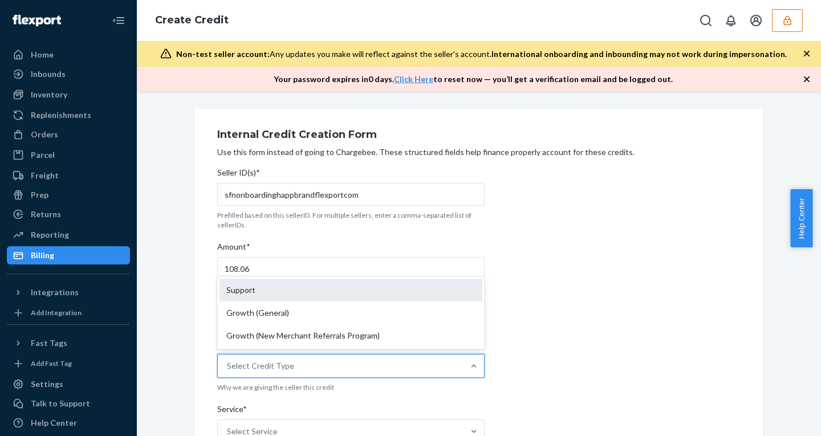
click at [238, 294] on div "Support" at bounding box center [351, 290] width 263 height 23
click at [228, 360] on input "Type* option Support focused, 1 of 3. 3 results available. Use Up and Down to c…" at bounding box center [227, 365] width 1 height 11
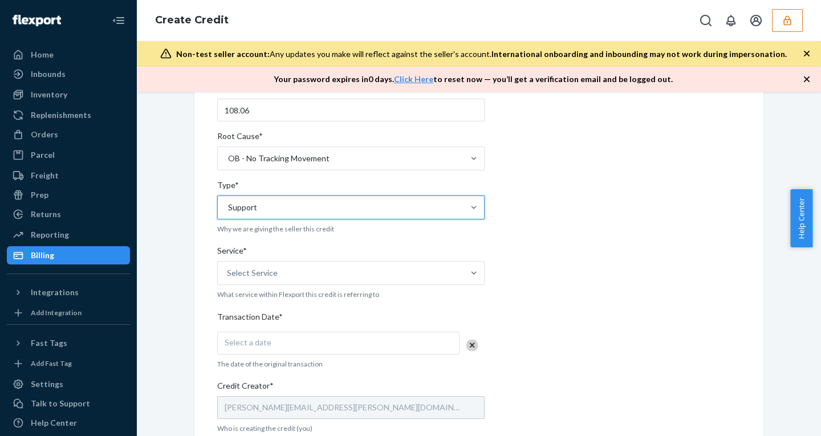
scroll to position [179, 0]
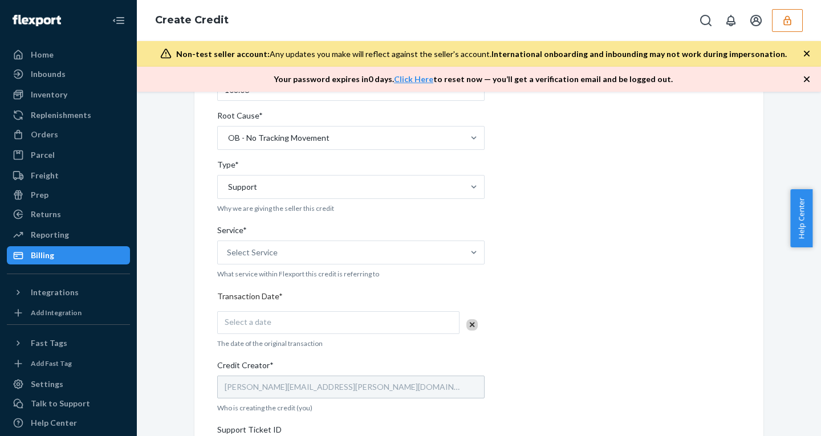
click at [295, 240] on div "Service*" at bounding box center [351, 233] width 268 height 16
click at [228, 247] on input "Service* Select Service" at bounding box center [227, 252] width 1 height 11
click at [267, 254] on div "Select Service" at bounding box center [252, 252] width 51 height 11
click at [228, 254] on input "Service* 0 results available. Select is focused ,type to refine list, press Dow…" at bounding box center [227, 252] width 1 height 11
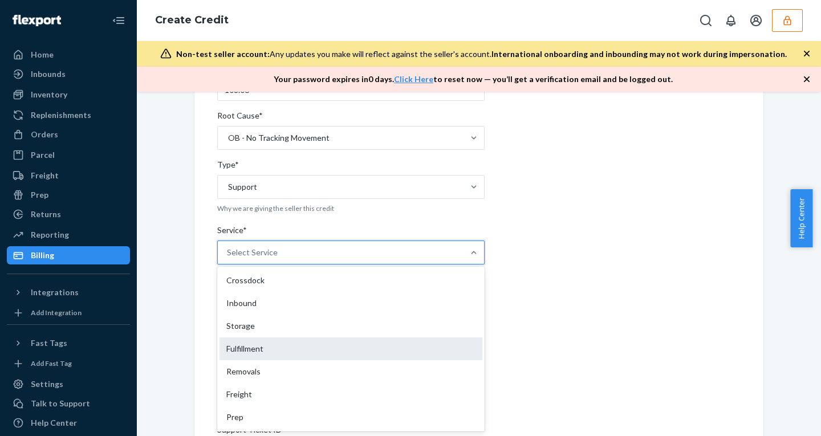
click at [247, 350] on div "Fulfillment" at bounding box center [351, 349] width 263 height 23
click at [228, 258] on input "Service* option Fulfillment focused, 4 of 10. 10 results available. Use Up and …" at bounding box center [227, 252] width 1 height 11
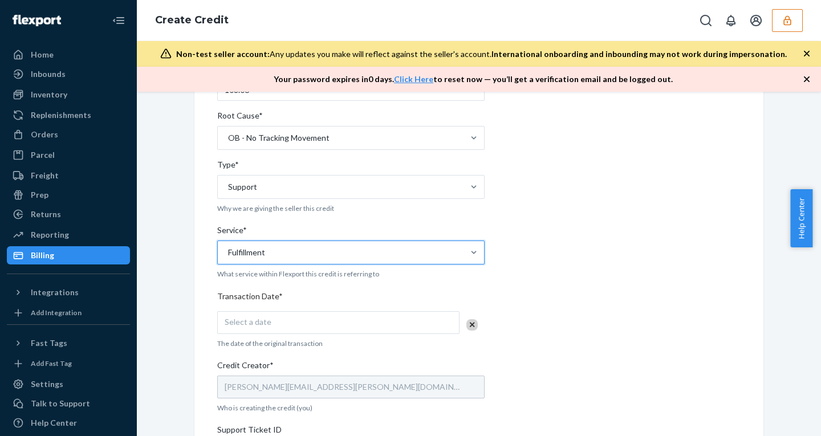
click at [262, 321] on span "Select a date" at bounding box center [248, 322] width 47 height 10
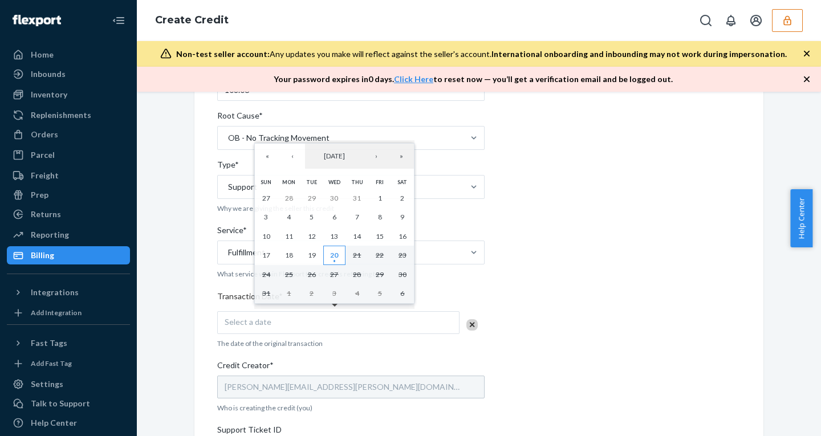
click at [341, 252] on button "20" at bounding box center [334, 255] width 23 height 19
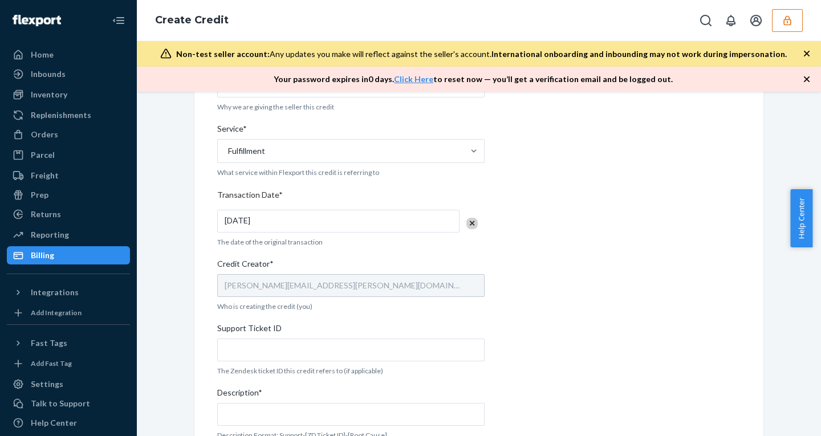
scroll to position [318, 0]
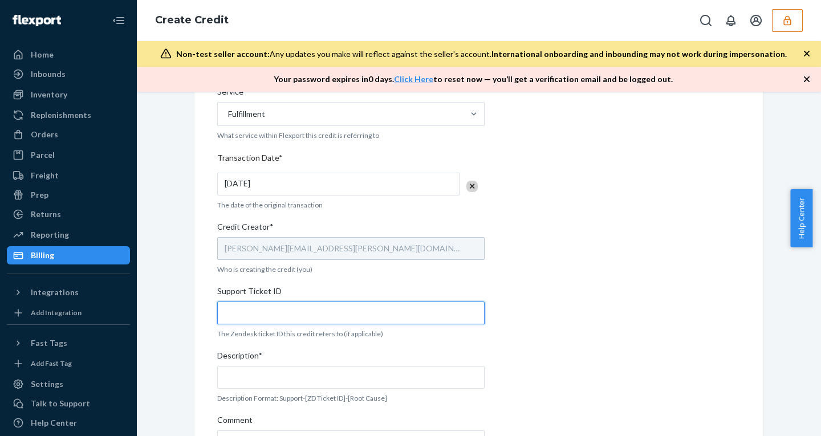
click at [272, 309] on input "Support Ticket ID" at bounding box center [351, 313] width 268 height 23
paste input "801837"
type input "801837"
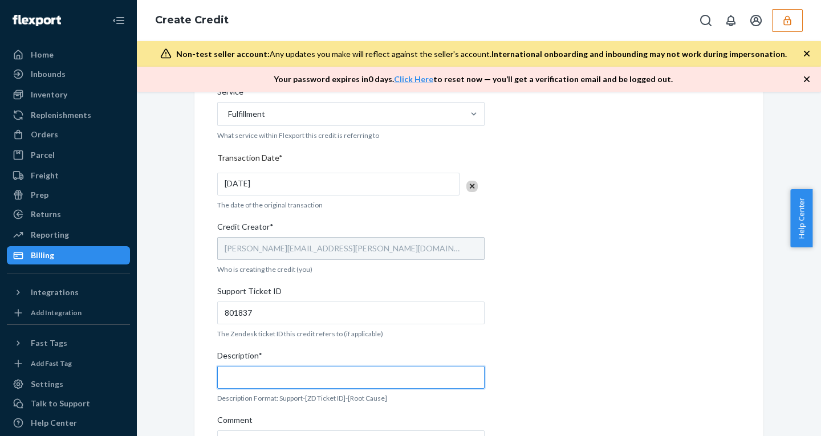
click at [279, 382] on input "Description*" at bounding box center [351, 377] width 268 height 23
paste input "801837"
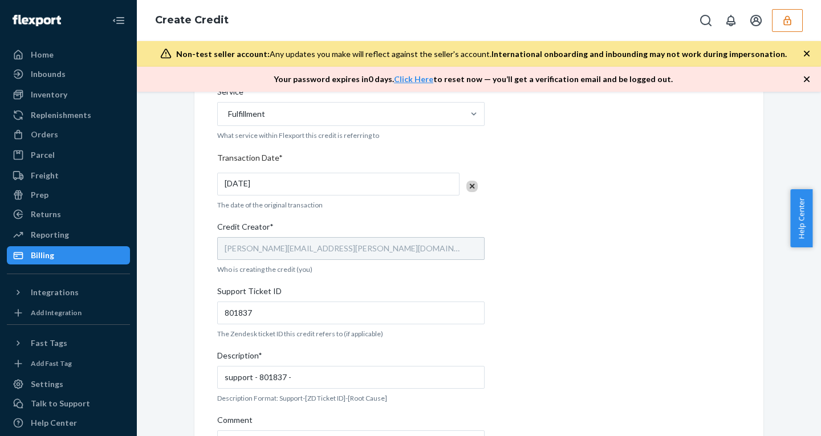
click at [543, 335] on div "Internal Credit Creation Form Use this form instead of going to Chargebee. Thes…" at bounding box center [479, 156] width 524 height 702
click at [287, 374] on input "support - 801837 -" at bounding box center [351, 377] width 268 height 23
paste input "- OB - No Tracking Movement"
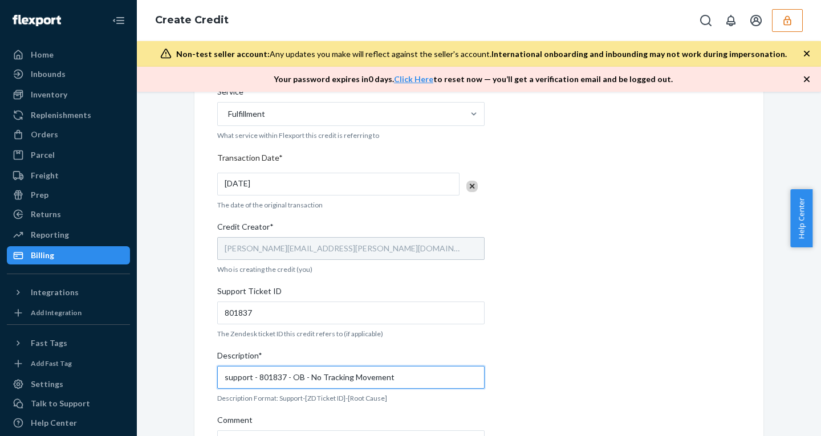
scroll to position [402, 0]
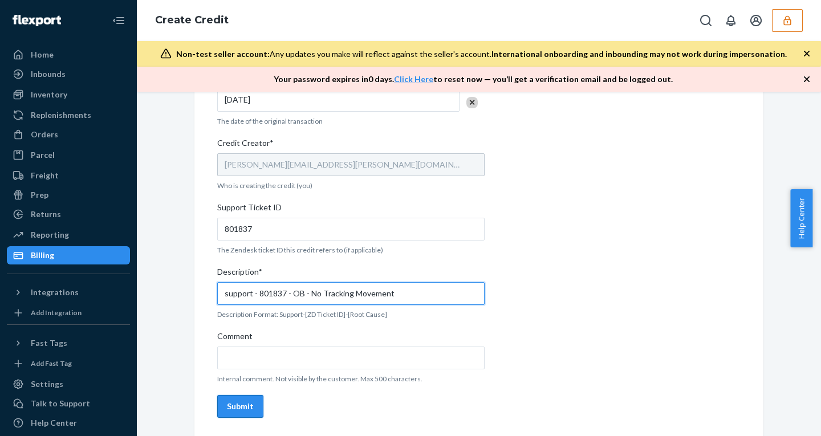
type input "support - 801837 - OB - No Tracking Movement"
click at [240, 408] on div "Submit" at bounding box center [240, 406] width 27 height 11
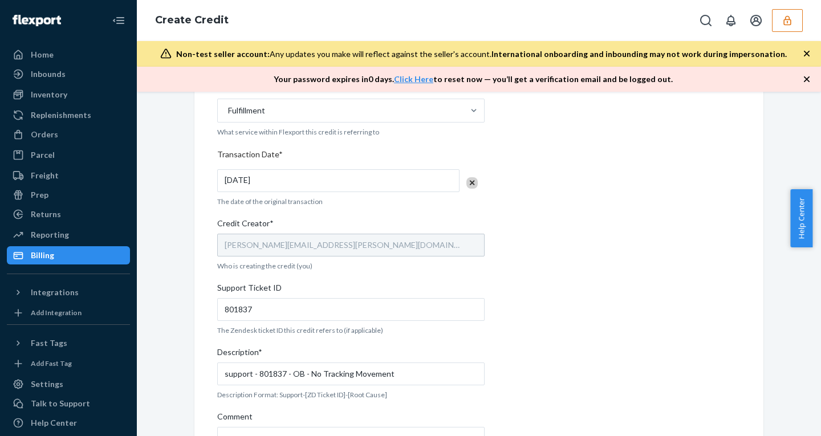
scroll to position [0, 0]
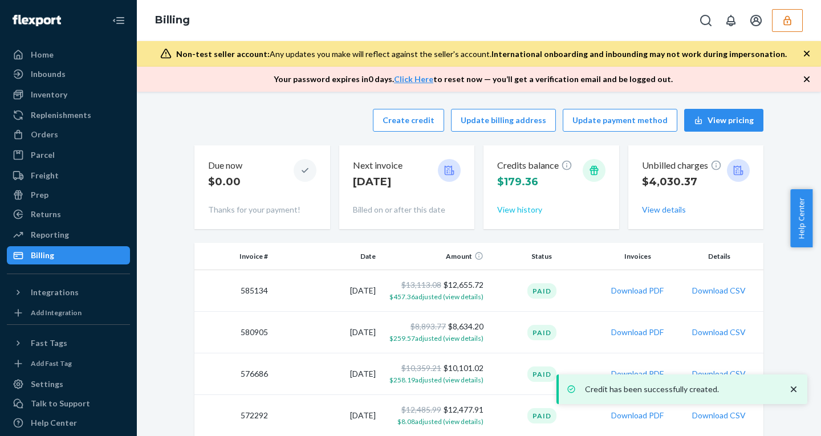
click at [515, 212] on button "View history" at bounding box center [519, 209] width 45 height 11
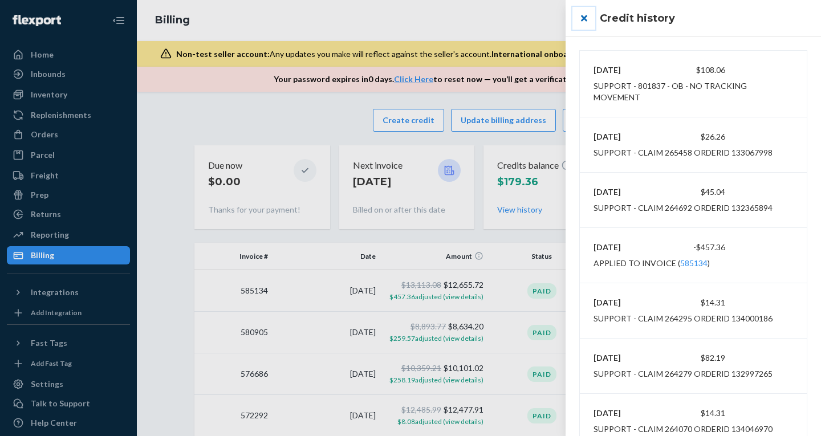
click at [584, 18] on button "close" at bounding box center [584, 18] width 23 height 23
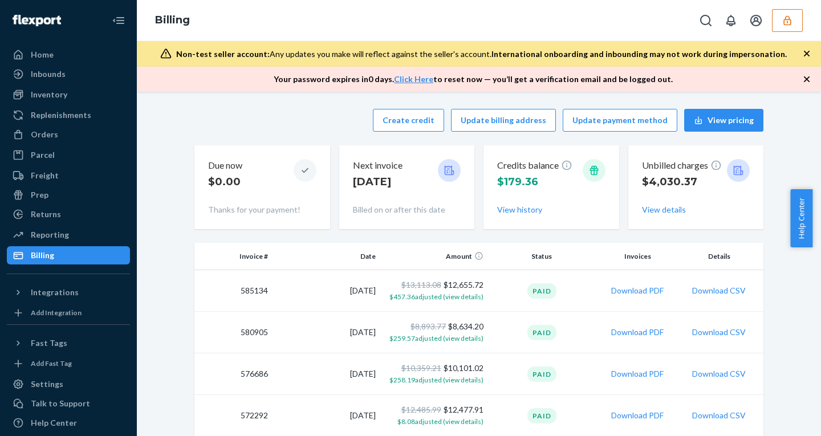
click at [788, 21] on icon "button" at bounding box center [787, 20] width 7 height 10
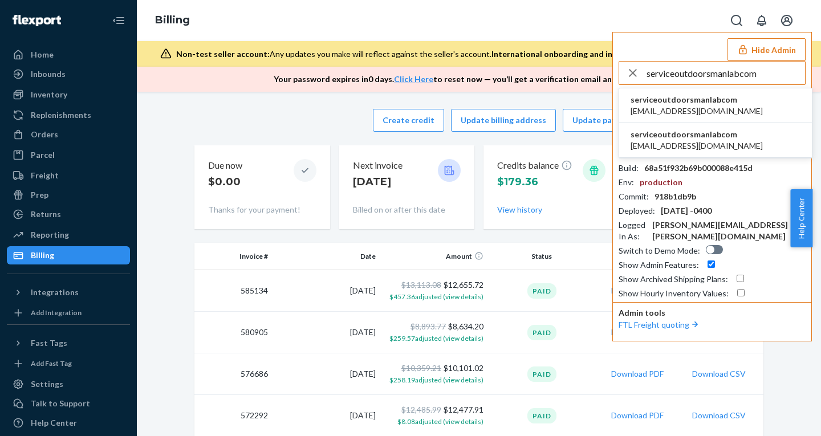
type input "serviceoutdoorsmanlabcom"
click at [661, 107] on span "[EMAIL_ADDRESS][DOMAIN_NAME]" at bounding box center [697, 111] width 132 height 11
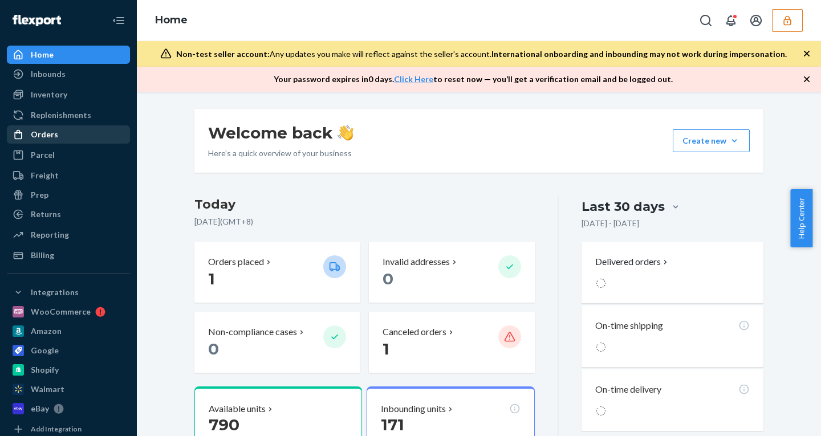
click at [51, 129] on div "Orders" at bounding box center [44, 134] width 27 height 11
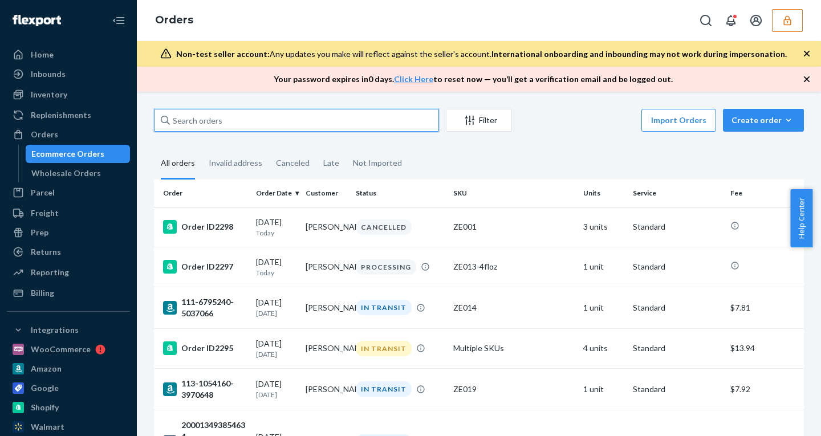
click at [201, 117] on input "text" at bounding box center [296, 120] width 285 height 23
paste input "Order ID2255"
type input "Order ID2255"
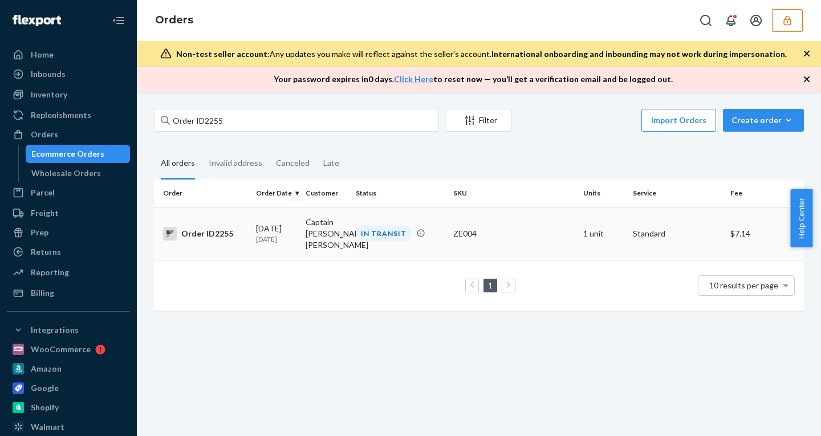
click at [281, 233] on div "08/12/2025 8 days ago" at bounding box center [276, 233] width 40 height 21
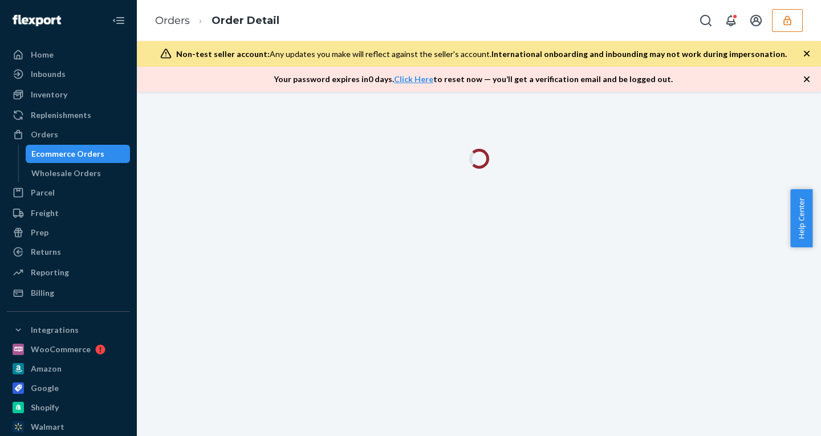
click at [804, 48] on icon "button" at bounding box center [806, 53] width 11 height 11
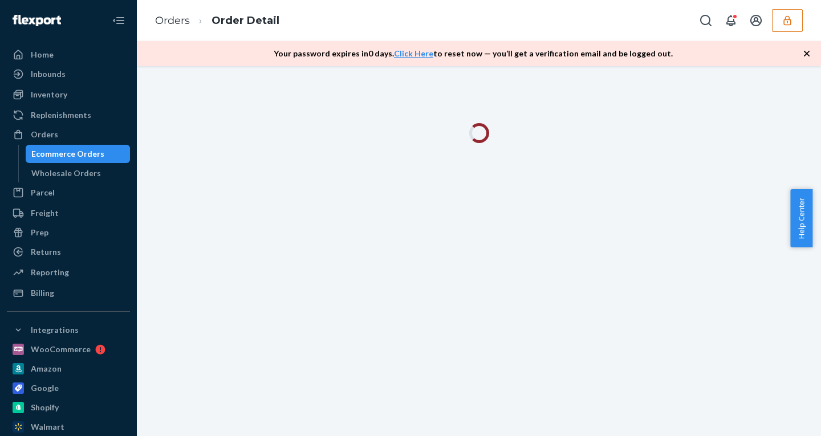
click at [804, 48] on icon "button" at bounding box center [806, 53] width 11 height 11
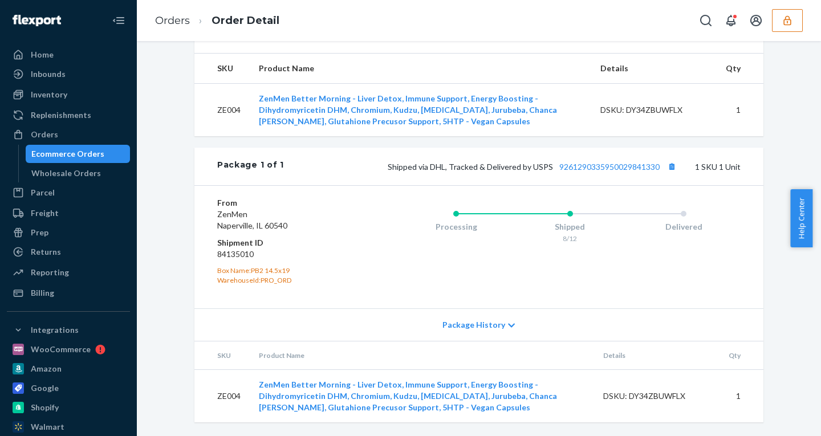
scroll to position [427, 0]
click at [474, 322] on span "Package History" at bounding box center [474, 324] width 63 height 11
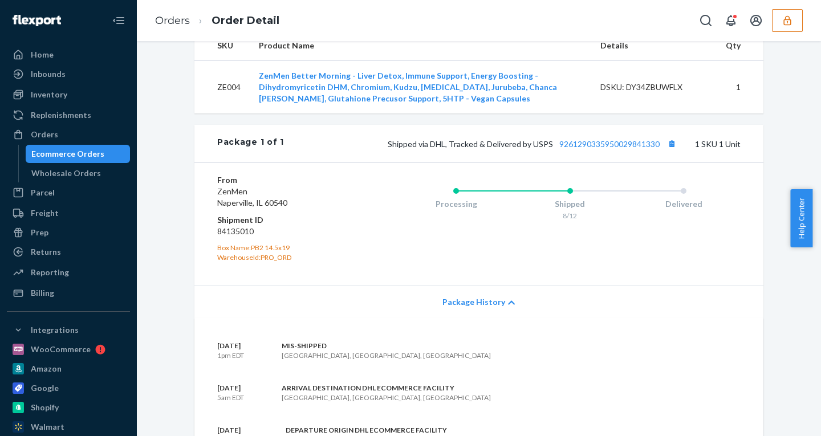
click at [474, 308] on span "Package History" at bounding box center [474, 302] width 63 height 11
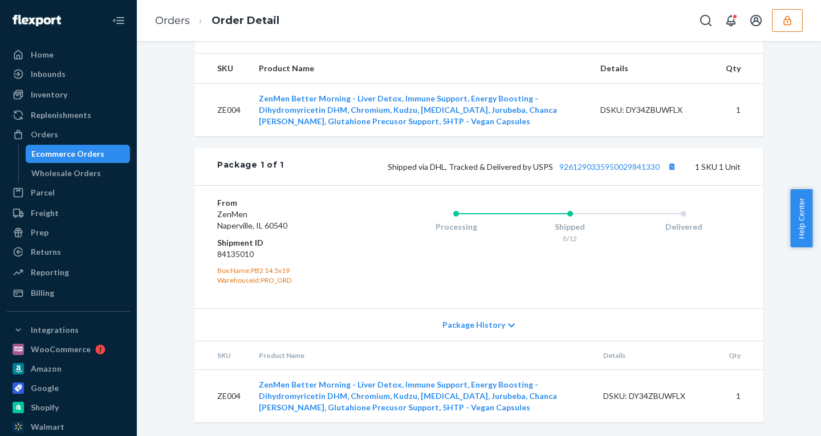
click at [483, 326] on span "Package History" at bounding box center [474, 324] width 63 height 11
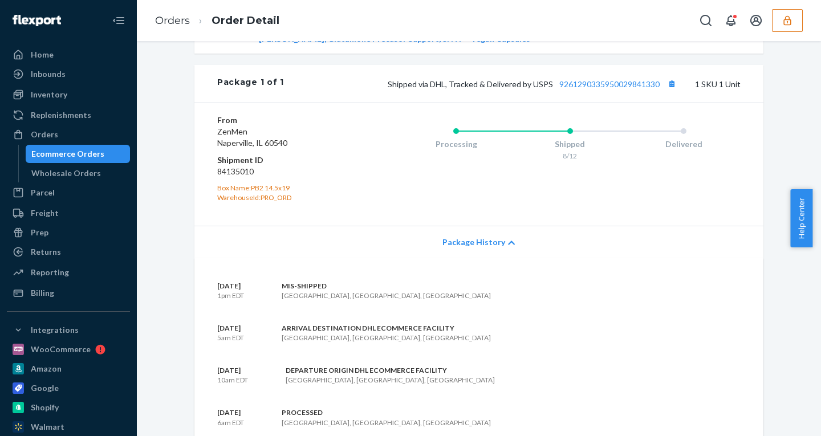
scroll to position [483, 0]
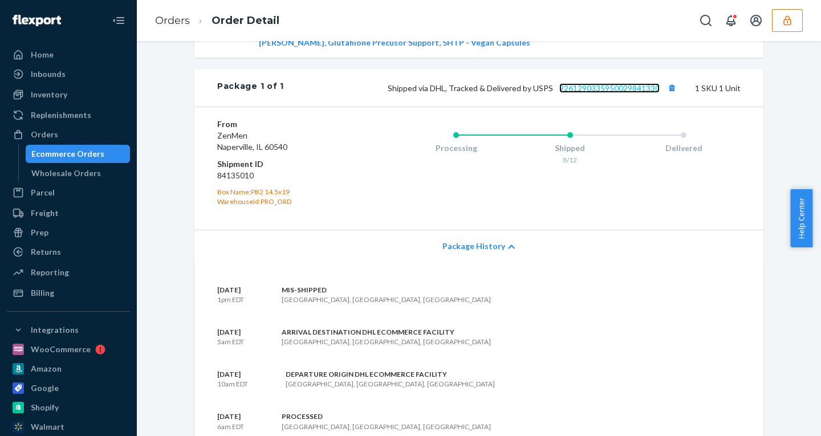
click at [593, 93] on link "9261290335950029841330" at bounding box center [610, 88] width 100 height 10
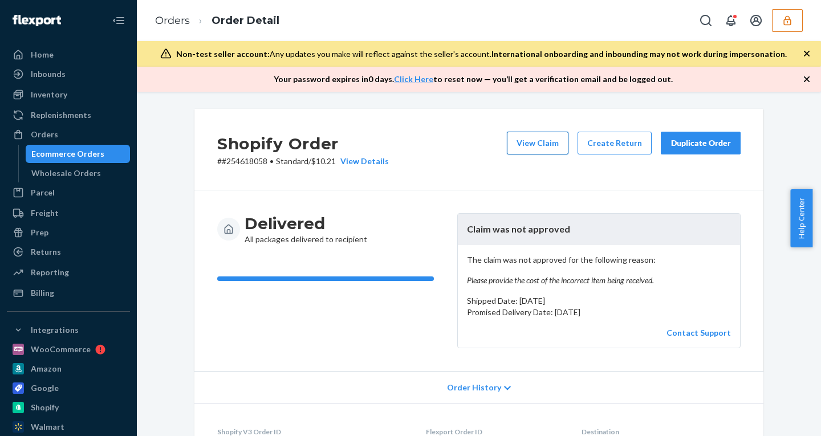
click at [532, 140] on button "View Claim" at bounding box center [538, 143] width 62 height 23
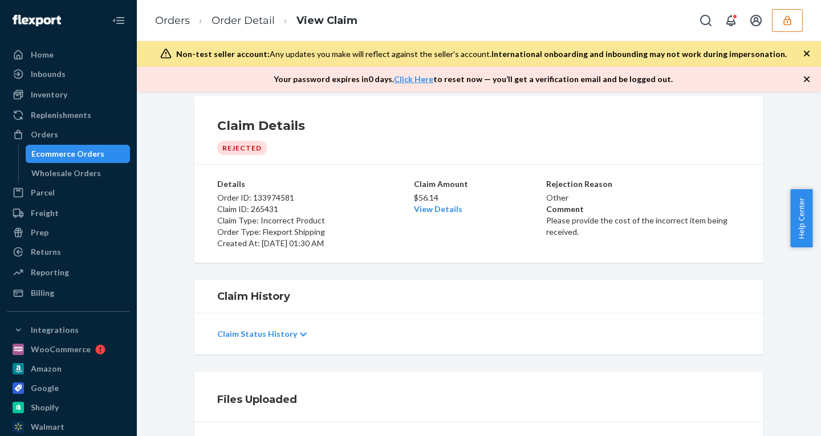
scroll to position [16, 0]
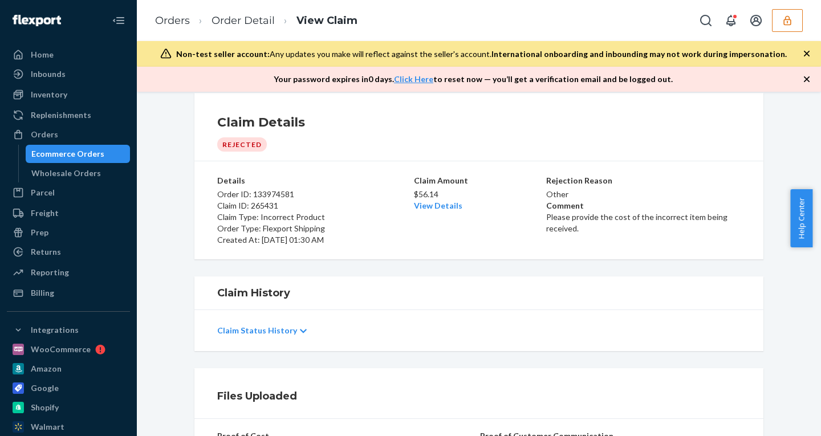
click at [420, 191] on p "$56.14" at bounding box center [479, 194] width 130 height 11
copy p "56.14"
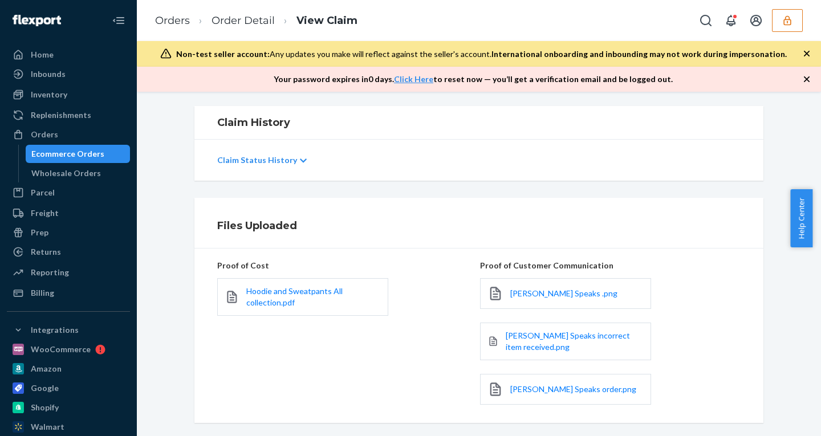
scroll to position [252, 0]
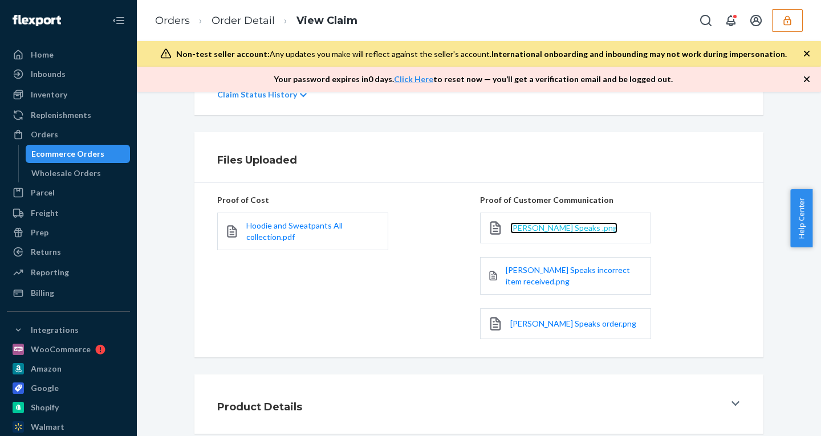
click at [536, 230] on span "[PERSON_NAME] Speaks .png" at bounding box center [563, 228] width 107 height 10
click at [789, 17] on icon "button" at bounding box center [787, 20] width 7 height 10
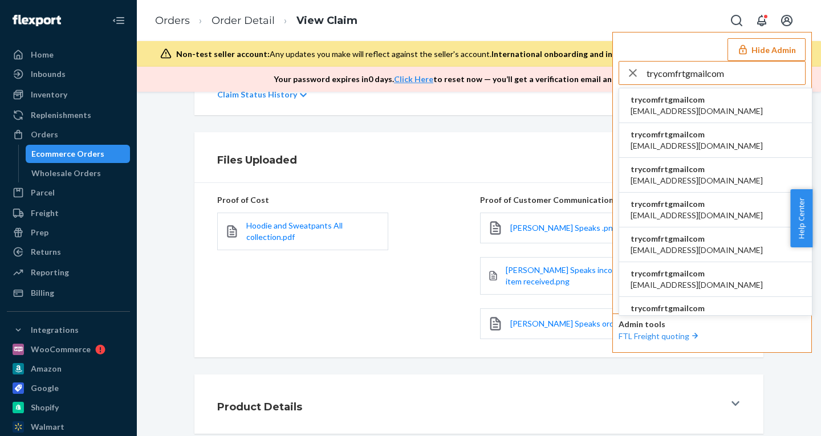
type input "trycomfrtgmailcom"
click at [643, 112] on span "[EMAIL_ADDRESS][DOMAIN_NAME]" at bounding box center [697, 111] width 132 height 11
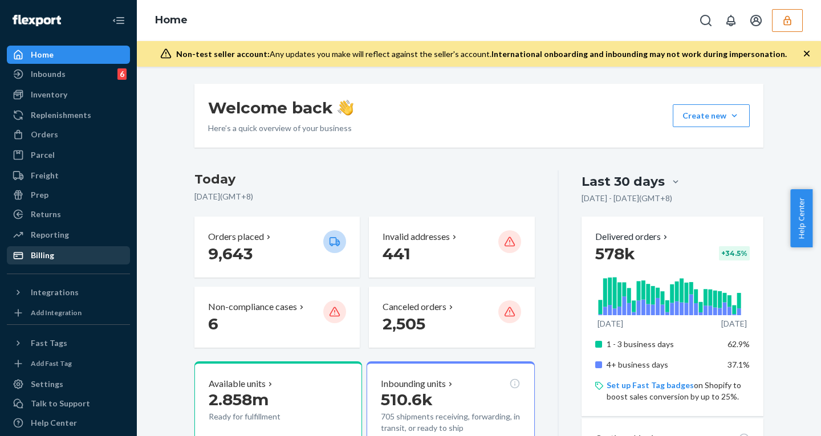
click at [48, 256] on div "Billing" at bounding box center [42, 255] width 23 height 11
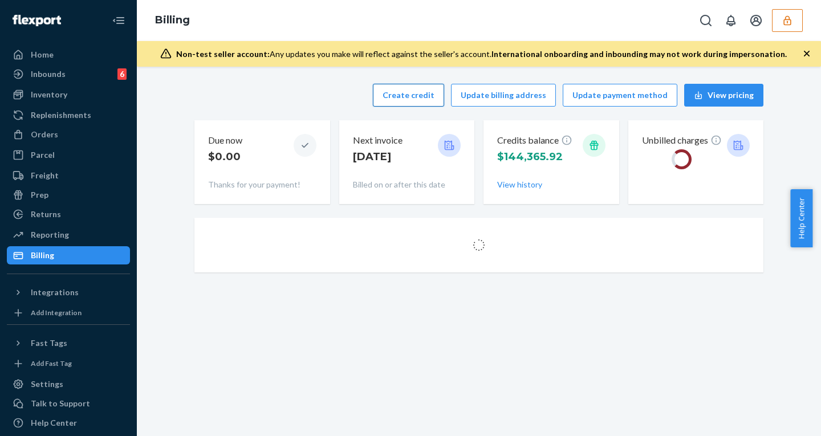
click at [415, 88] on button "Create credit" at bounding box center [408, 95] width 71 height 23
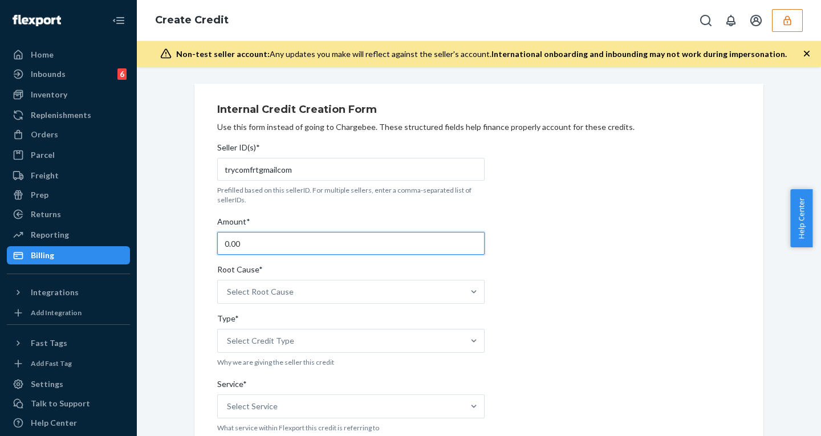
drag, startPoint x: 266, startPoint y: 236, endPoint x: 143, endPoint y: 236, distance: 123.2
click at [145, 236] on div "Internal Credit Creation Form Use this form instead of going to Chargebee. Thes…" at bounding box center [479, 252] width 684 height 370
type input "56.14"
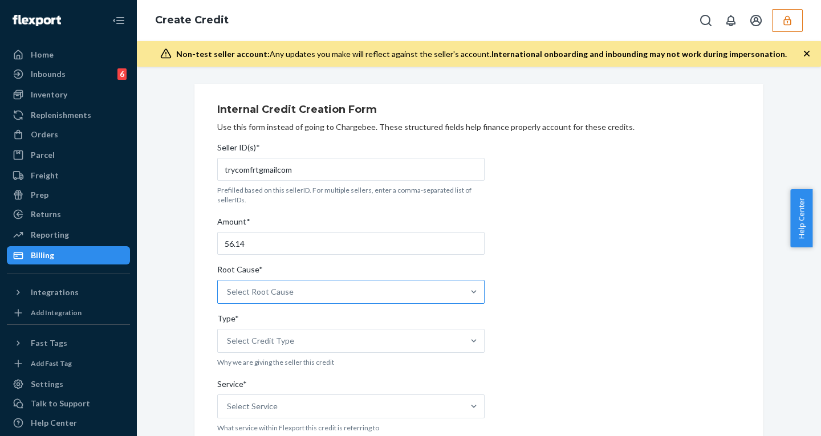
click at [289, 290] on div "Select Root Cause" at bounding box center [341, 292] width 246 height 23
click at [228, 290] on input "Root Cause* Select Root Cause" at bounding box center [227, 291] width 1 height 11
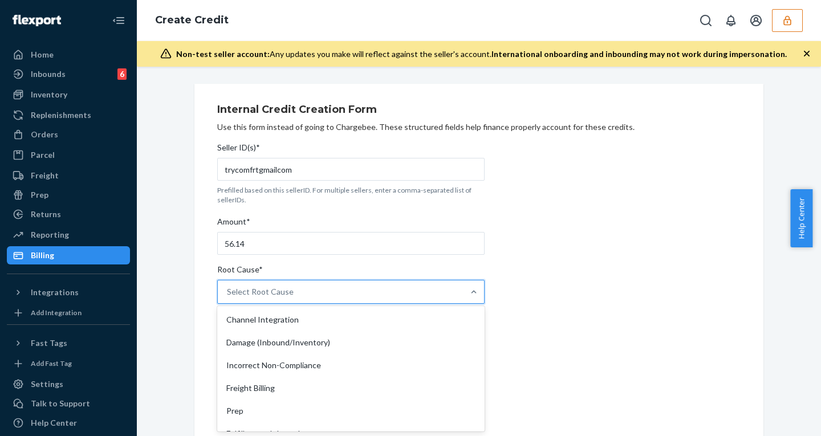
type input "w"
type input "inco"
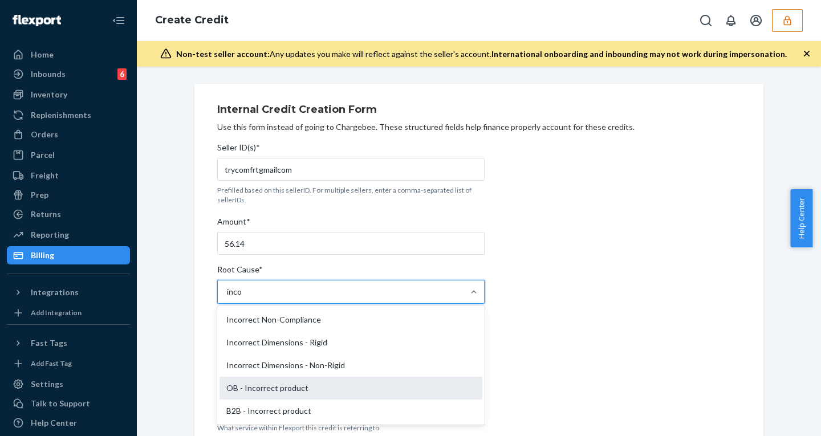
click at [273, 388] on div "OB - Incorrect product" at bounding box center [351, 388] width 263 height 23
click at [243, 298] on input "inco" at bounding box center [235, 291] width 16 height 11
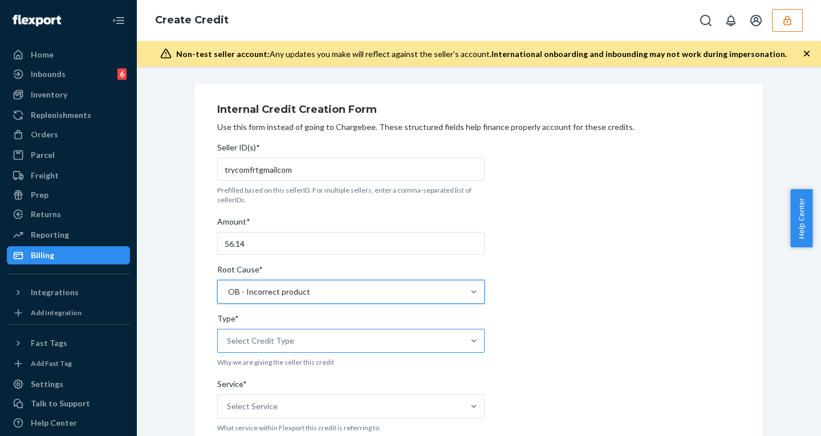
click at [265, 339] on div "Select Credit Type" at bounding box center [260, 340] width 67 height 11
click at [228, 339] on input "Type* Select Credit Type" at bounding box center [227, 340] width 1 height 11
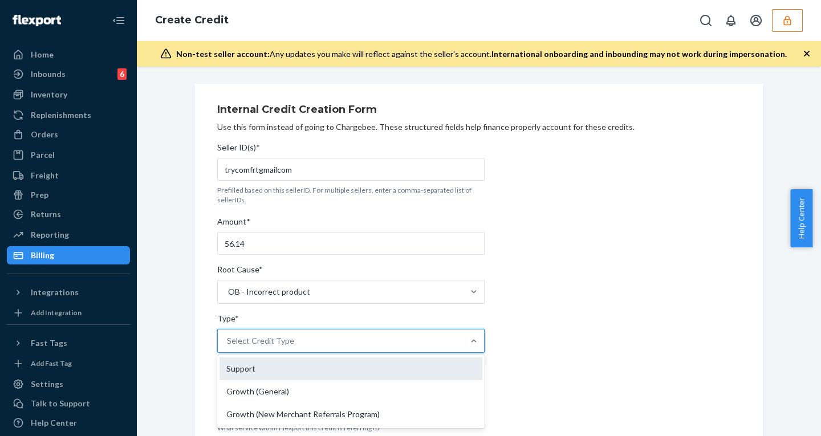
click at [242, 373] on div "Support" at bounding box center [351, 369] width 263 height 23
click at [228, 347] on input "Type* option Support focused, 1 of 3. 3 results available. Use Up and Down to c…" at bounding box center [227, 340] width 1 height 11
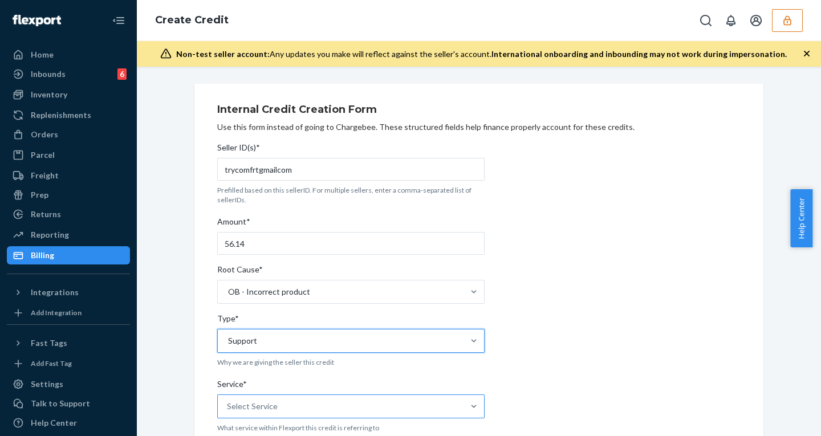
click at [277, 404] on div "Select Service" at bounding box center [341, 406] width 246 height 23
click at [228, 404] on input "Service* Select Service" at bounding box center [227, 406] width 1 height 11
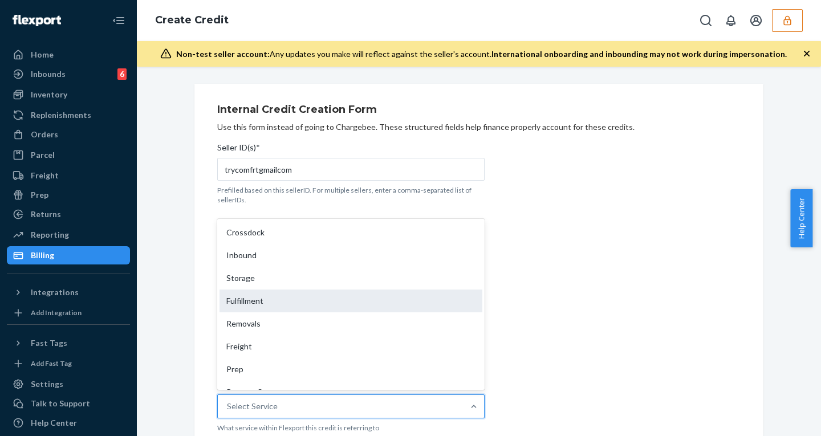
click at [256, 301] on div "Fulfillment" at bounding box center [351, 301] width 263 height 23
click at [228, 401] on input "Service* option Fulfillment focused, 4 of 10. 10 results available. Use Up and …" at bounding box center [227, 406] width 1 height 11
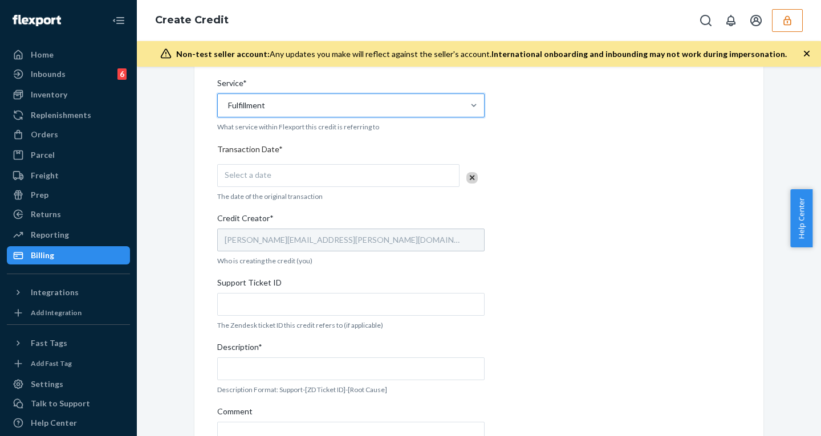
scroll to position [328, 0]
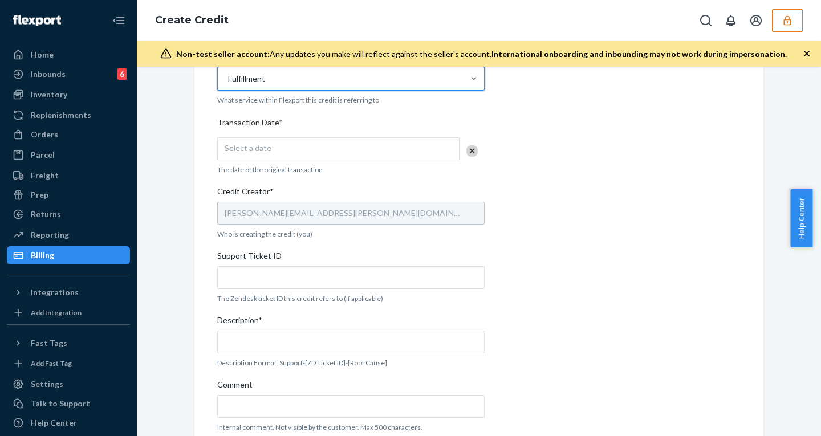
click at [247, 152] on span "Select a date" at bounding box center [248, 148] width 47 height 10
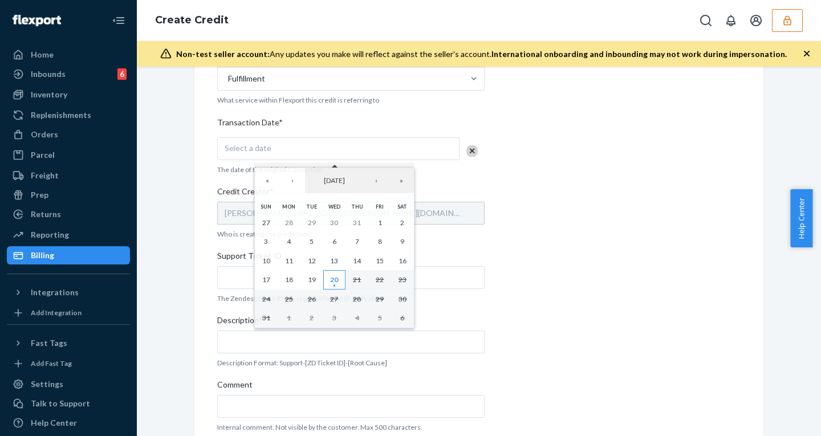
click at [334, 282] on abbr "20" at bounding box center [334, 279] width 8 height 9
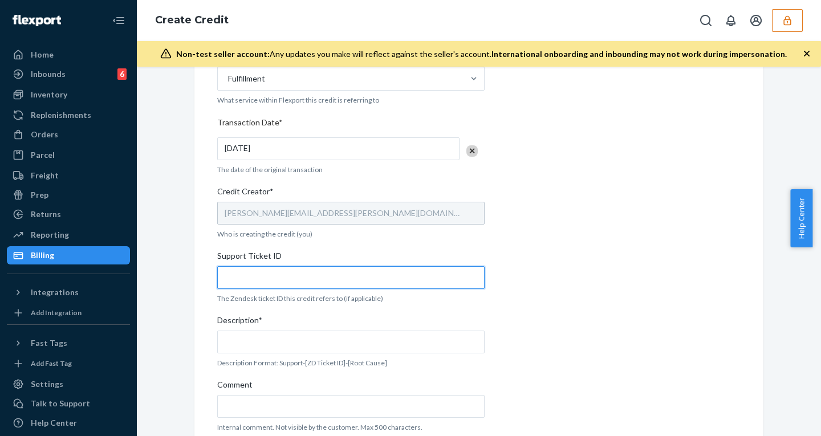
click at [220, 276] on input "Support Ticket ID" at bounding box center [351, 277] width 268 height 23
paste input "801558"
type input "801558"
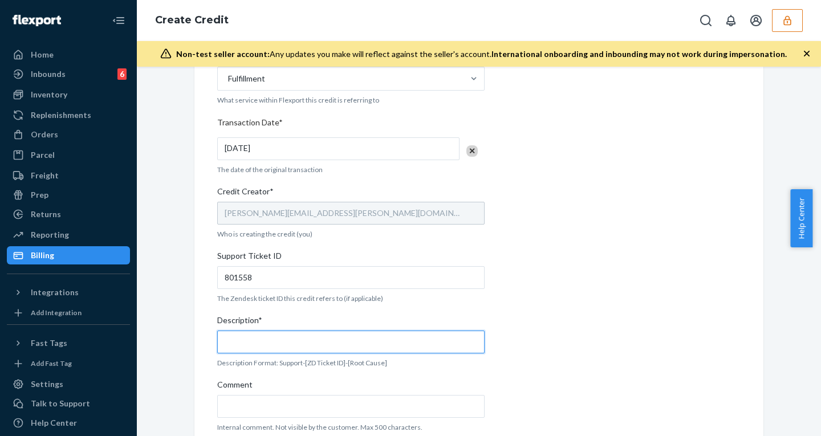
click at [252, 338] on input "Description*" at bounding box center [351, 342] width 268 height 23
paste input "801558"
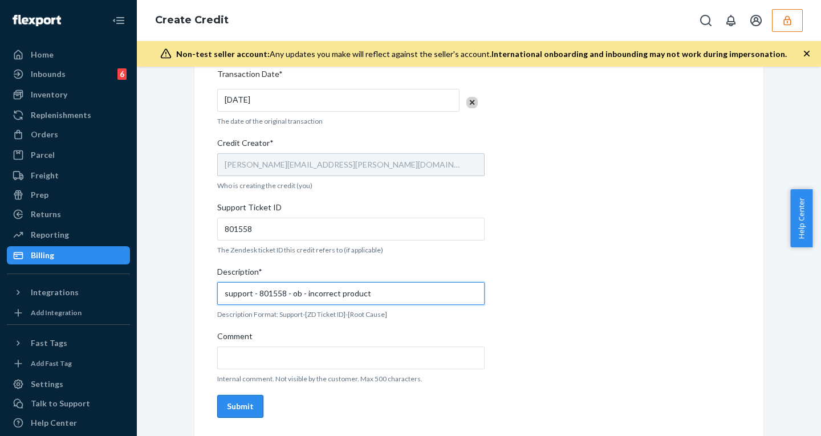
type input "support - 801558 - ob - incorrect product"
click at [231, 406] on div "Submit" at bounding box center [240, 406] width 27 height 11
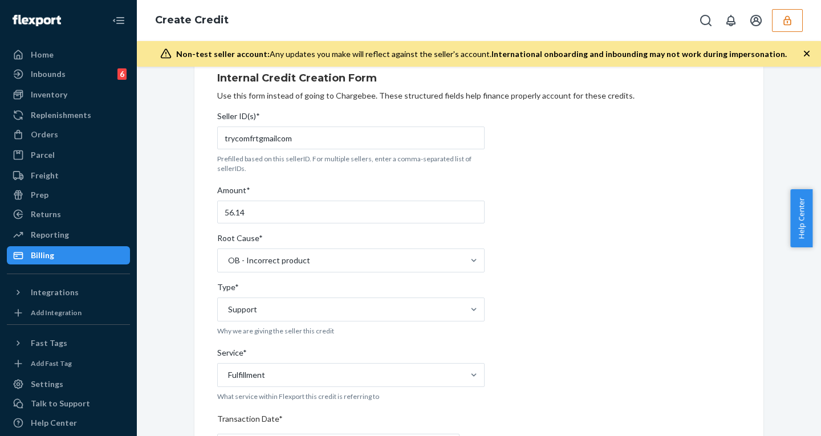
scroll to position [0, 0]
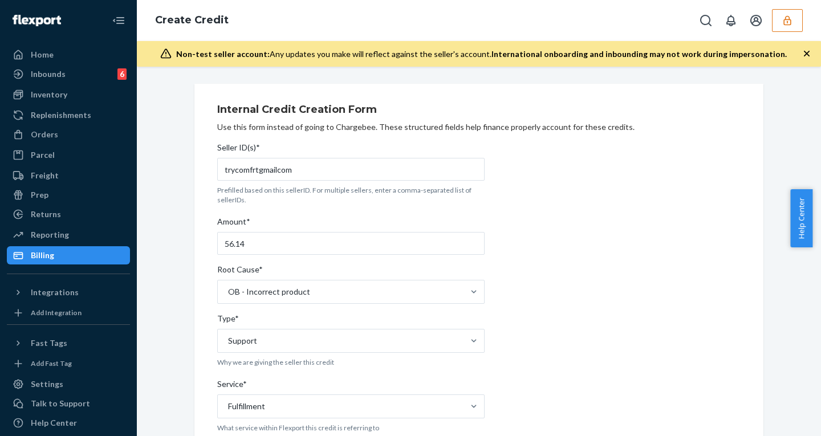
click at [804, 54] on icon "button" at bounding box center [806, 53] width 11 height 11
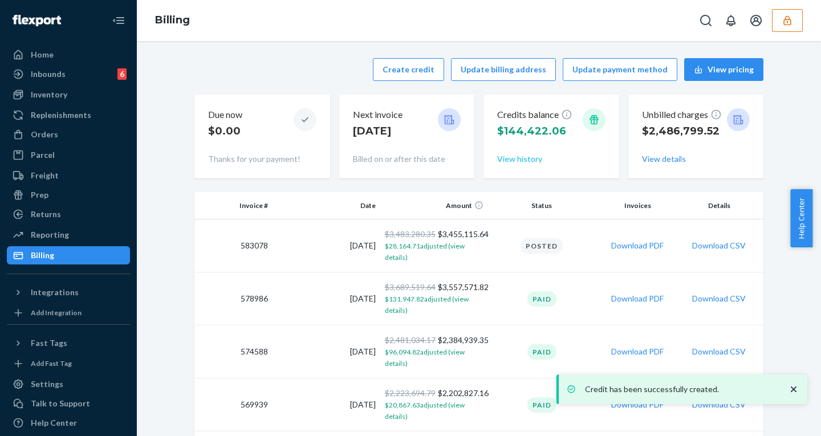
click at [515, 157] on button "View history" at bounding box center [519, 158] width 45 height 11
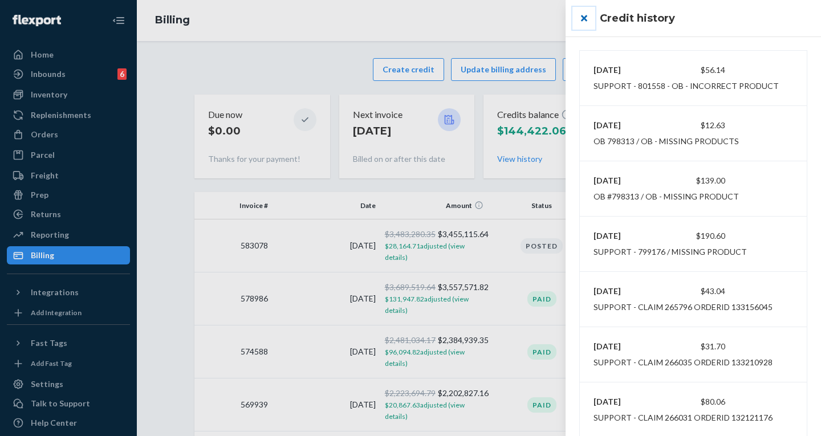
click at [588, 15] on button "close" at bounding box center [584, 18] width 23 height 23
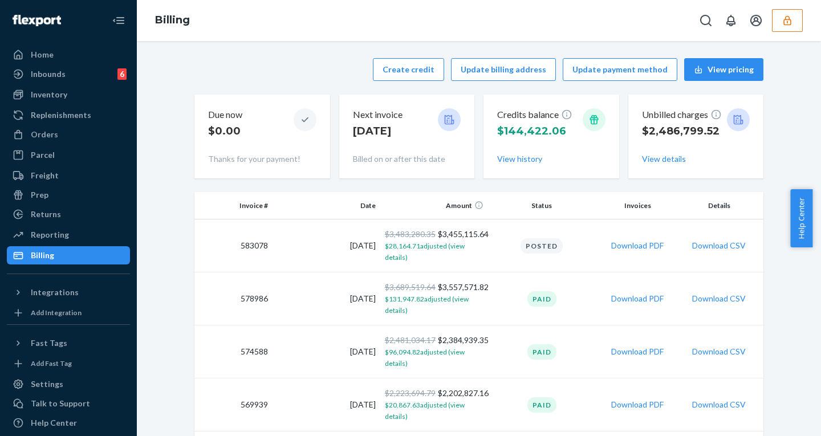
click at [791, 22] on icon "button" at bounding box center [787, 20] width 7 height 10
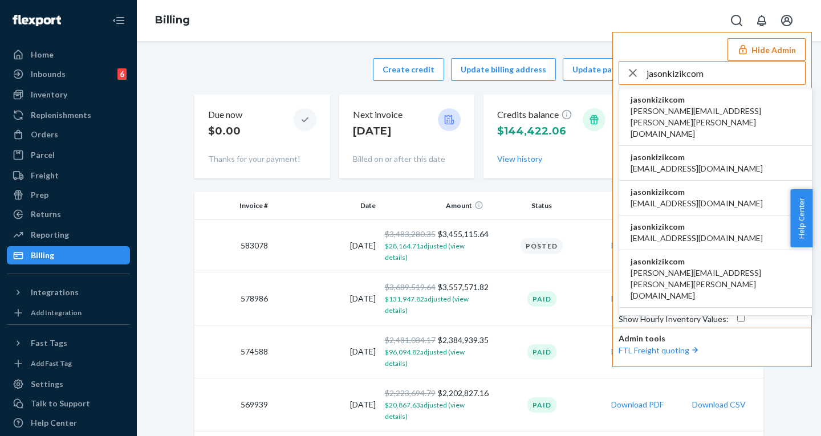
type input "jasonkizikcom"
click at [678, 100] on span "jasonkizikcom" at bounding box center [716, 99] width 170 height 11
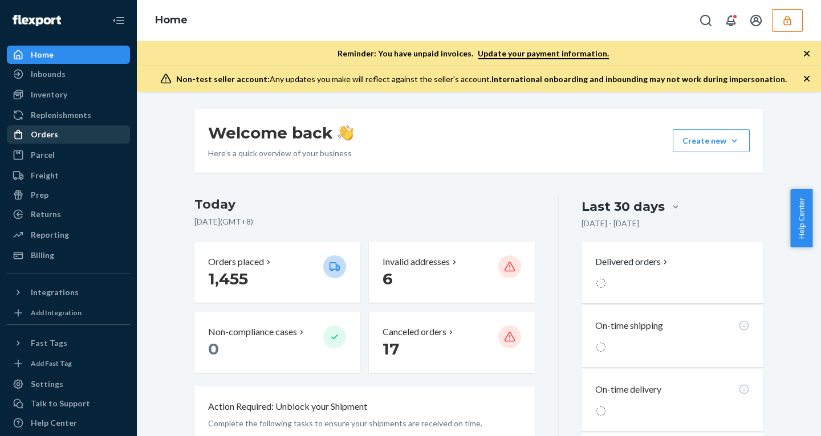
click at [38, 131] on div "Orders" at bounding box center [44, 134] width 27 height 11
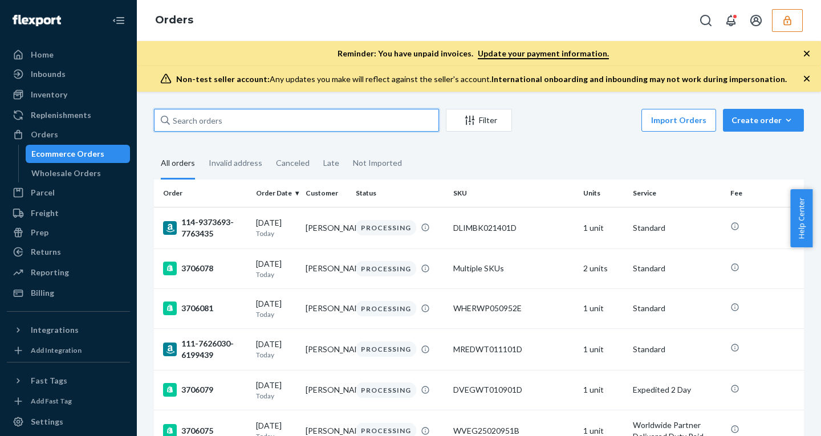
click at [242, 125] on input "text" at bounding box center [296, 120] width 285 height 23
paste input "134420614"
type input "134420614"
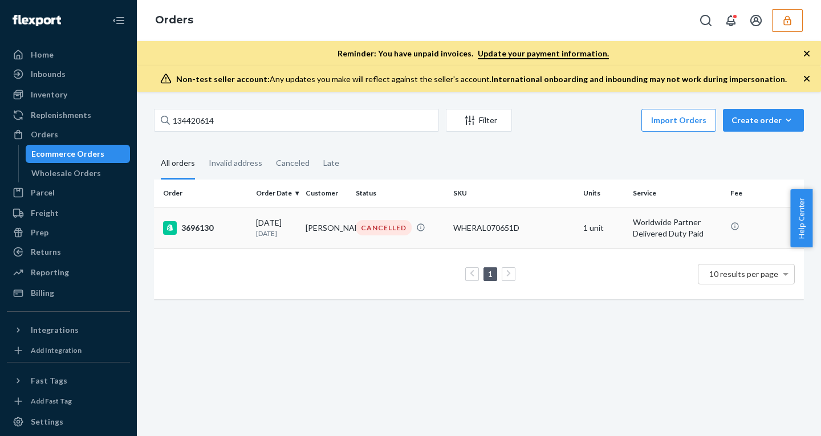
click at [287, 234] on p "[DATE]" at bounding box center [276, 234] width 40 height 10
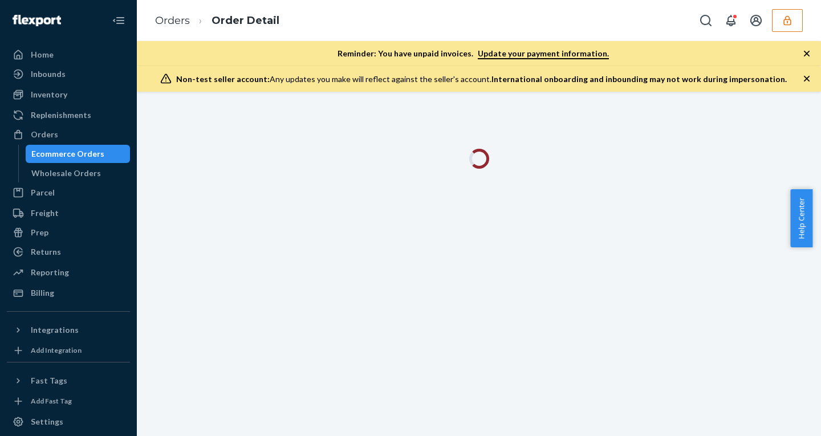
click at [807, 50] on icon "button" at bounding box center [806, 53] width 11 height 11
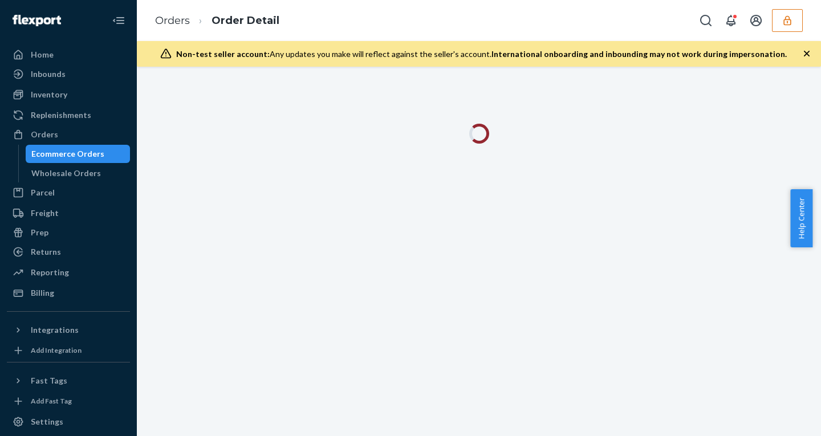
click at [807, 50] on icon "button" at bounding box center [806, 53] width 11 height 11
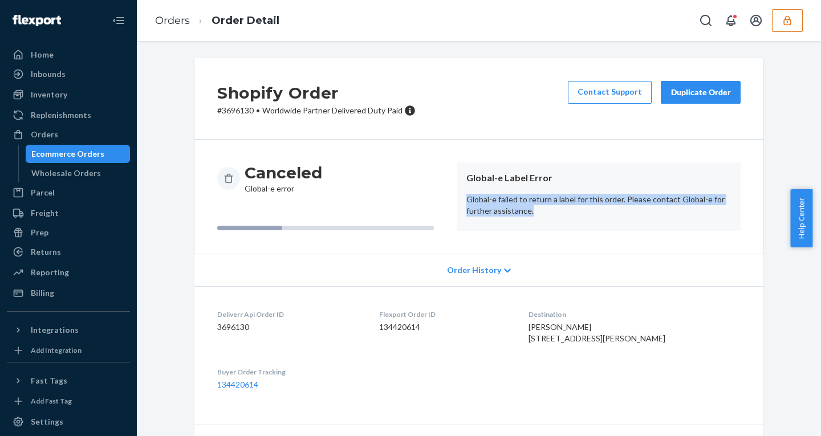
drag, startPoint x: 536, startPoint y: 209, endPoint x: 458, endPoint y: 195, distance: 79.0
click at [457, 195] on article "Global-e Label Error Global-e failed to return a label for this order. Please c…" at bounding box center [598, 197] width 283 height 68
copy p "Global-e failed to return a label for this order. Please contact Global-e for f…"
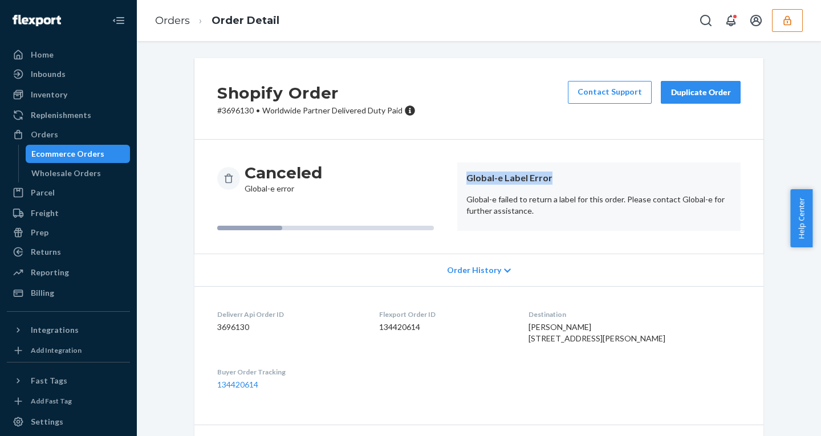
drag, startPoint x: 455, startPoint y: 175, endPoint x: 580, endPoint y: 174, distance: 124.9
click at [580, 174] on article "Global-e Label Error Global-e failed to return a label for this order. Please c…" at bounding box center [598, 197] width 283 height 68
copy header "Global-e Label Error"
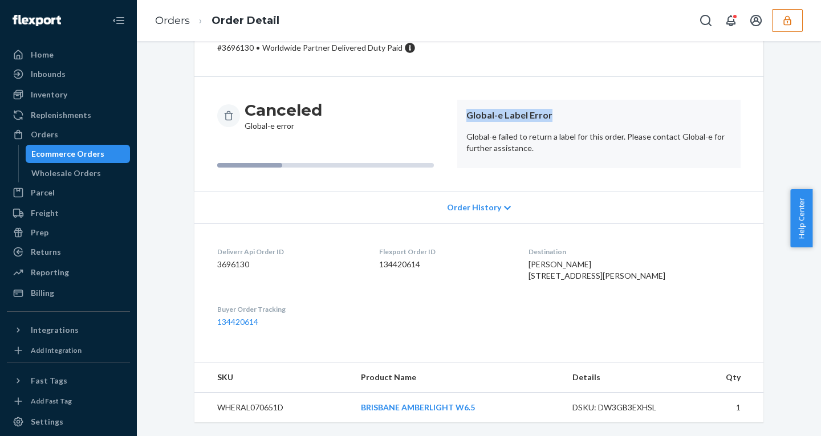
click at [788, 19] on icon "button" at bounding box center [787, 20] width 7 height 10
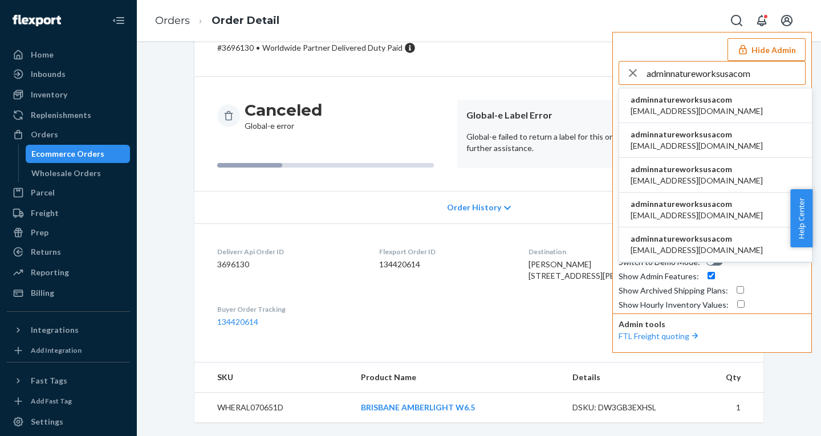
type input "adminnatureworksusacom"
click at [679, 100] on span "adminnatureworksusacom" at bounding box center [697, 99] width 132 height 11
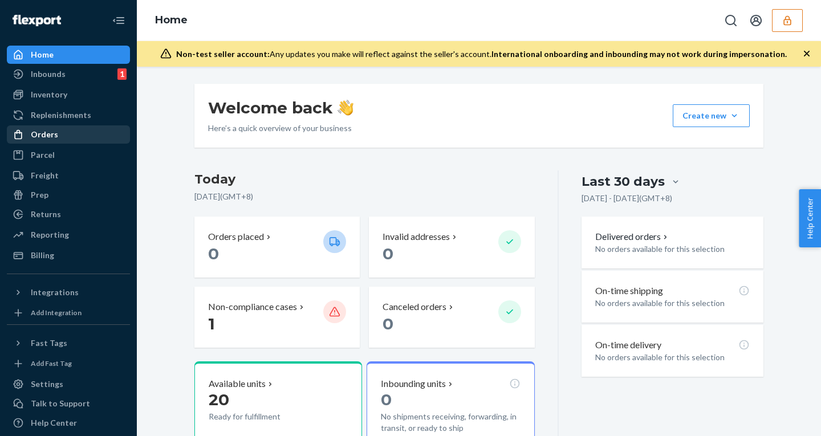
click at [48, 134] on div "Orders" at bounding box center [44, 134] width 27 height 11
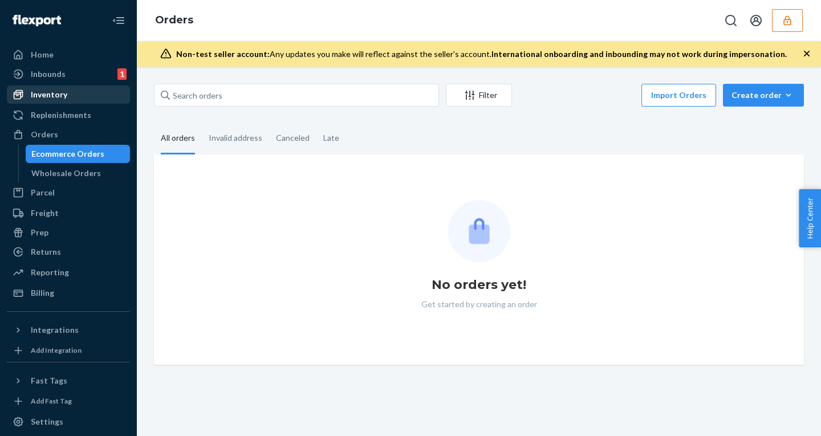
click at [50, 94] on div "Inventory" at bounding box center [49, 94] width 37 height 11
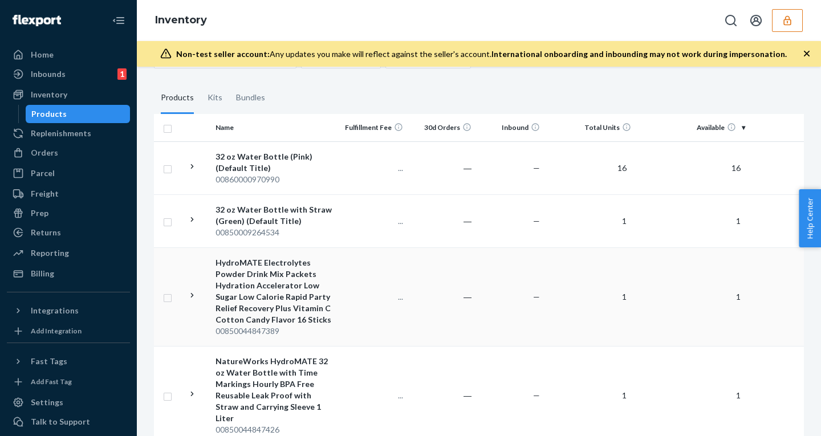
scroll to position [84, 0]
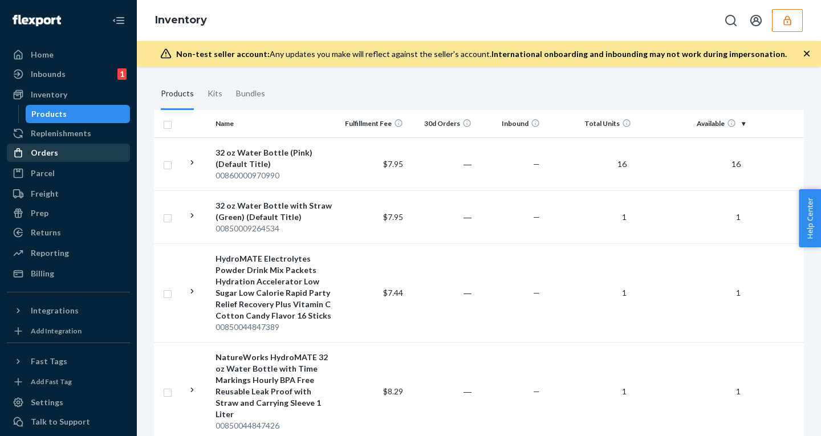
click at [42, 156] on div "Orders" at bounding box center [44, 152] width 27 height 11
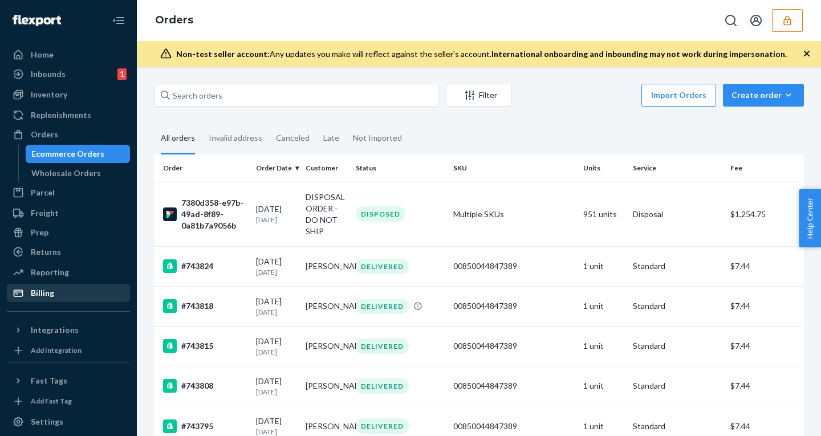
click at [54, 293] on div "Billing" at bounding box center [68, 293] width 121 height 16
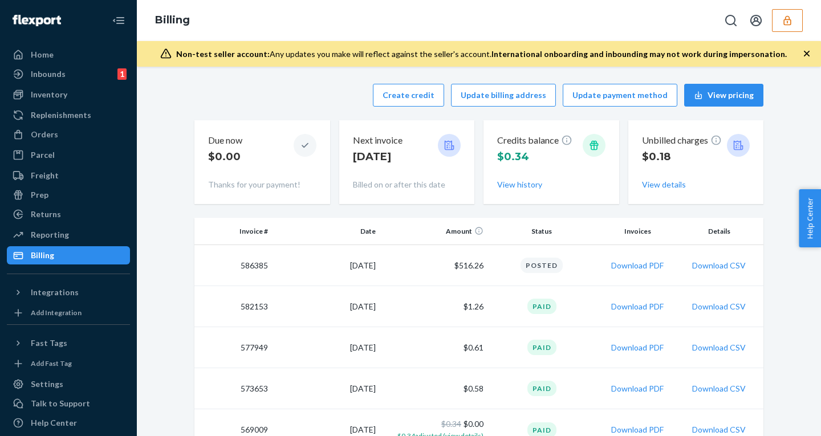
click at [789, 23] on icon "button" at bounding box center [787, 20] width 11 height 11
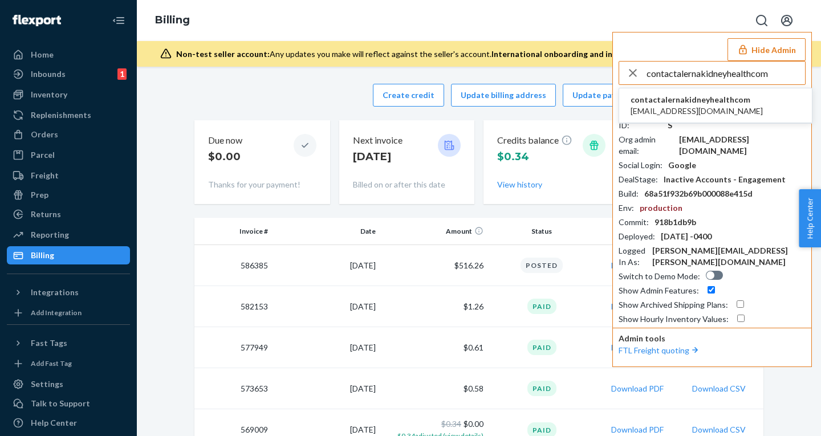
type input "contactalernakidneyhealthcom"
click at [653, 99] on span "contactalernakidneyhealthcom" at bounding box center [697, 99] width 132 height 11
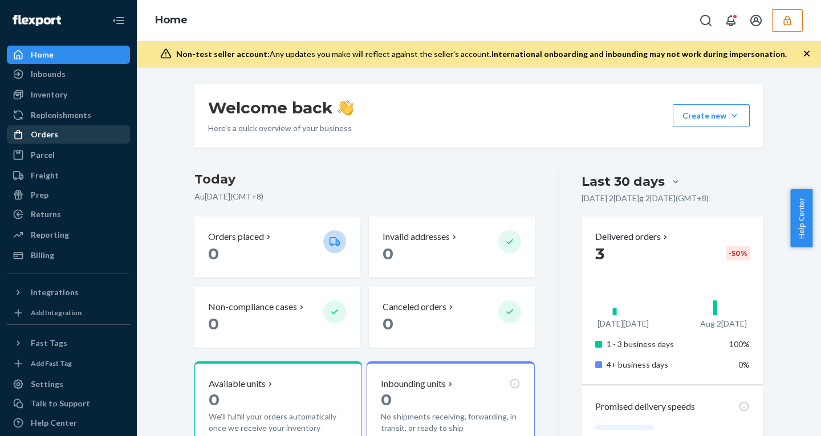
click at [41, 133] on div "Orders" at bounding box center [44, 134] width 27 height 11
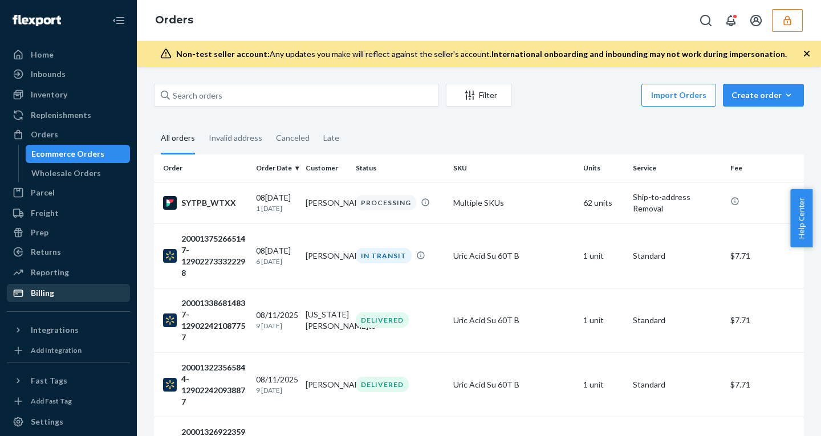
click at [46, 297] on div "Billing" at bounding box center [42, 292] width 23 height 11
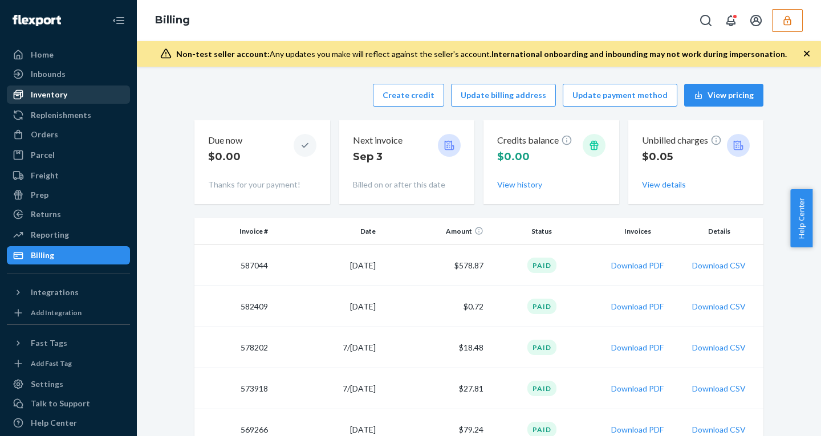
click at [65, 90] on div "Inventory" at bounding box center [49, 94] width 37 height 11
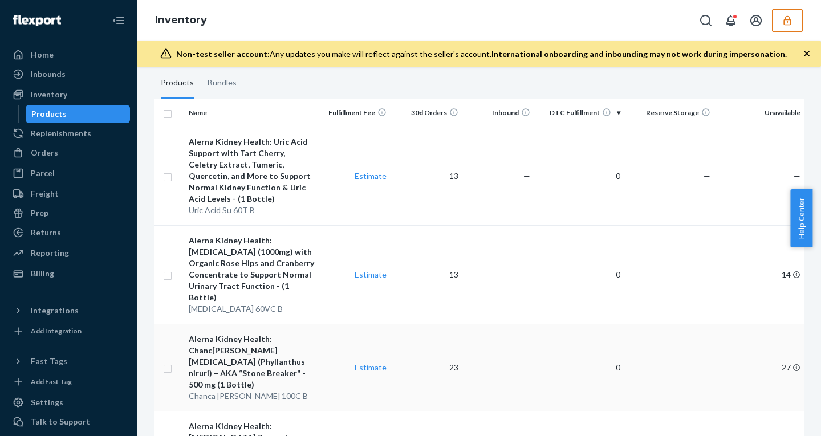
scroll to position [103, 0]
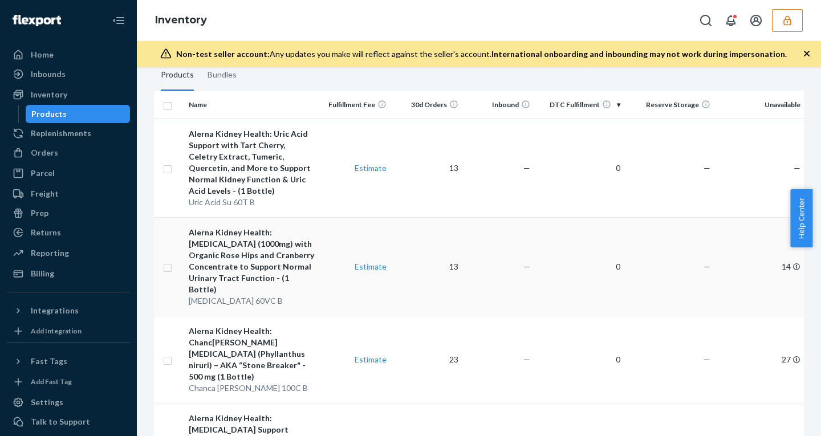
click at [532, 271] on td "—" at bounding box center [499, 266] width 72 height 99
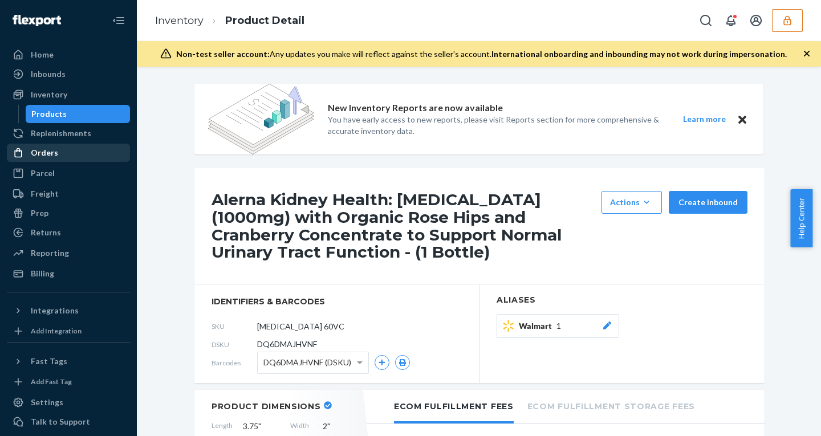
click at [34, 148] on div "Orders" at bounding box center [44, 152] width 27 height 11
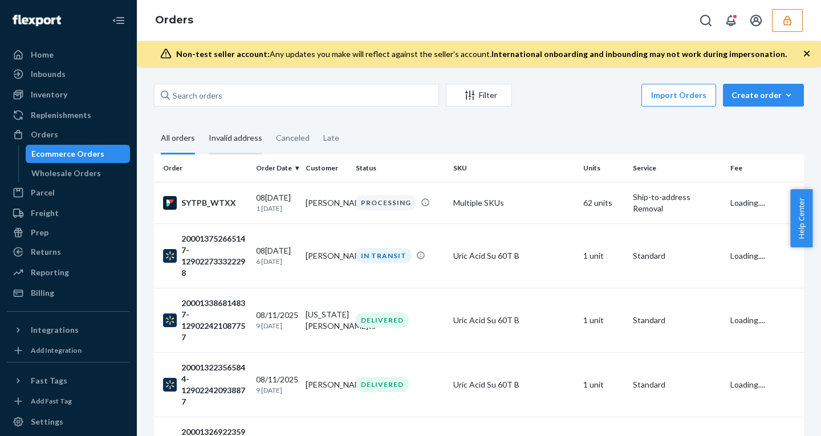
click at [224, 147] on div "Invalid address" at bounding box center [236, 138] width 54 height 31
click at [202, 123] on input "Invalid address" at bounding box center [202, 123] width 0 height 0
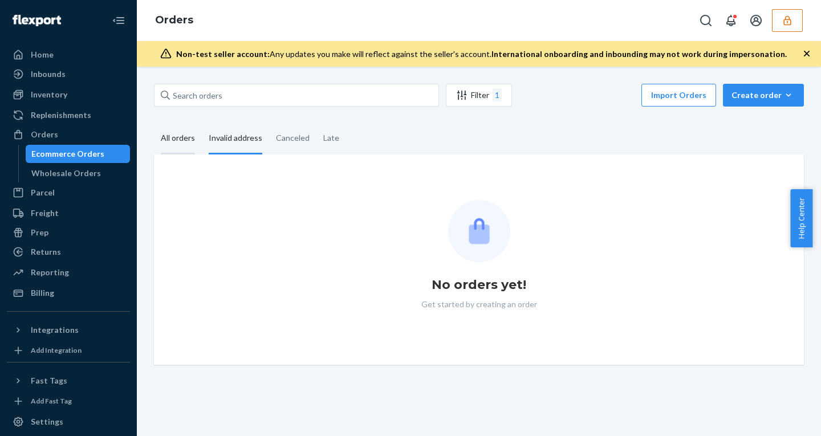
click at [187, 141] on div "All orders" at bounding box center [178, 138] width 34 height 31
click at [154, 123] on input "All orders" at bounding box center [154, 123] width 0 height 0
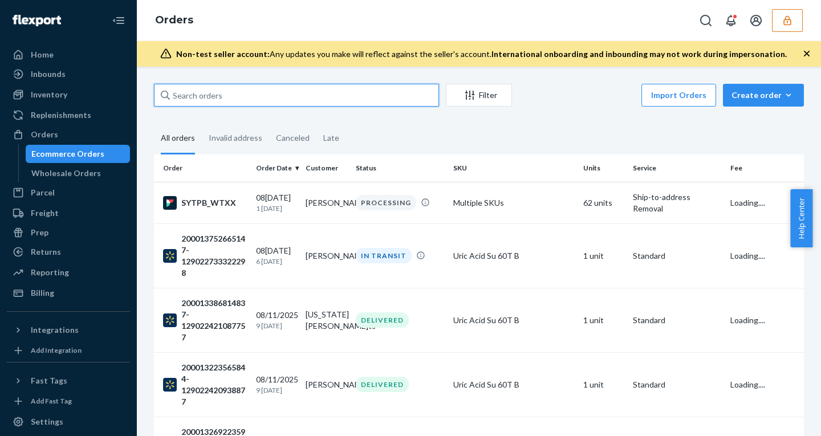
click at [217, 97] on input "text" at bounding box center [296, 95] width 285 height 23
paste input "DQ6DMAJHVNF"
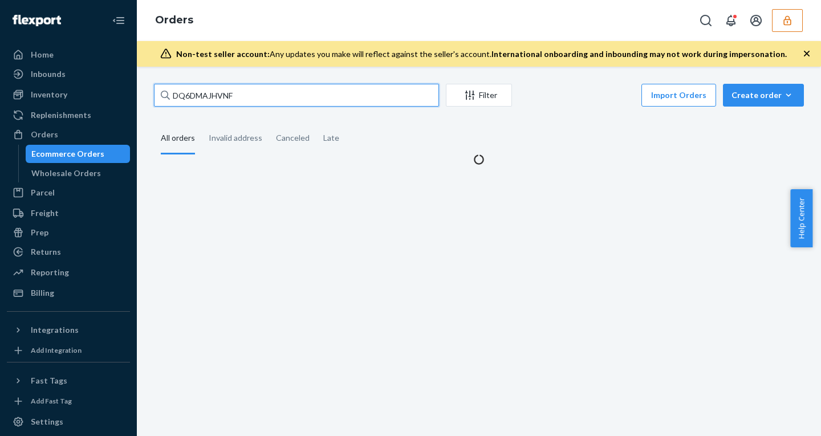
type input "DQ6DMAJHVNF"
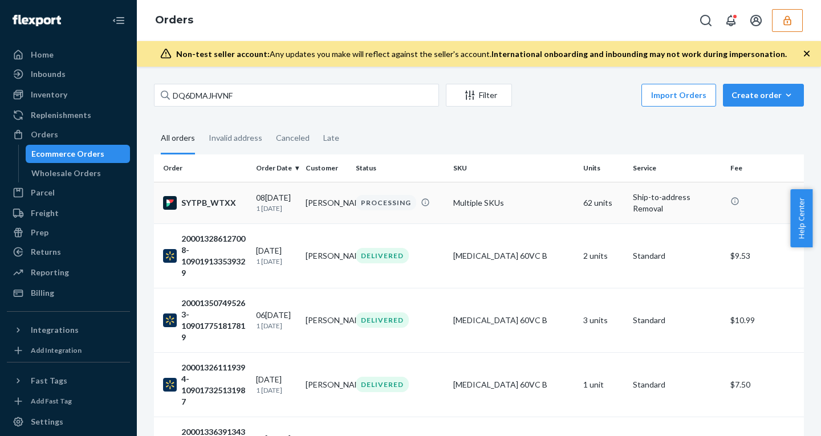
click at [314, 214] on td "[PERSON_NAME]" at bounding box center [326, 203] width 50 height 42
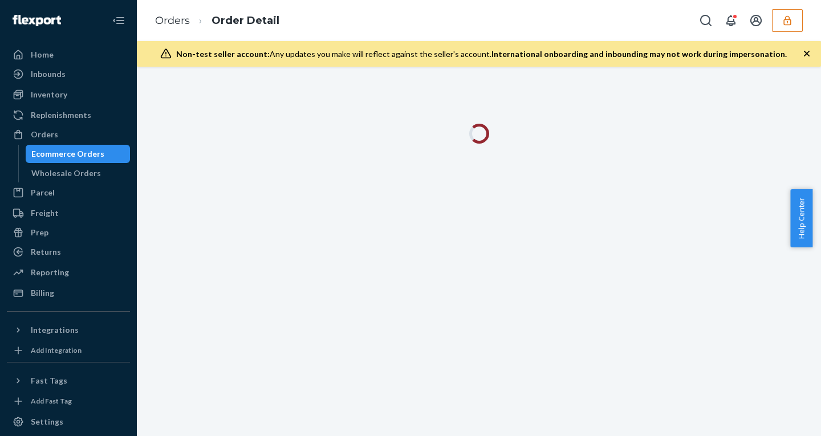
click at [810, 53] on icon "button" at bounding box center [806, 53] width 11 height 11
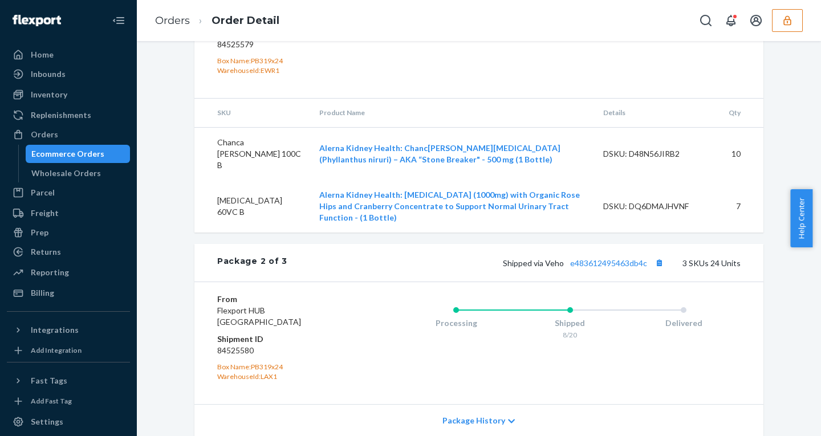
scroll to position [274, 0]
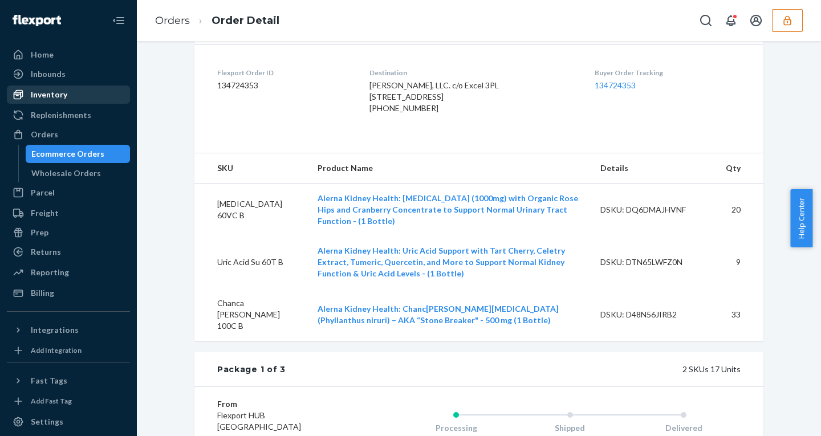
click at [47, 100] on div "Inventory" at bounding box center [49, 94] width 37 height 11
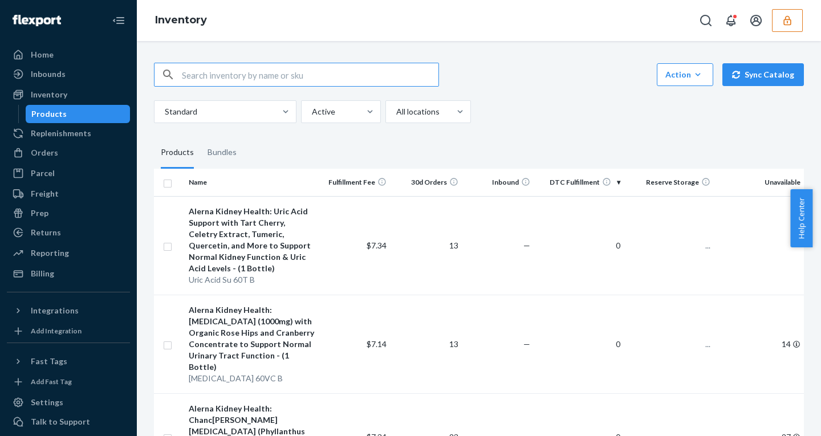
click at [242, 76] on input "text" at bounding box center [310, 74] width 257 height 23
type input "DQ6DMAJHVNF"
